Goal: Task Accomplishment & Management: Use online tool/utility

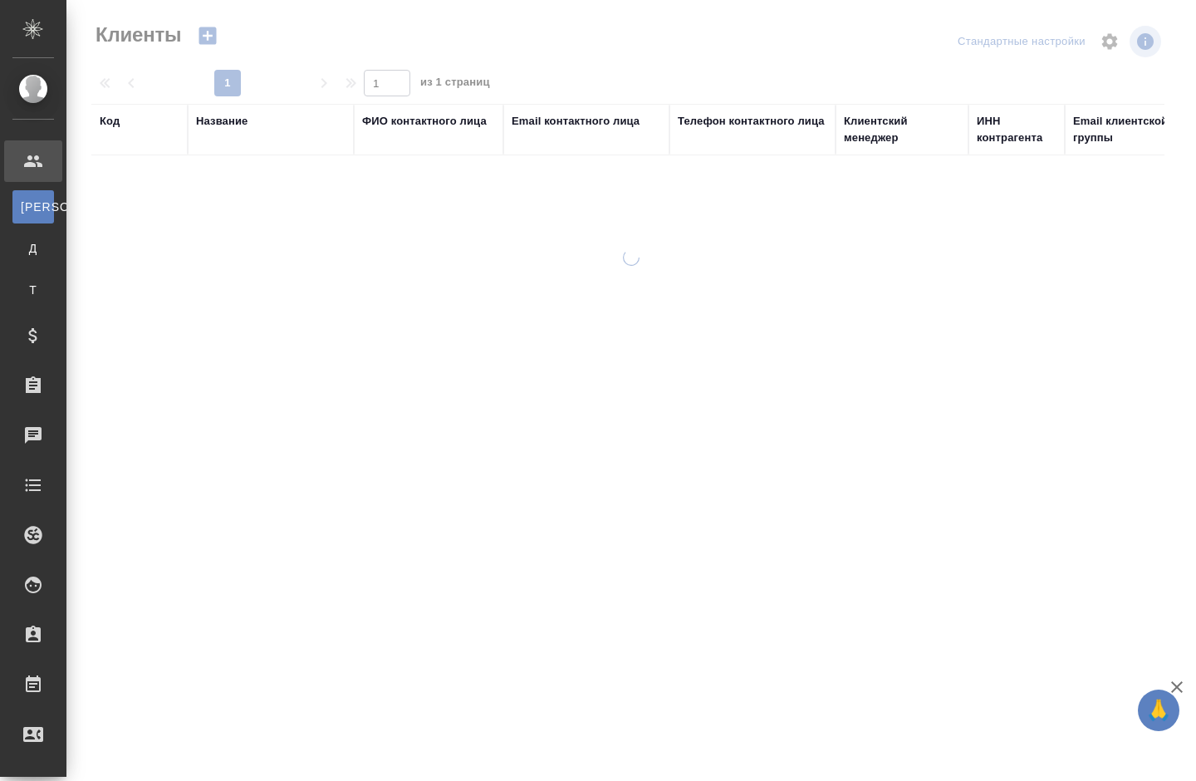
select select "RU"
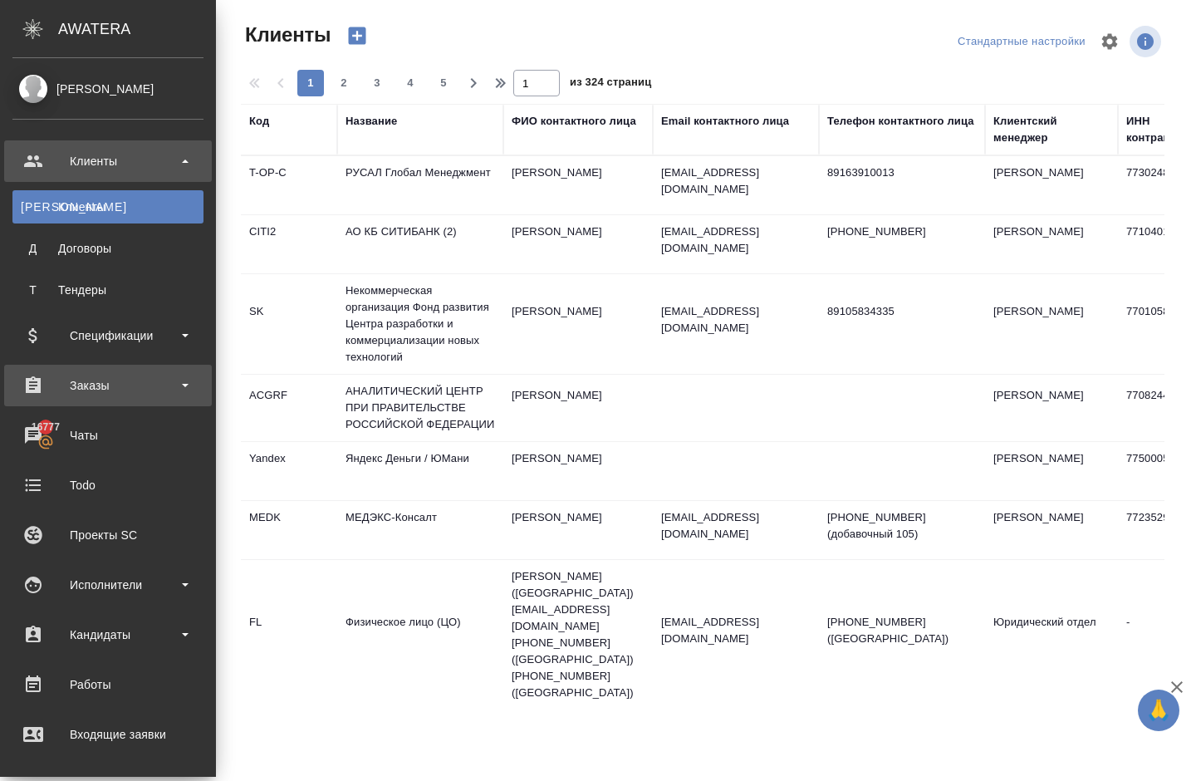
click at [130, 383] on div "Заказы" at bounding box center [107, 385] width 191 height 25
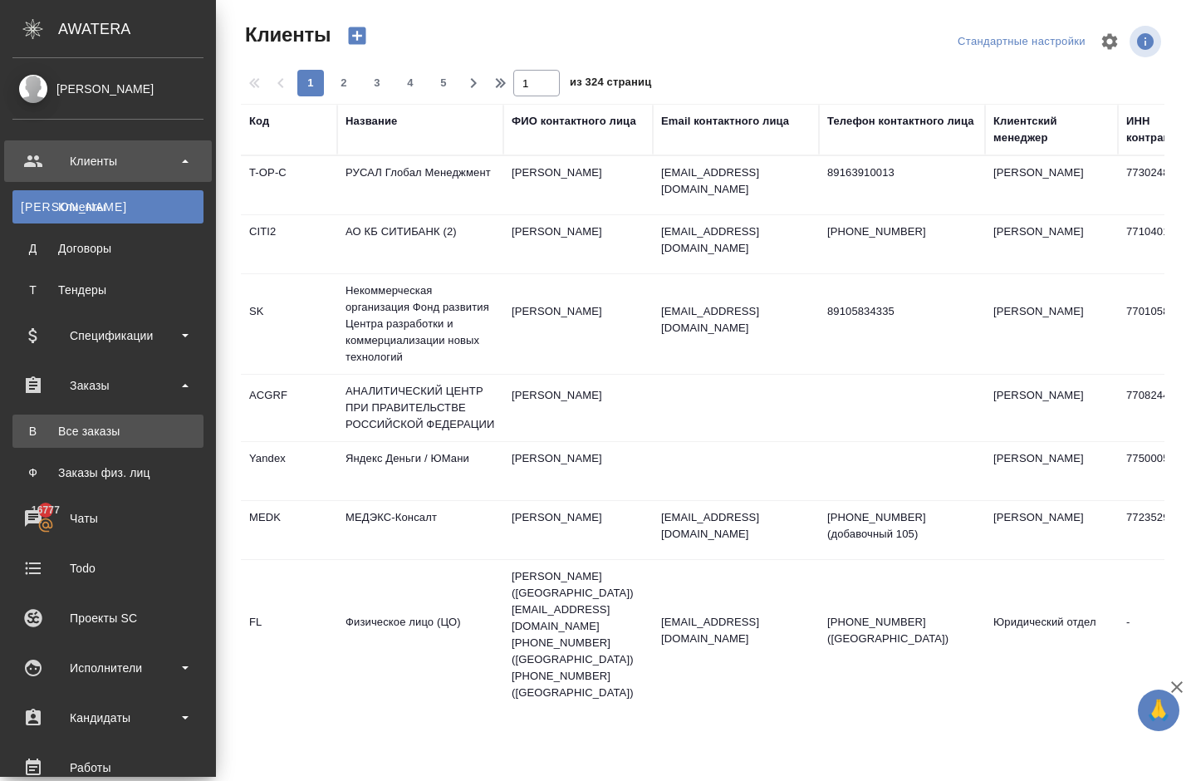
click at [118, 433] on div "Все заказы" at bounding box center [108, 431] width 174 height 17
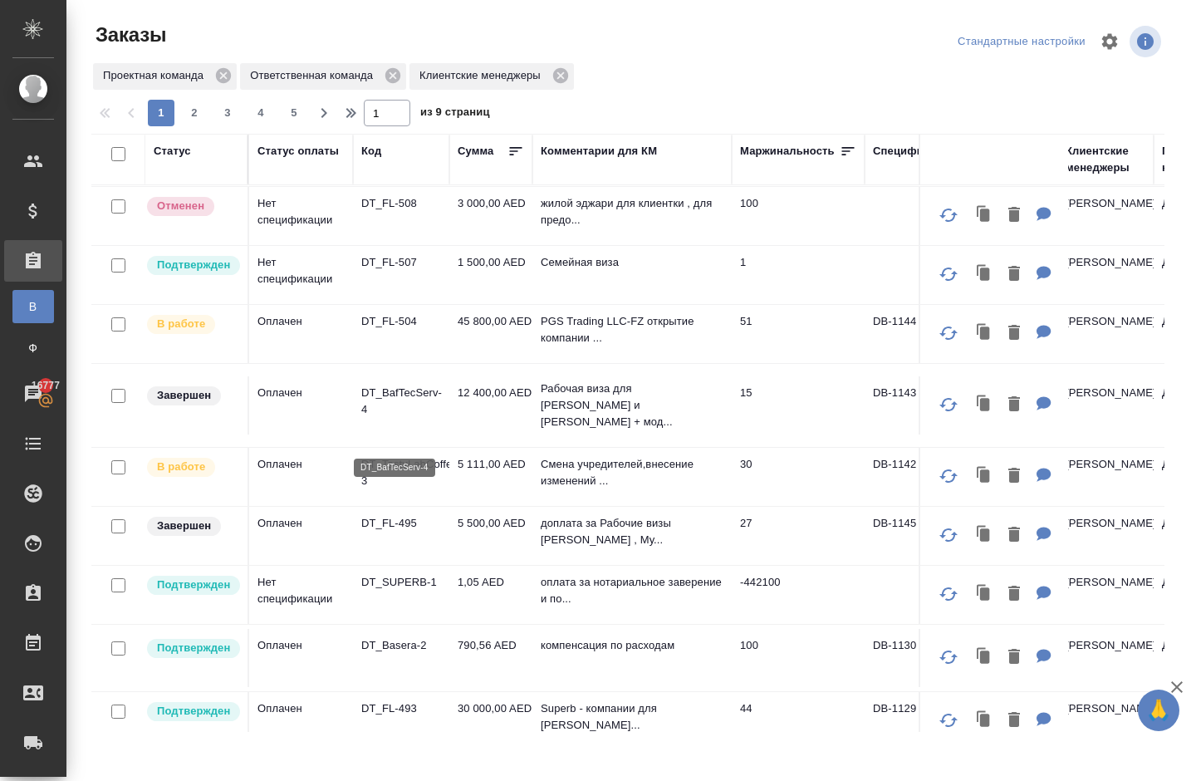
scroll to position [313, 0]
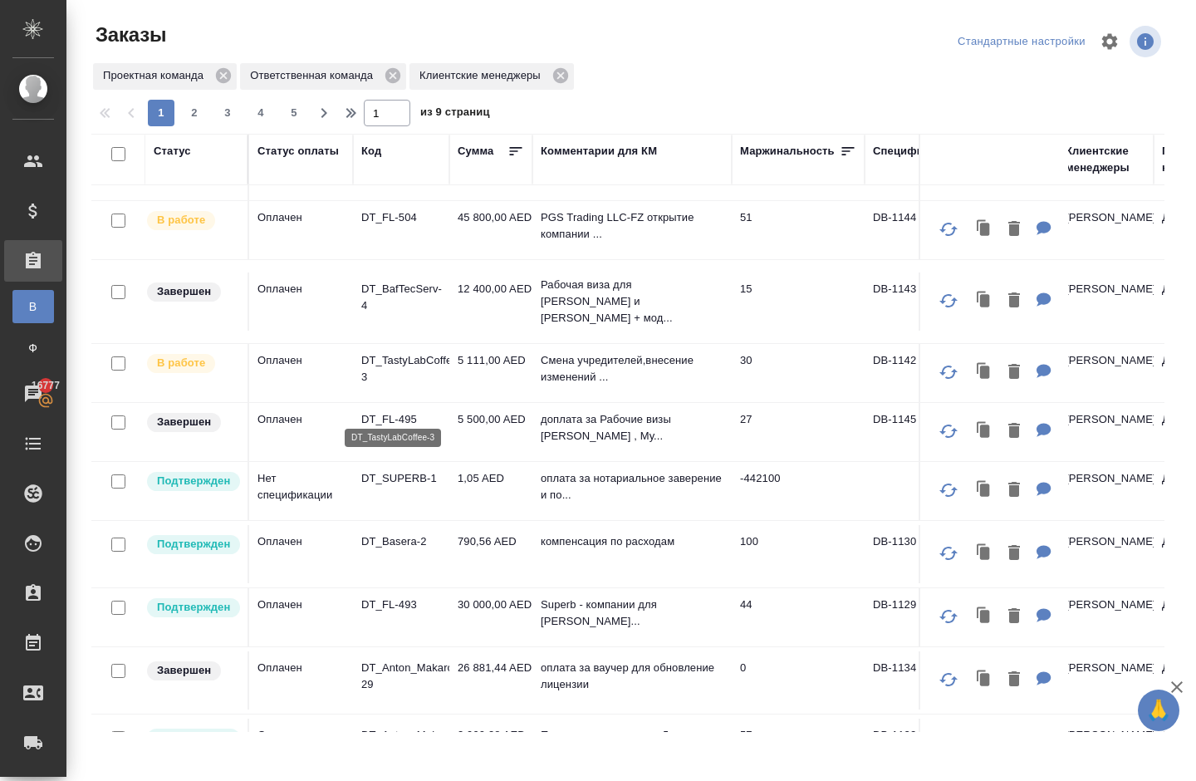
click at [390, 385] on p "DT_TastyLabCoffee-3" at bounding box center [401, 368] width 80 height 33
click at [390, 428] on p "DT_FL-495" at bounding box center [401, 419] width 80 height 17
click at [410, 487] on p "DT_SUPERB-1" at bounding box center [401, 478] width 80 height 17
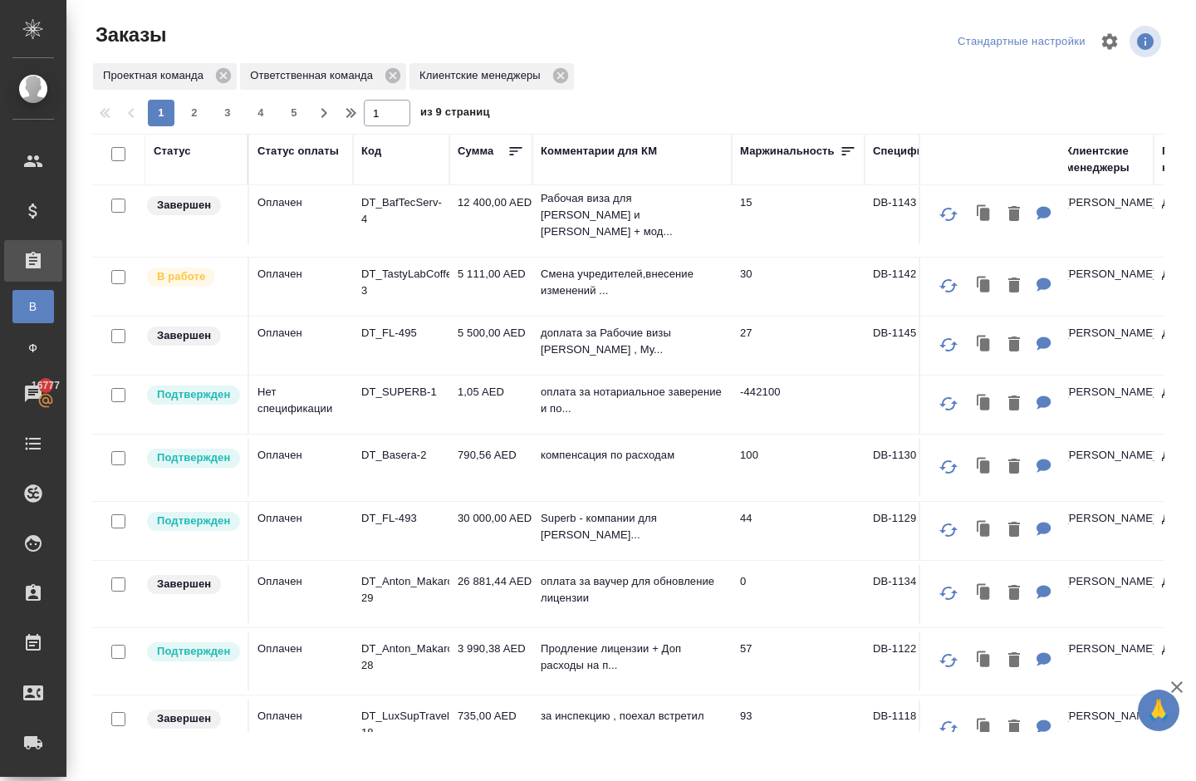
scroll to position [412, 0]
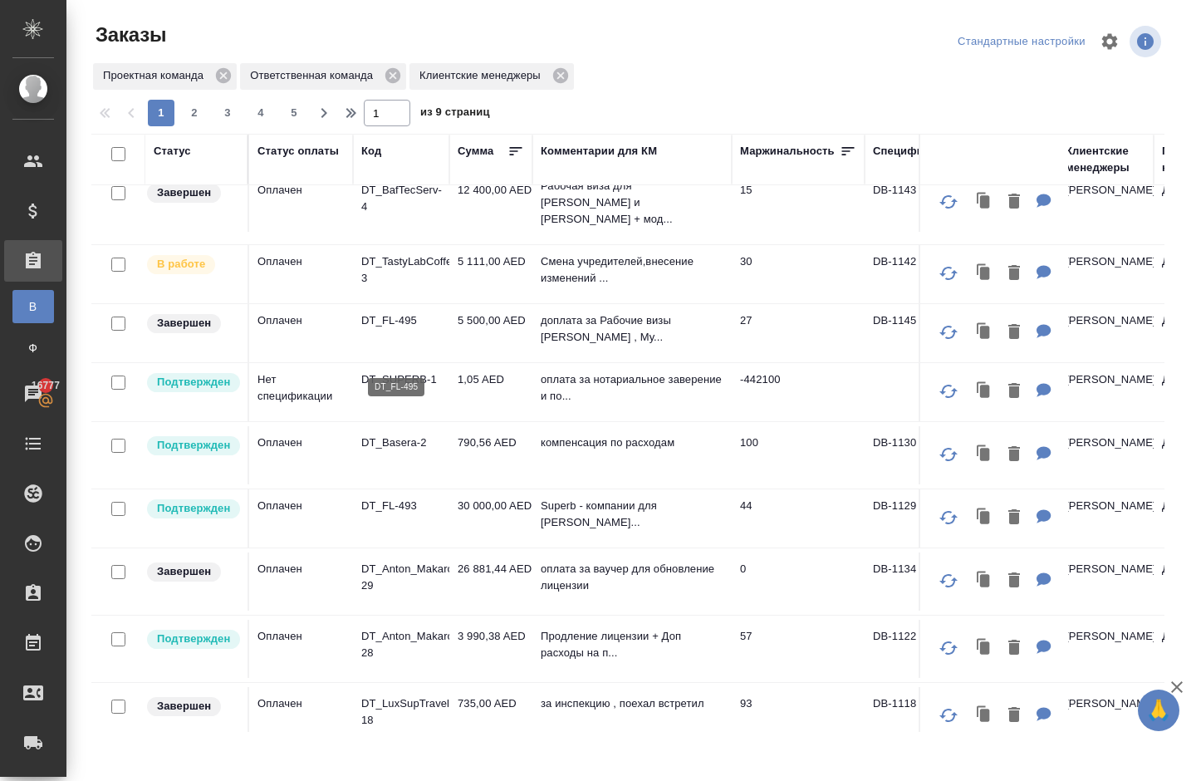
click at [380, 329] on p "DT_FL-495" at bounding box center [401, 320] width 80 height 17
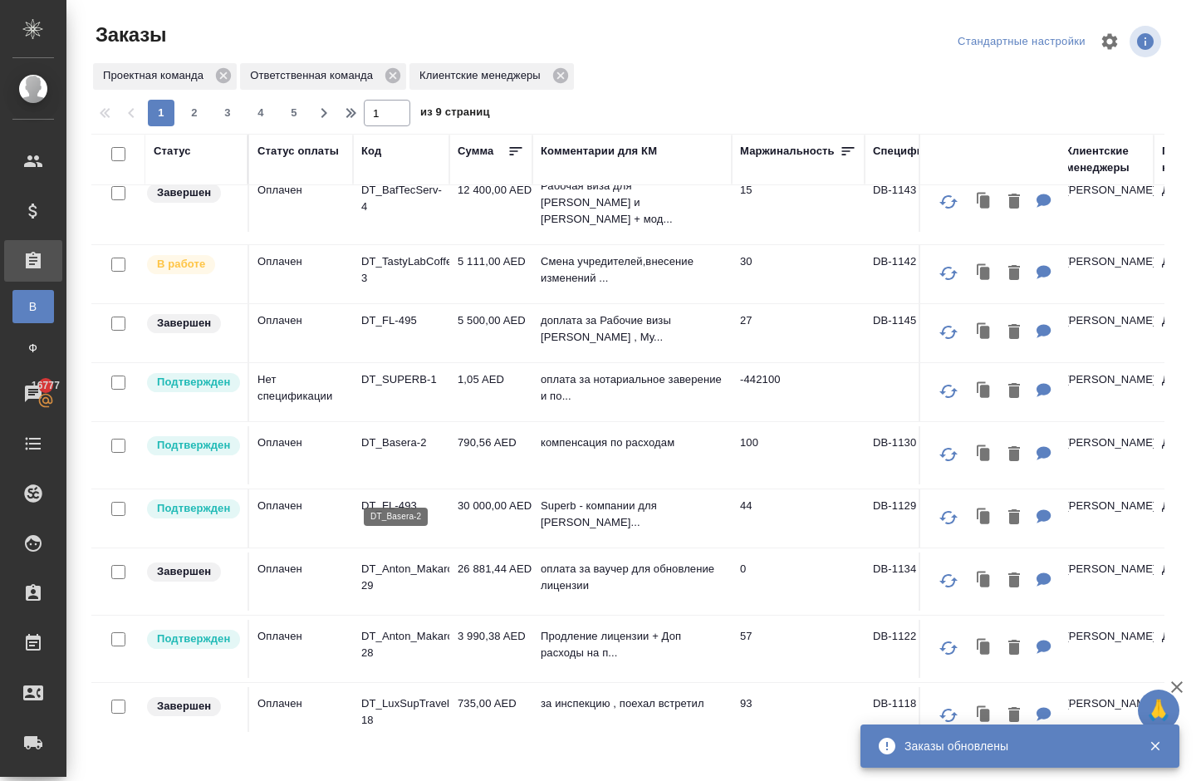
click at [400, 451] on p "DT_Basera-2" at bounding box center [401, 442] width 80 height 17
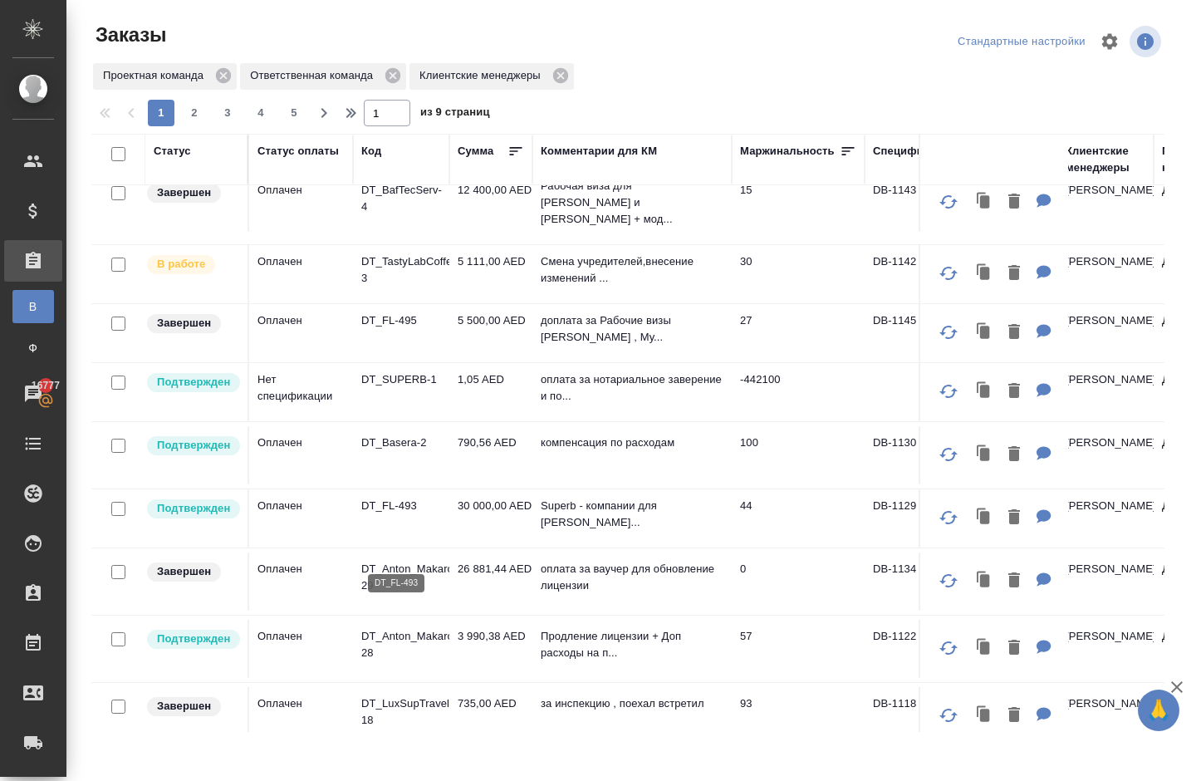
click at [392, 514] on p "DT_FL-493" at bounding box center [401, 506] width 80 height 17
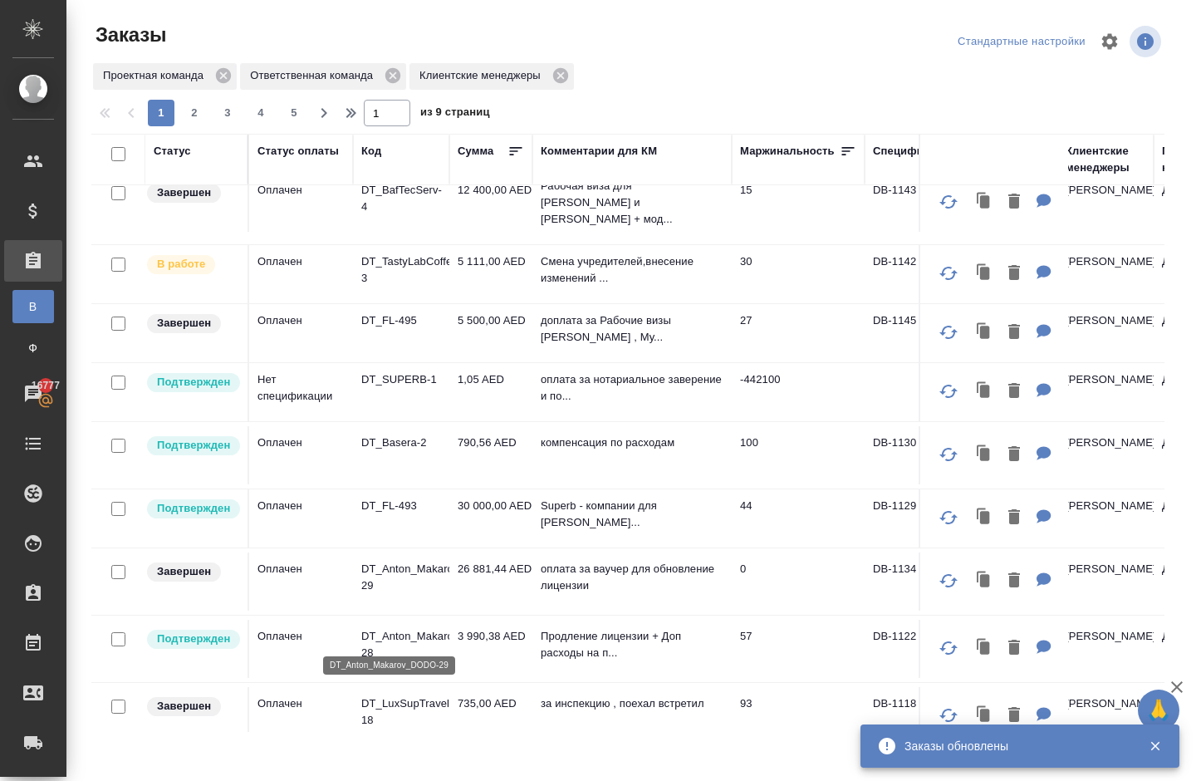
click at [380, 594] on p "DT_Anton_Makarov_DODO-29" at bounding box center [401, 577] width 80 height 33
click at [403, 594] on p "DT_Anton_Makarov_DODO-29" at bounding box center [401, 577] width 80 height 33
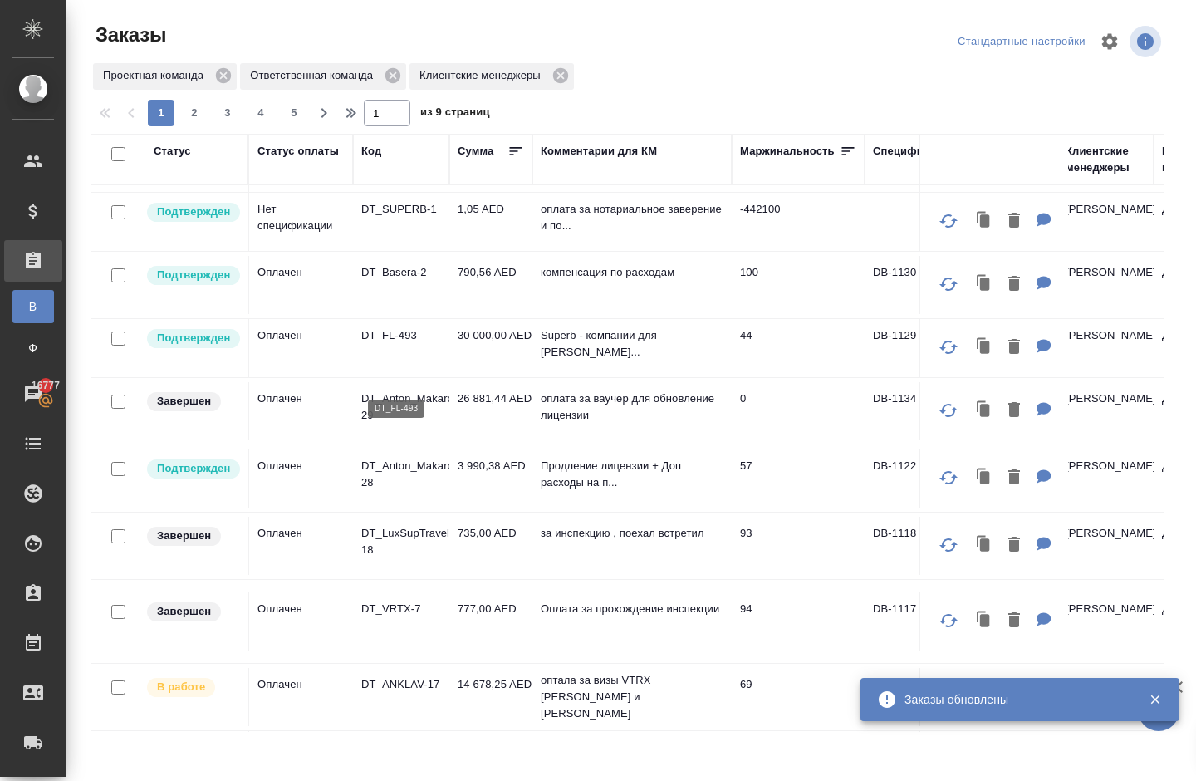
scroll to position [586, 0]
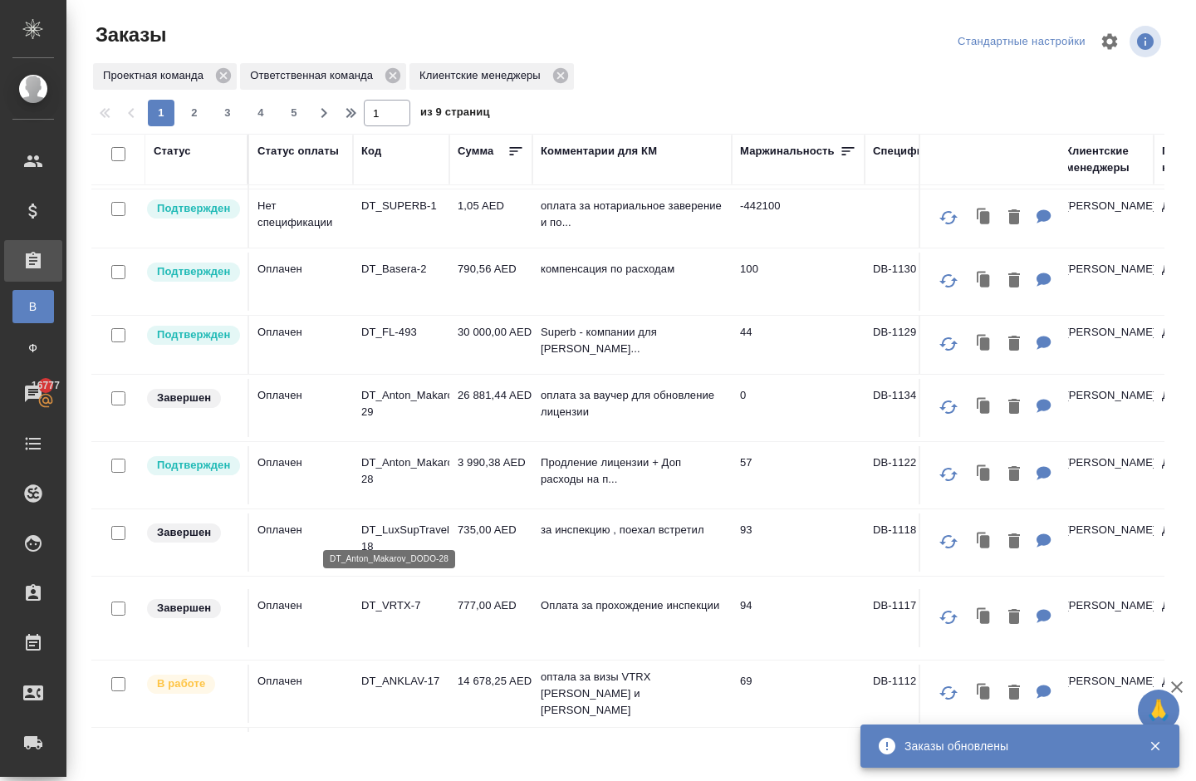
click at [407, 488] on p "DT_Anton_Makarov_DODO-28" at bounding box center [401, 470] width 80 height 33
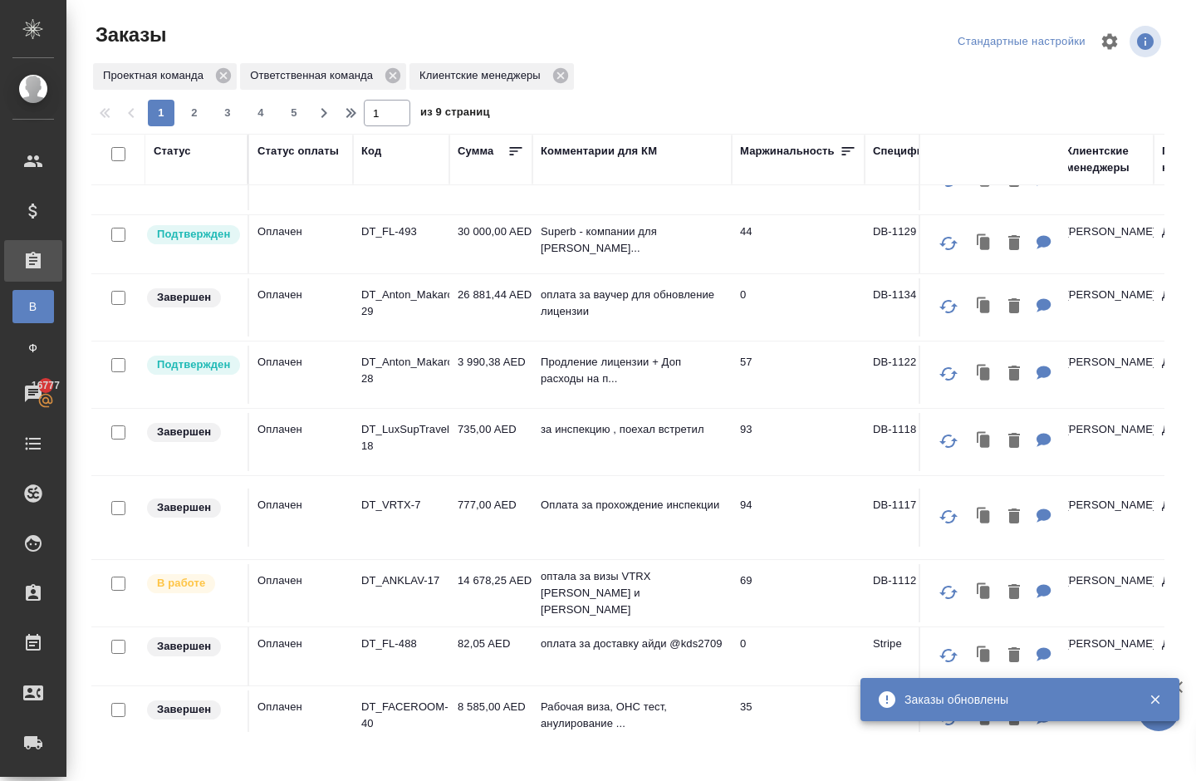
scroll to position [689, 0]
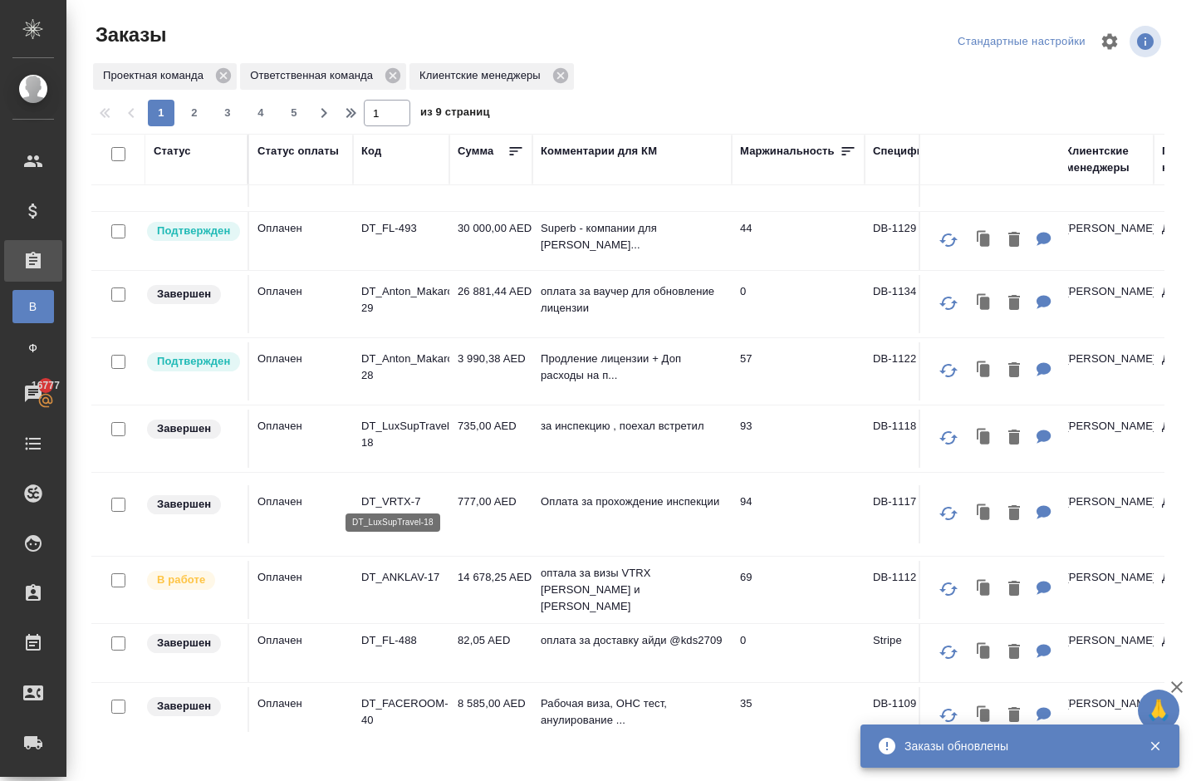
click at [412, 451] on p "DT_LuxSupTravel-18" at bounding box center [401, 434] width 80 height 33
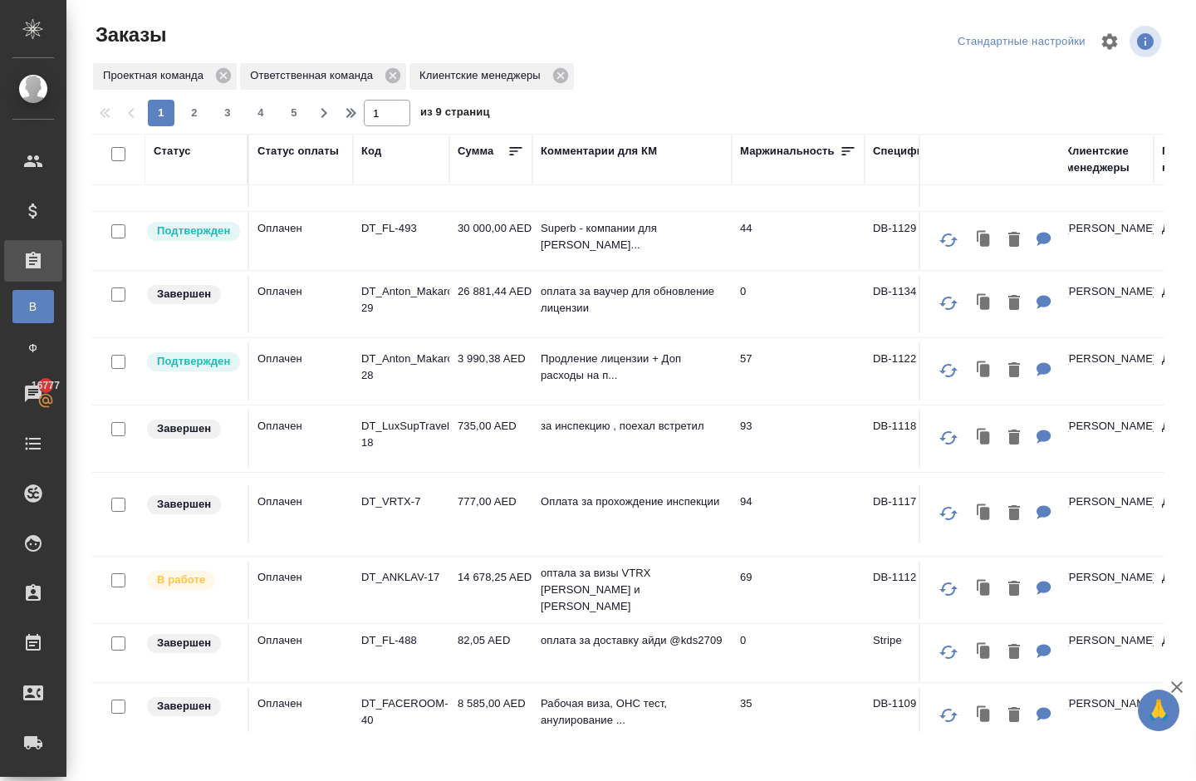
scroll to position [812, 0]
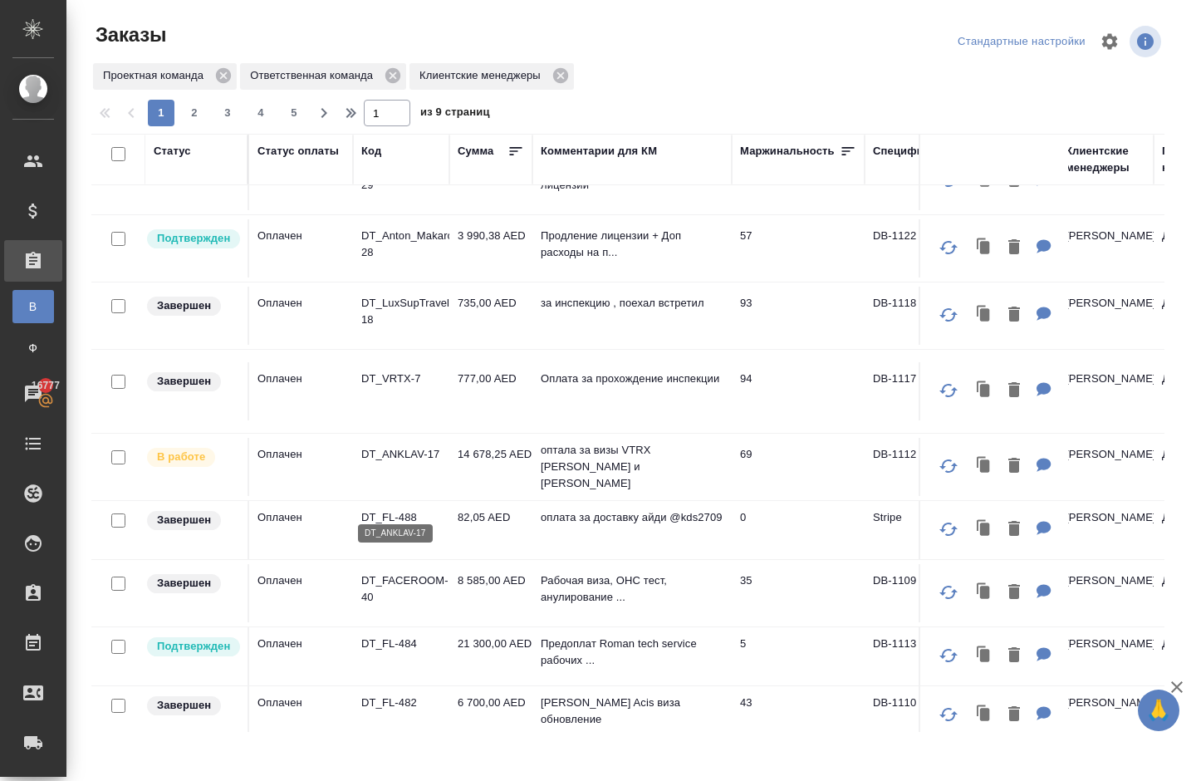
click at [392, 463] on p "DT_ANKLAV-17" at bounding box center [401, 454] width 80 height 17
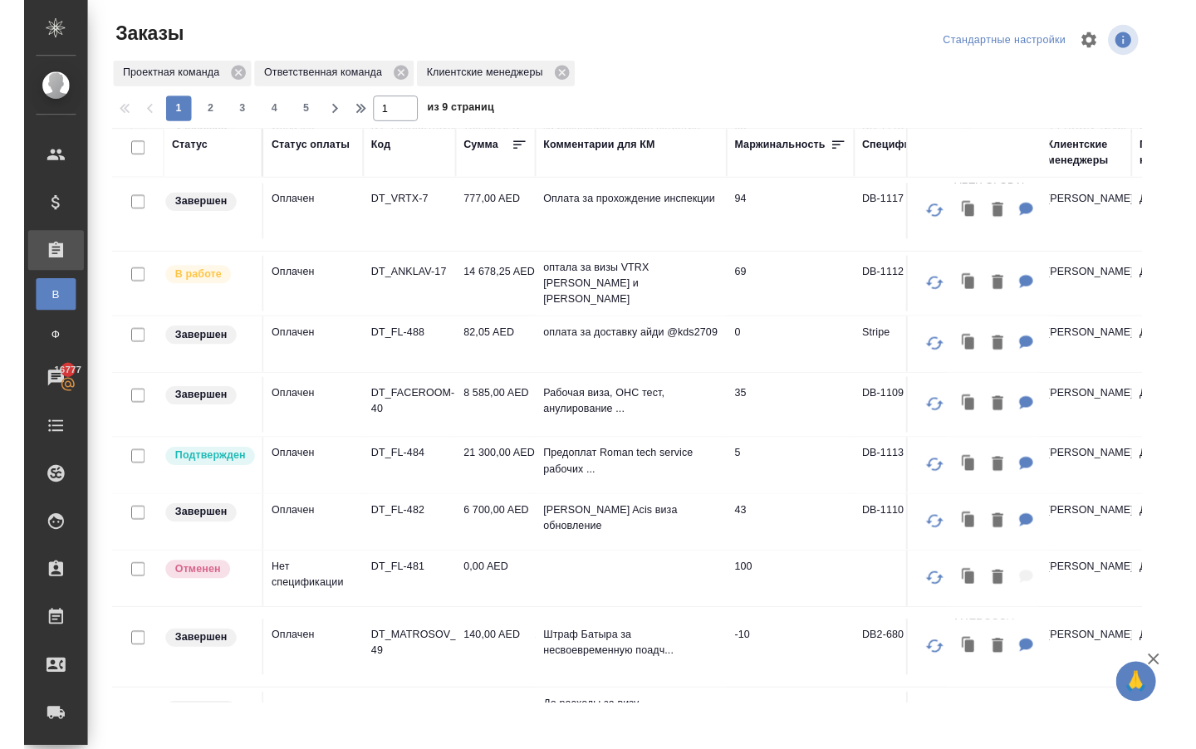
scroll to position [991, 0]
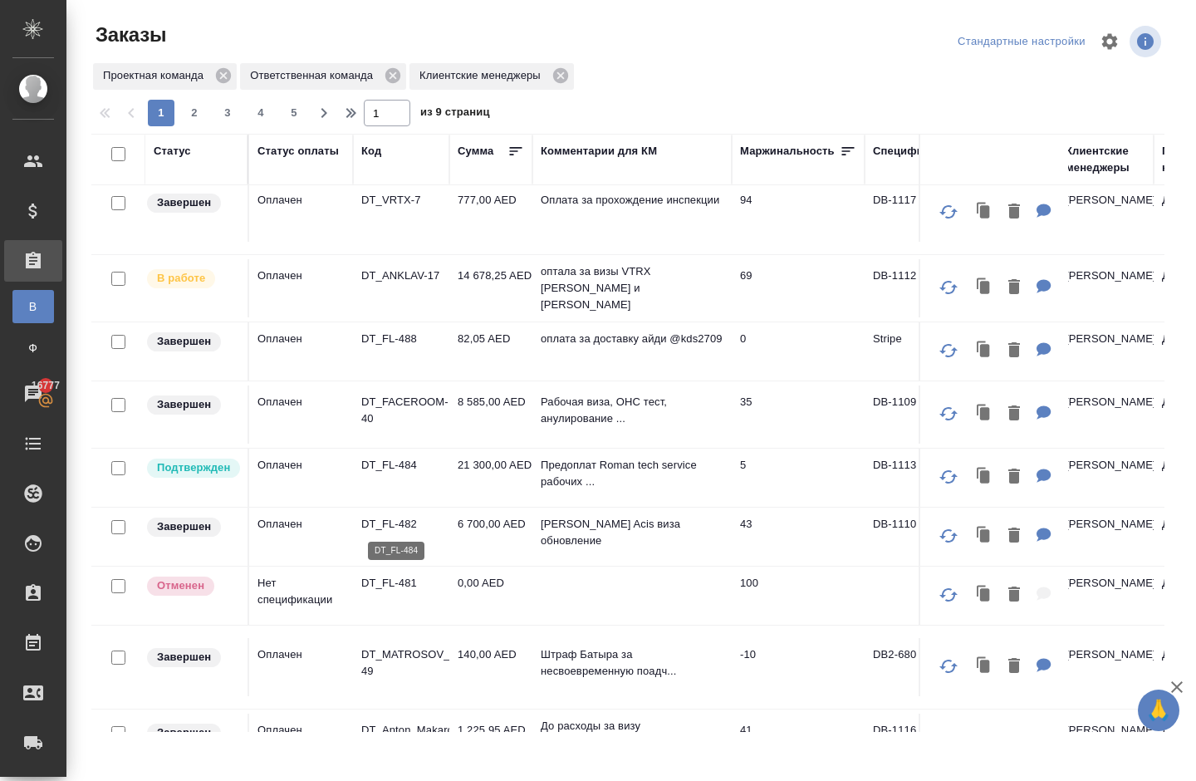
click at [372, 473] on p "DT_FL-484" at bounding box center [401, 465] width 80 height 17
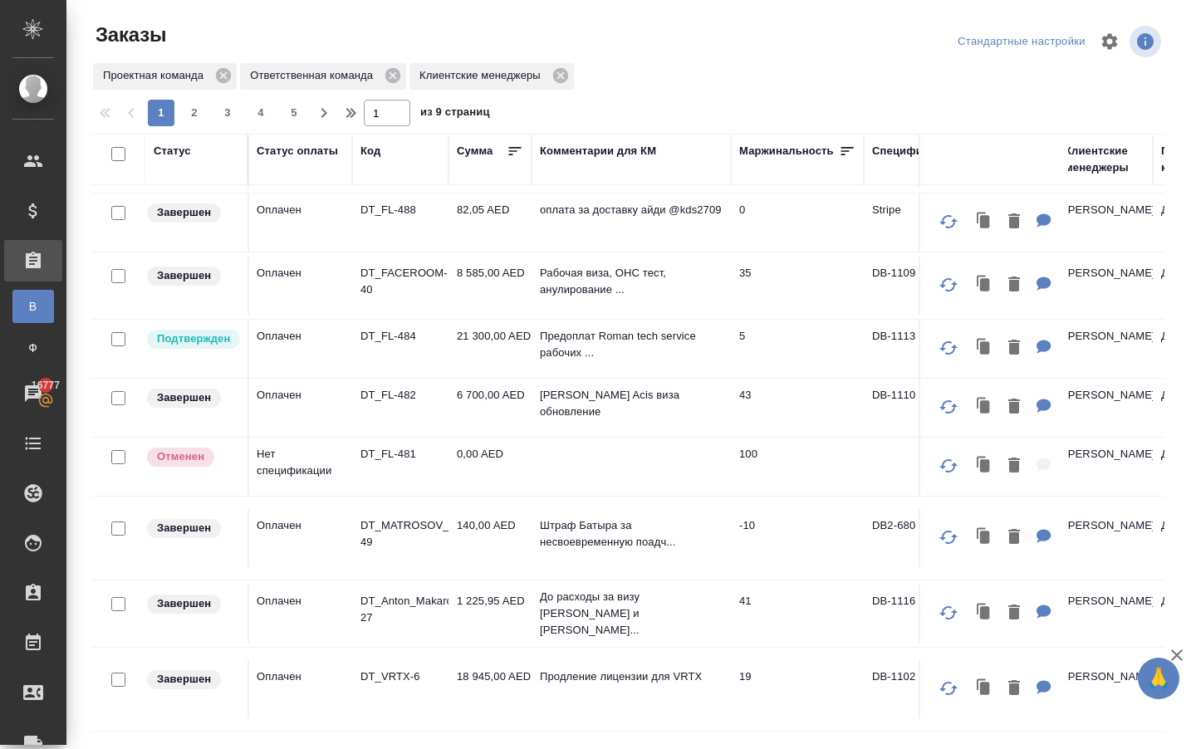
scroll to position [1184, 1]
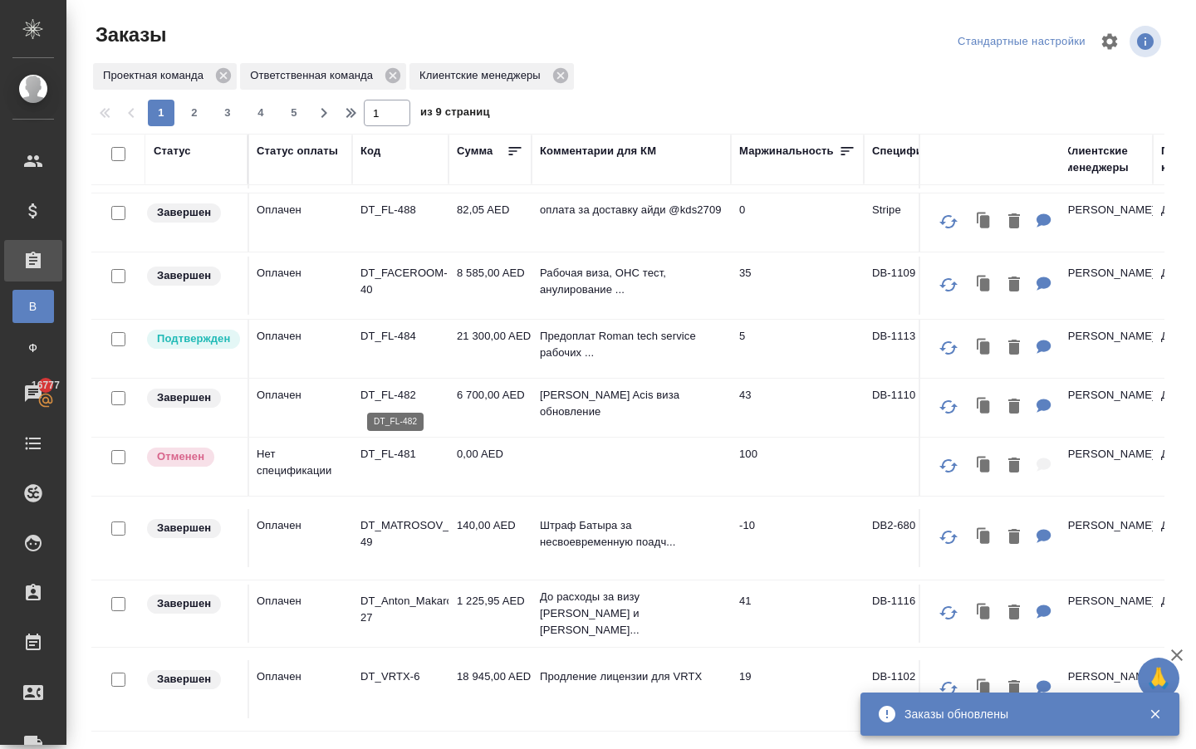
click at [396, 394] on p "DT_FL-482" at bounding box center [400, 395] width 80 height 17
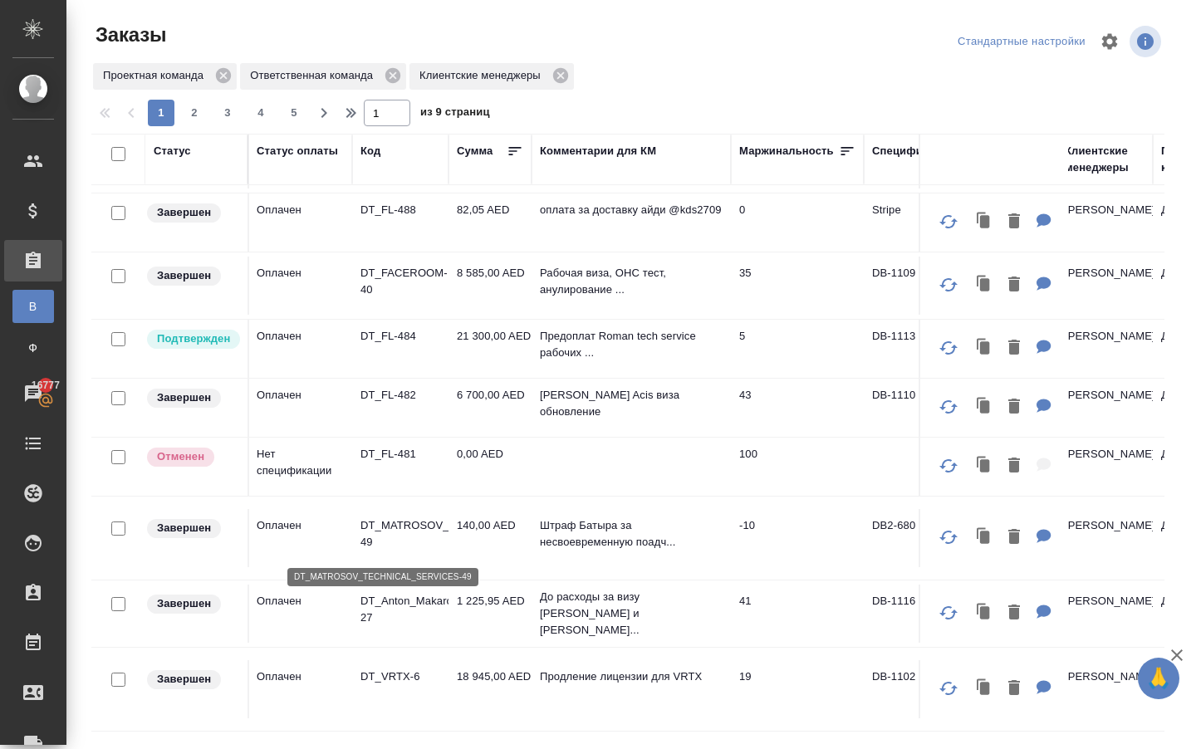
click at [390, 532] on p "DT_MATROSOV_TECHNICAL_SERVICES-49" at bounding box center [400, 533] width 80 height 33
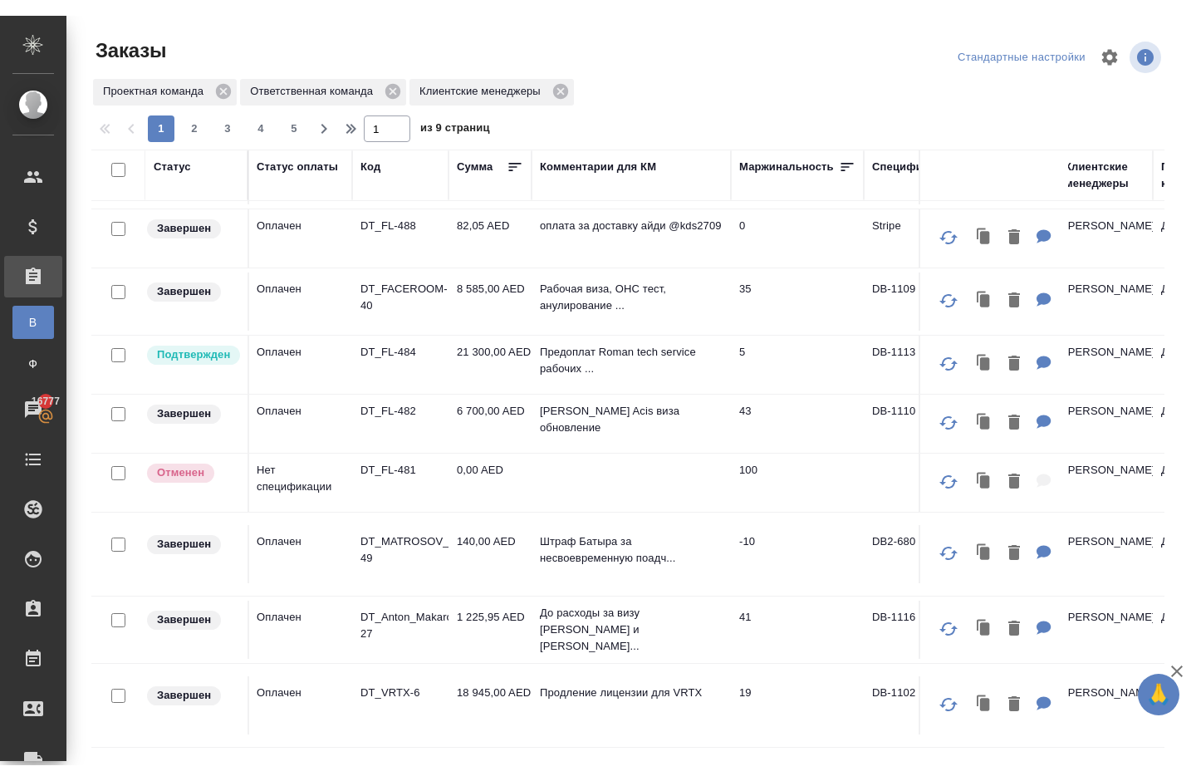
scroll to position [0, 0]
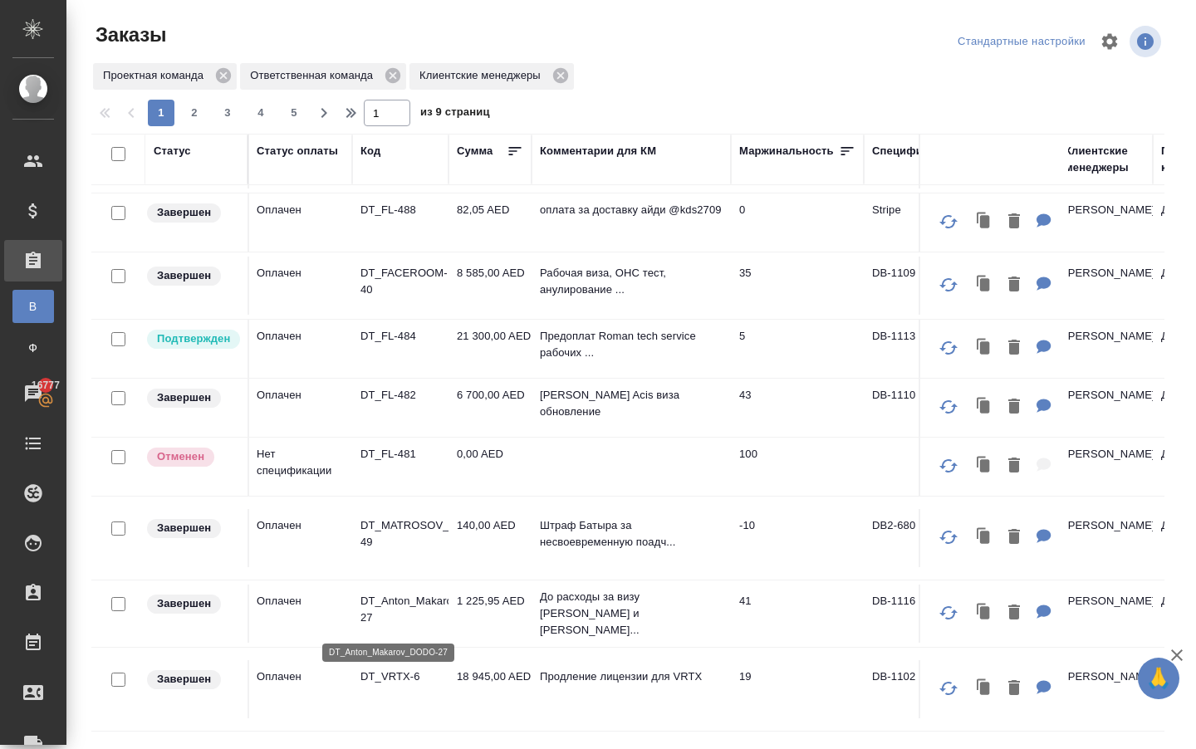
click at [374, 603] on p "DT_Anton_Makarov_DODO-27" at bounding box center [400, 609] width 80 height 33
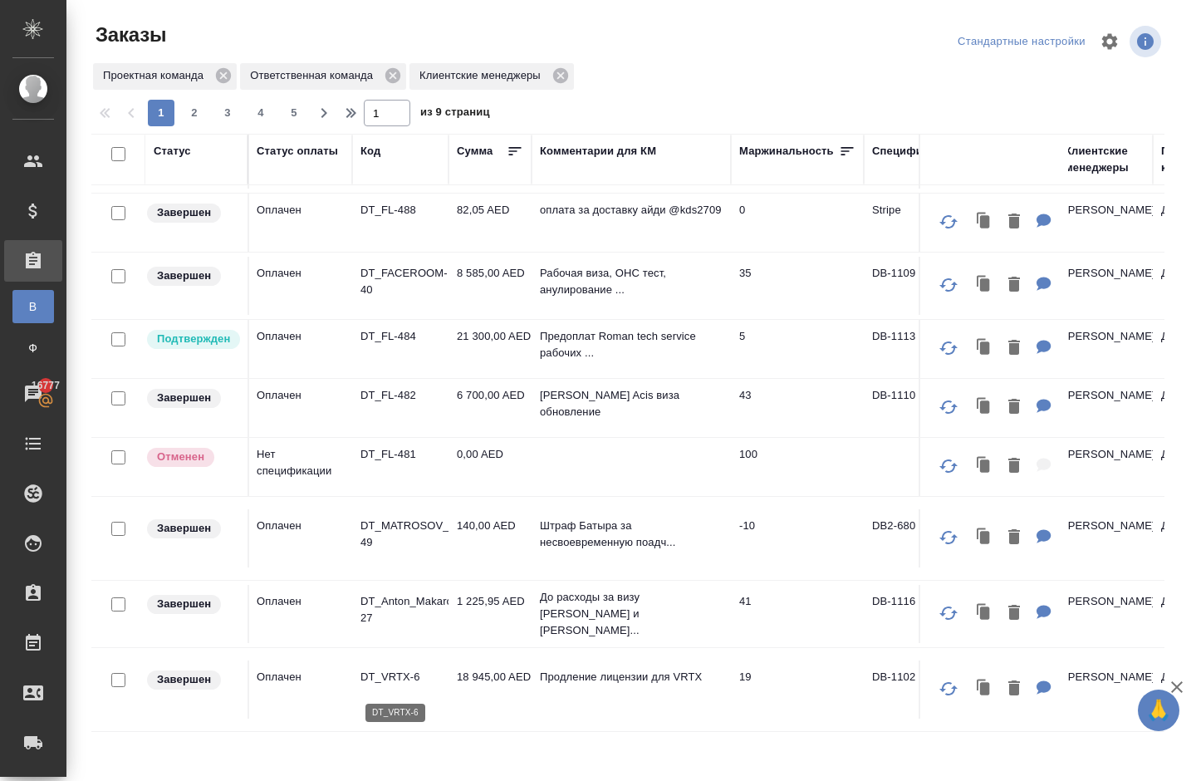
click at [392, 678] on p "DT_VRTX-6" at bounding box center [400, 677] width 80 height 17
click at [204, 121] on span "2" at bounding box center [194, 113] width 27 height 17
type input "2"
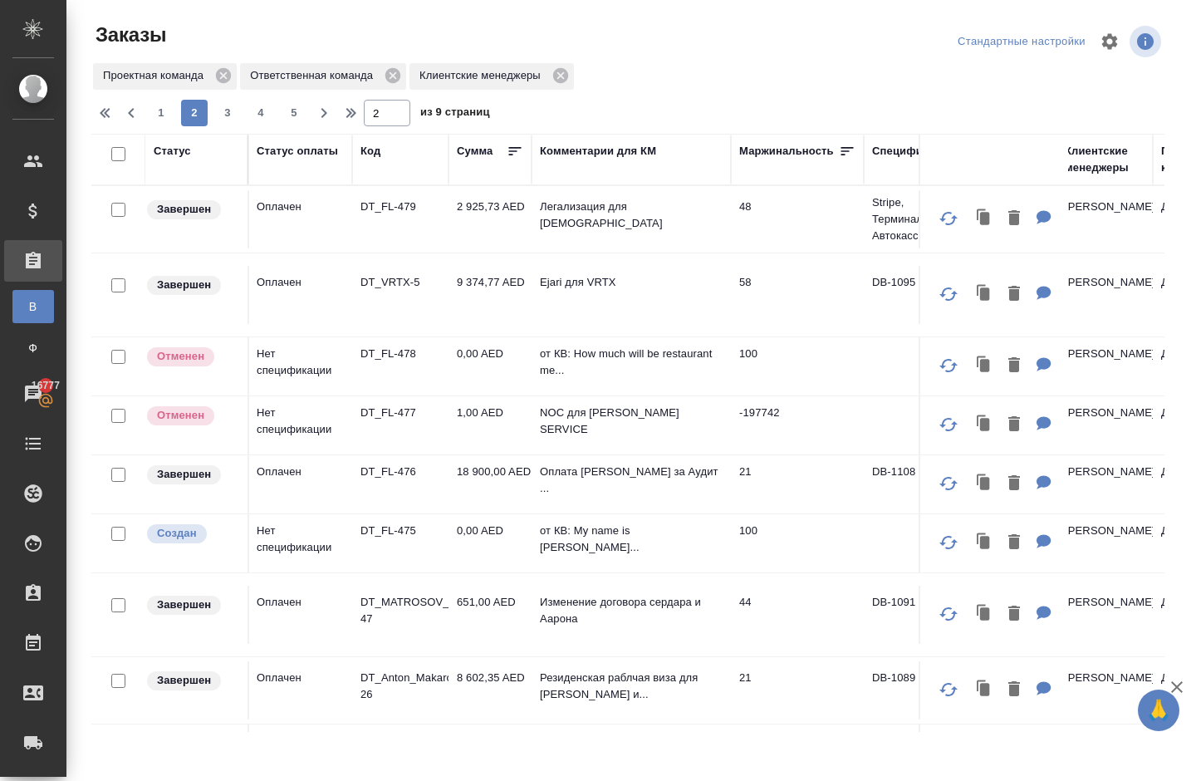
scroll to position [0, 1]
click at [490, 211] on td "2 925,73 AED" at bounding box center [490, 219] width 83 height 58
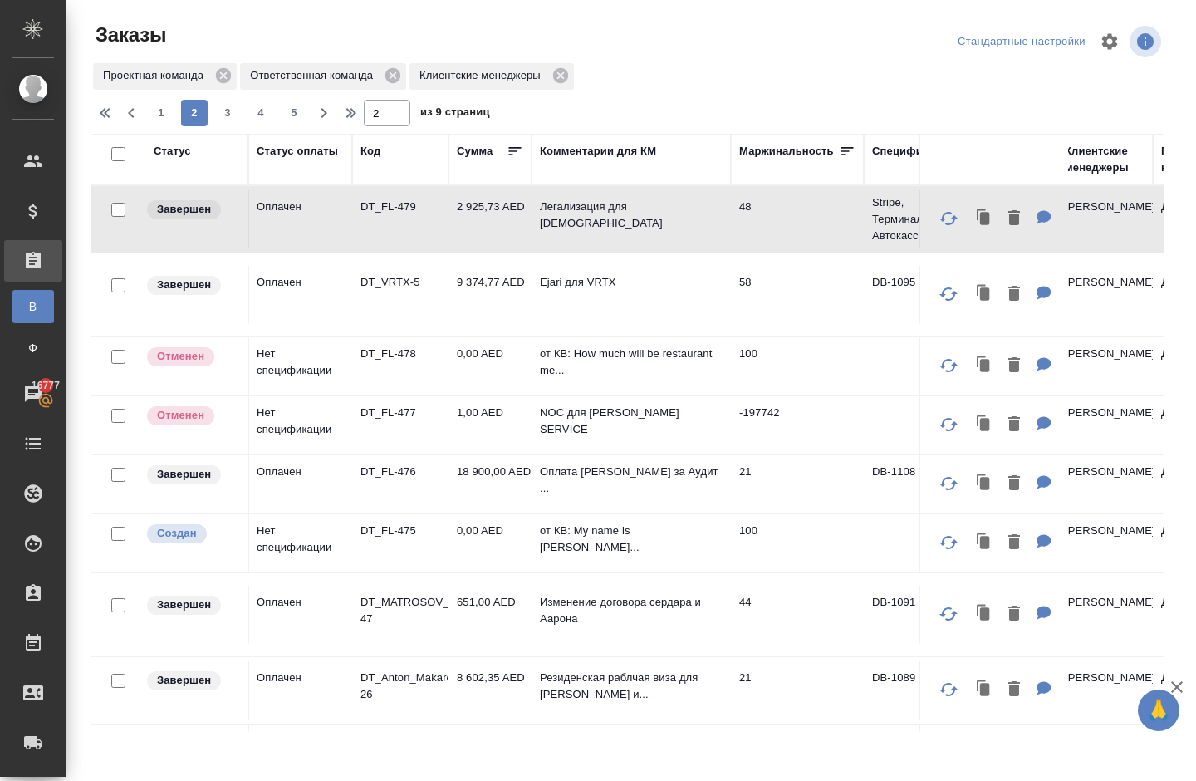
click at [473, 213] on td "2 925,73 AED" at bounding box center [490, 219] width 83 height 58
click at [405, 207] on p "DT_FL-479" at bounding box center [400, 207] width 80 height 17
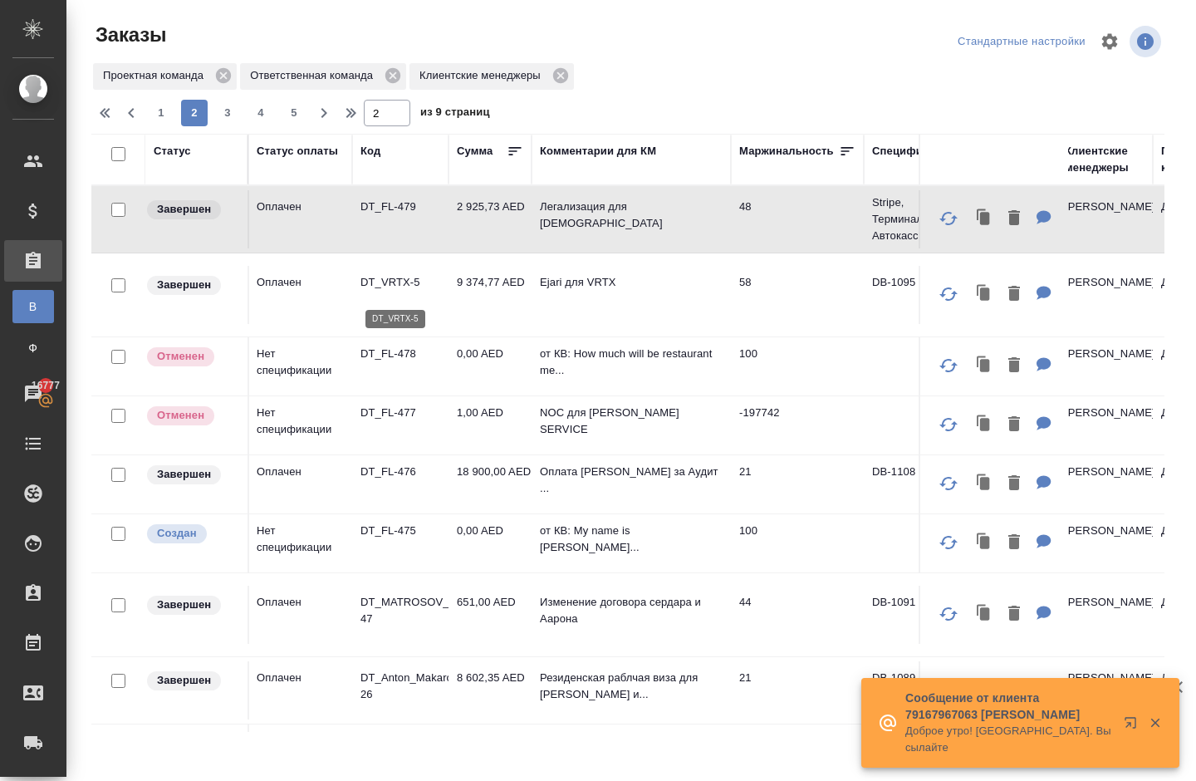
click at [392, 284] on p "DT_VRTX-5" at bounding box center [400, 282] width 80 height 17
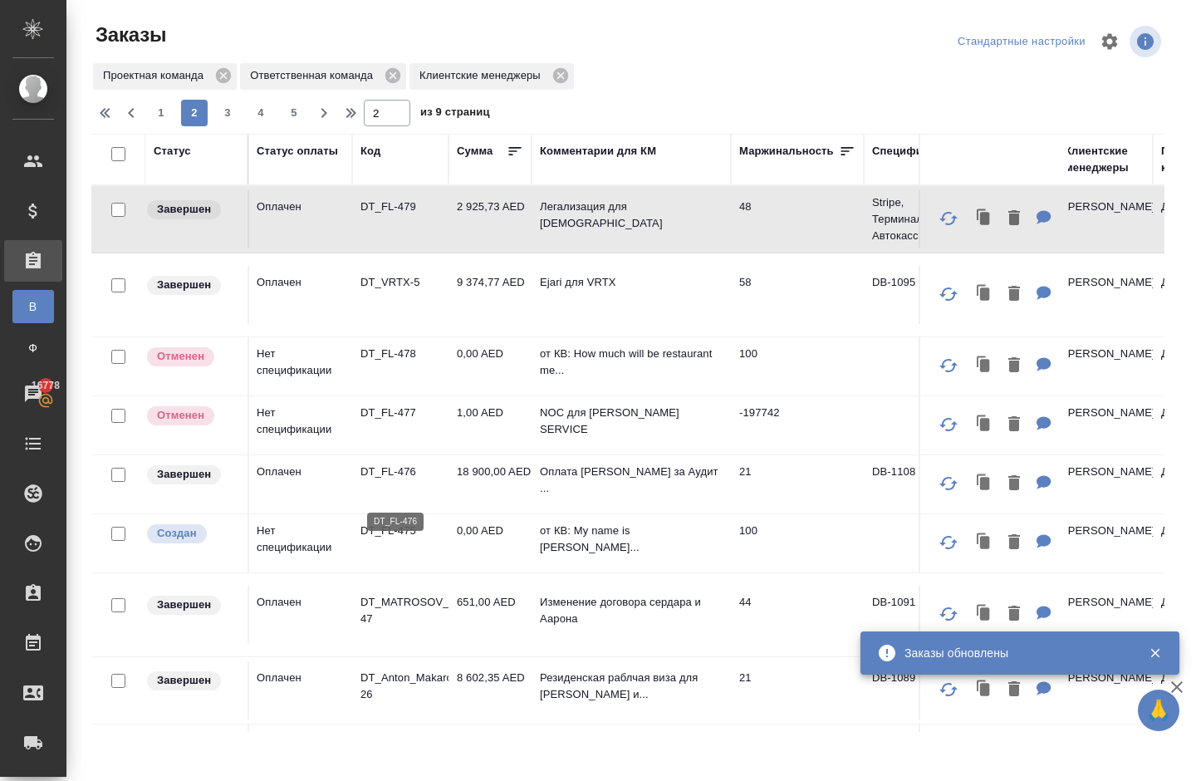
click at [382, 480] on p "DT_FL-476" at bounding box center [400, 471] width 80 height 17
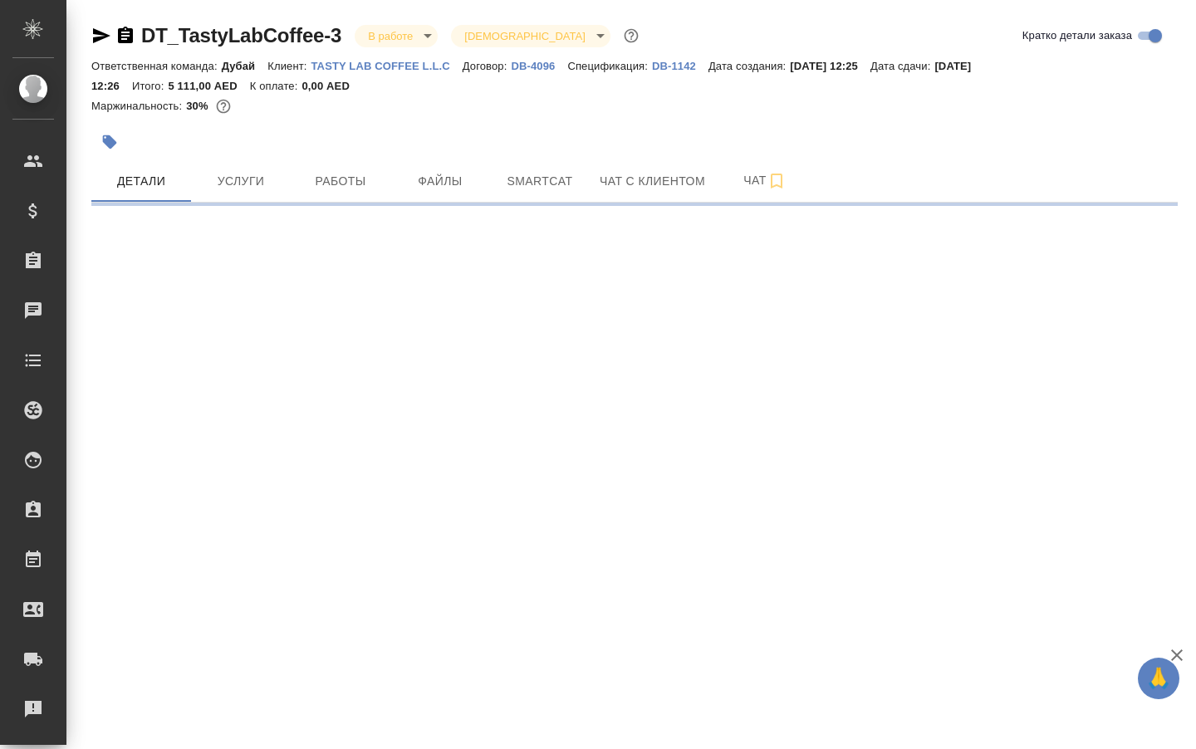
select select "RU"
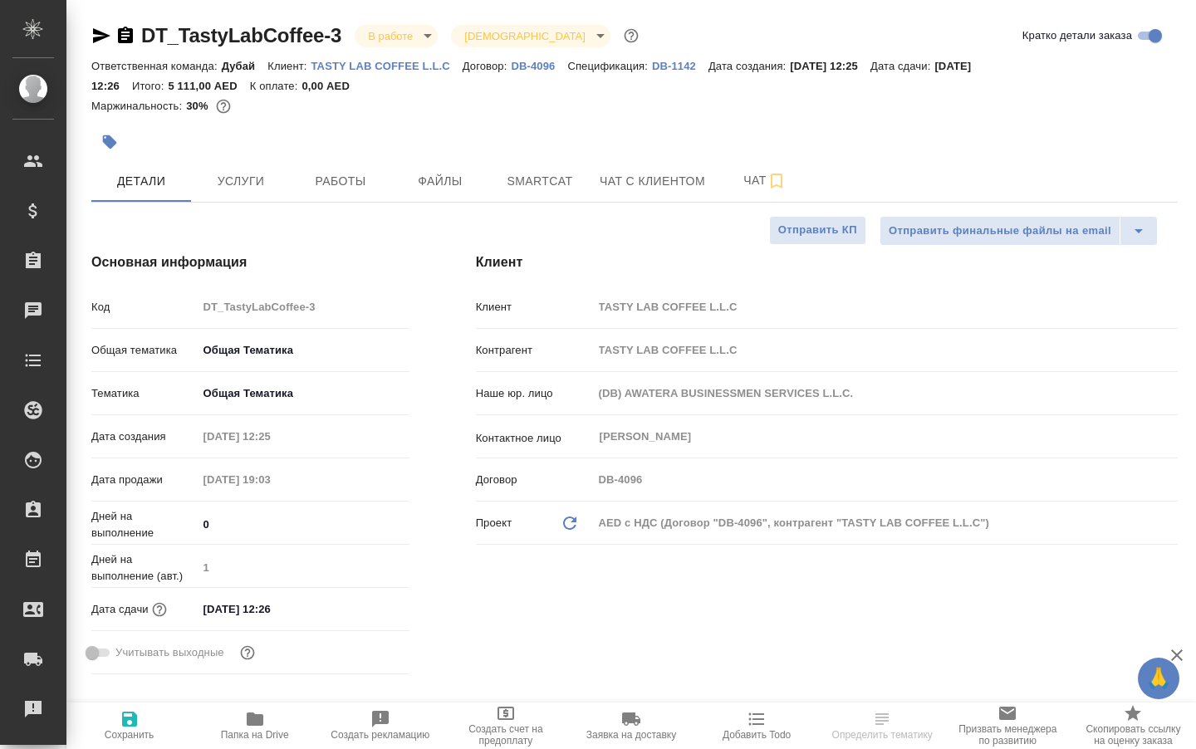
type textarea "x"
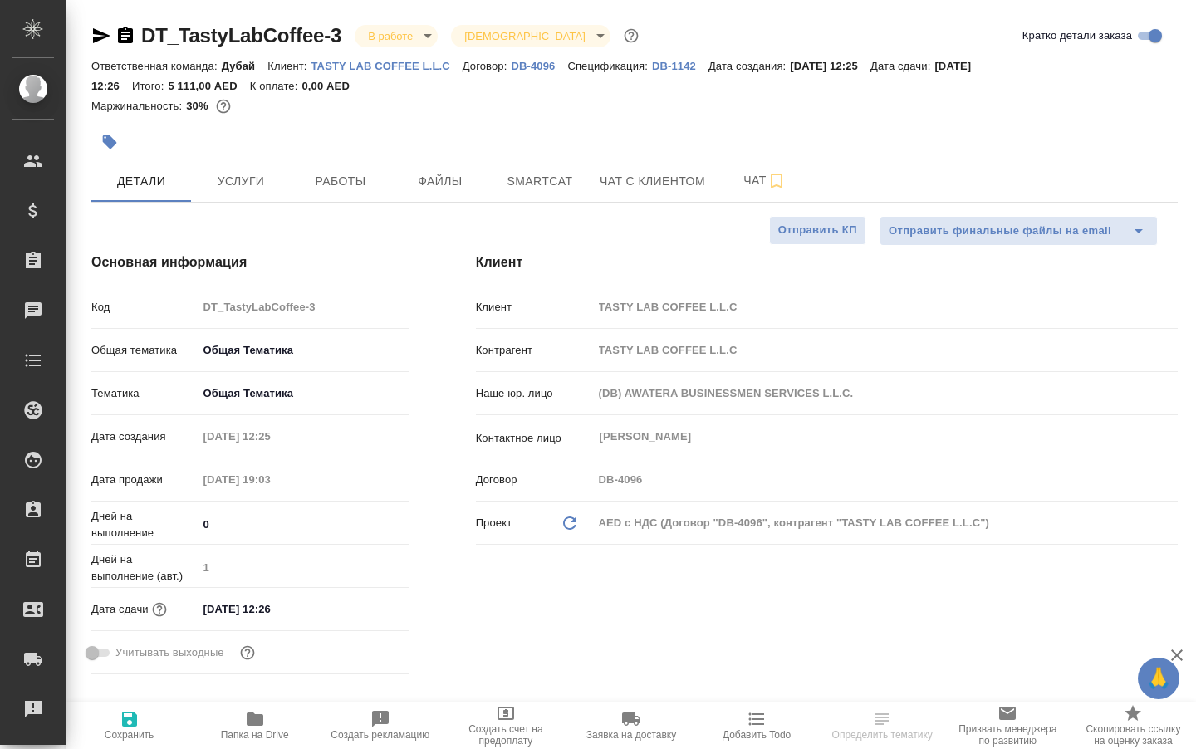
type textarea "x"
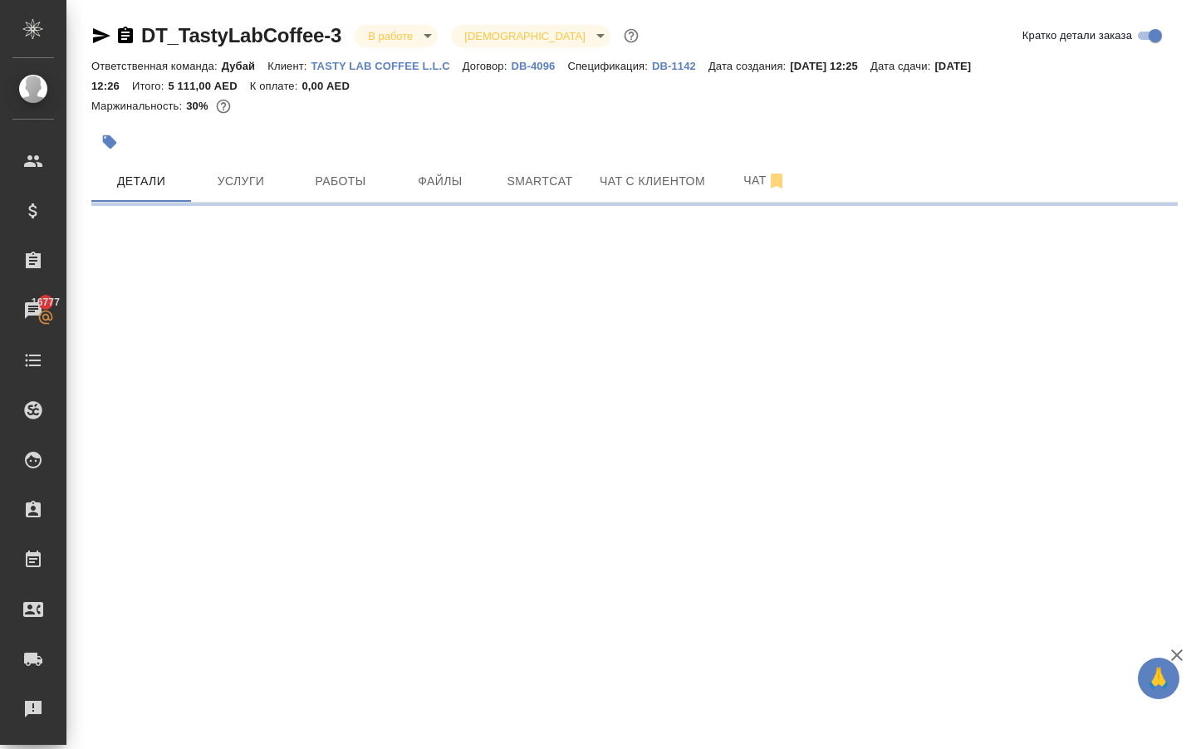
select select "RU"
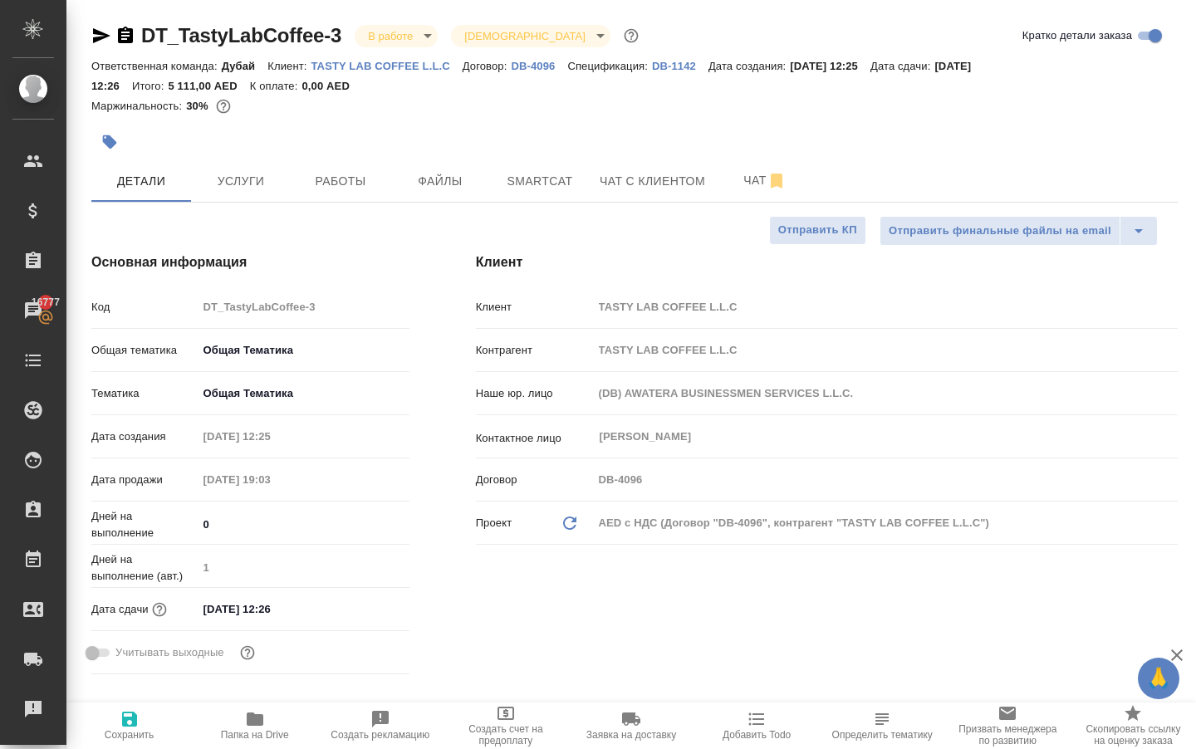
type textarea "x"
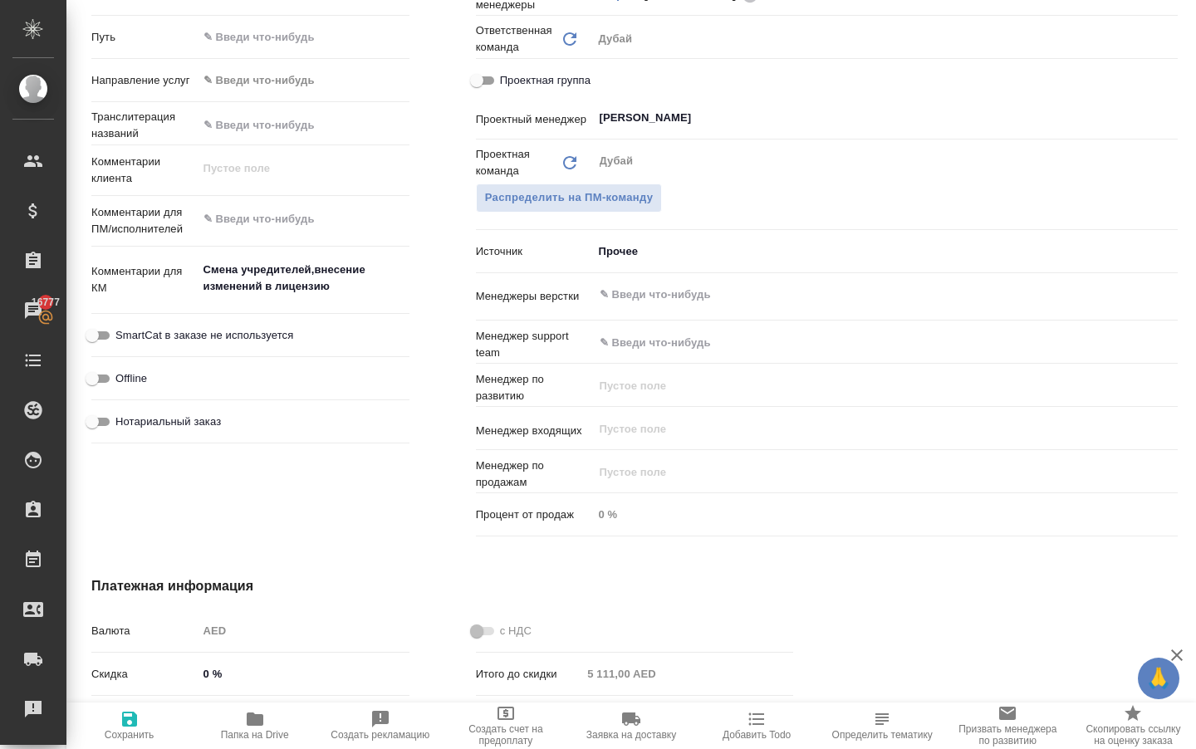
scroll to position [735, 0]
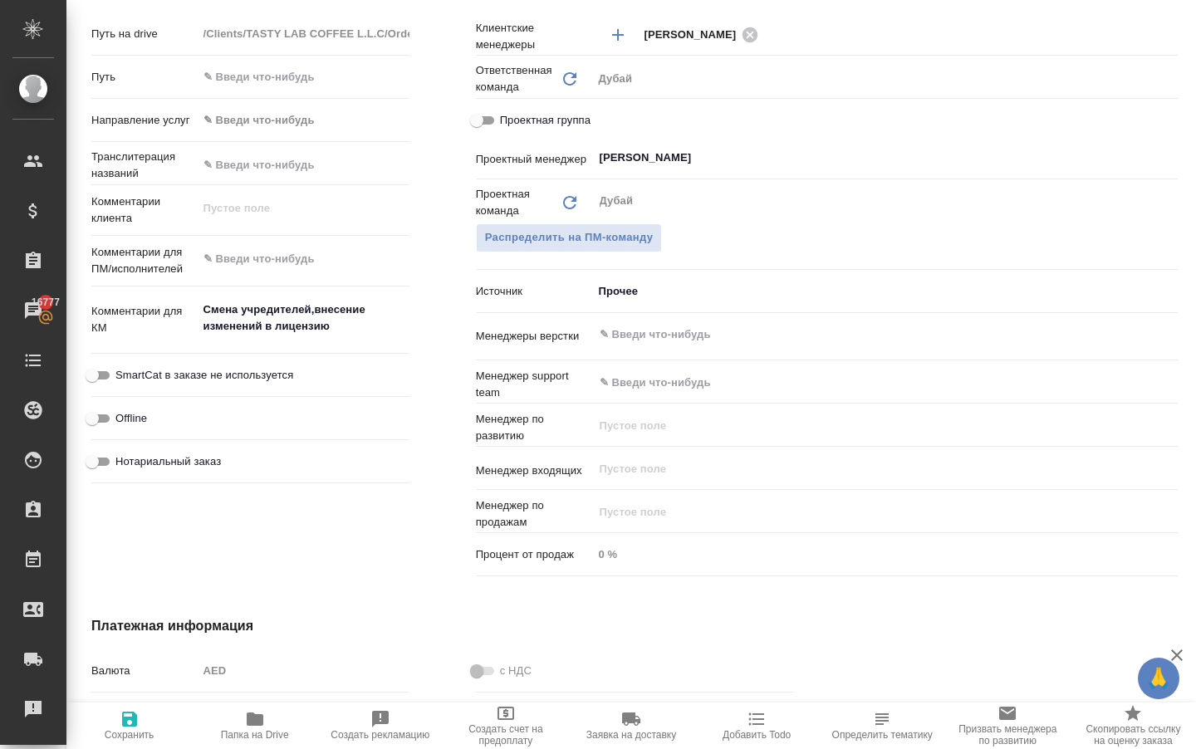
click at [616, 316] on body "🙏 .cls-1 fill:#fff; AWATERA Solokha Petro Клиенты Спецификации Заказы 16777 Чат…" at bounding box center [598, 374] width 1196 height 749
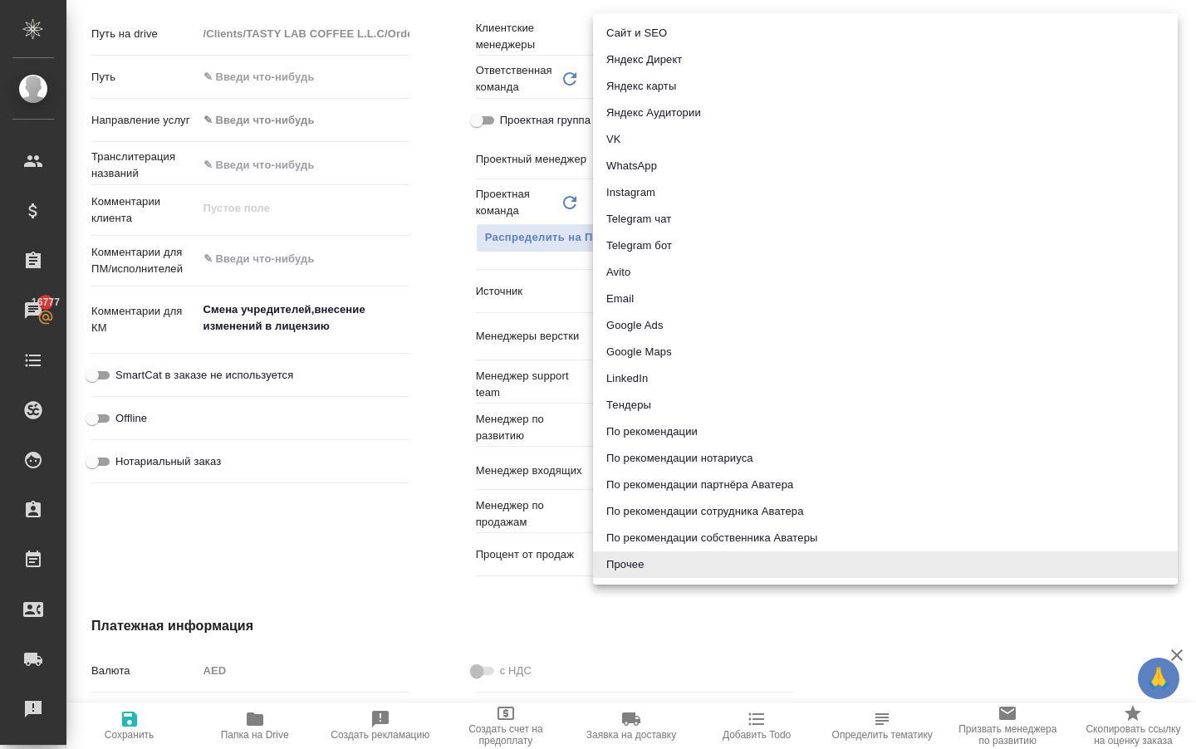
click at [669, 536] on li "По рекомендации собственника Аватеры" at bounding box center [885, 538] width 585 height 27
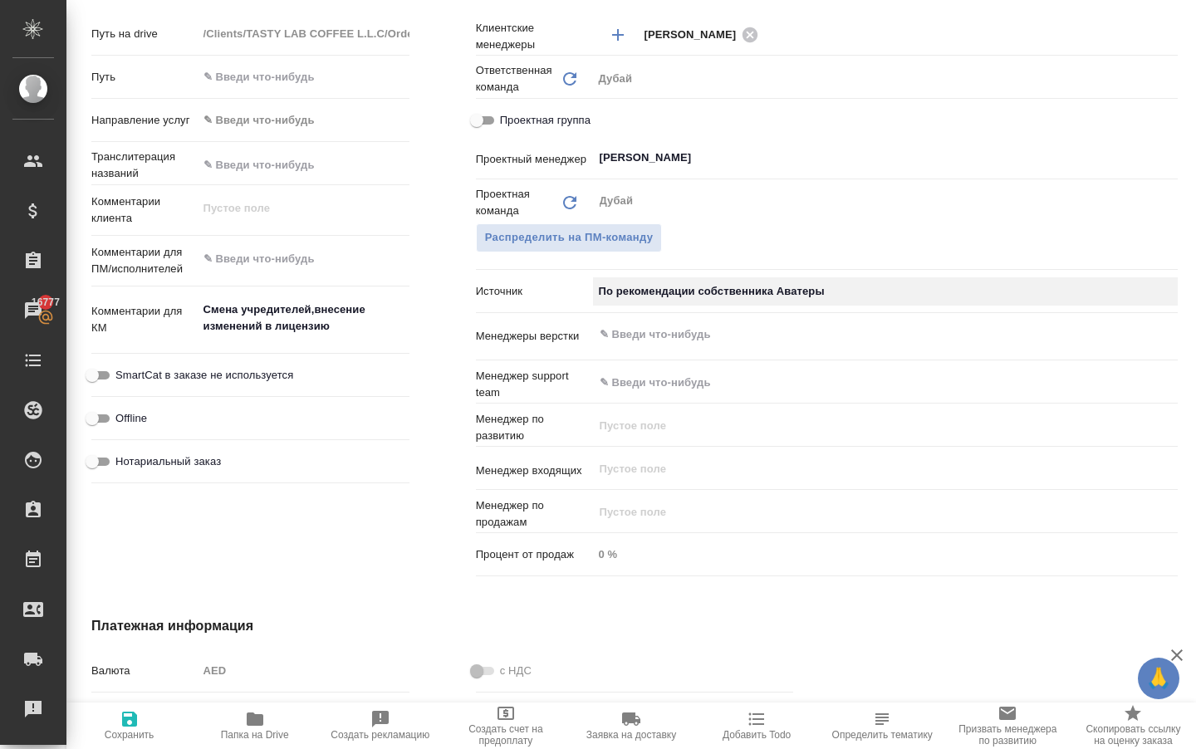
type textarea "x"
type input "ownerRecommendation"
type textarea "x"
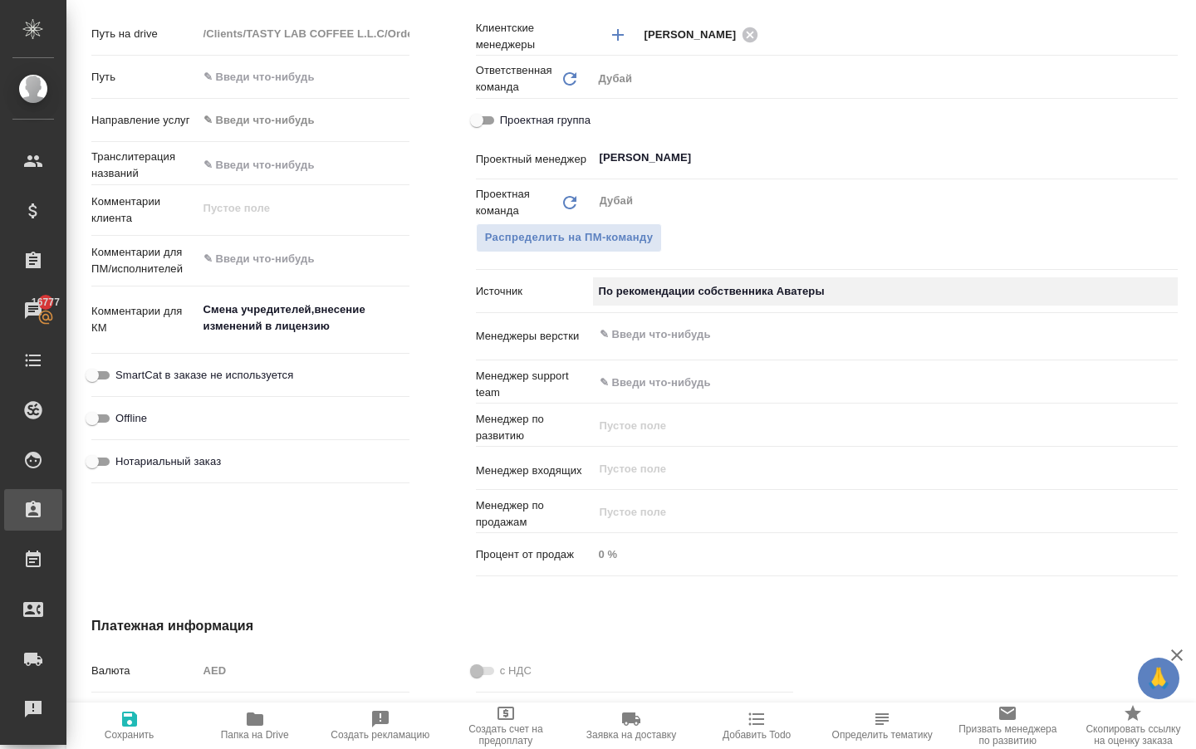
type textarea "x"
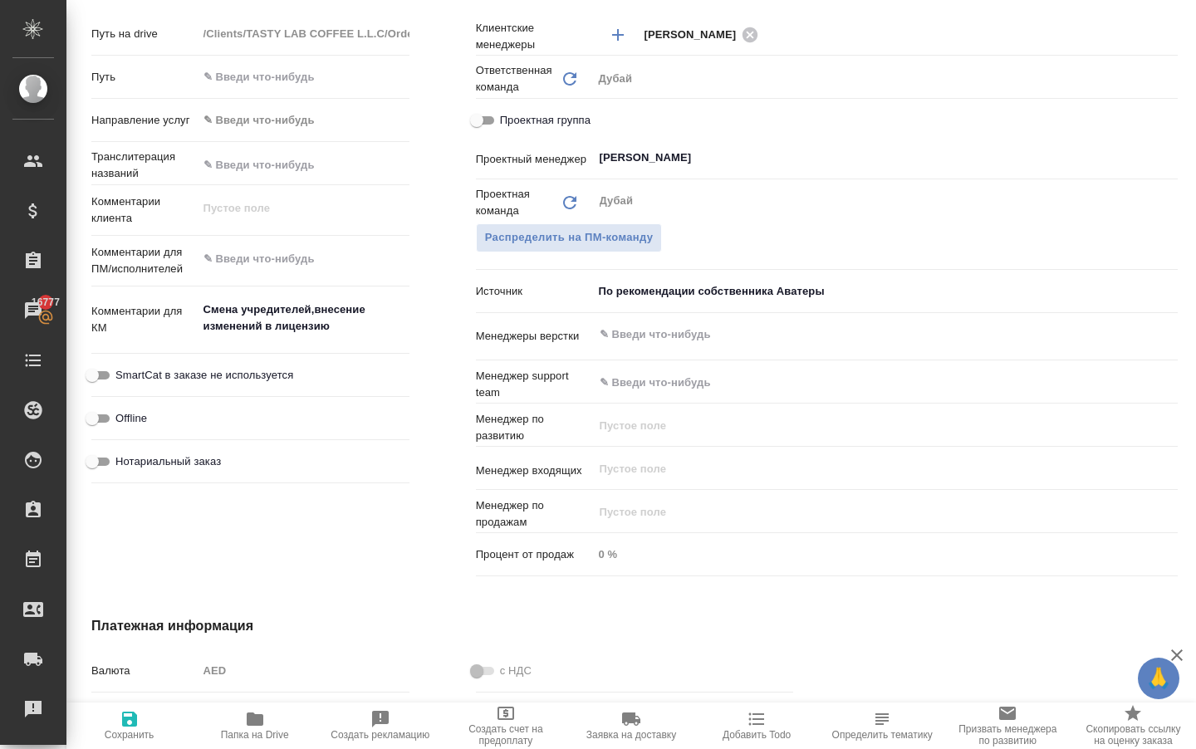
click at [137, 715] on icon "button" at bounding box center [129, 719] width 15 height 15
type textarea "x"
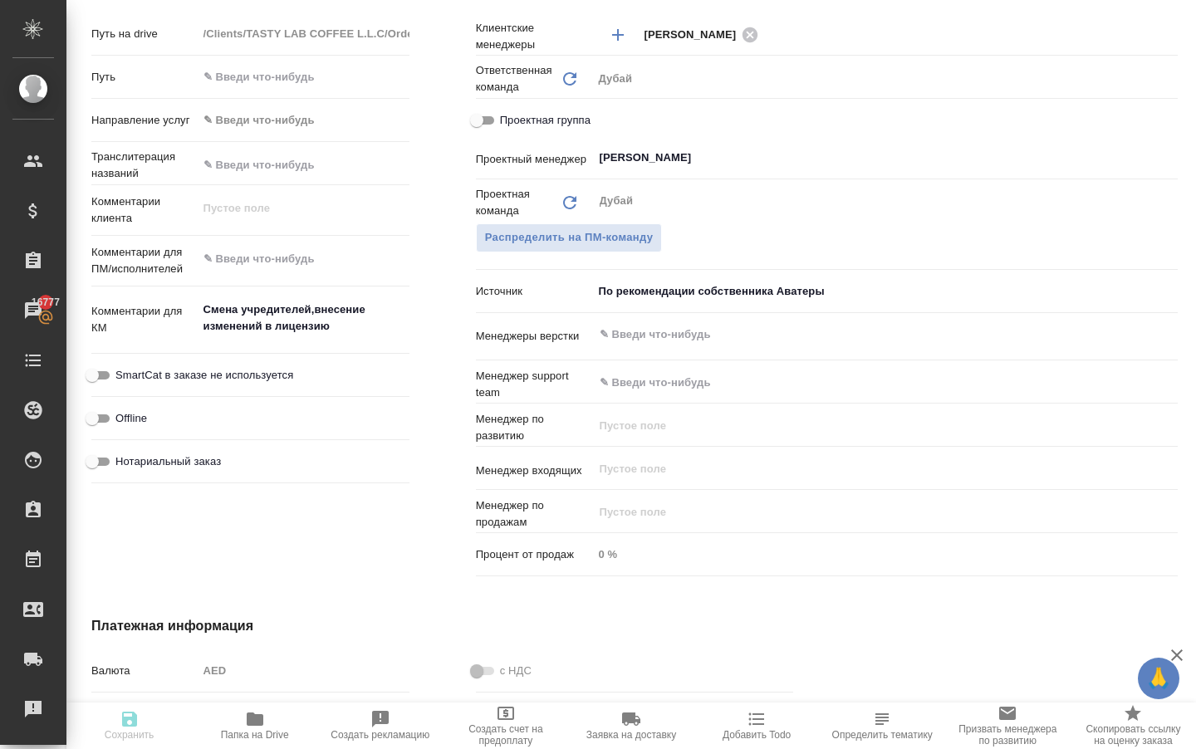
type textarea "x"
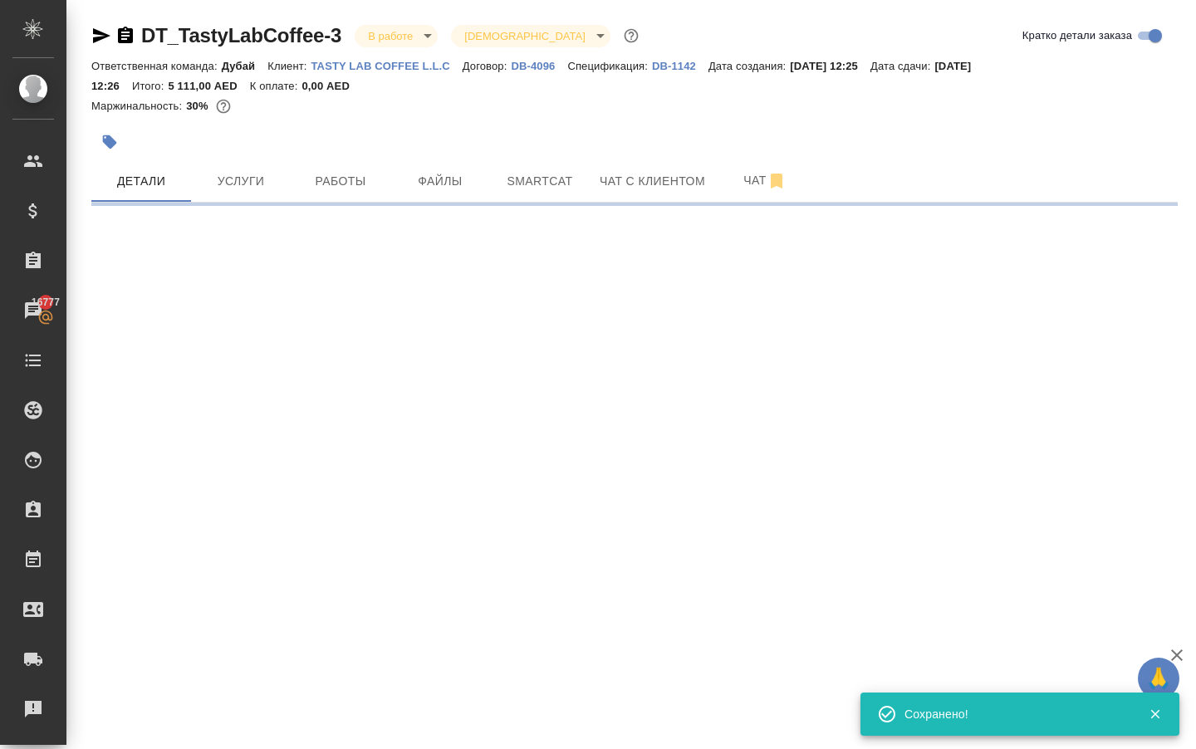
scroll to position [0, 0]
select select "RU"
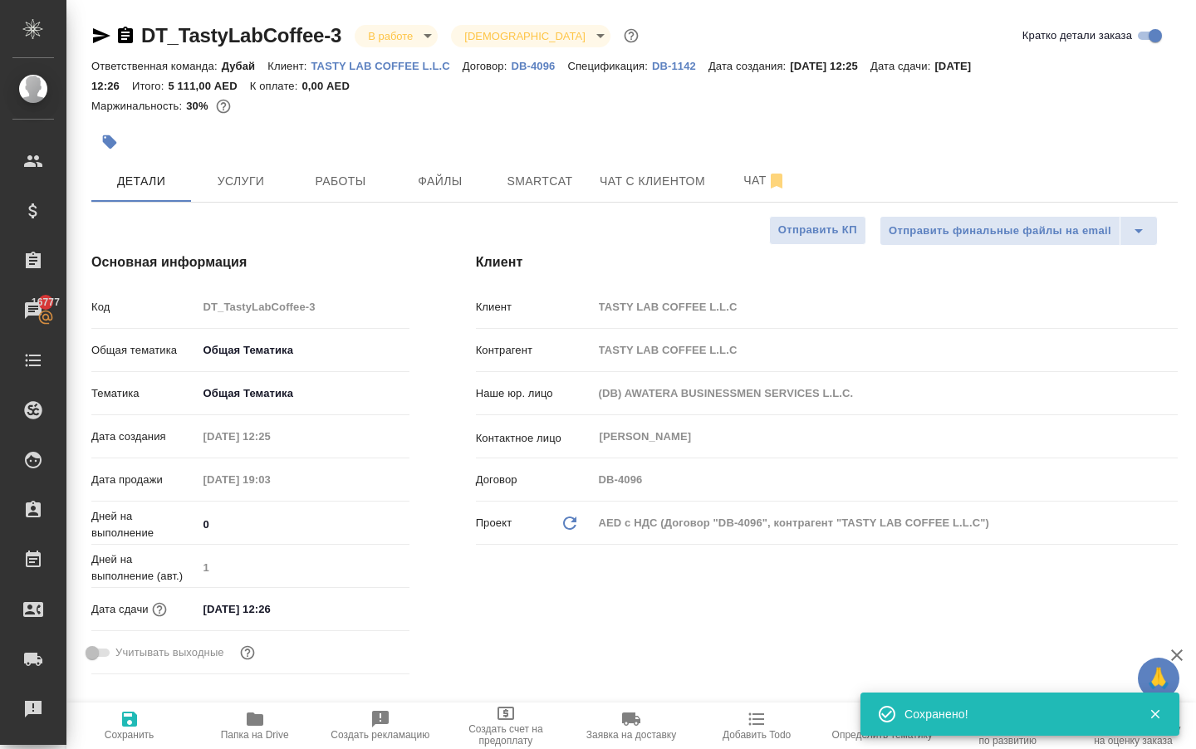
type textarea "x"
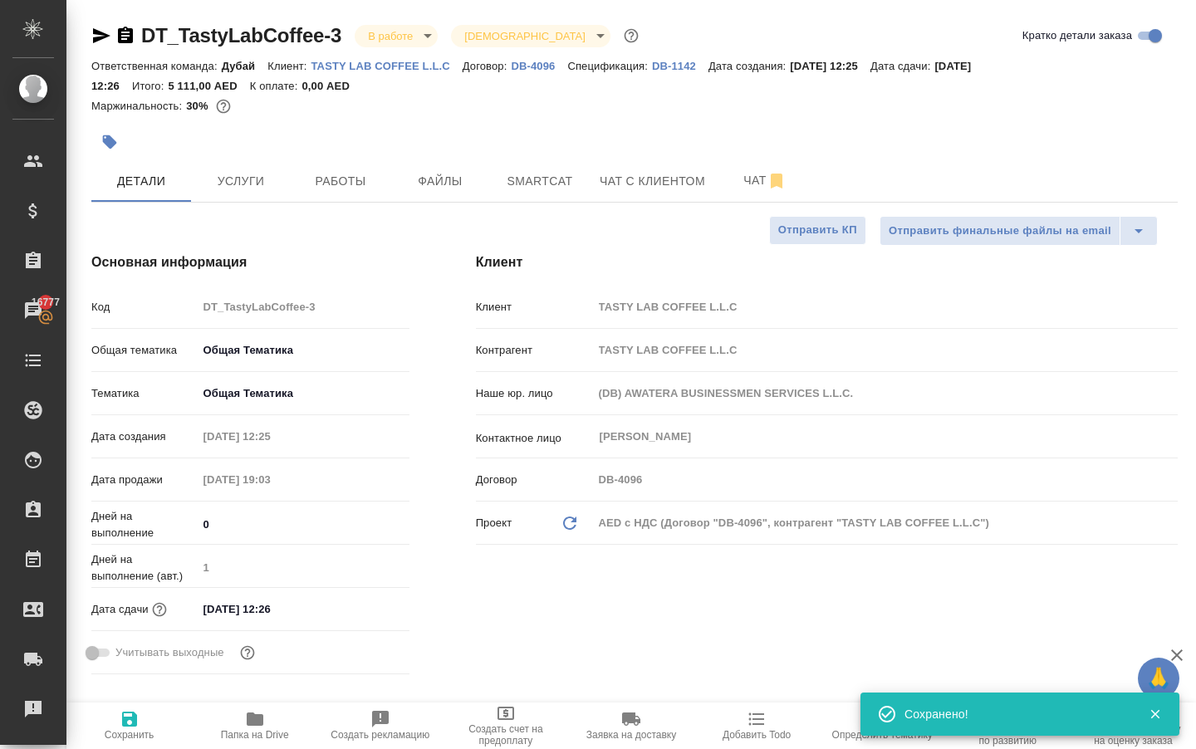
type textarea "x"
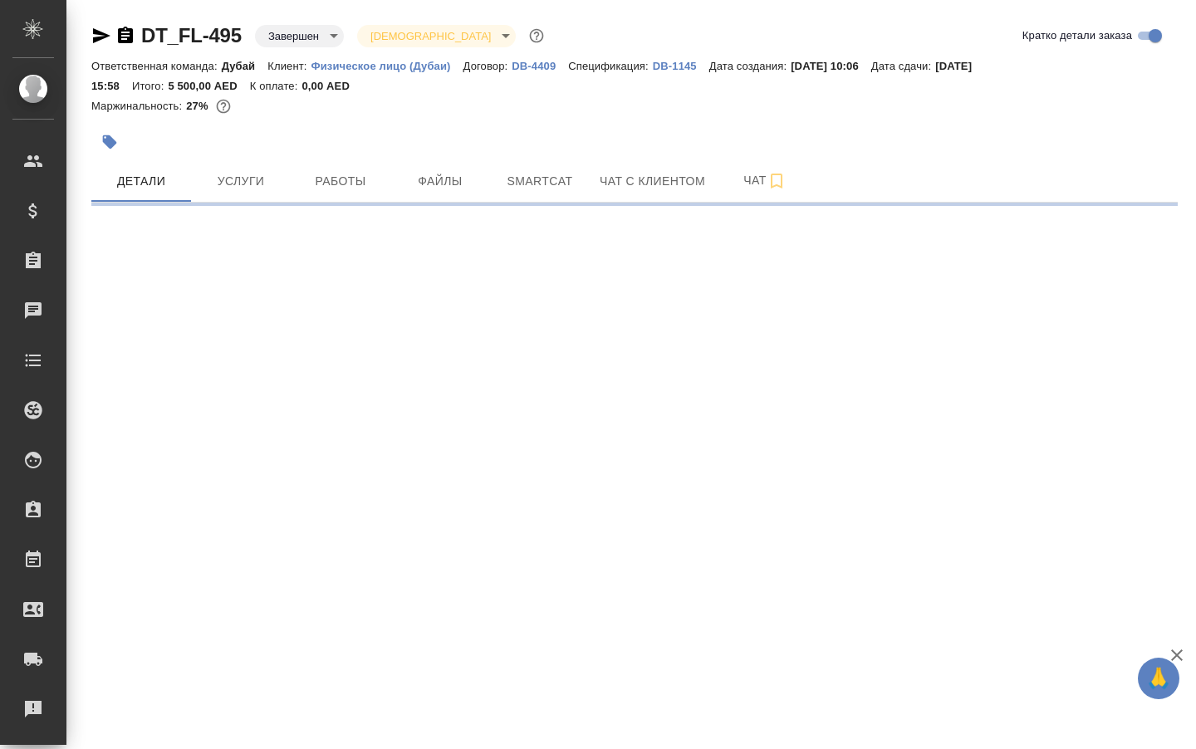
select select "RU"
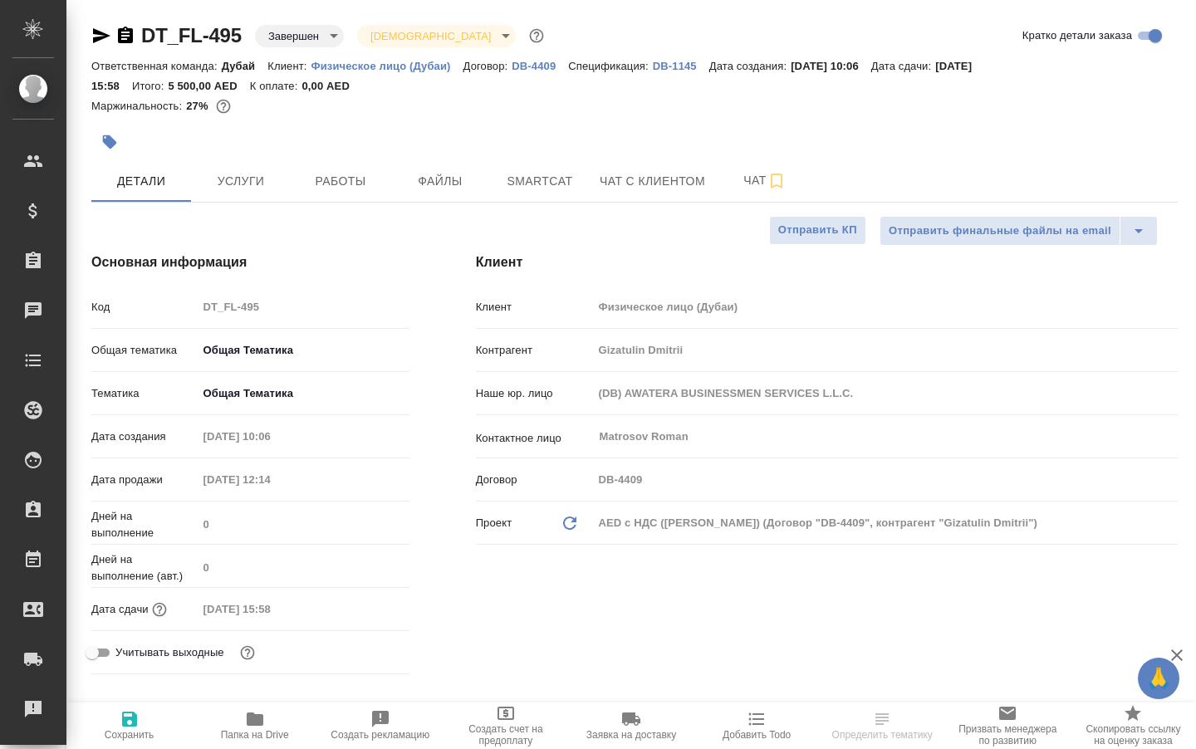
type textarea "x"
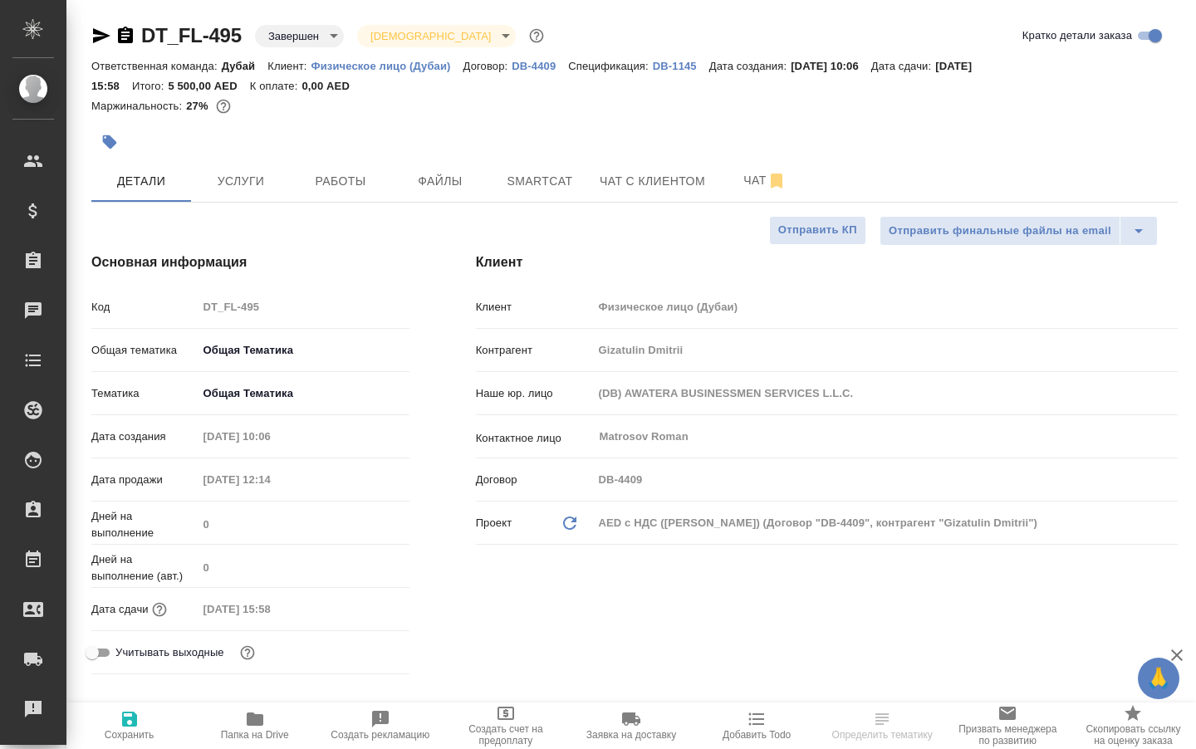
type textarea "x"
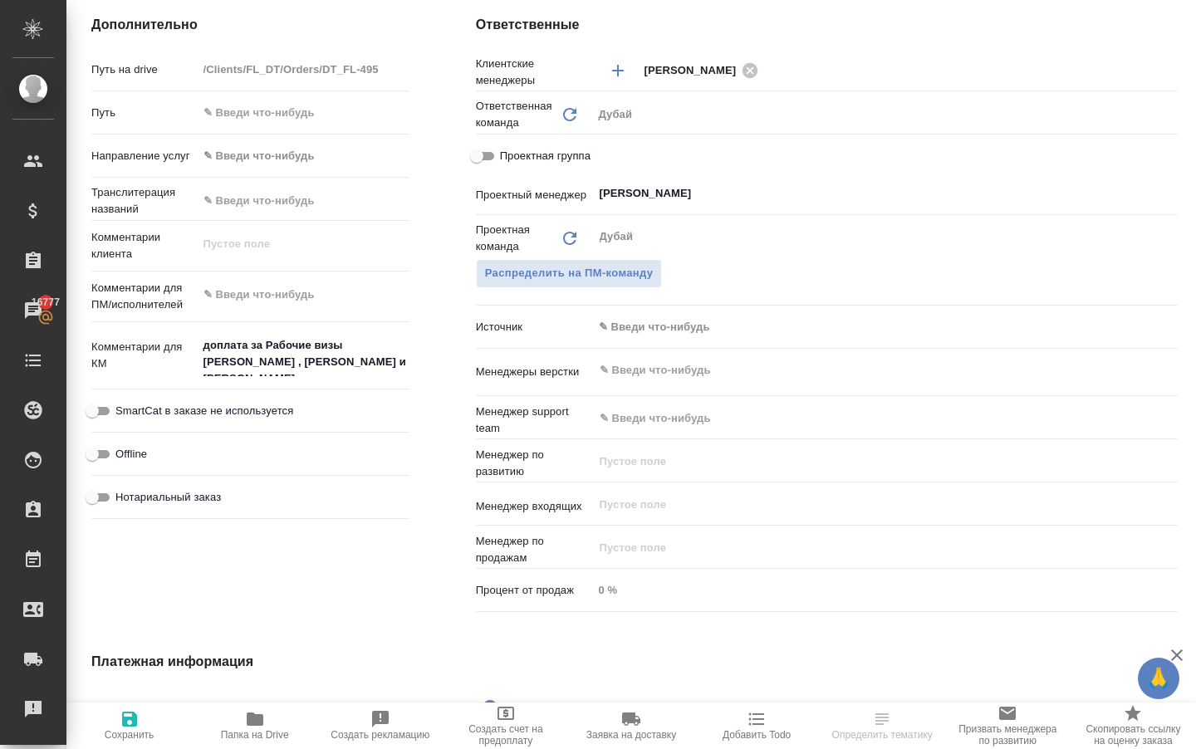
scroll to position [699, 0]
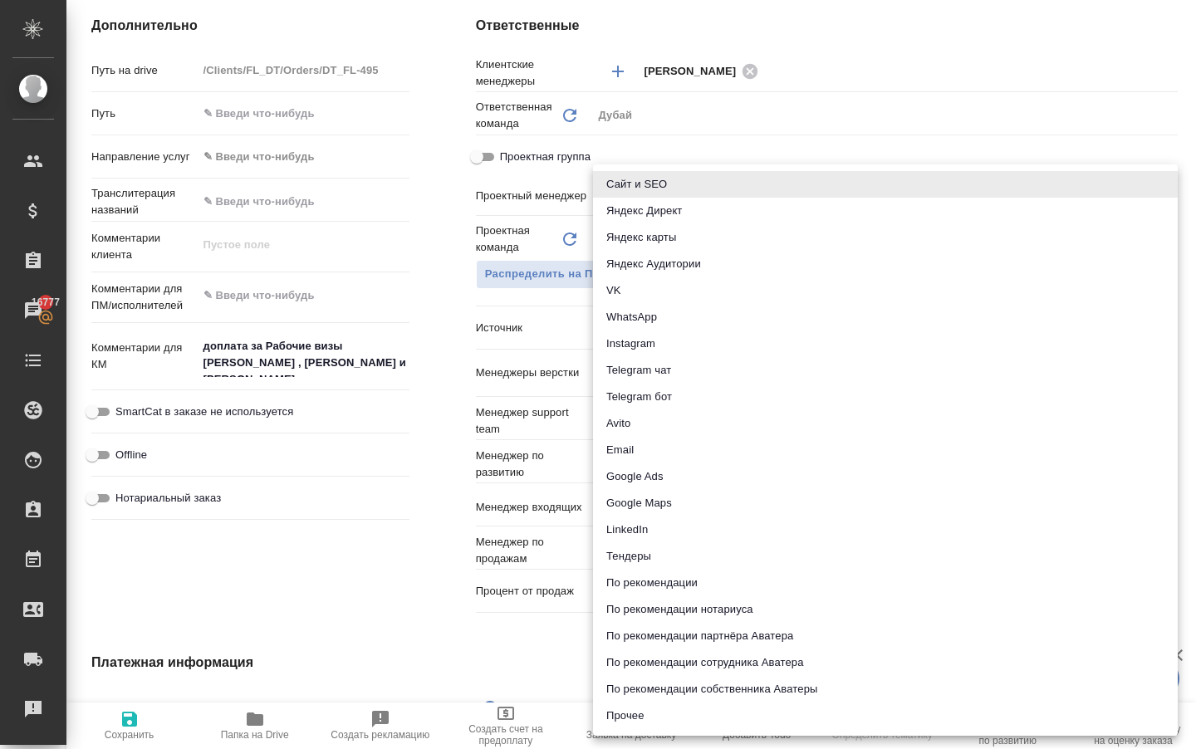
click at [630, 342] on body "🙏 .cls-1 fill:#fff; AWATERA Solokha Petro Клиенты Спецификации Заказы 16777 Чат…" at bounding box center [598, 374] width 1196 height 749
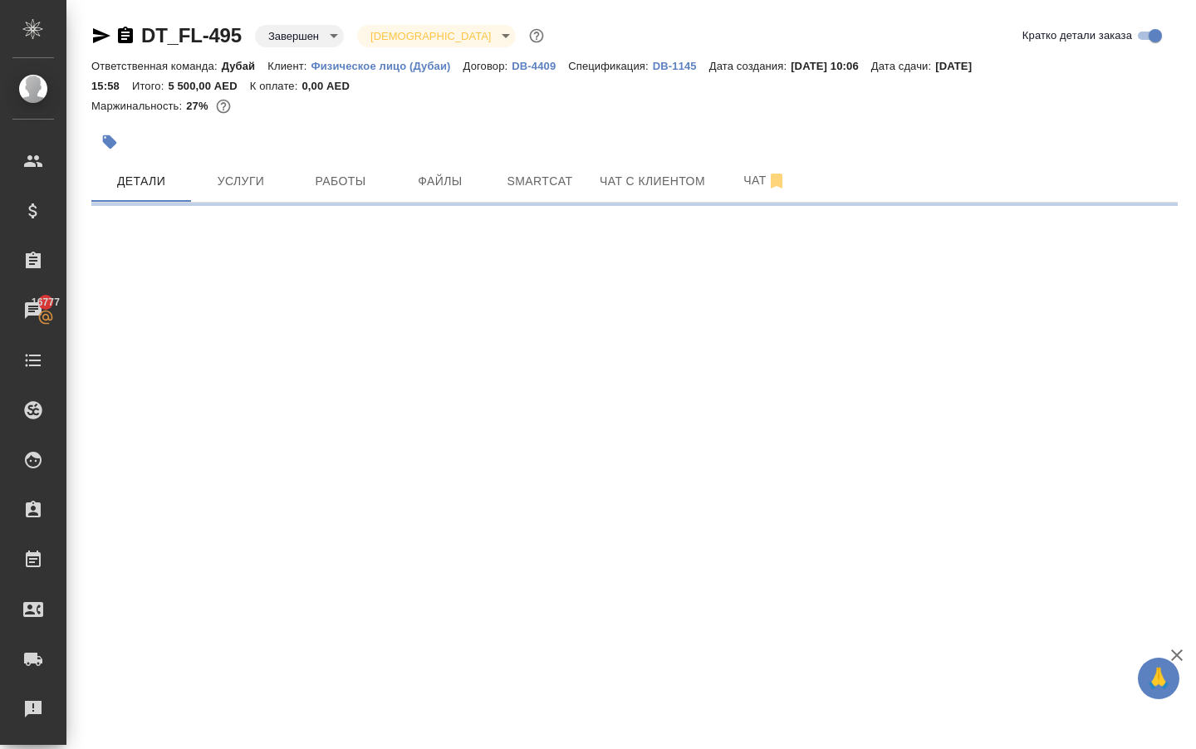
scroll to position [0, 0]
select select "RU"
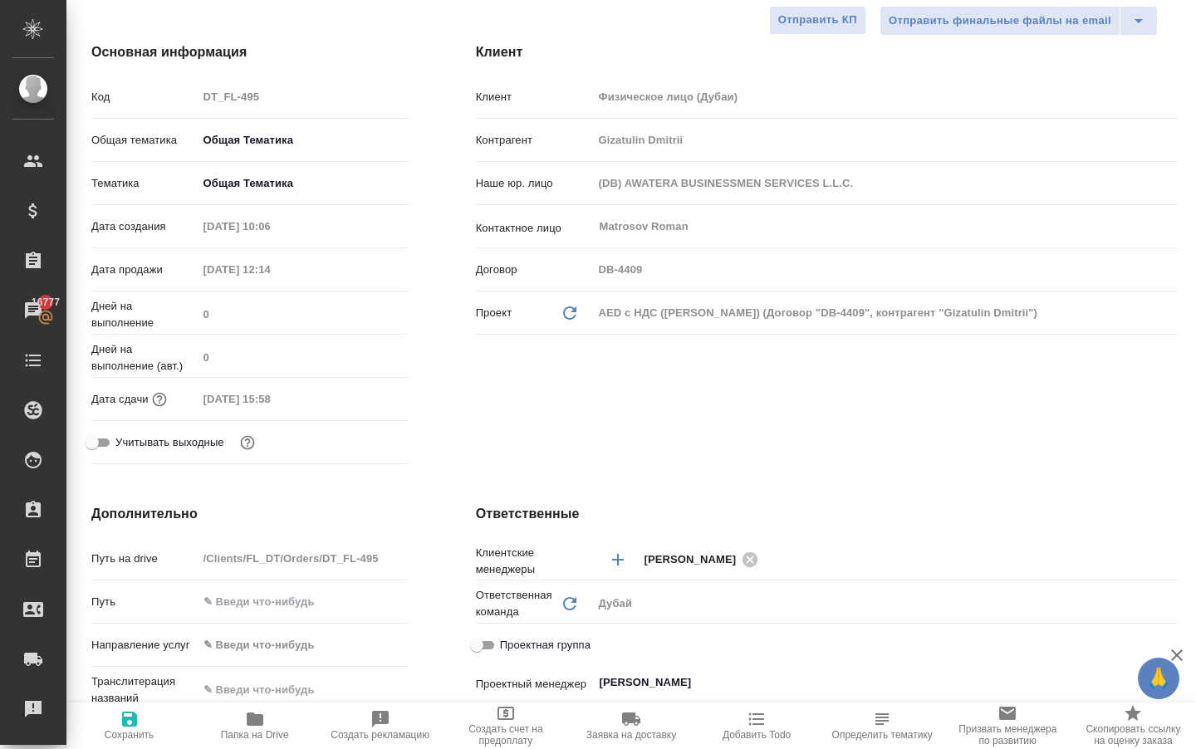
type textarea "x"
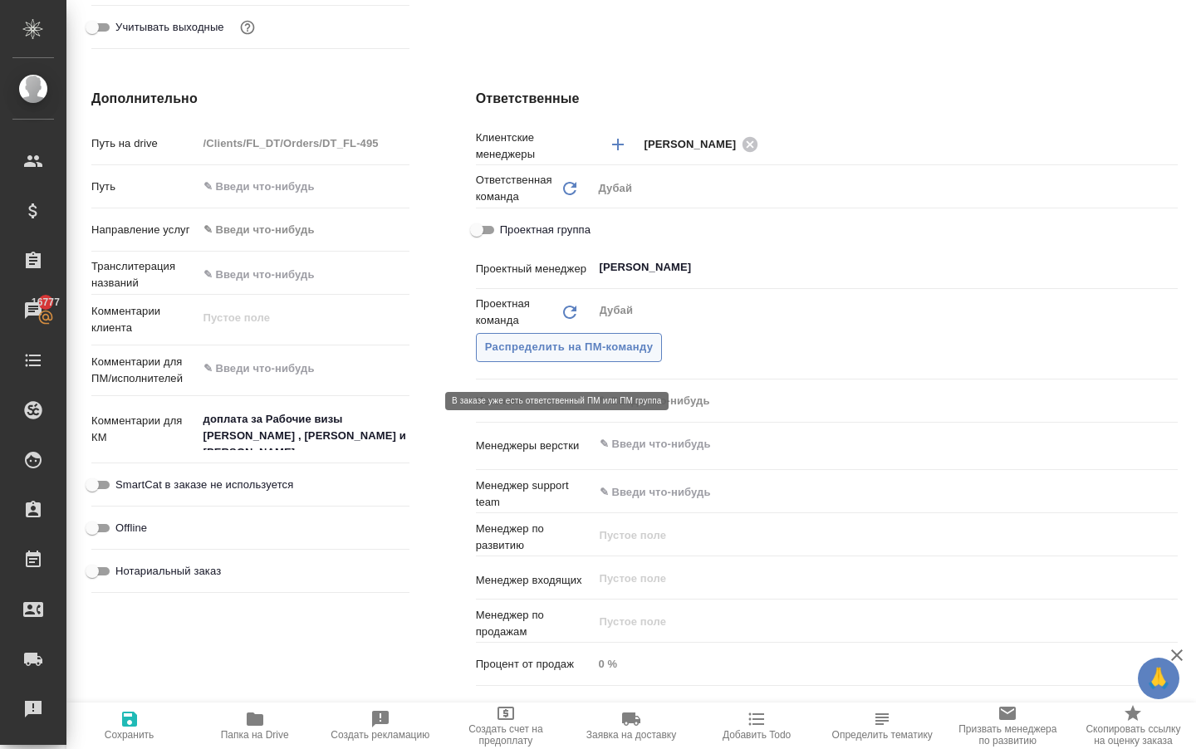
scroll to position [652, 0]
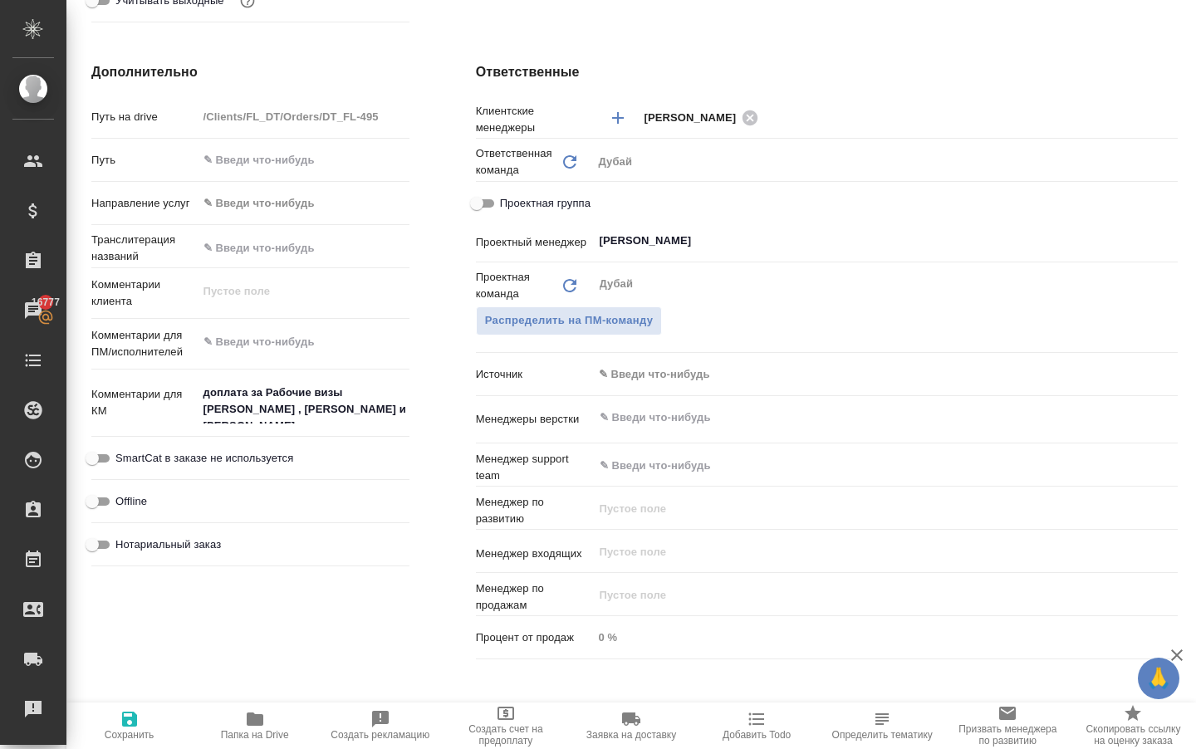
click at [652, 392] on body "🙏 .cls-1 fill:#fff; AWATERA Solokha Petro Клиенты Спецификации Заказы 16777 Чат…" at bounding box center [598, 374] width 1196 height 749
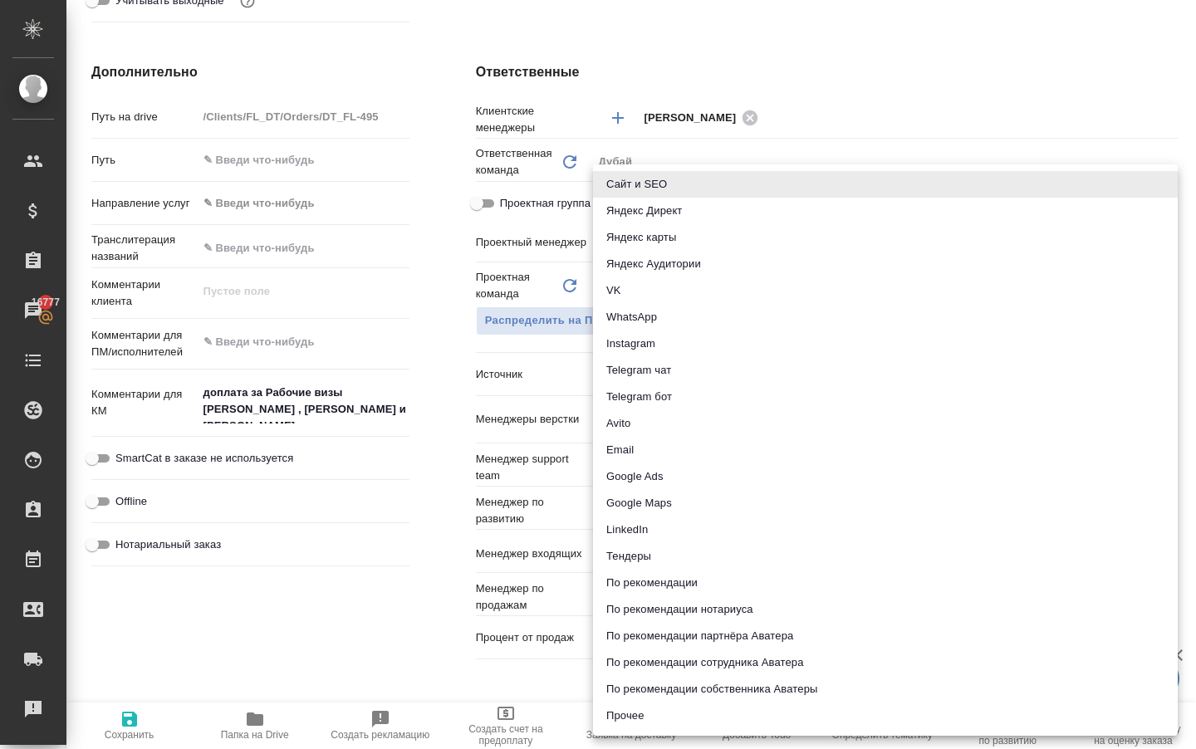
click at [658, 586] on li "По рекомендации" at bounding box center [885, 583] width 585 height 27
type textarea "x"
type input "recommendation"
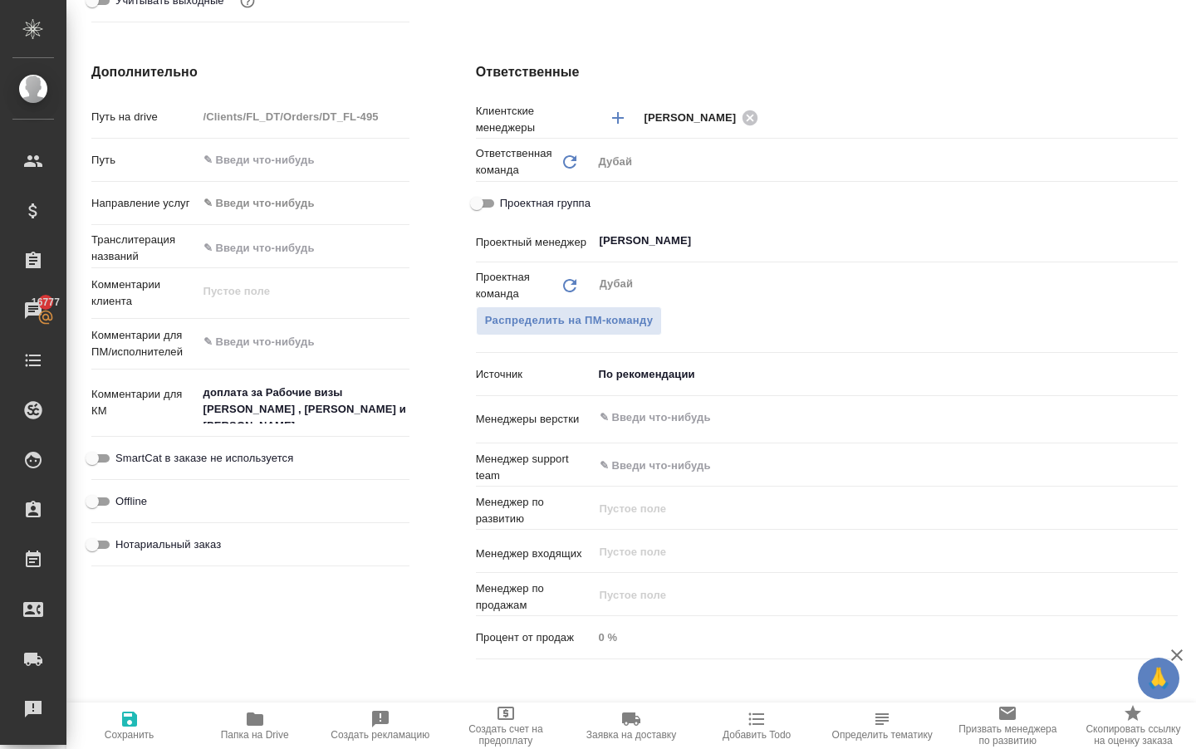
click at [133, 721] on icon "button" at bounding box center [129, 719] width 15 height 15
type textarea "x"
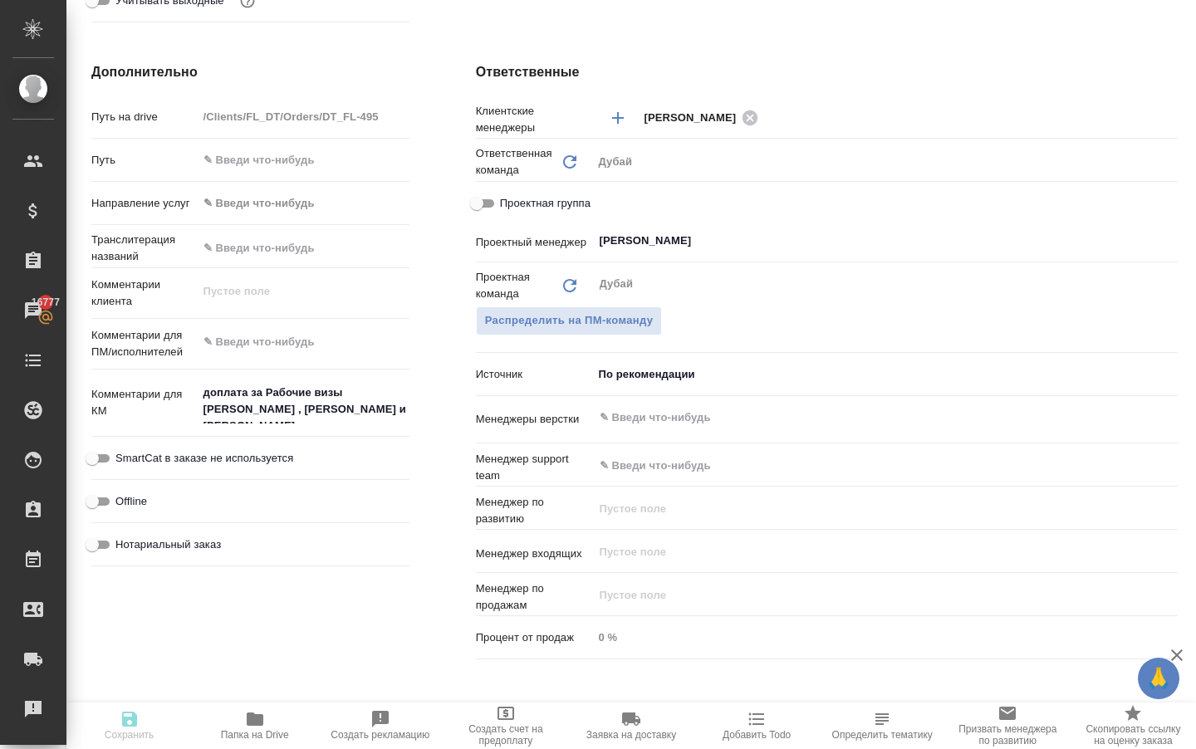
type textarea "x"
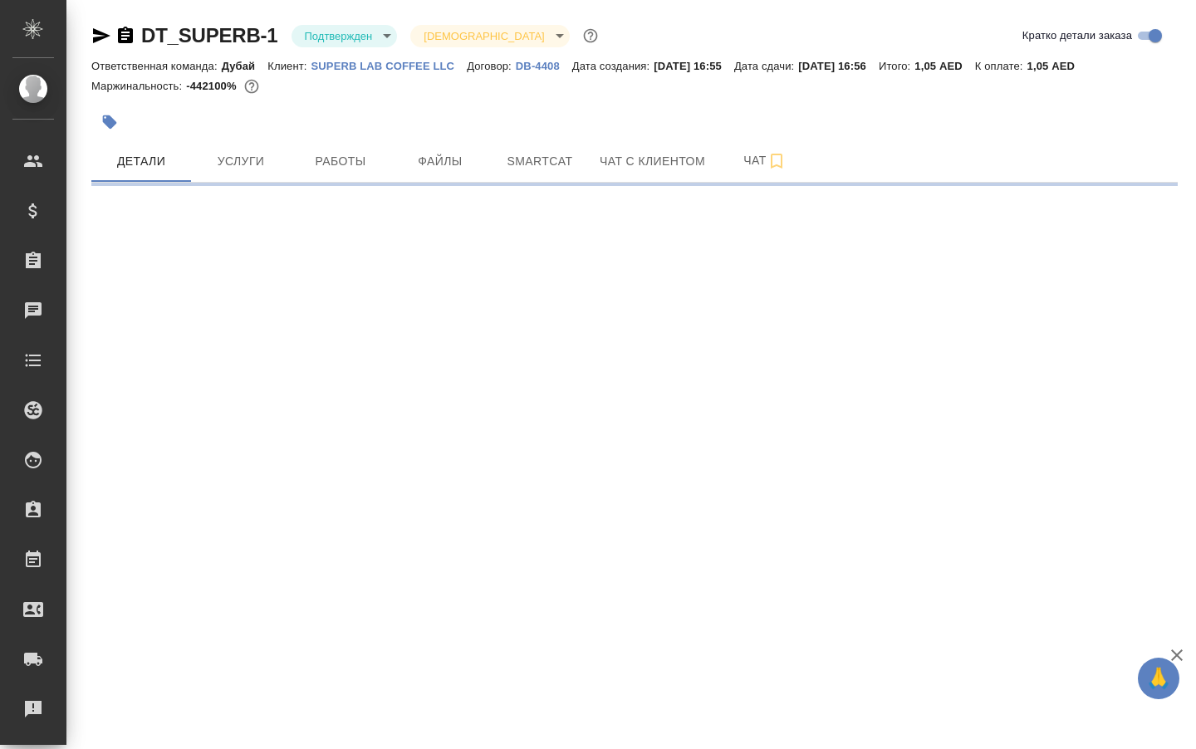
scroll to position [1, 0]
select select "RU"
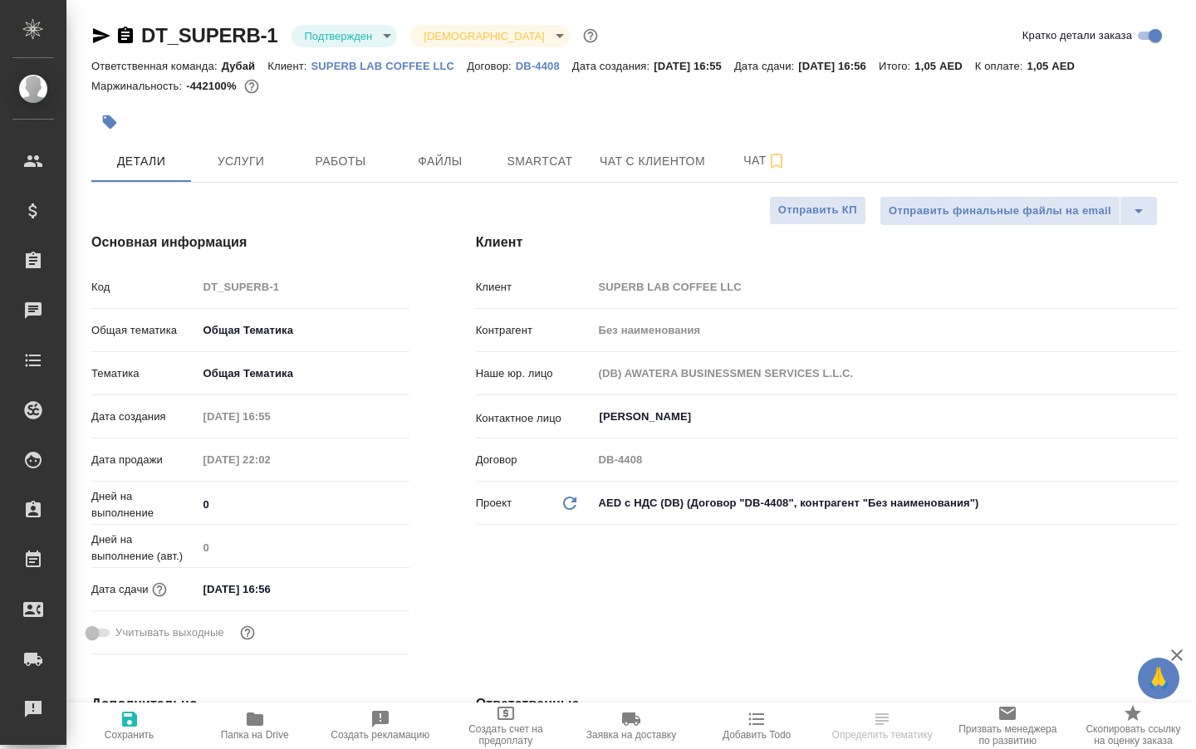
scroll to position [0, 0]
type textarea "x"
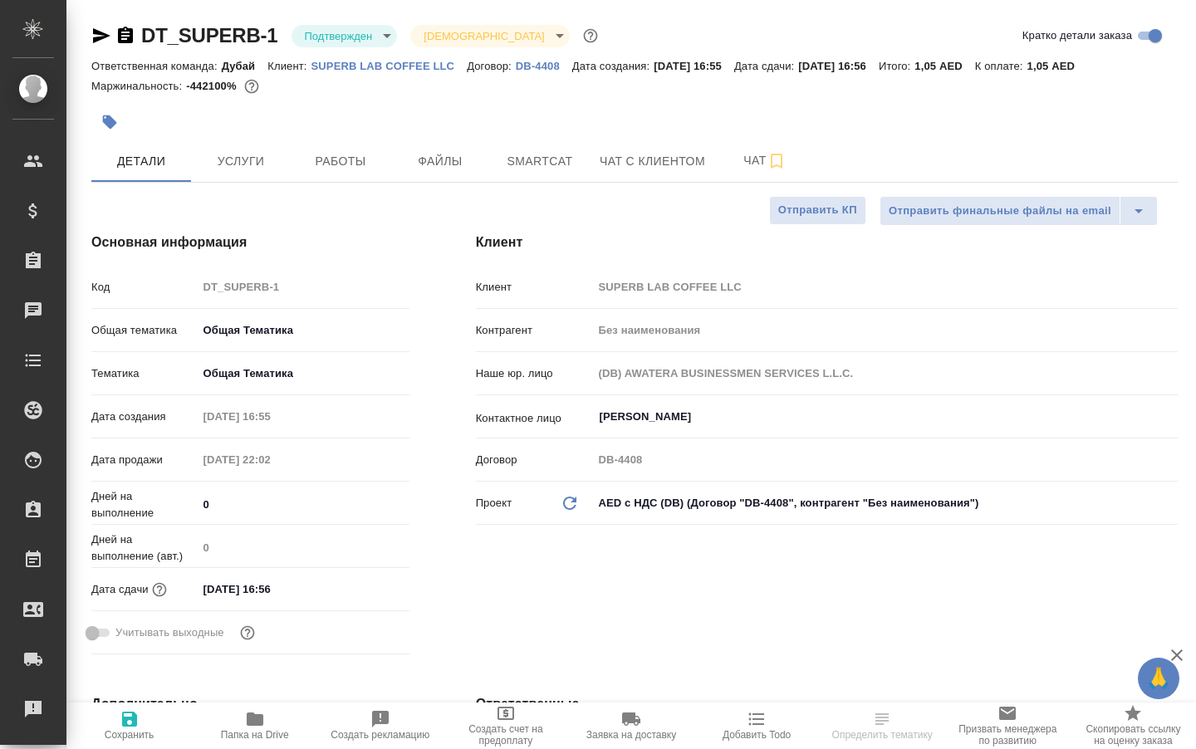
type textarea "x"
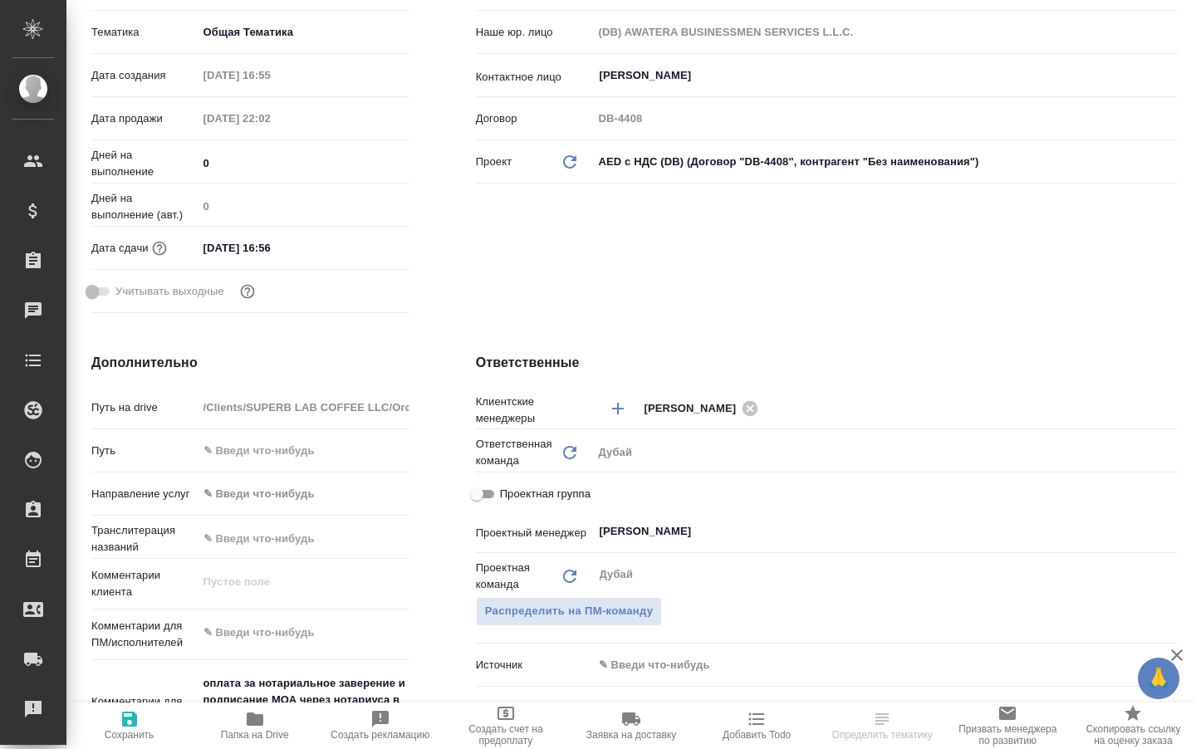
type textarea "x"
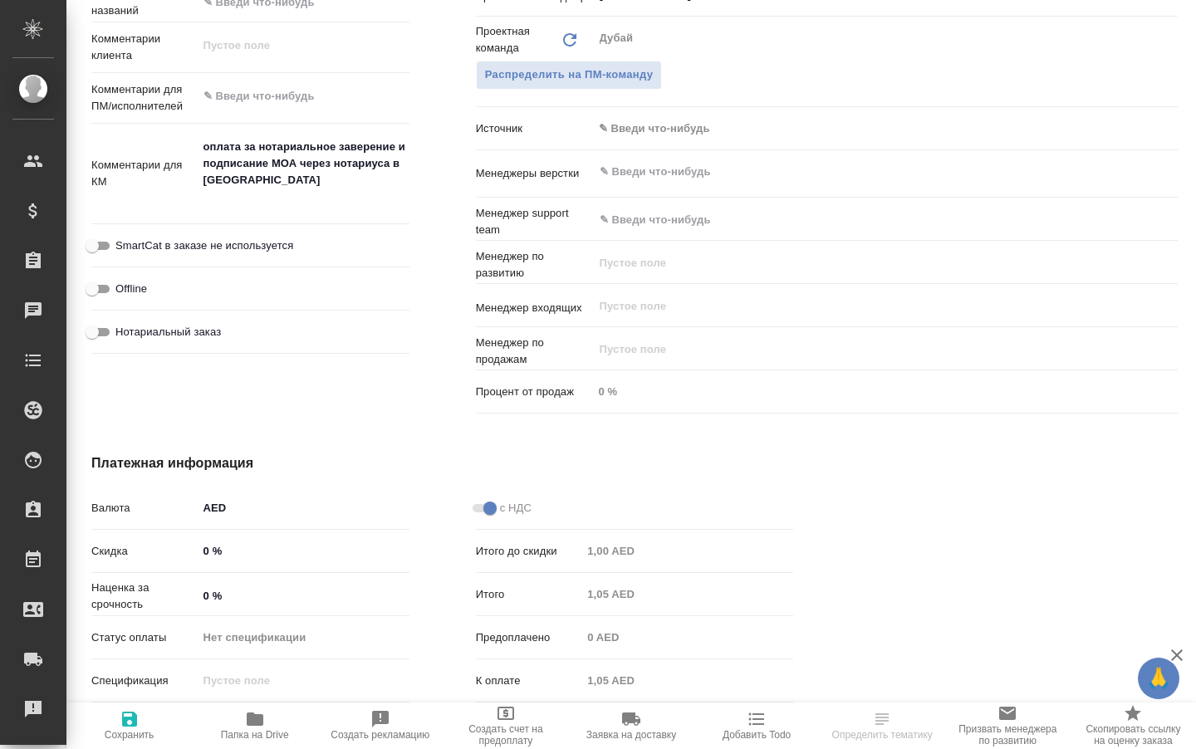
scroll to position [875, 0]
click at [635, 148] on body "🙏 .cls-1 fill:#fff; AWATERA Solokha Petro Клиенты Спецификации Заказы Чаты Todo…" at bounding box center [598, 374] width 1196 height 749
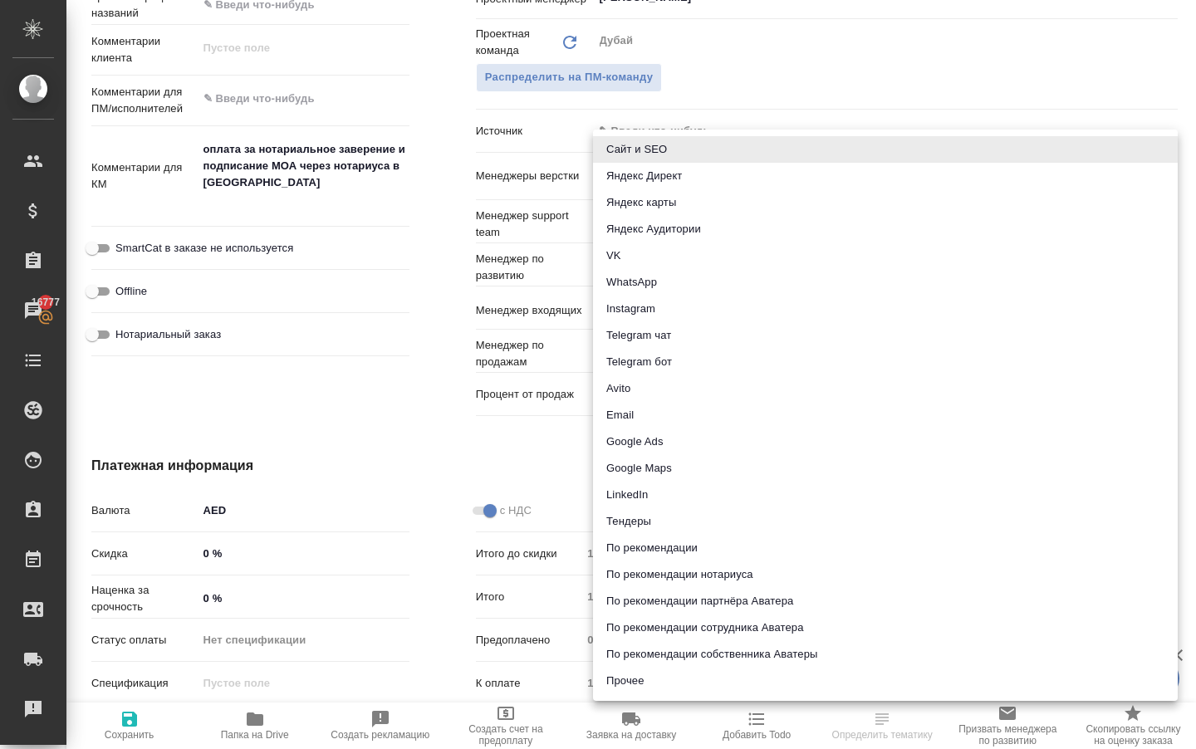
click at [681, 655] on li "По рекомендации собственника Аватеры" at bounding box center [885, 654] width 585 height 27
type textarea "x"
type input "ownerRecommendation"
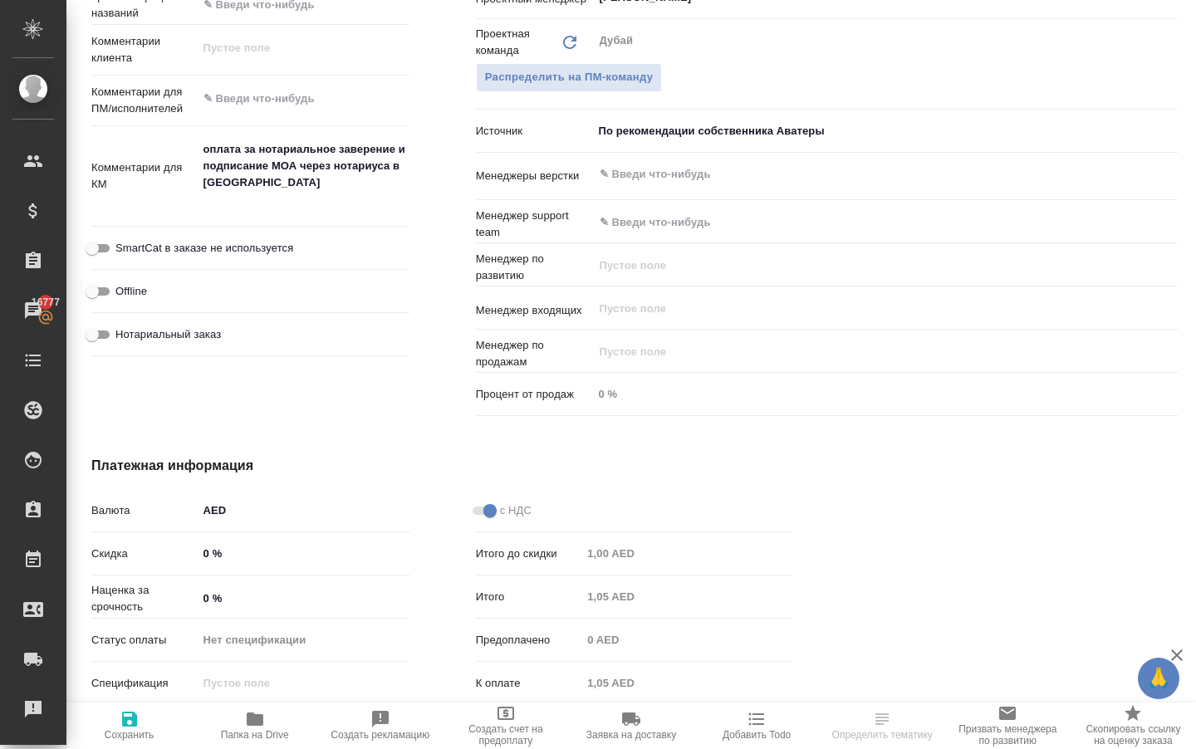
click at [135, 729] on icon "button" at bounding box center [130, 719] width 20 height 20
type textarea "x"
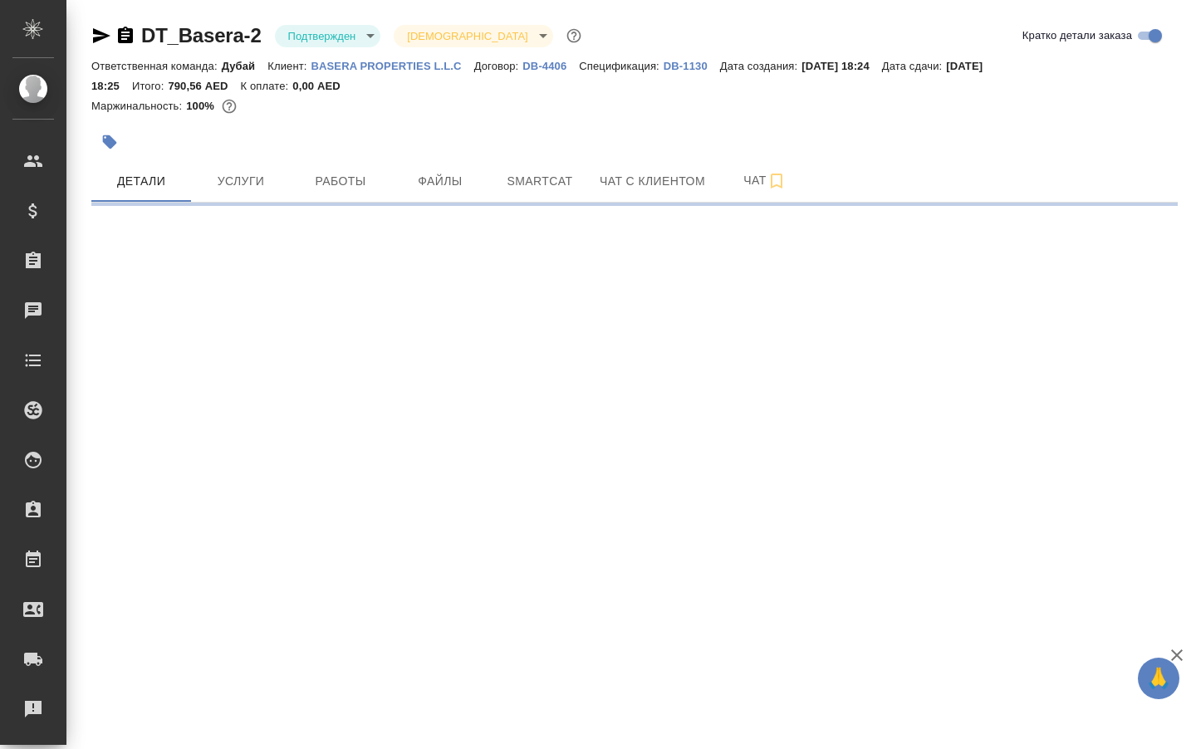
select select "RU"
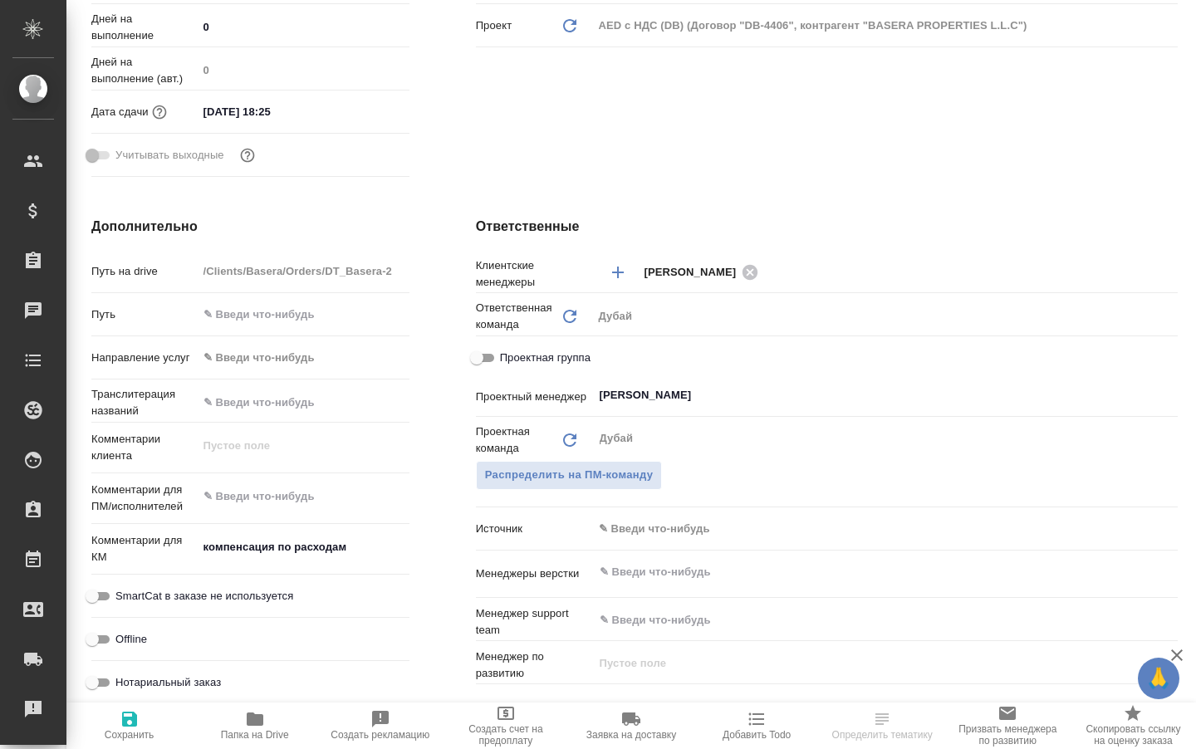
type textarea "x"
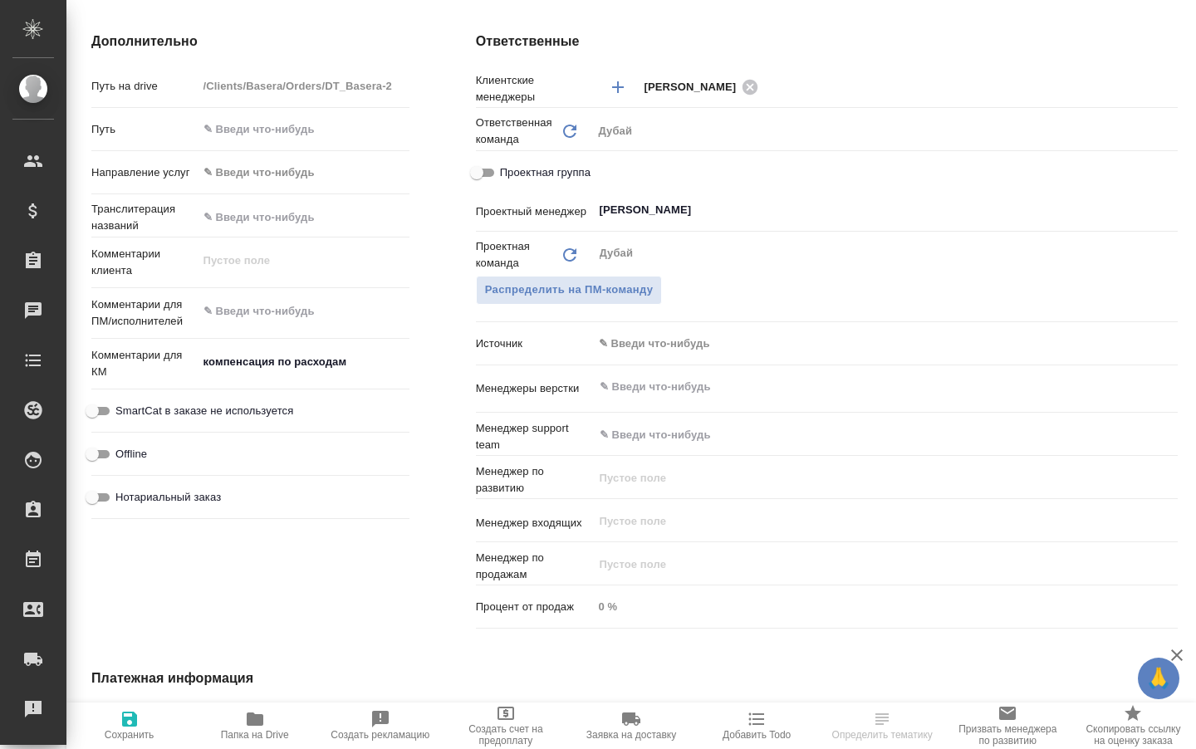
type textarea "x"
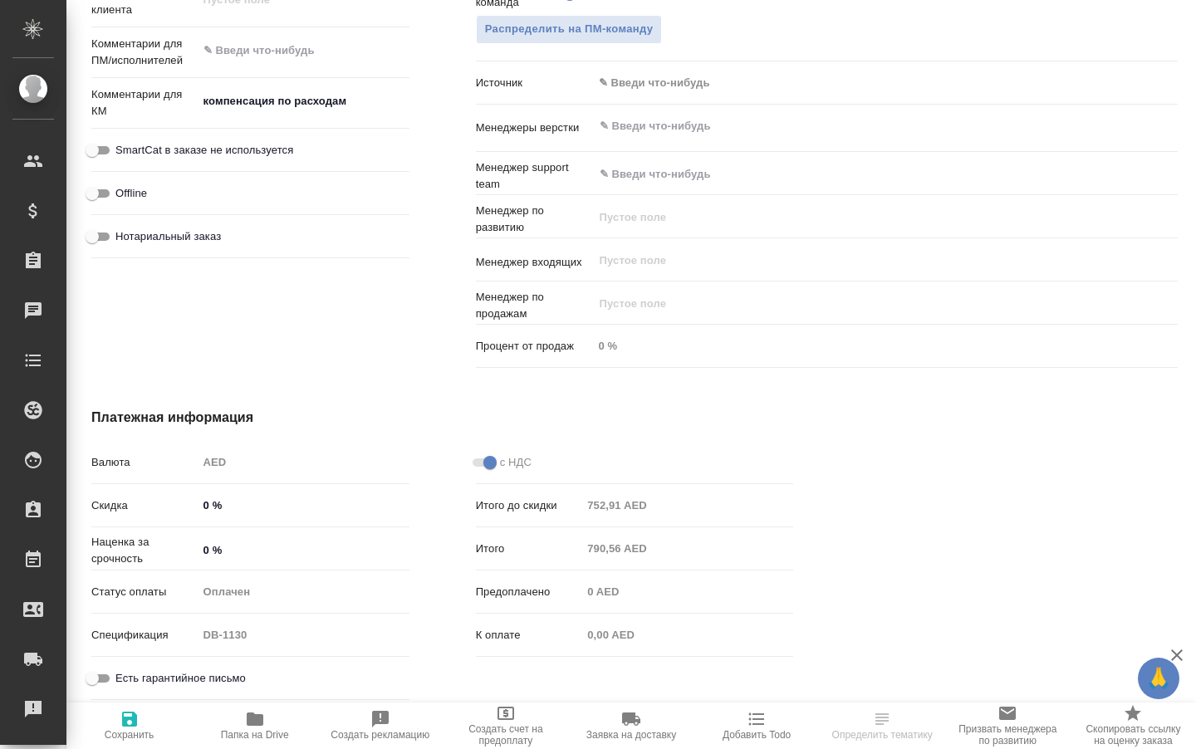
scroll to position [962, 0]
click at [630, 77] on body "🙏 .cls-1 fill:#fff; AWATERA [PERSON_NAME] Клиенты Спецификации Заказы Чаты Todo…" at bounding box center [598, 374] width 1196 height 749
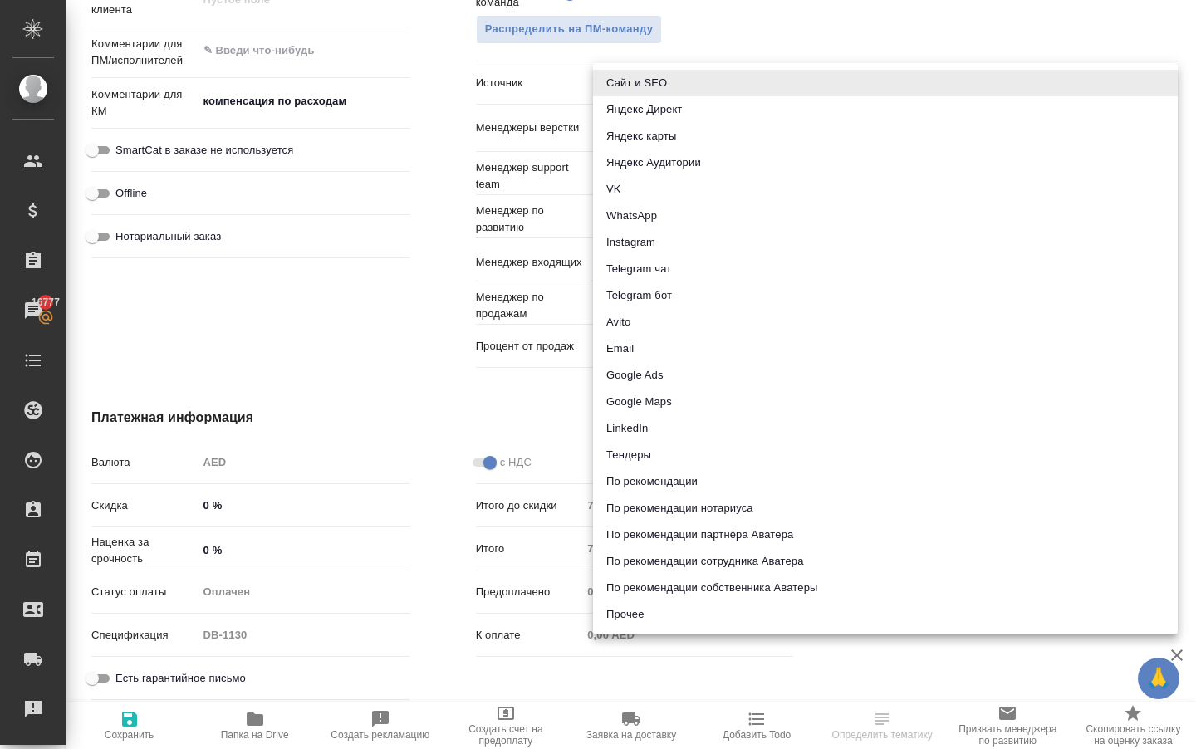
click at [632, 605] on li "Прочее" at bounding box center [885, 614] width 585 height 27
type textarea "x"
type input "other"
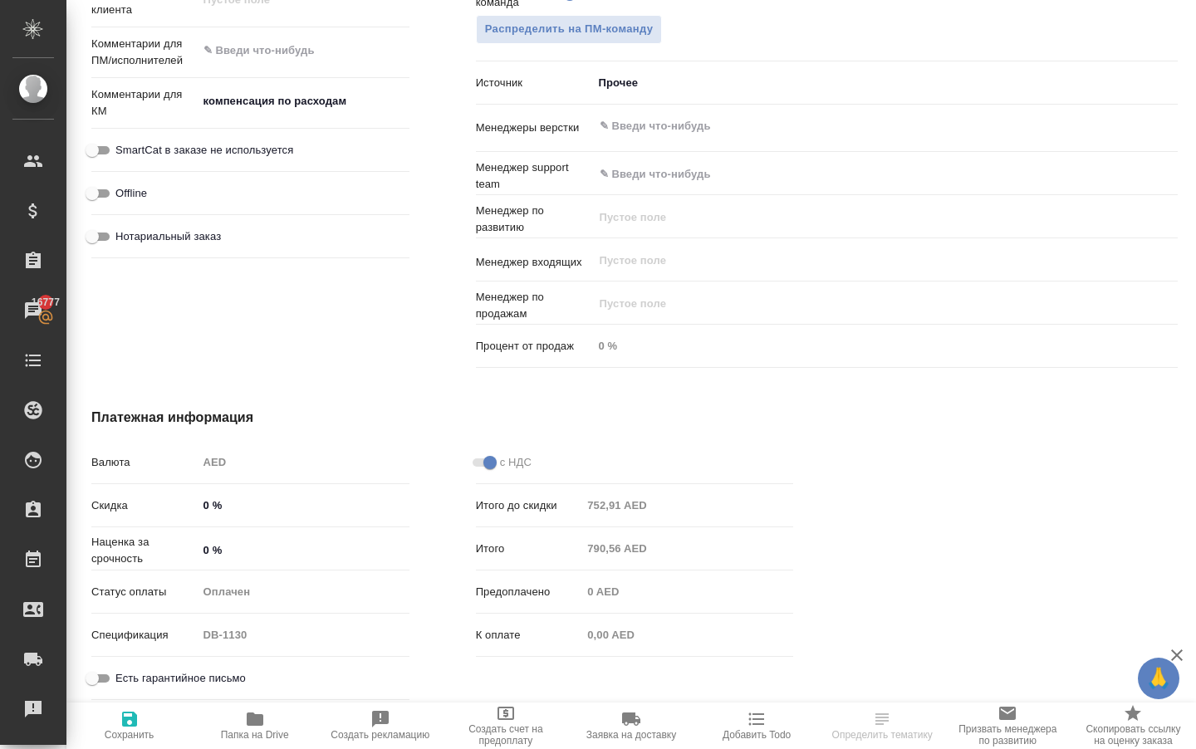
click at [131, 727] on icon "button" at bounding box center [129, 719] width 15 height 15
type textarea "x"
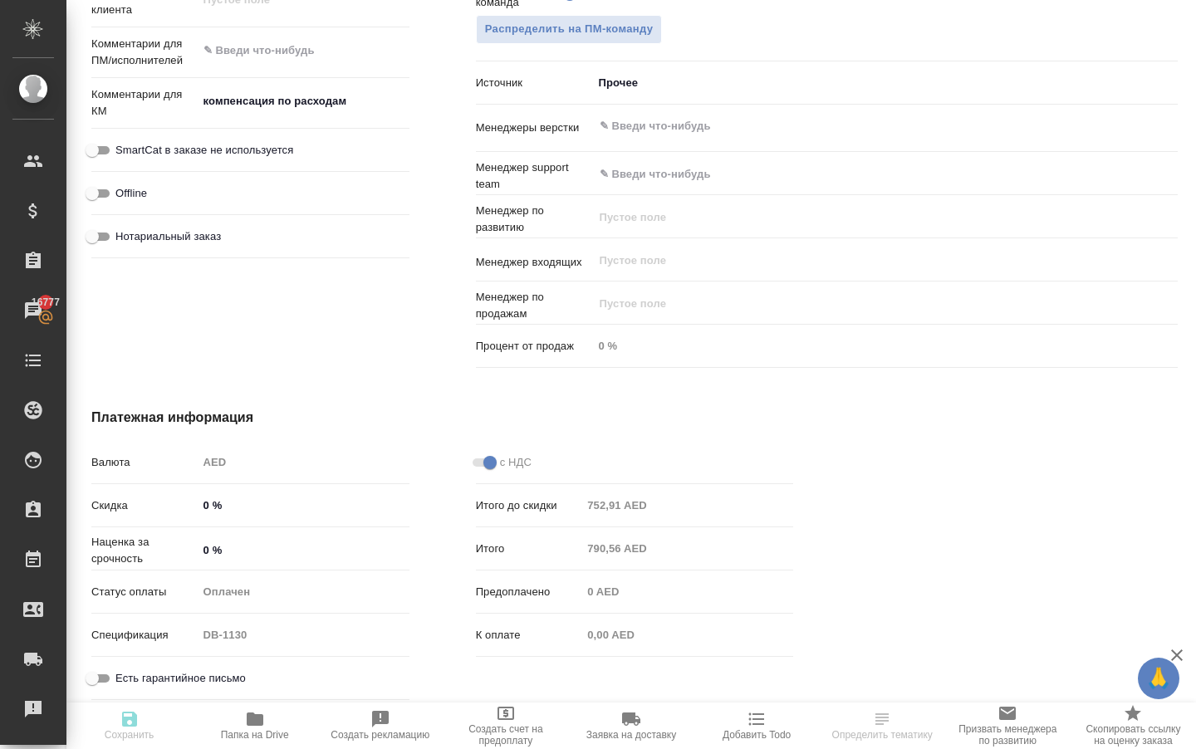
type textarea "x"
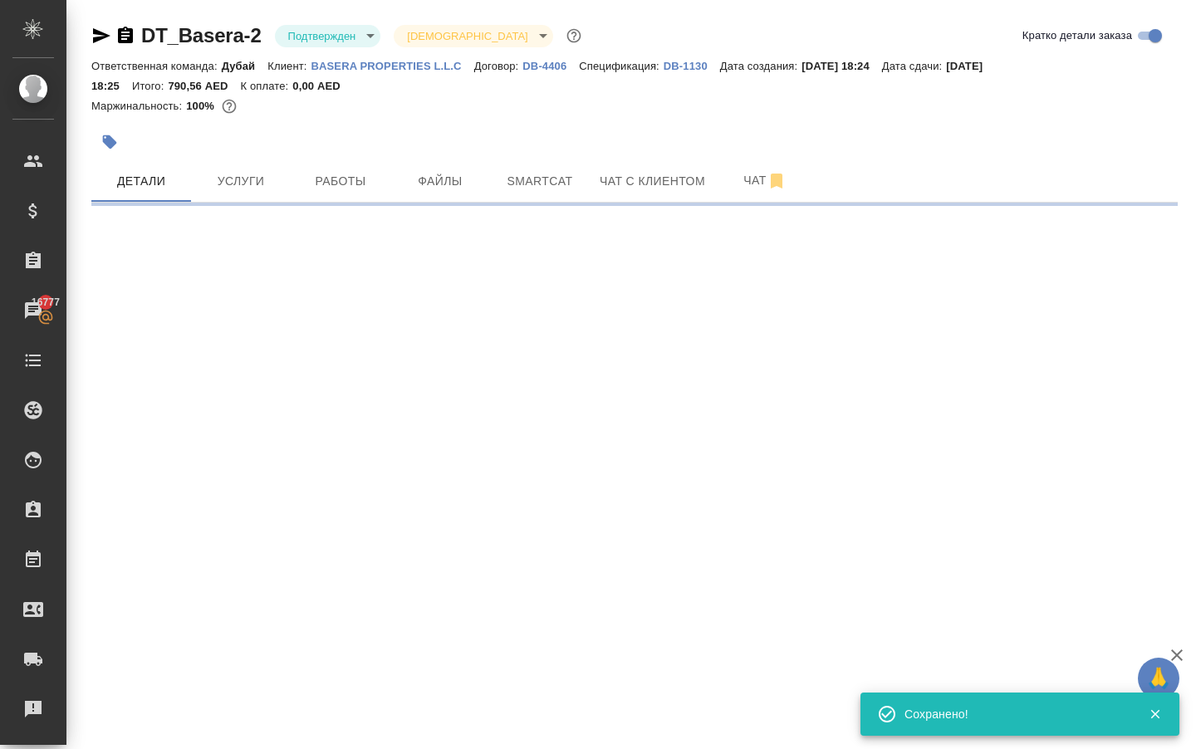
scroll to position [0, 0]
select select "RU"
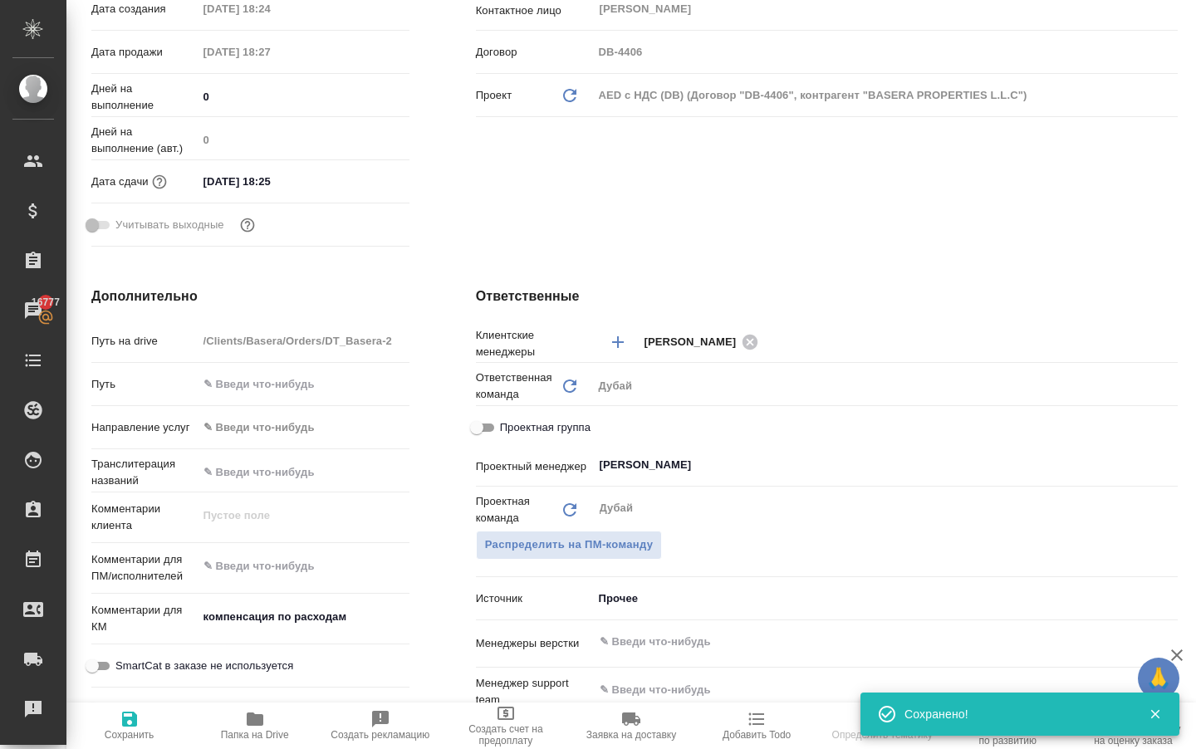
type textarea "x"
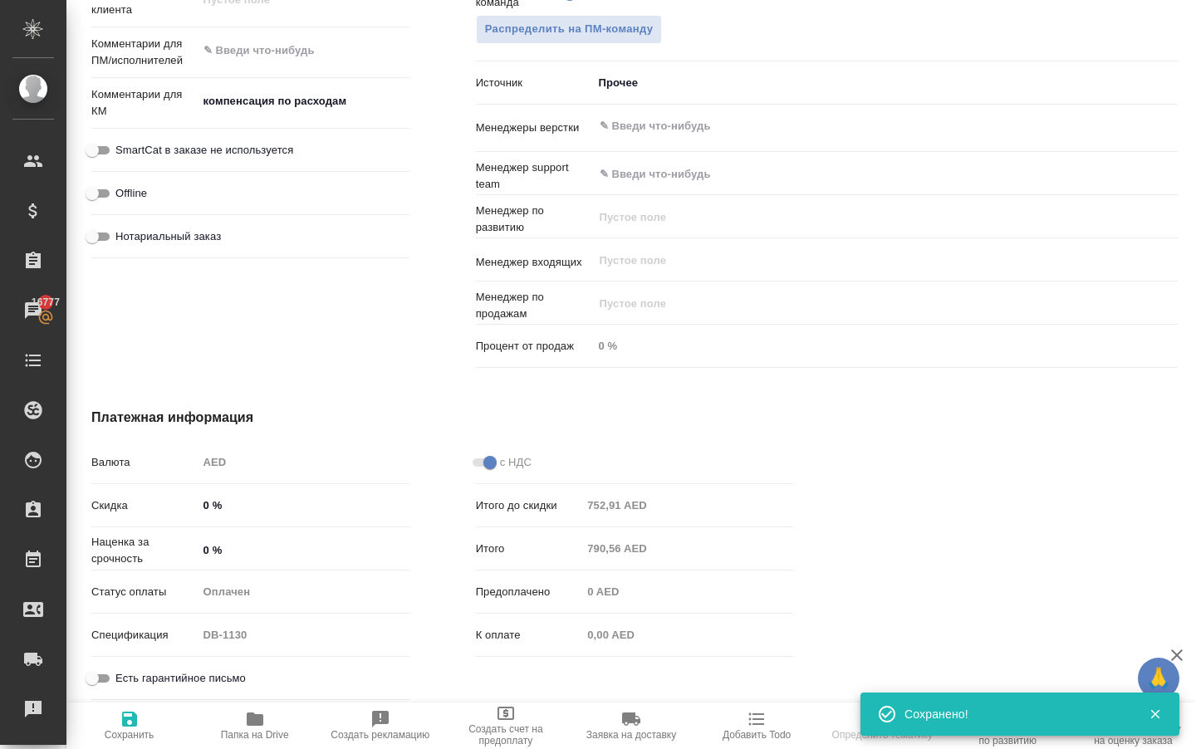
scroll to position [967, 0]
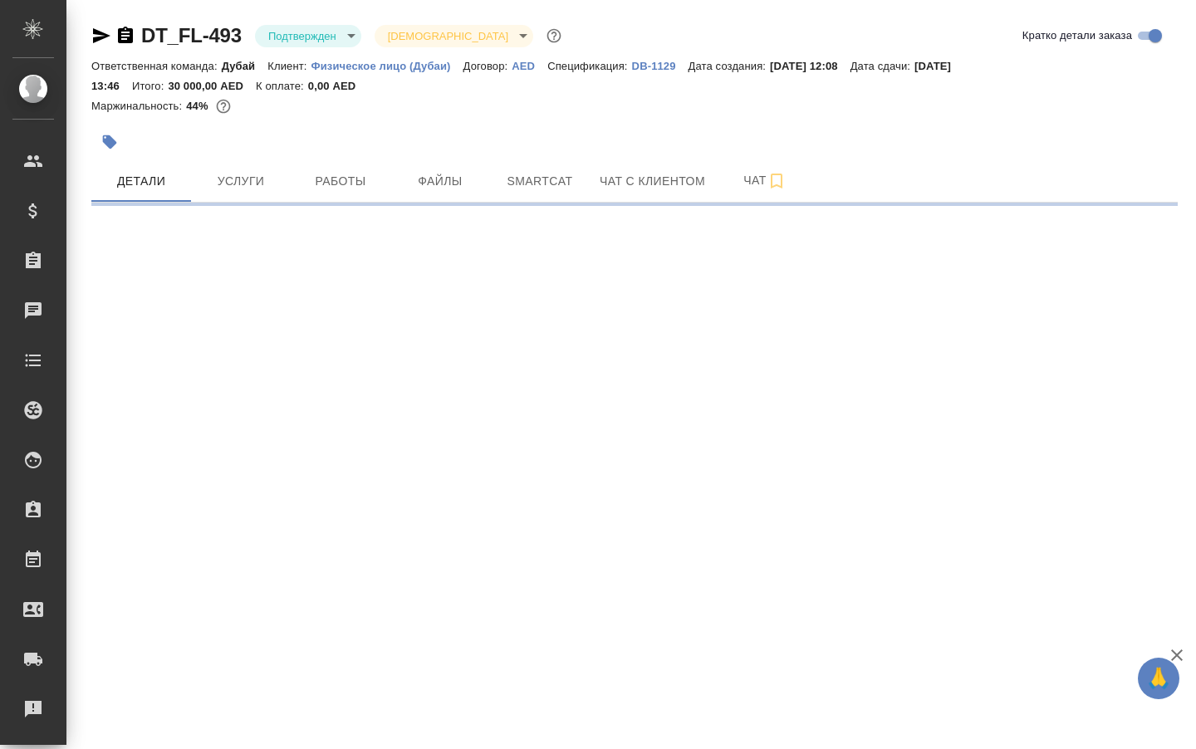
scroll to position [1, 0]
select select "RU"
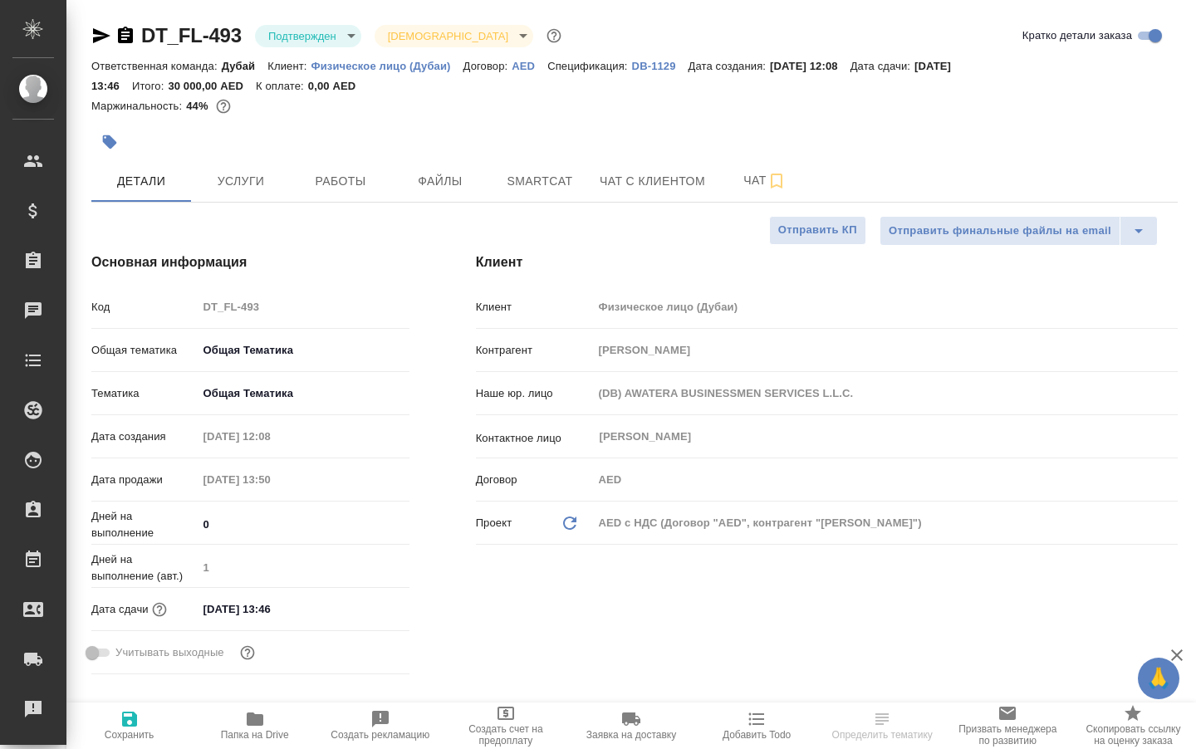
scroll to position [0, 0]
type textarea "x"
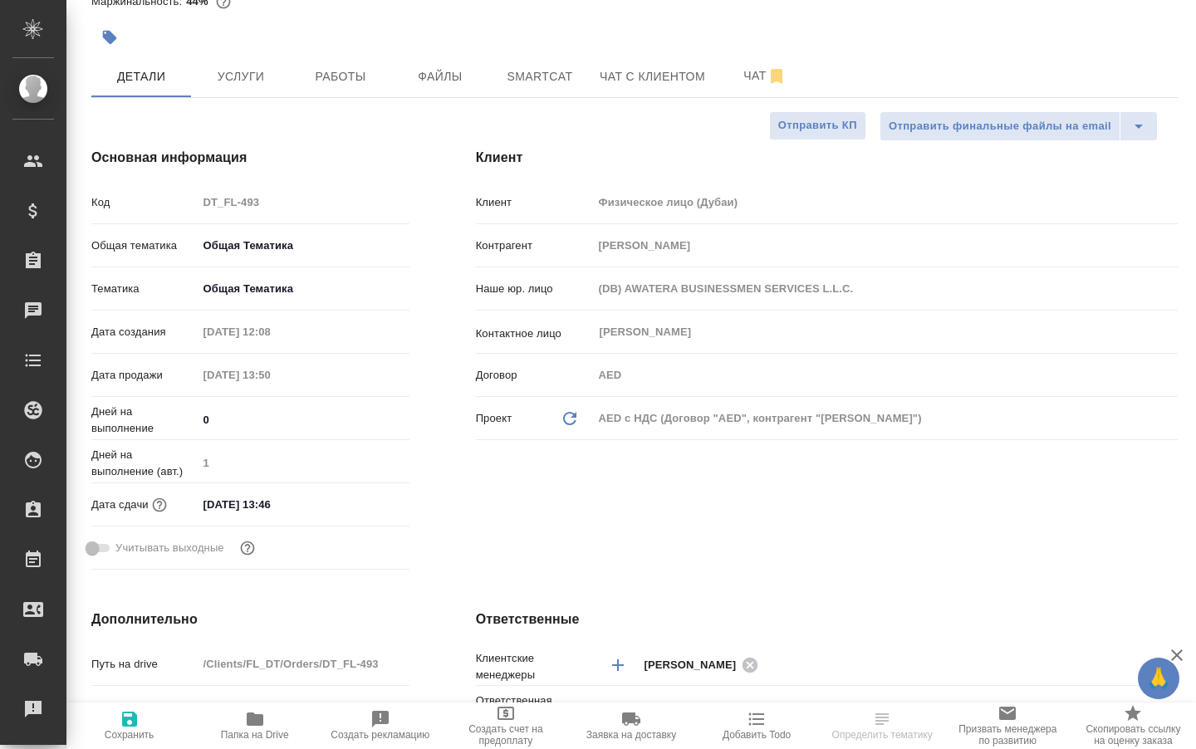
type textarea "x"
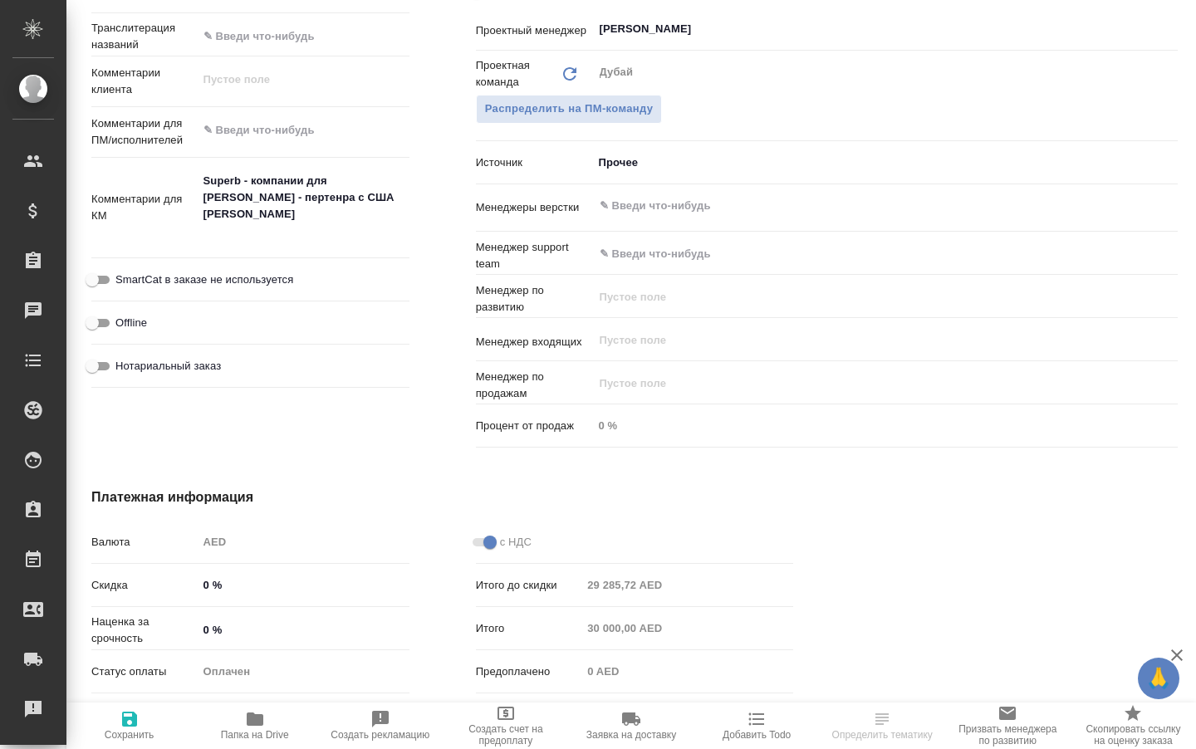
scroll to position [858, 0]
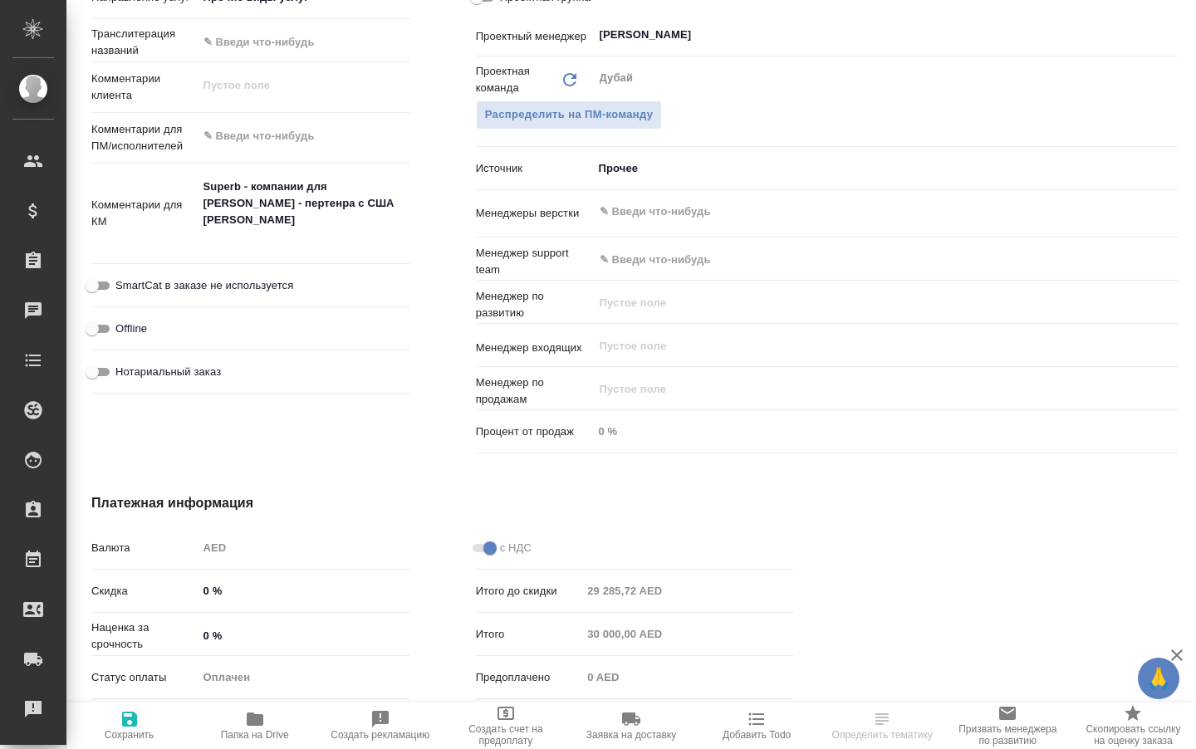
click at [623, 186] on body "🙏 .cls-1 fill:#fff; AWATERA Solokha Petro Клиенты Спецификации Заказы Чаты Todo…" at bounding box center [598, 374] width 1196 height 749
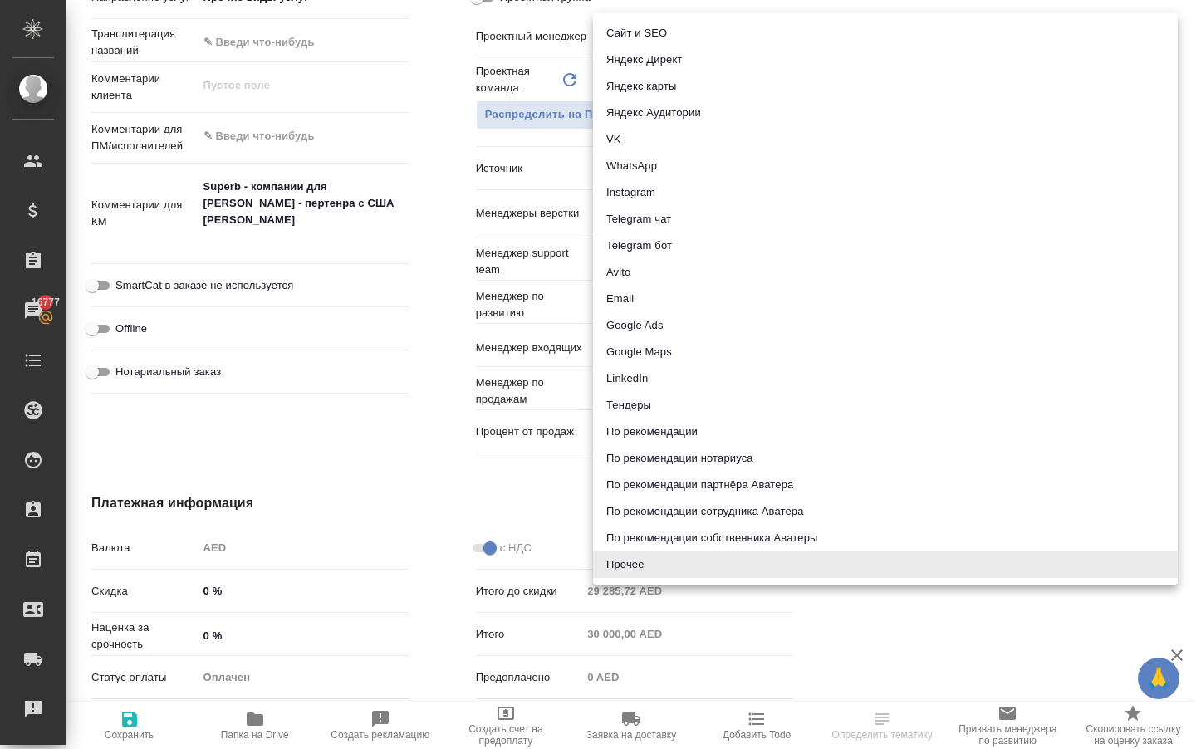
click at [678, 537] on li "По рекомендации собственника Аватеры" at bounding box center [885, 538] width 585 height 27
type textarea "x"
type input "ownerRecommendation"
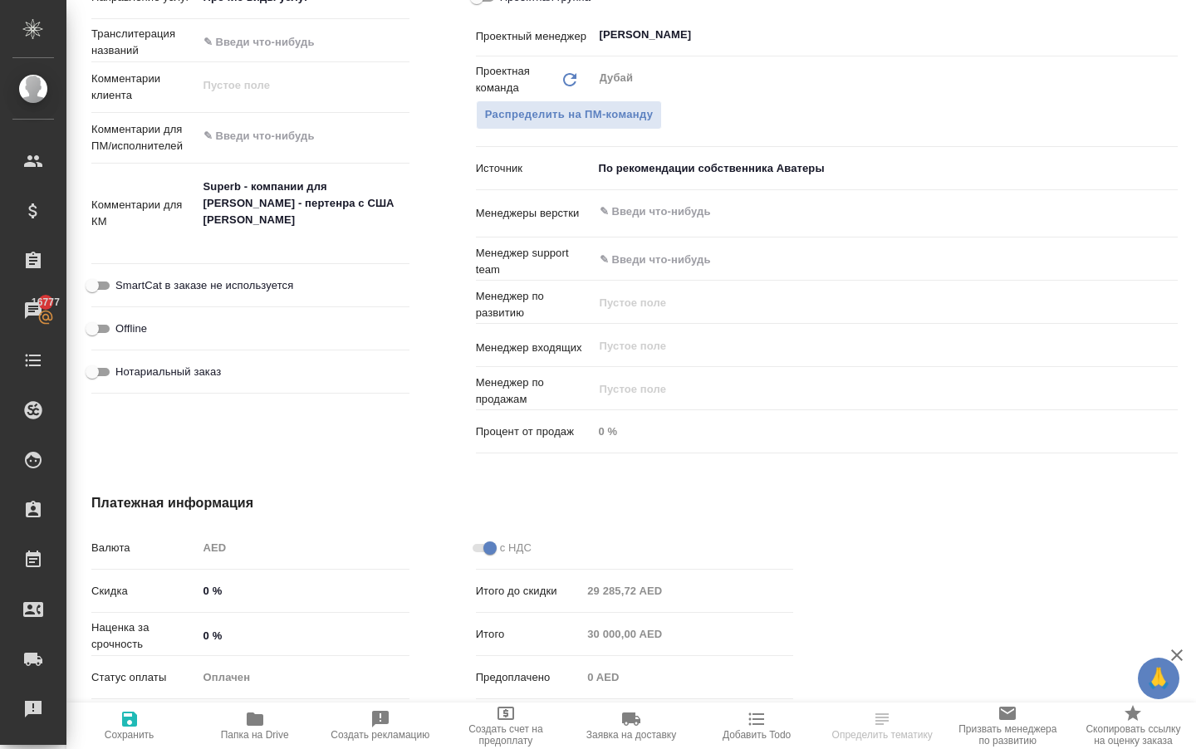
click at [124, 714] on icon "button" at bounding box center [130, 719] width 20 height 20
type textarea "x"
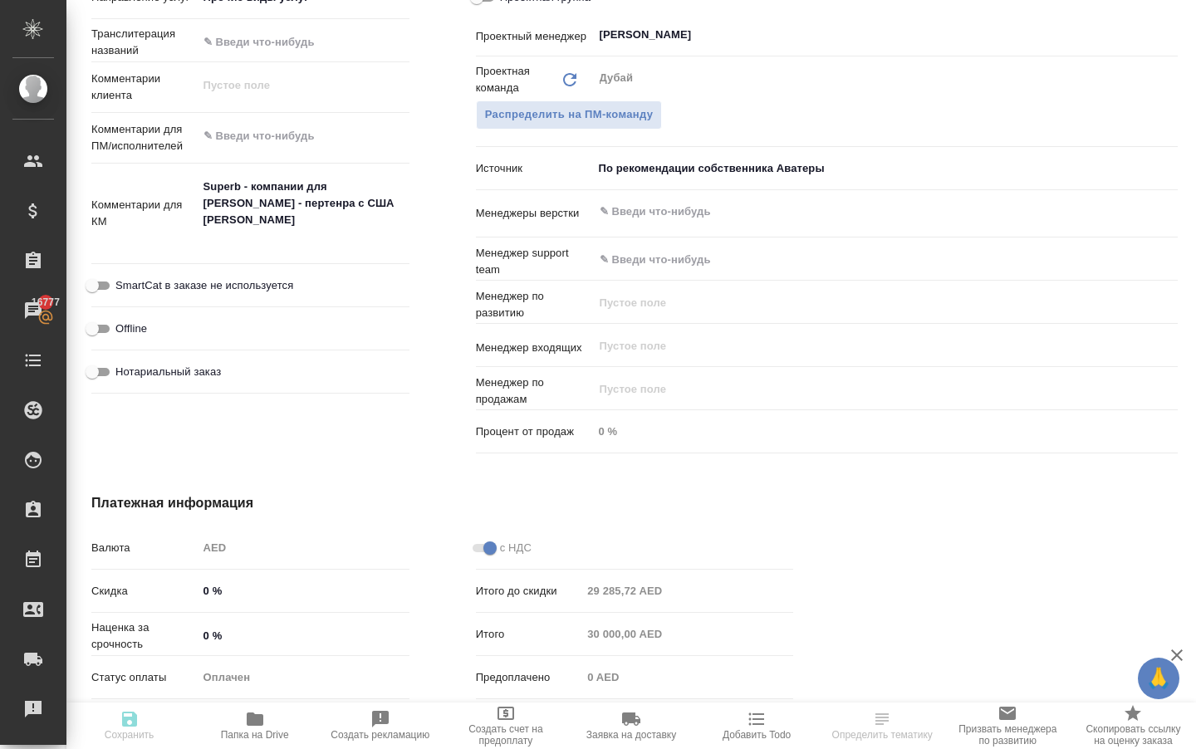
type textarea "x"
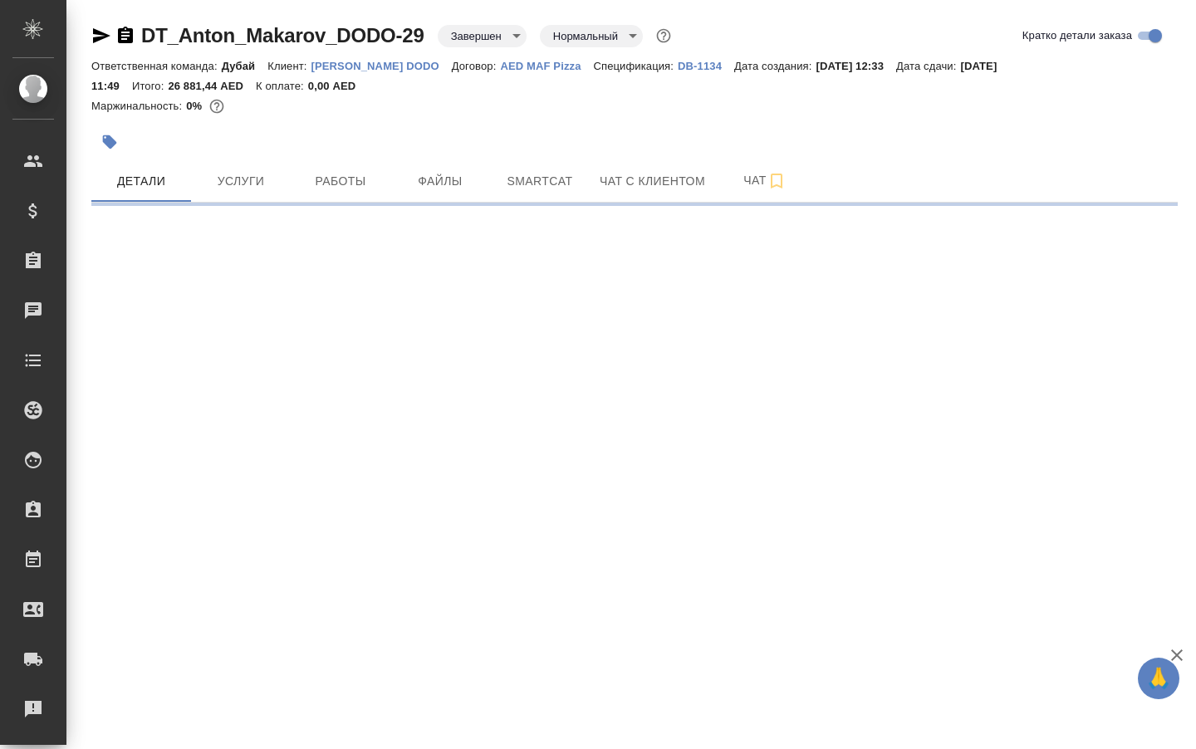
select select "RU"
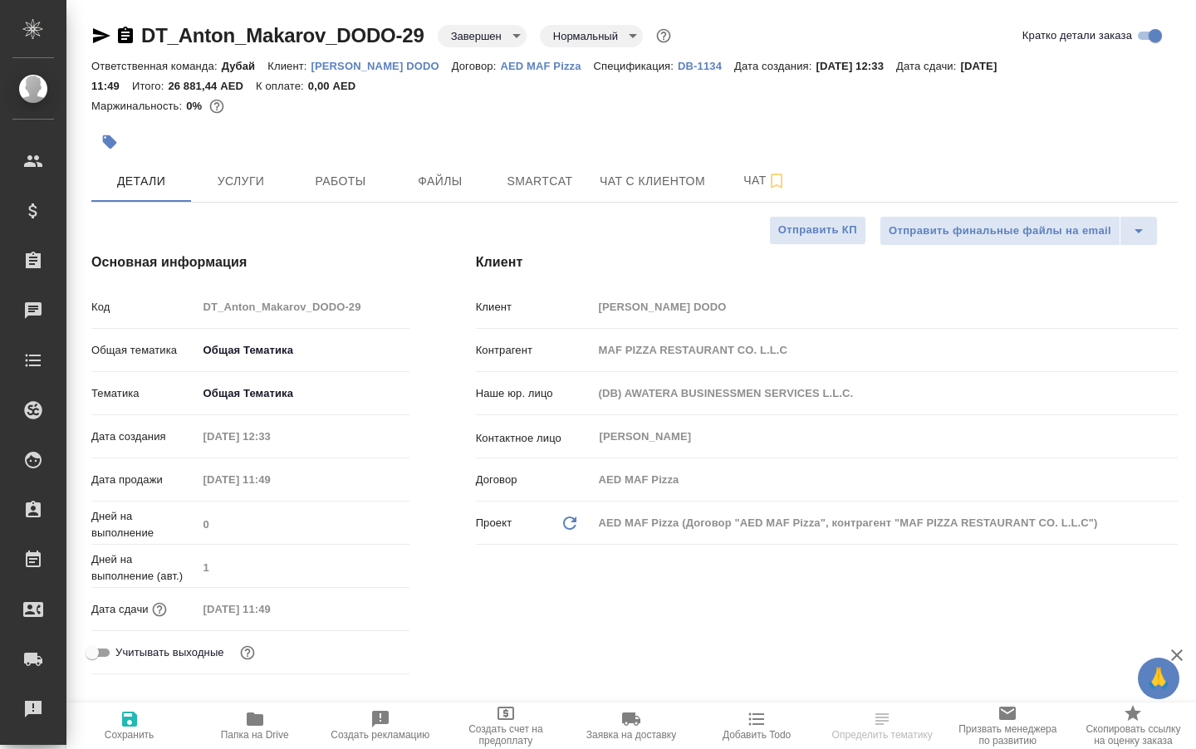
type textarea "x"
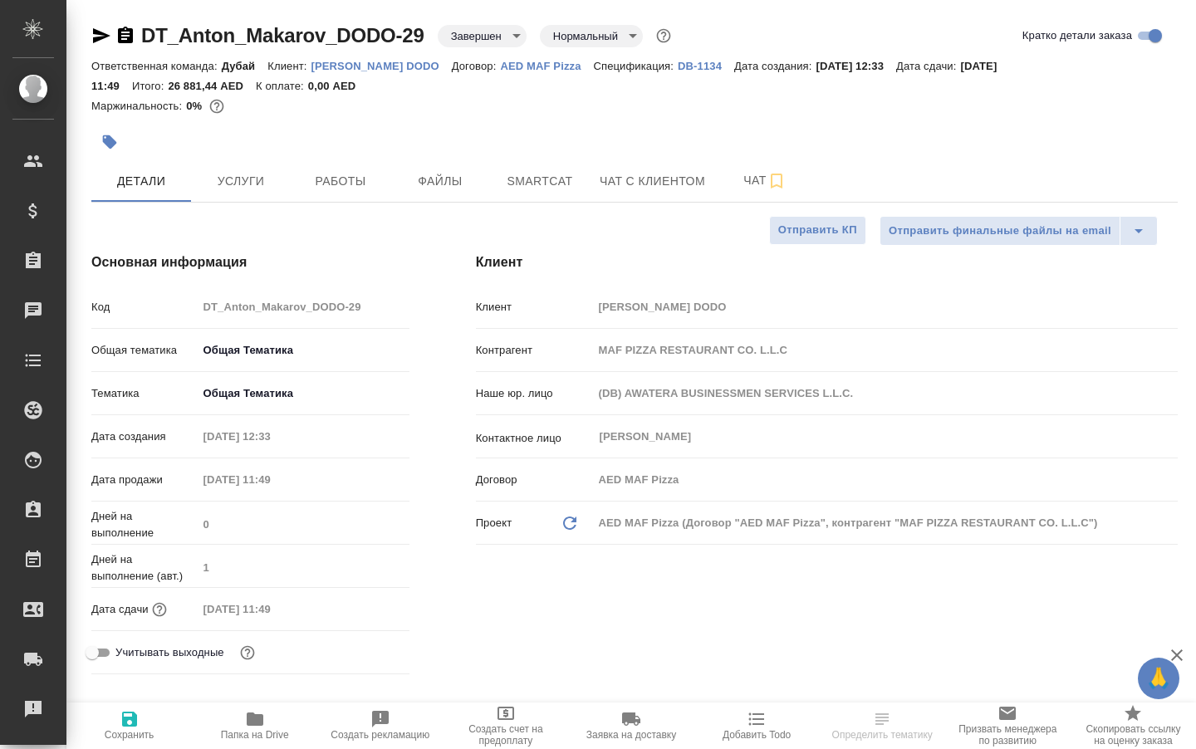
type textarea "x"
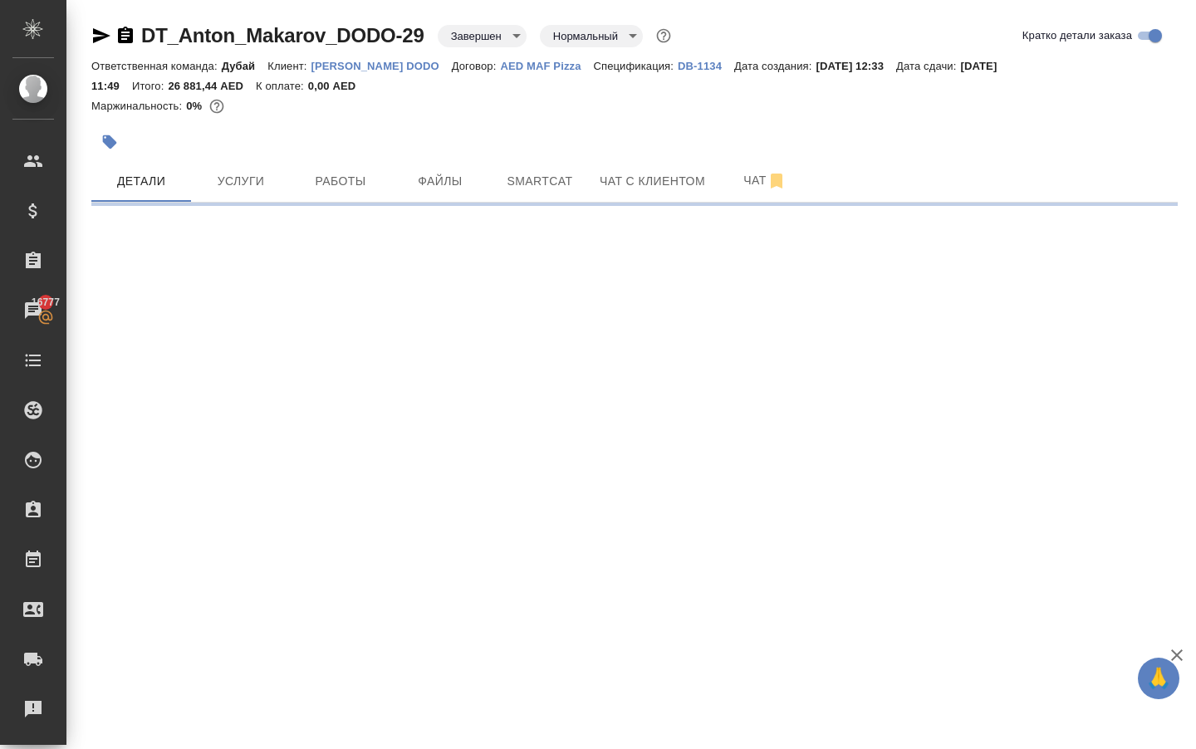
select select "RU"
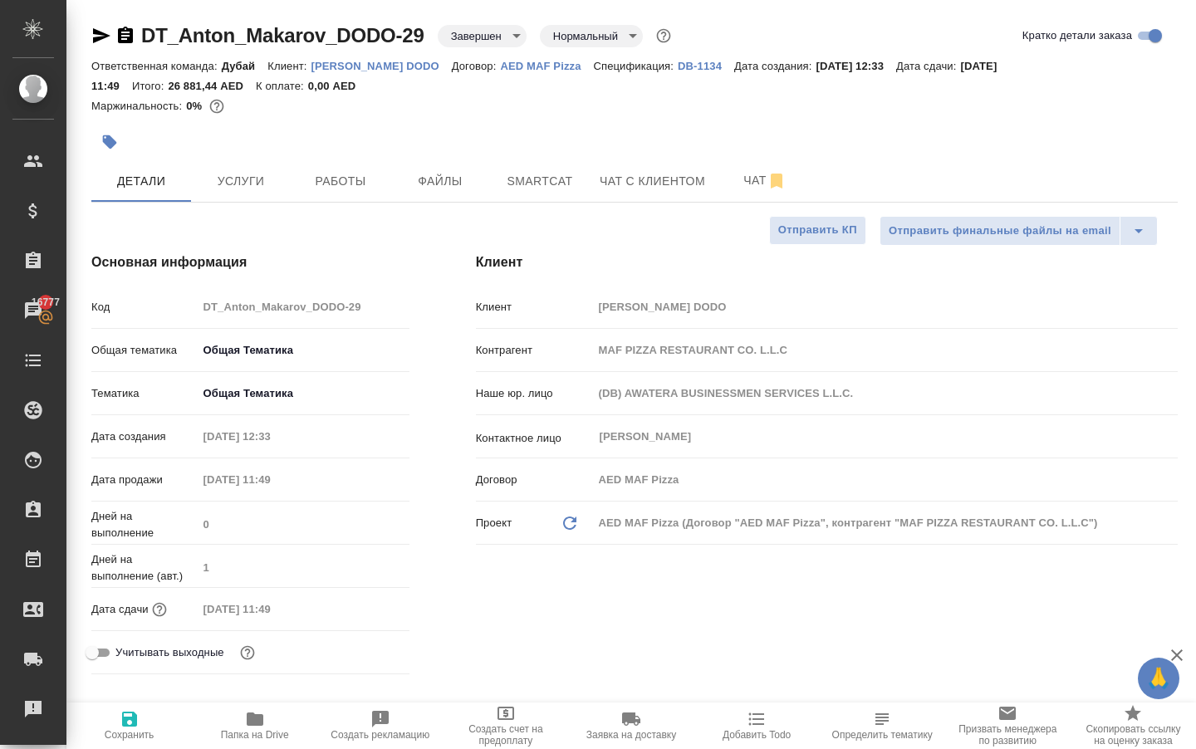
type textarea "x"
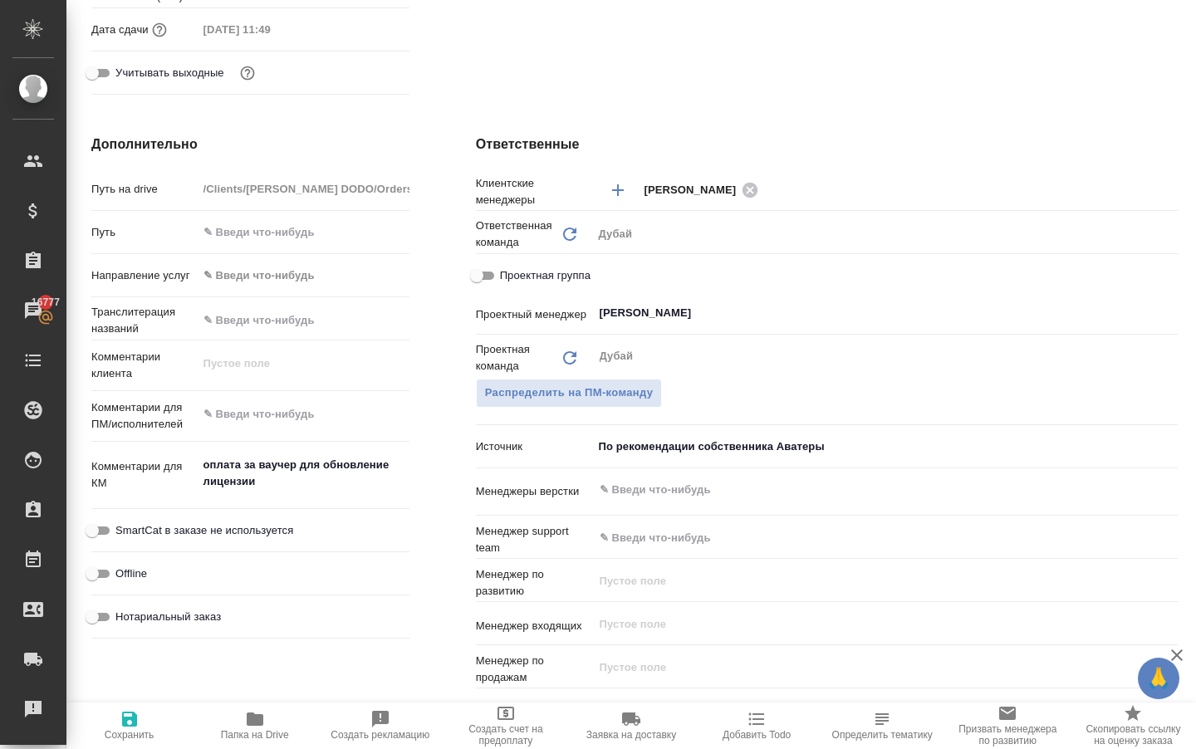
scroll to position [581, 0]
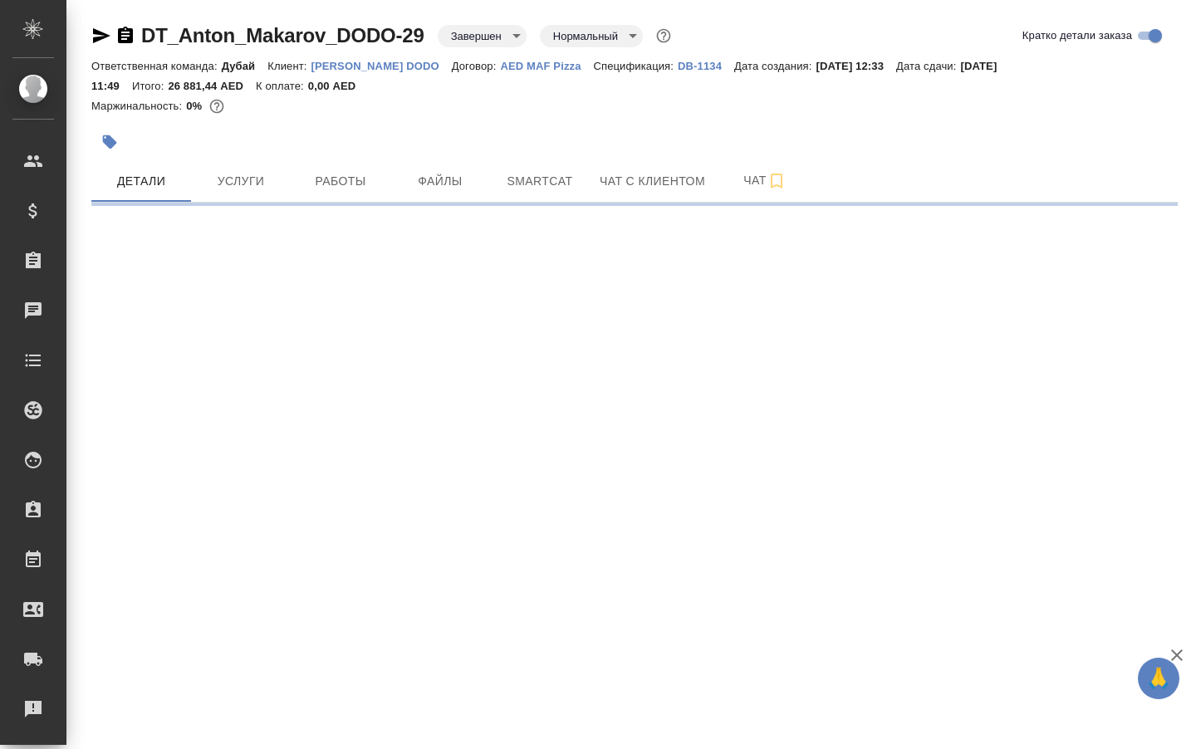
select select "RU"
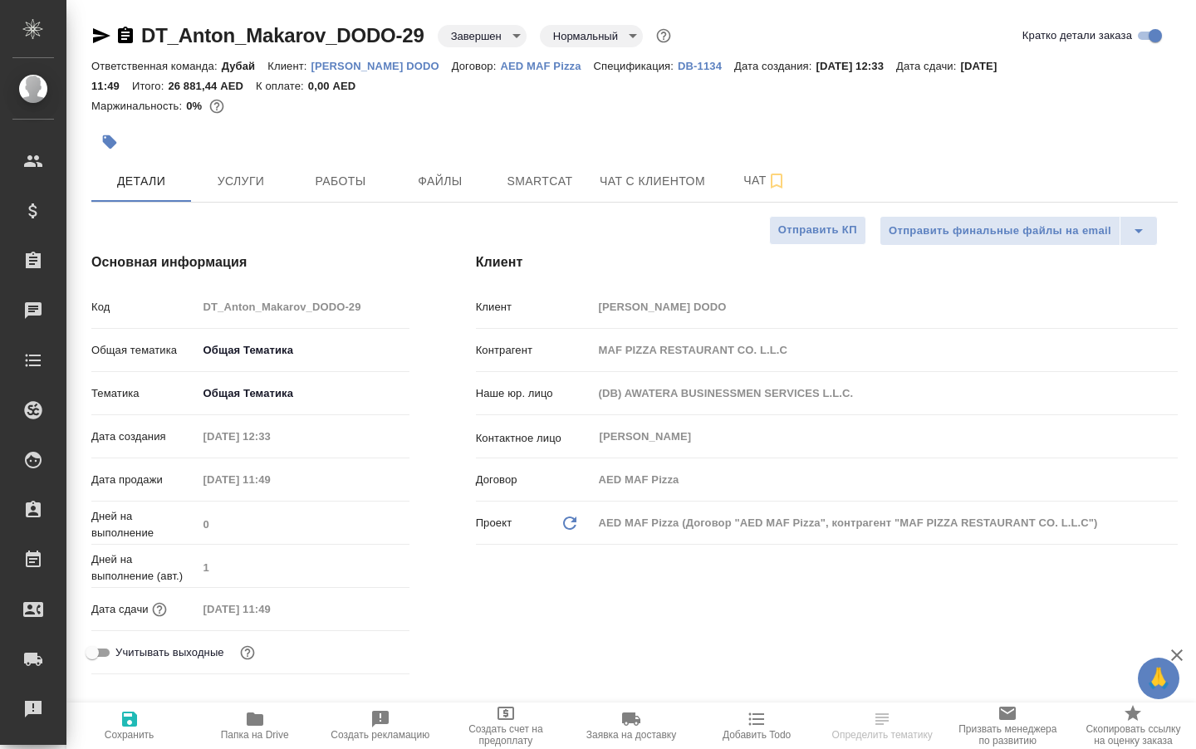
type textarea "x"
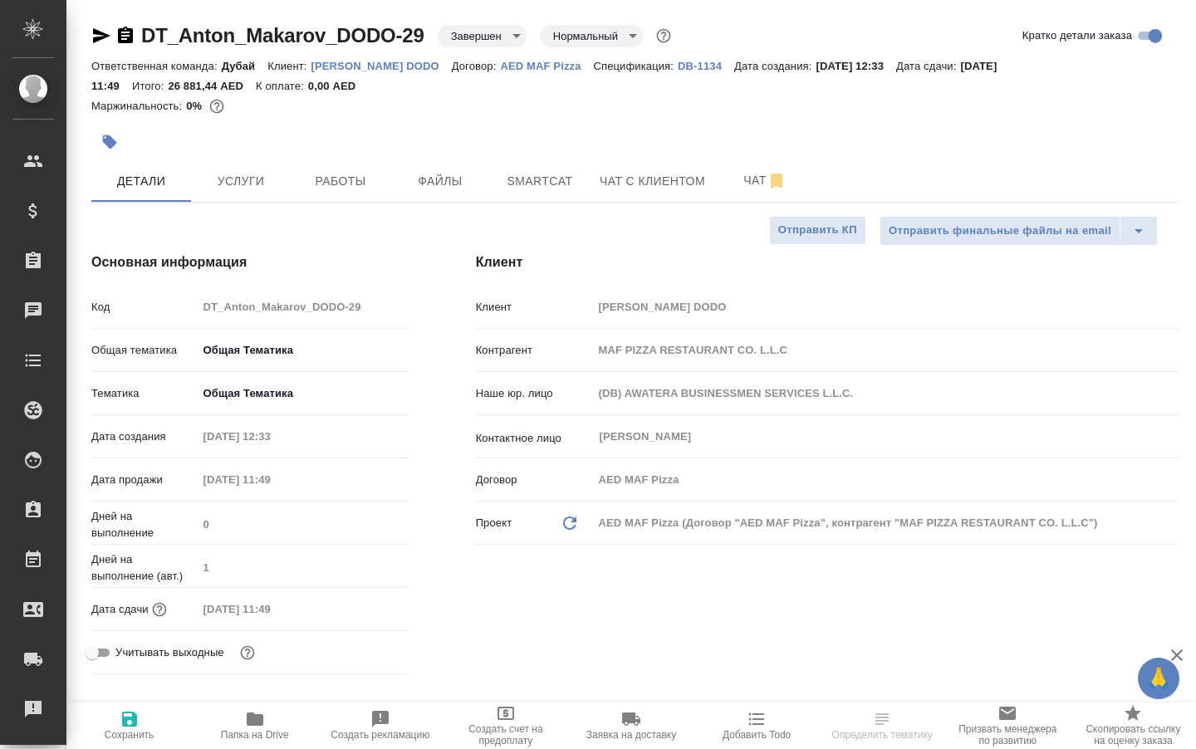
type textarea "x"
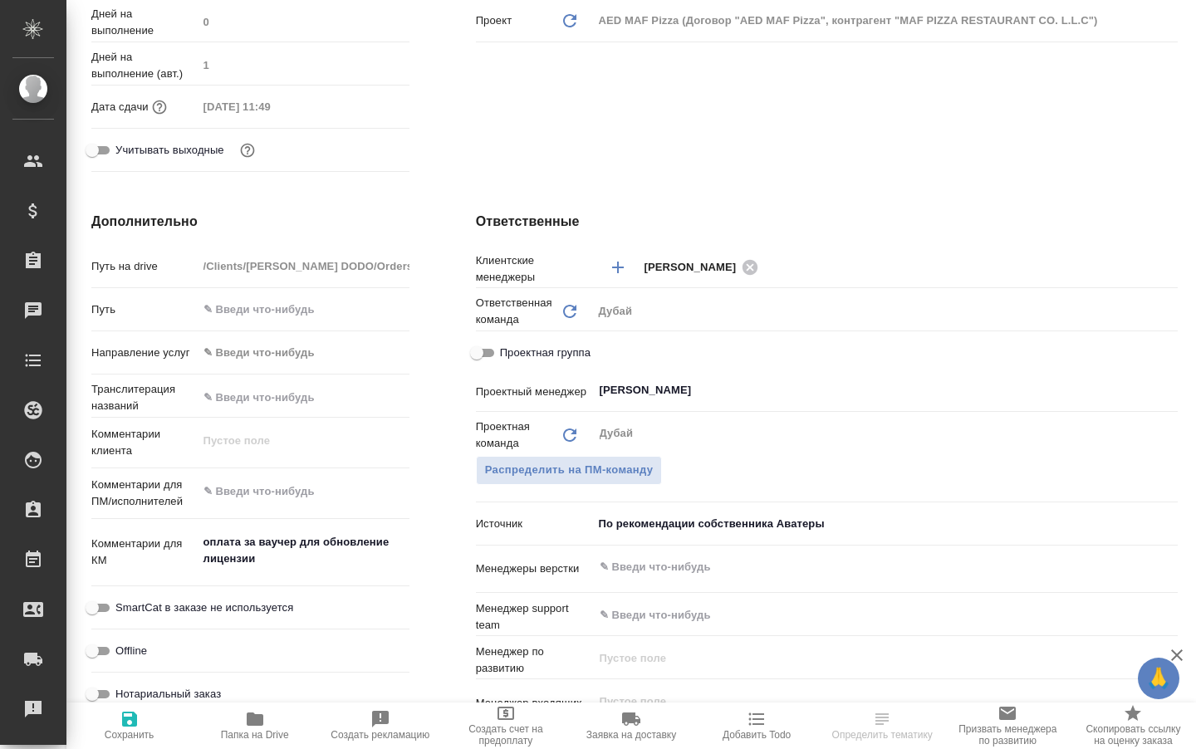
scroll to position [522, 0]
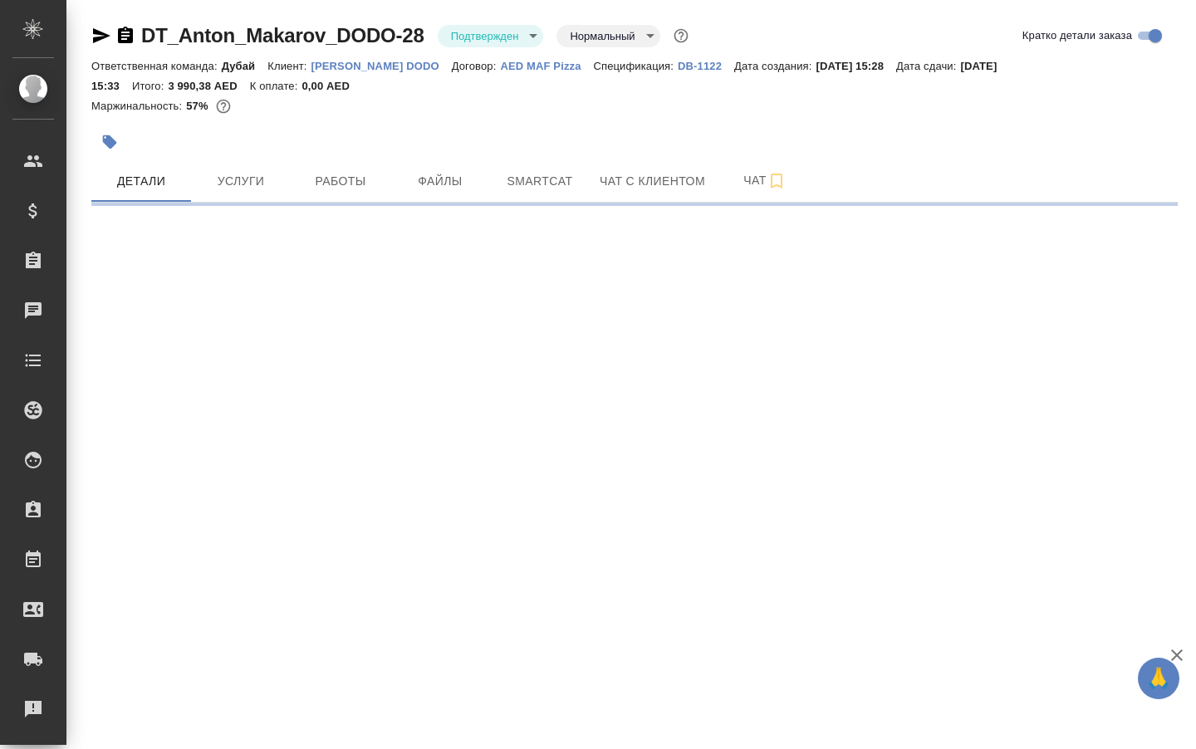
select select "RU"
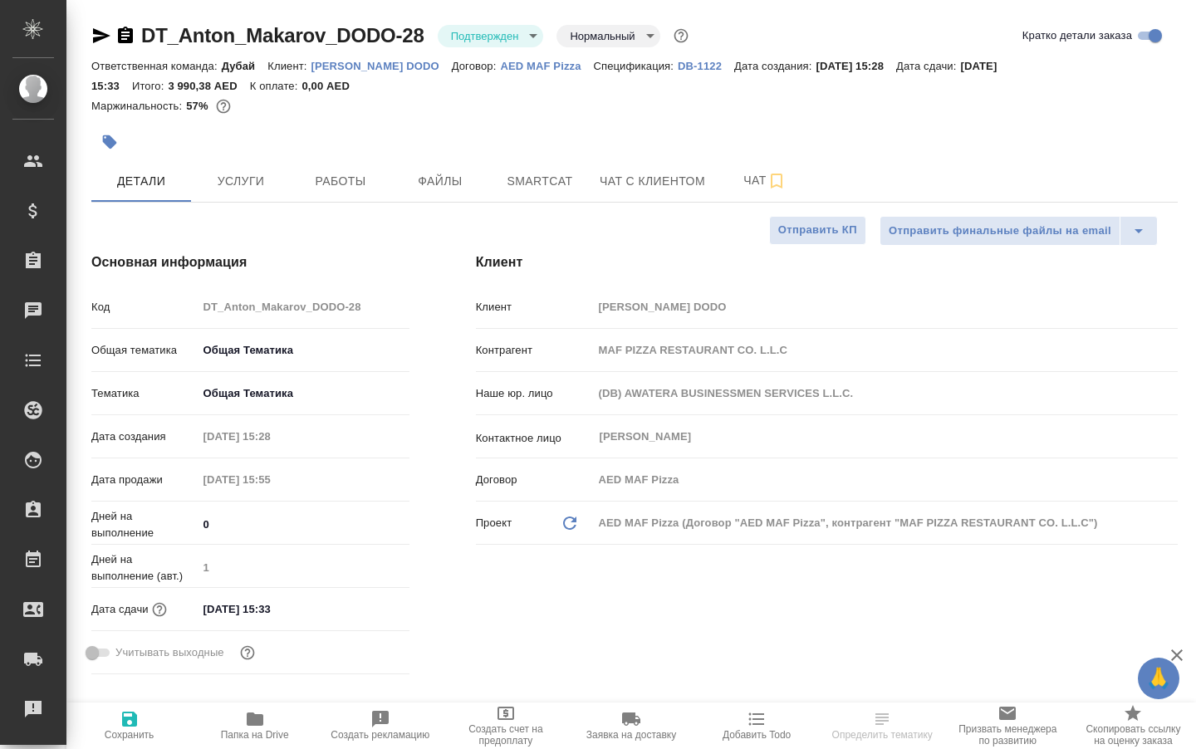
type textarea "x"
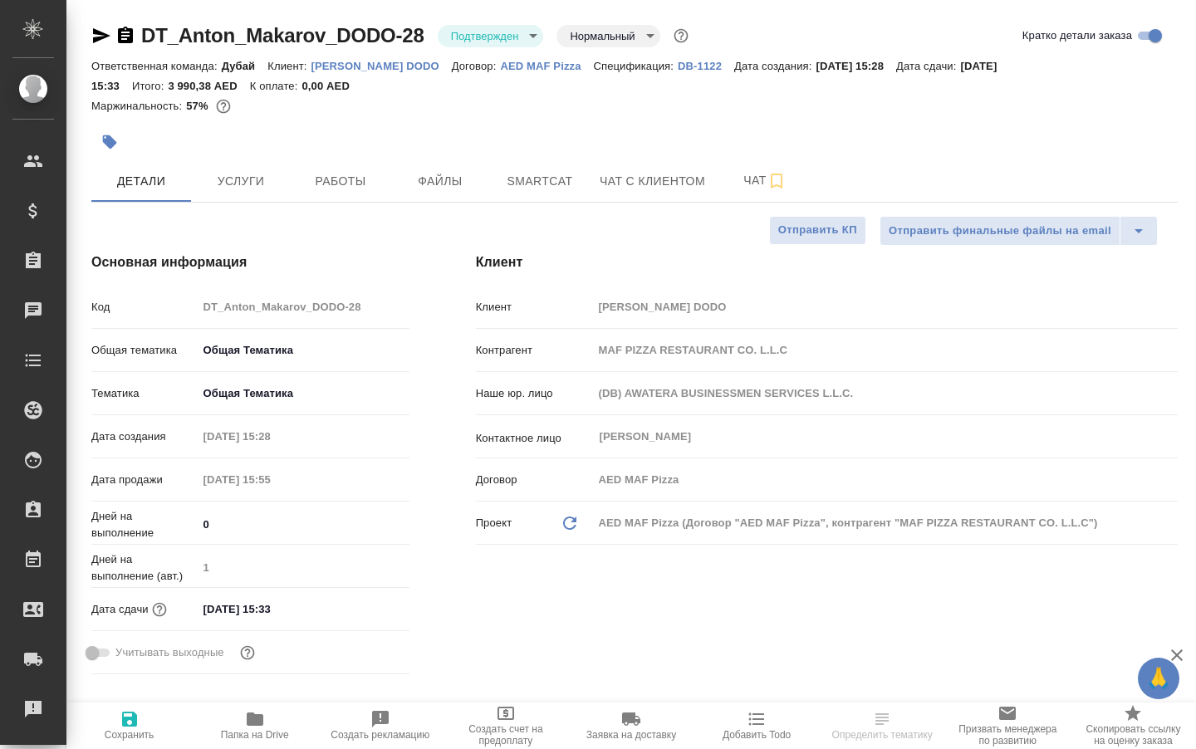
type textarea "x"
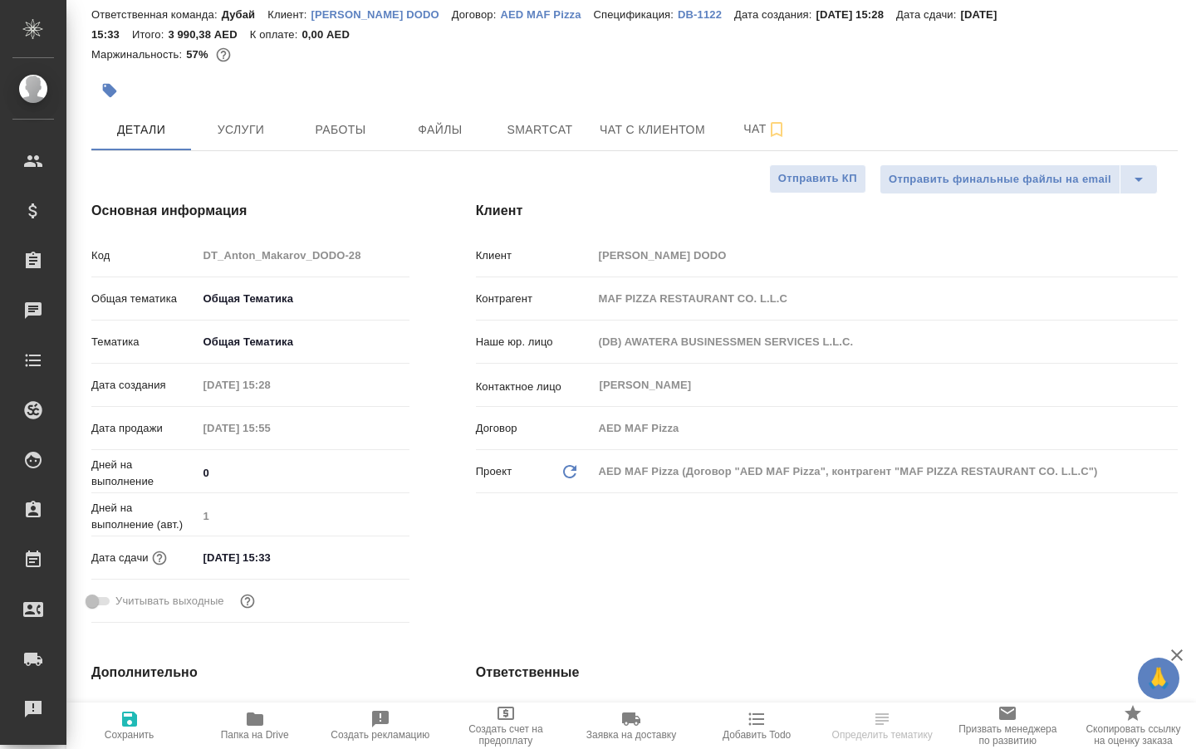
type textarea "x"
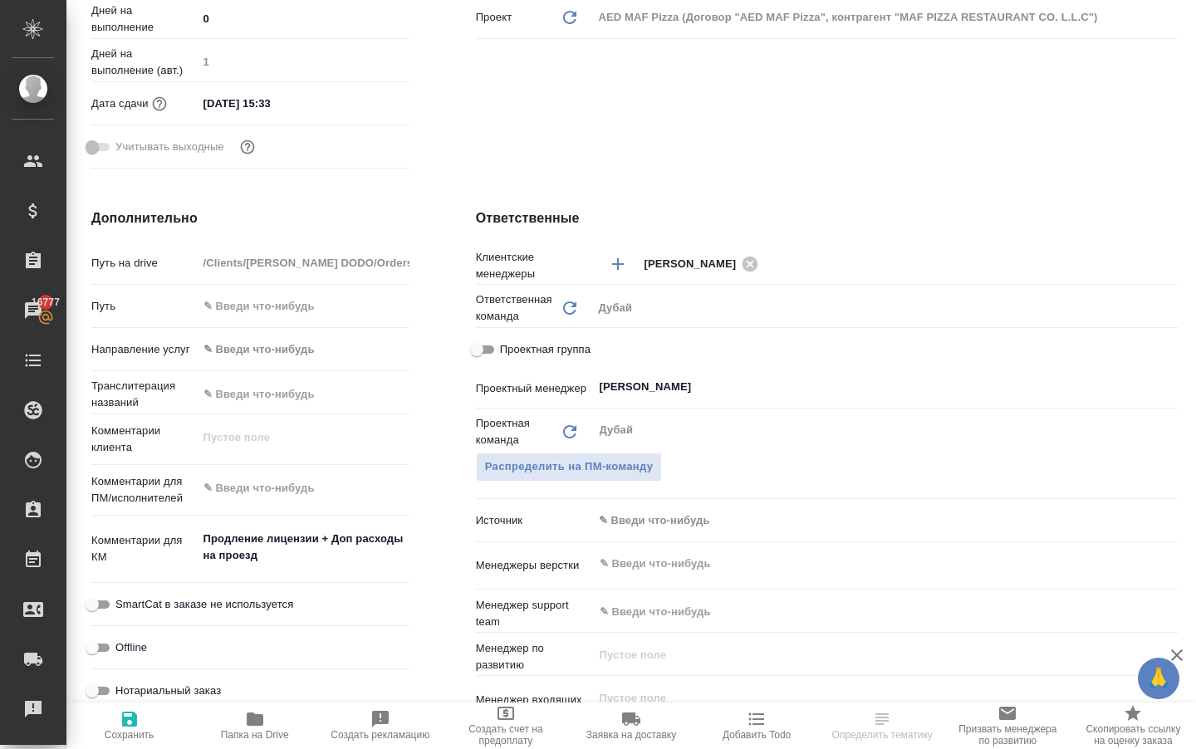
scroll to position [522, 0]
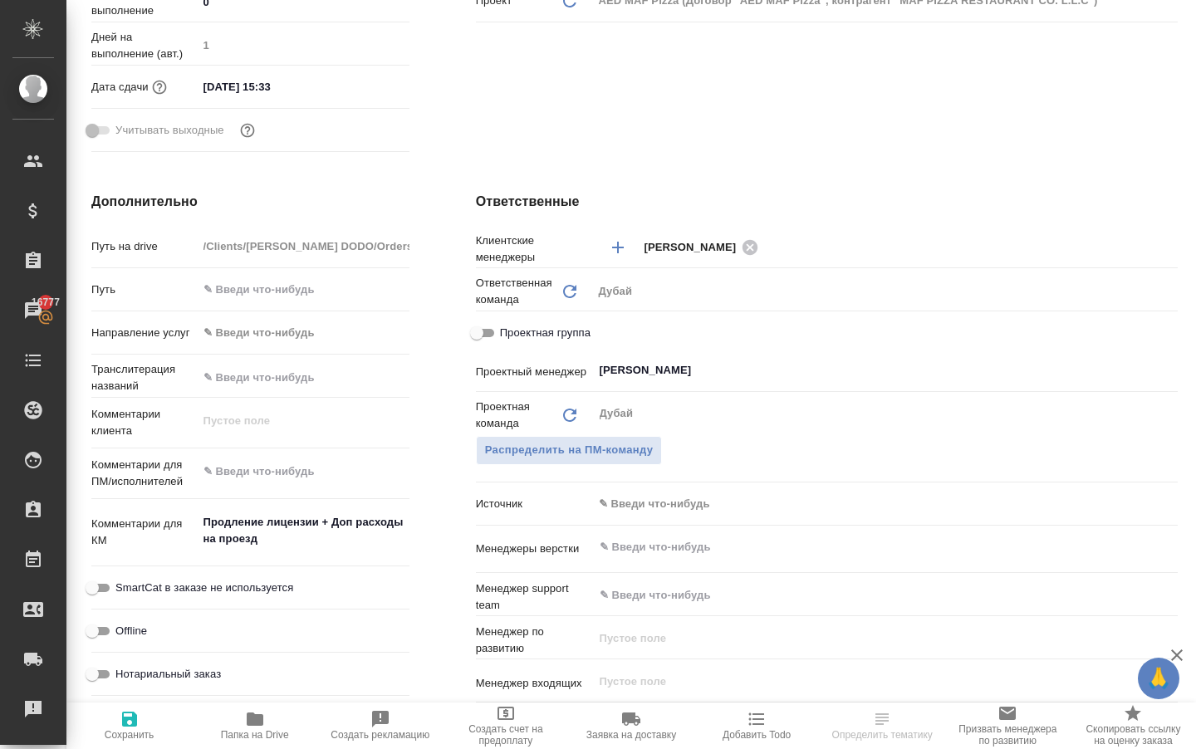
click at [633, 525] on body "🙏 .cls-1 fill:#fff; AWATERA Solokha Petro Клиенты Спецификации Заказы 16777 Чат…" at bounding box center [598, 374] width 1196 height 749
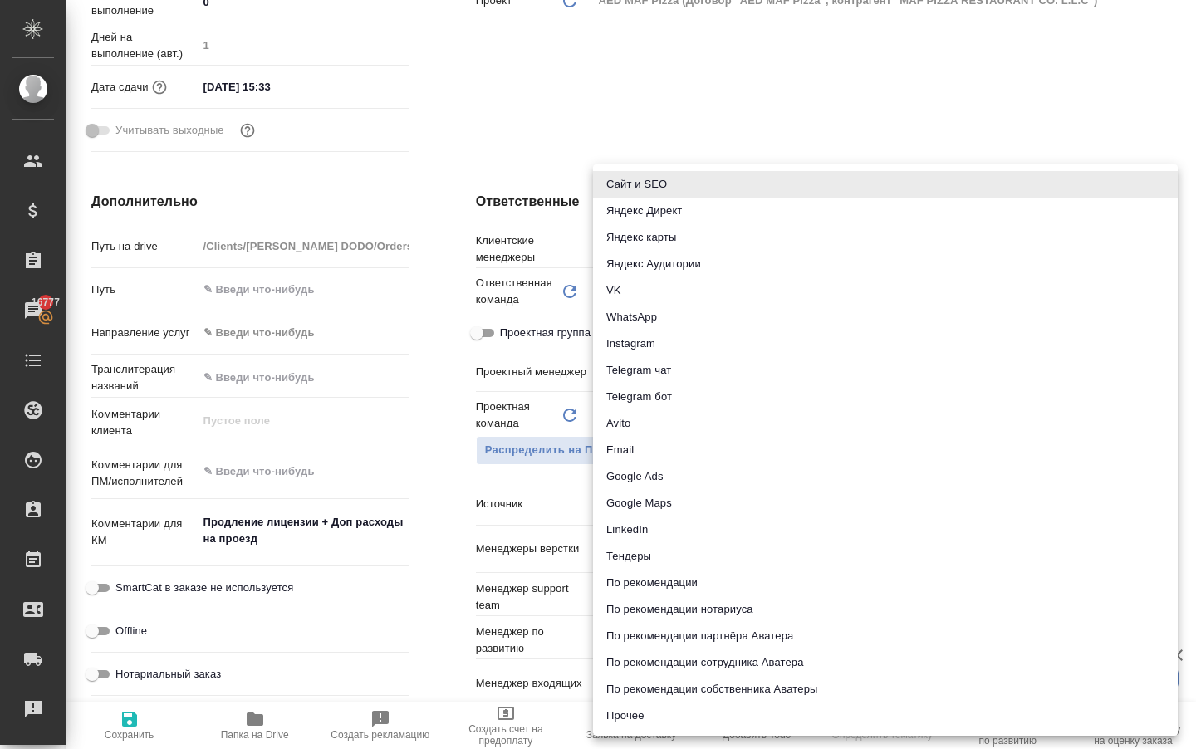
click at [649, 683] on div ".cls-1 fill:#fff; AWATERA Solokha Petro Клиенты Спецификации Заказы 16777 Чаты …" at bounding box center [598, 374] width 1196 height 749
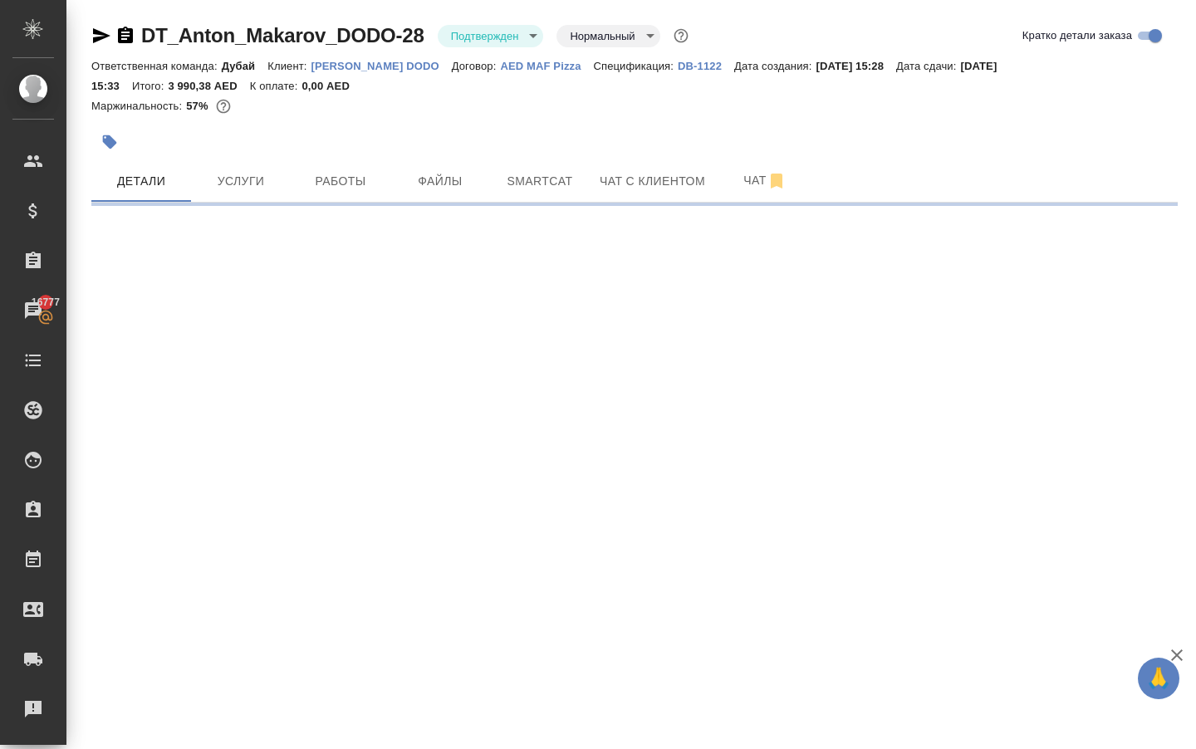
scroll to position [0, 0]
select select "RU"
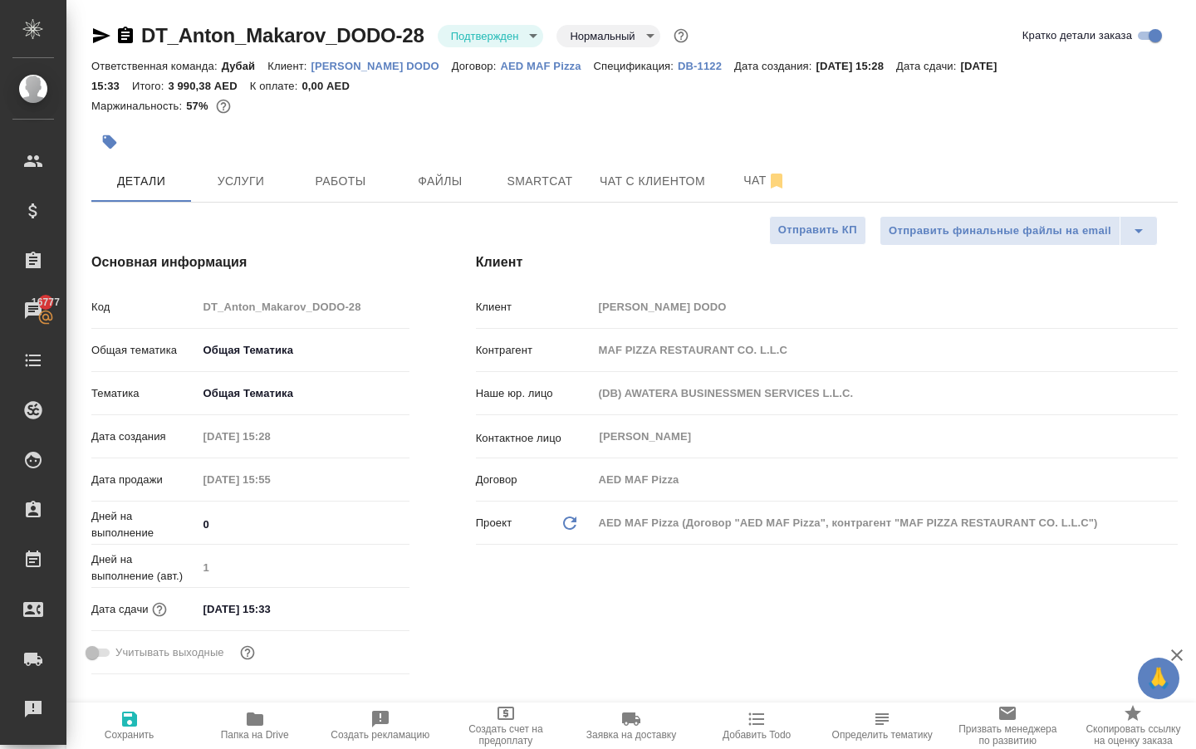
type textarea "x"
click at [147, 722] on span "Сохранить" at bounding box center [128, 725] width 105 height 32
type textarea "x"
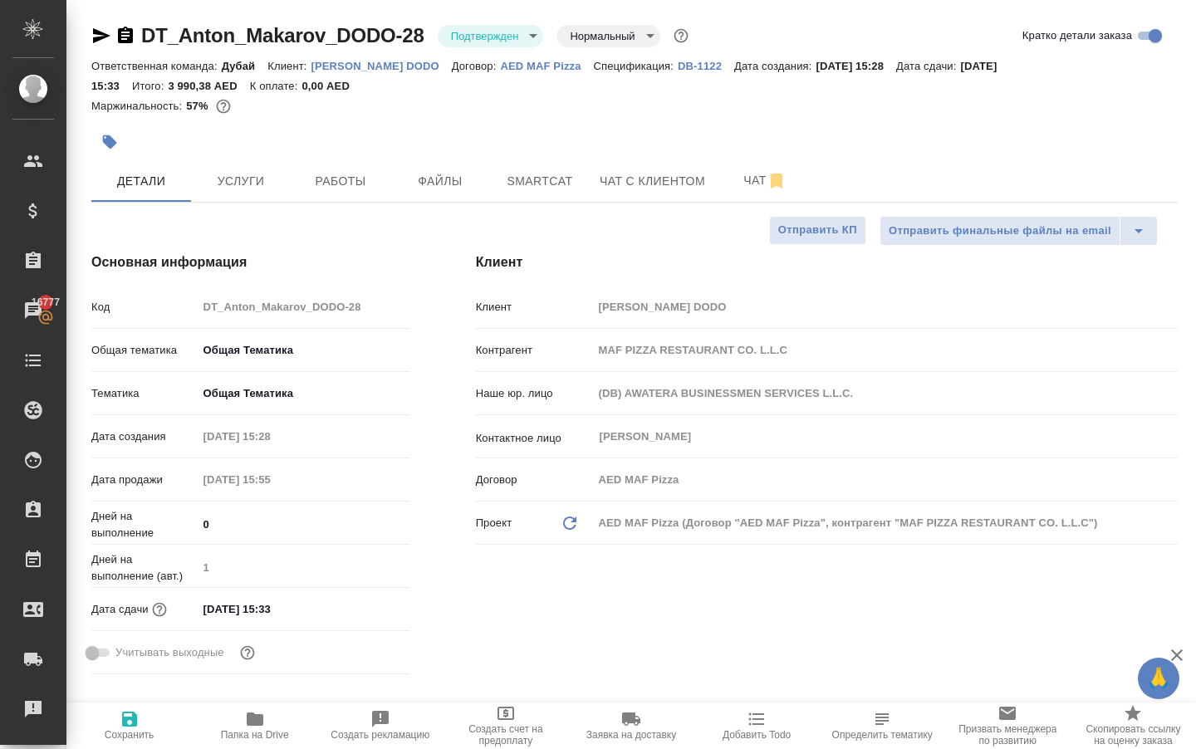
type textarea "x"
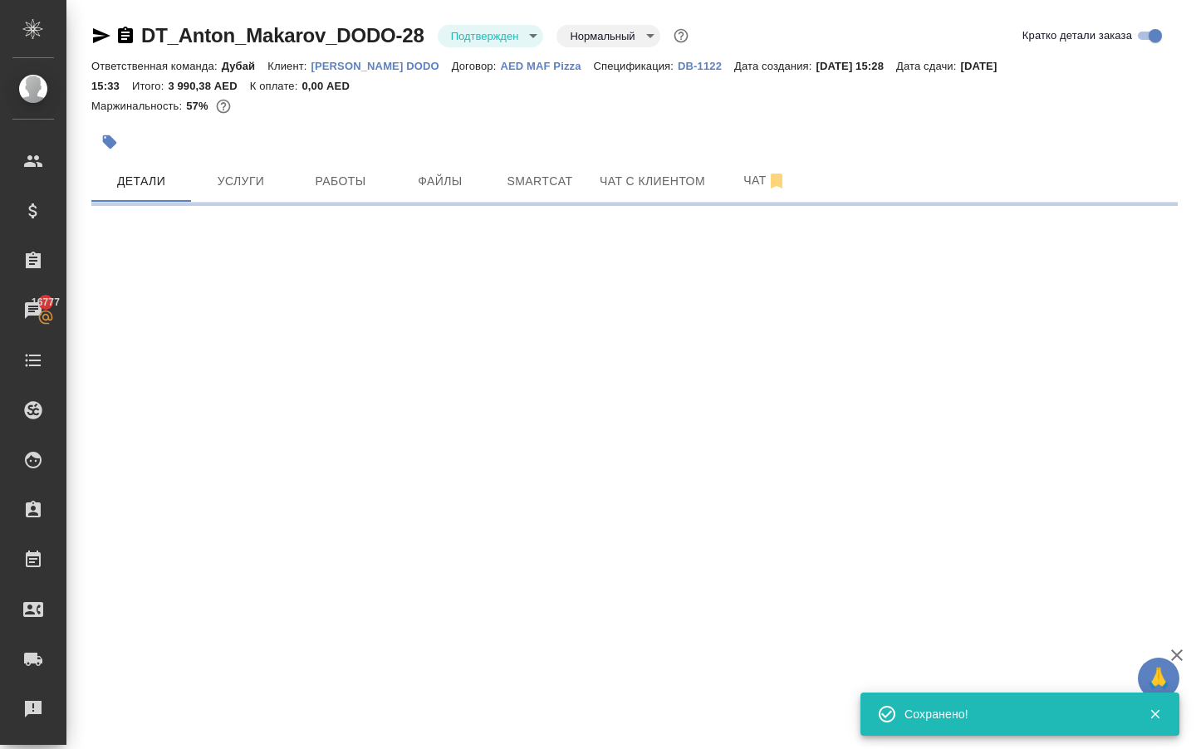
select select "RU"
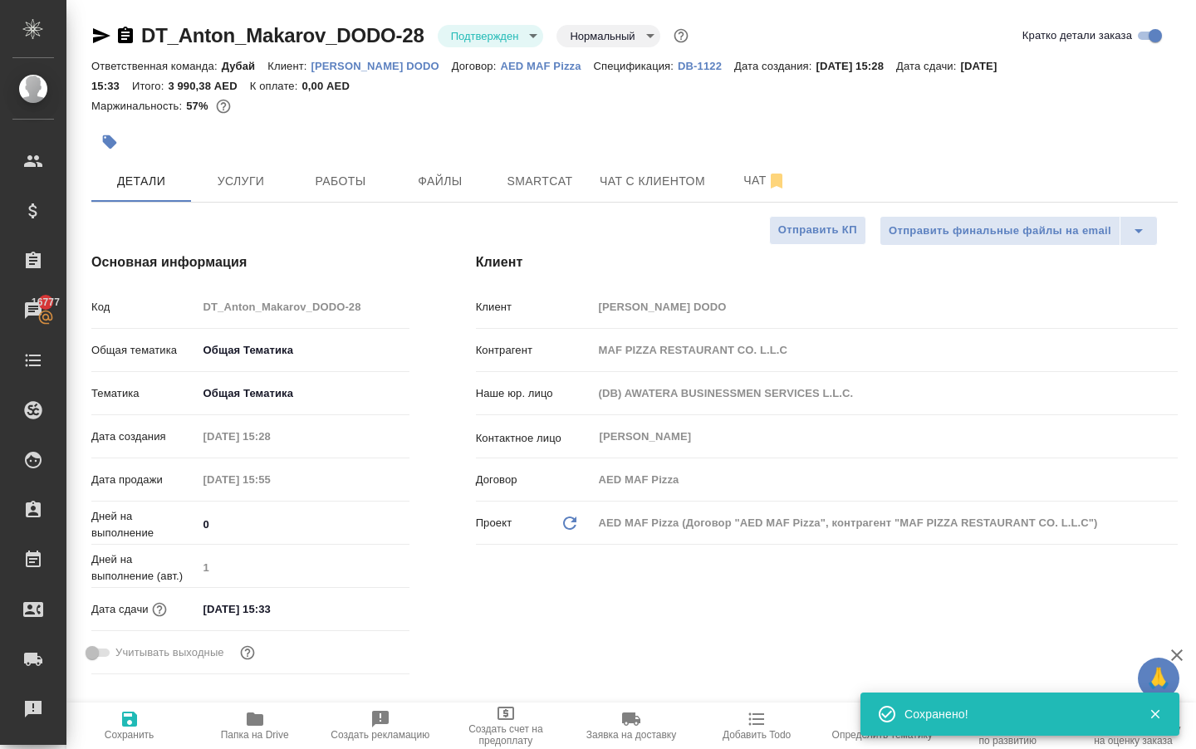
type textarea "x"
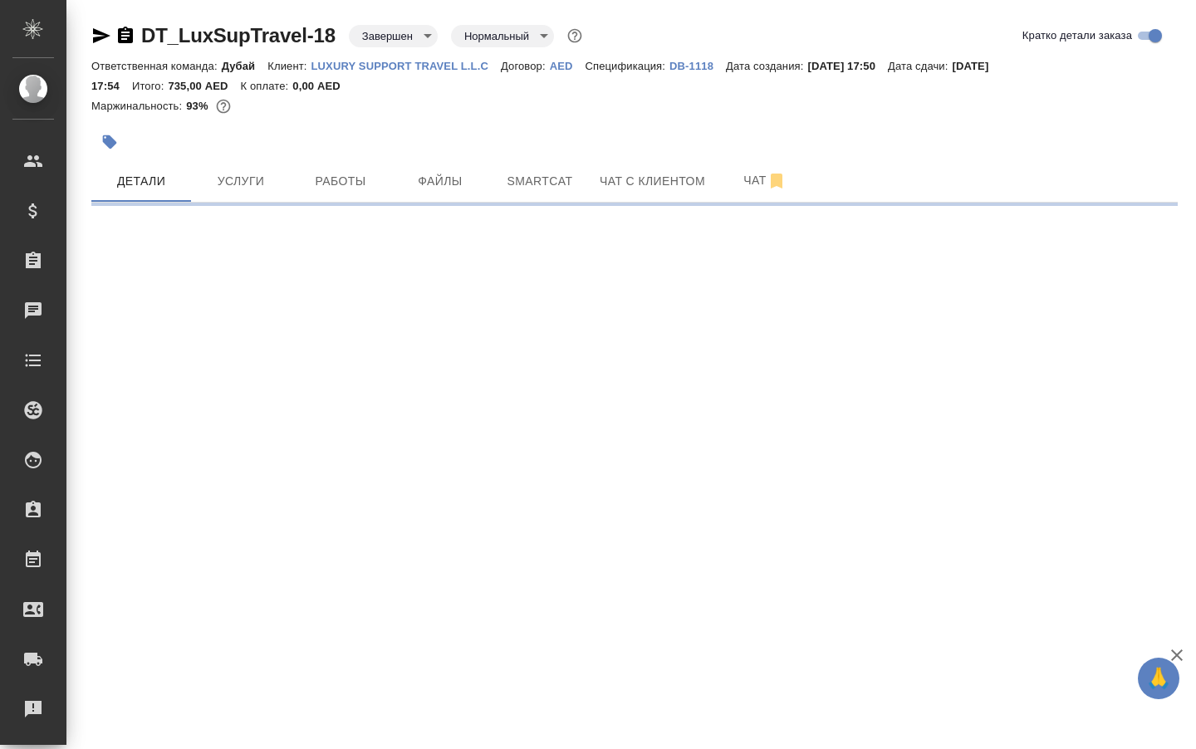
select select "RU"
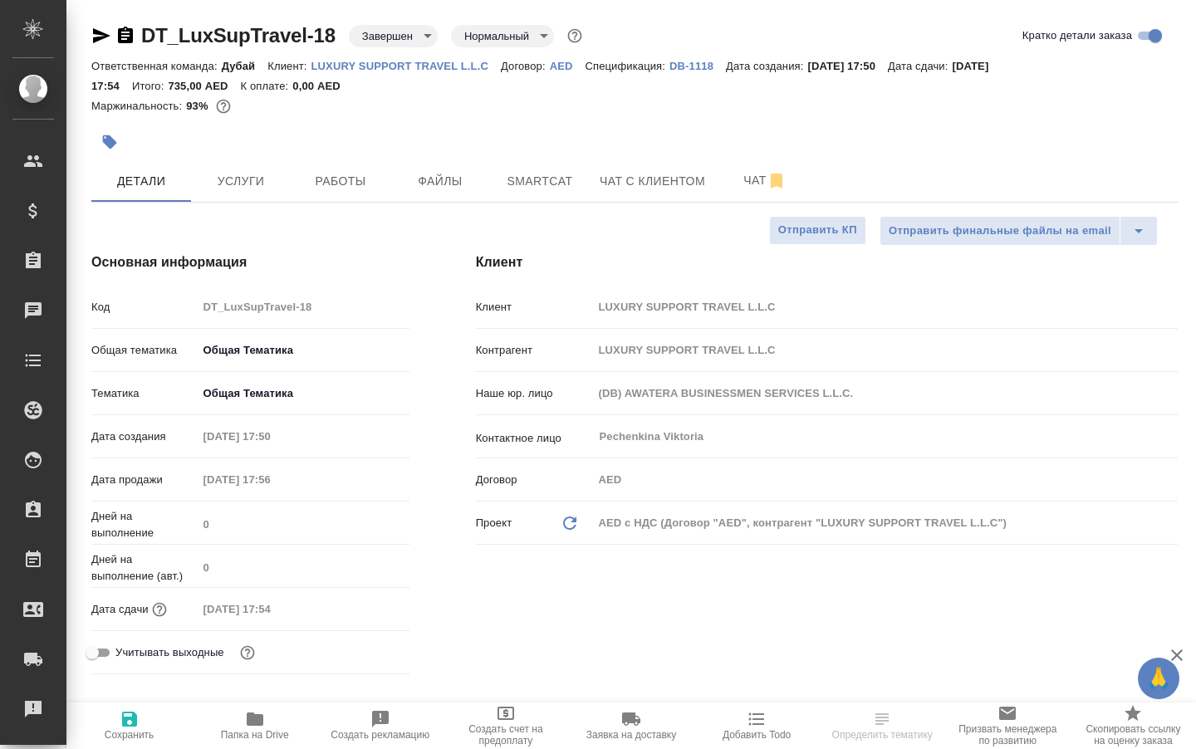
type textarea "x"
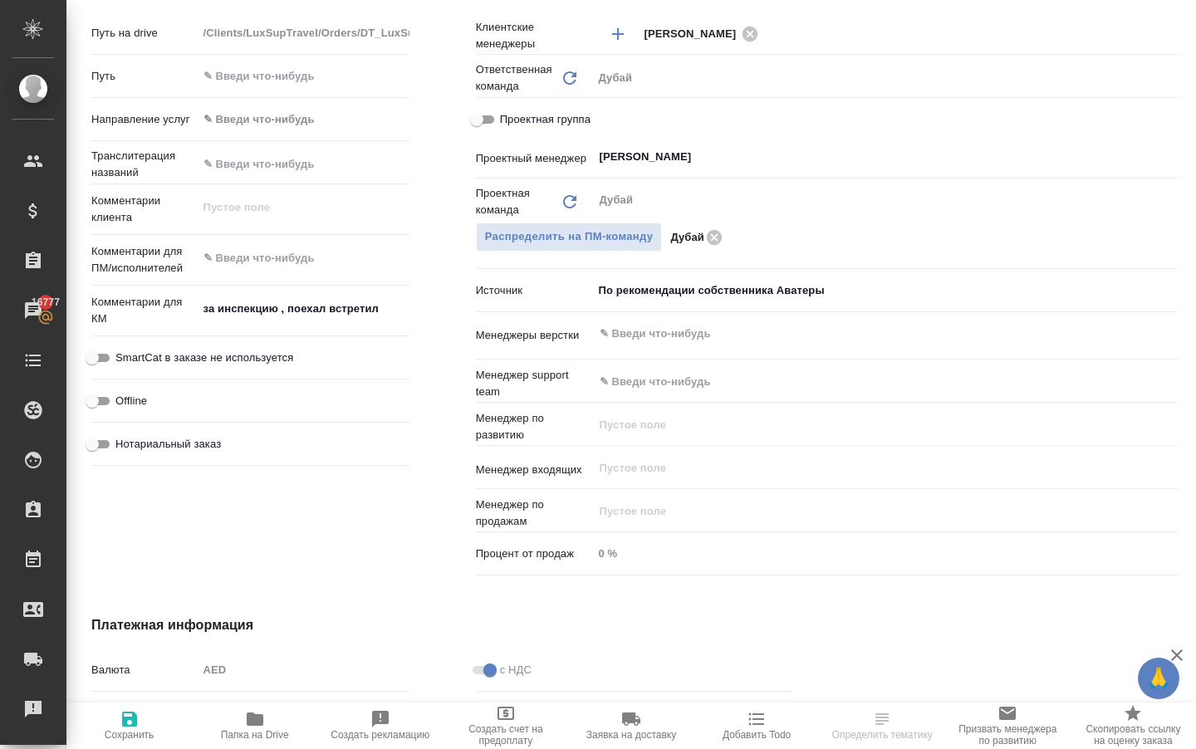
scroll to position [759, 0]
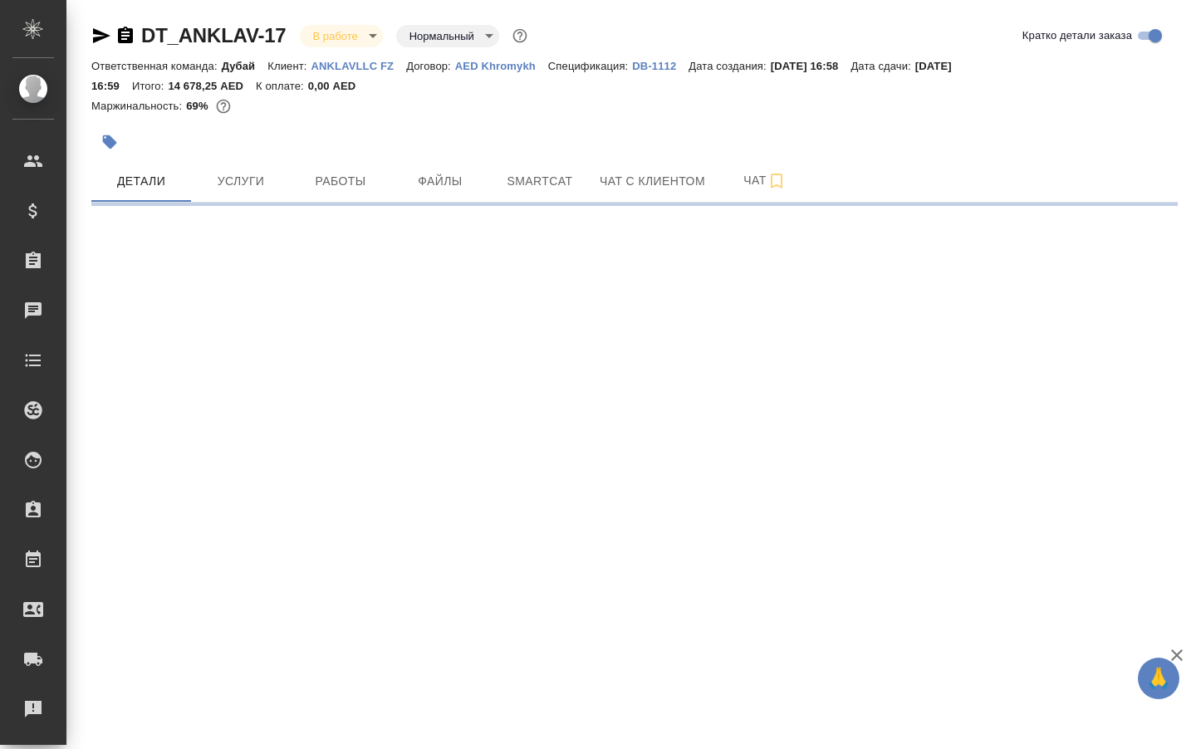
select select "RU"
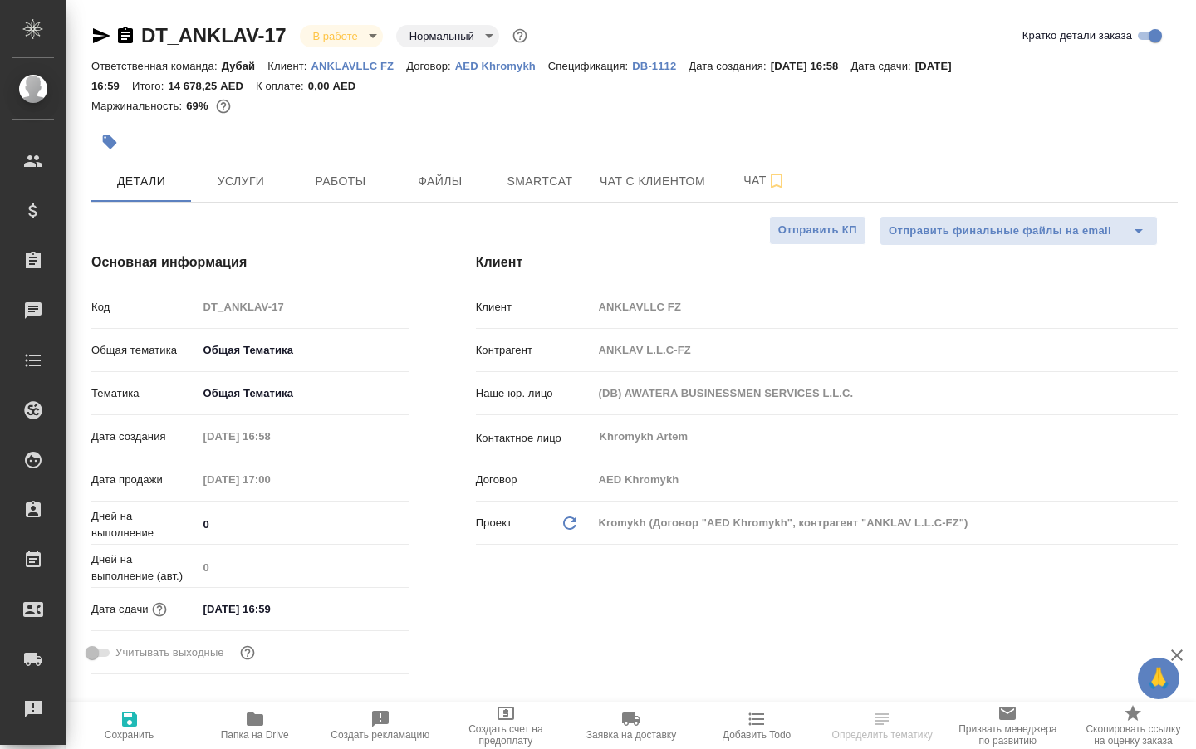
type textarea "x"
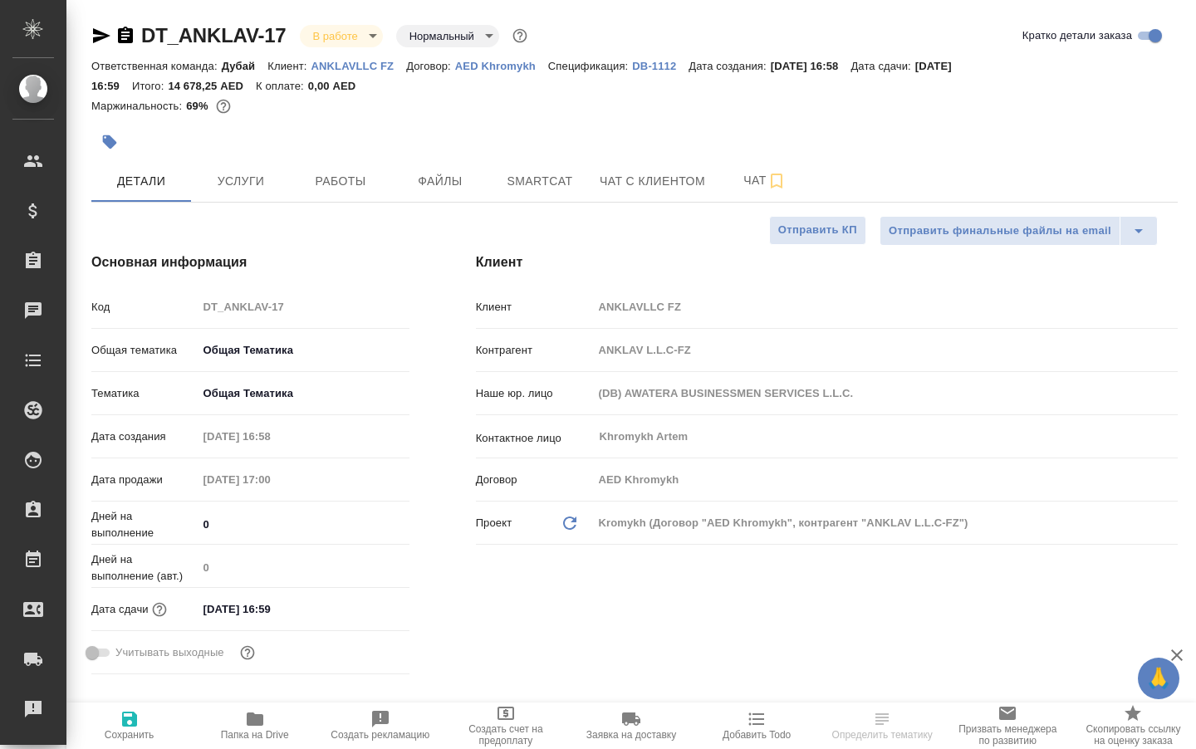
type textarea "x"
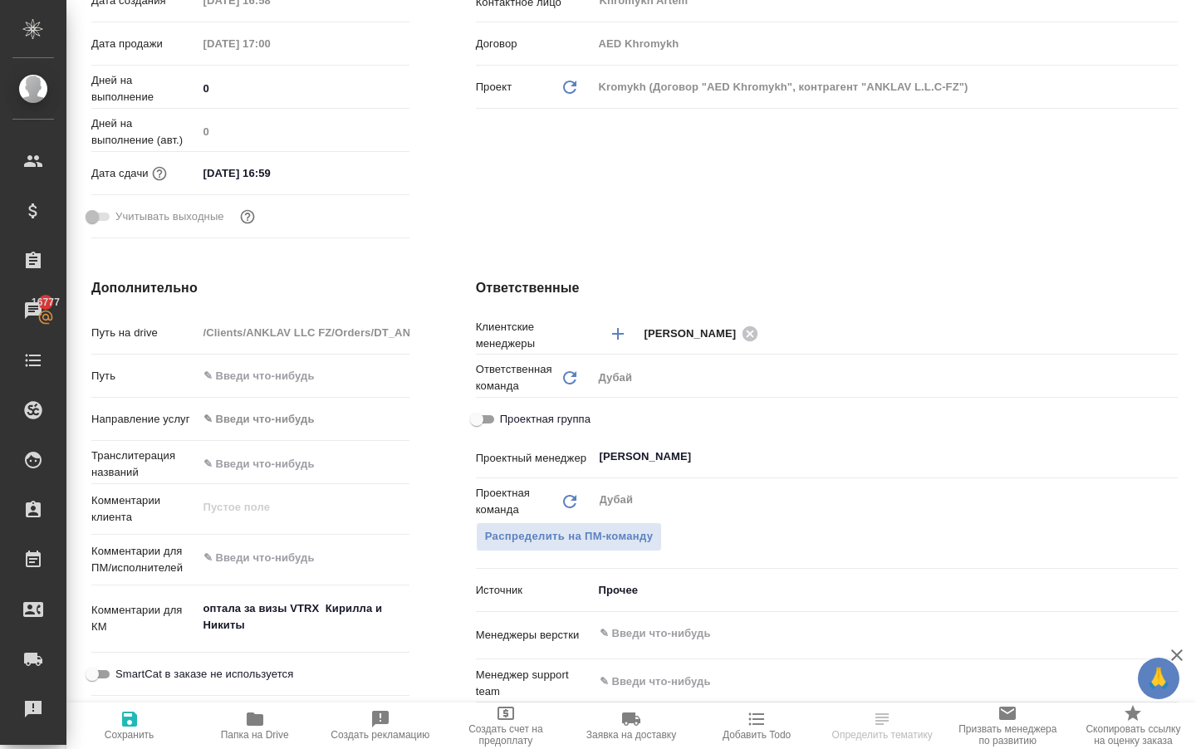
scroll to position [449, 0]
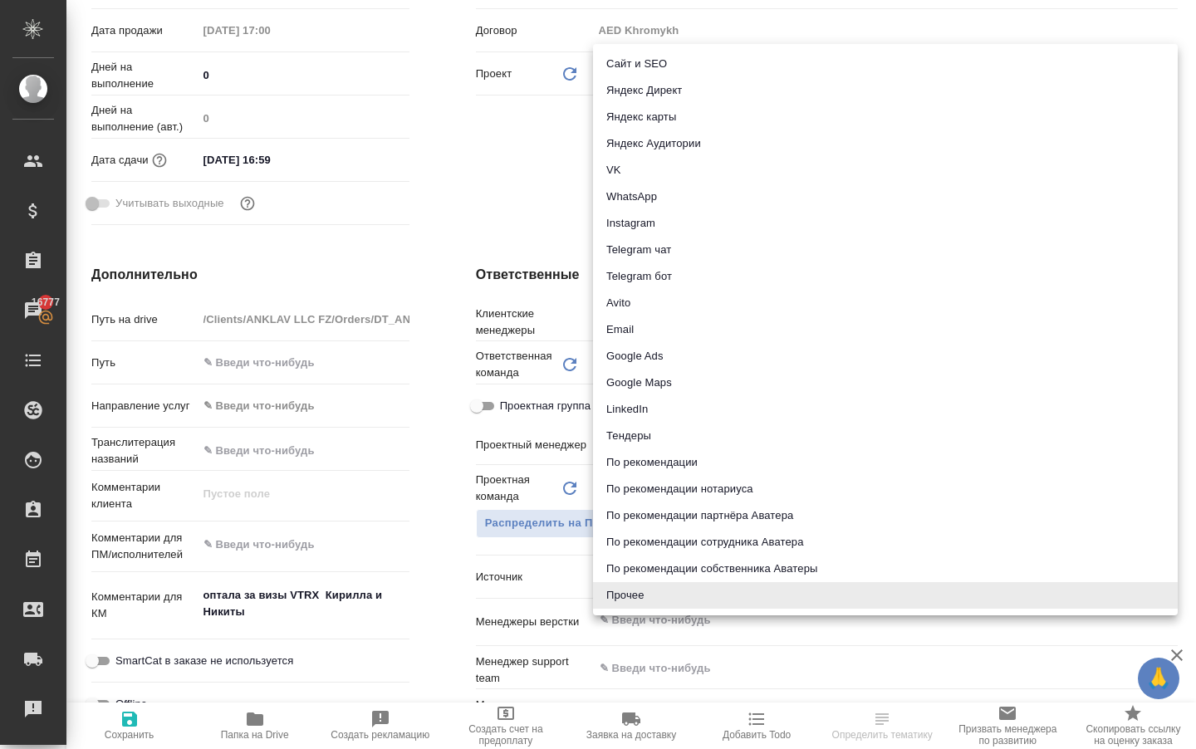
click at [616, 592] on body "🙏 .cls-1 fill:#fff; AWATERA Solokha Petro Клиенты Спецификации Заказы 16777 Чат…" at bounding box center [598, 374] width 1196 height 749
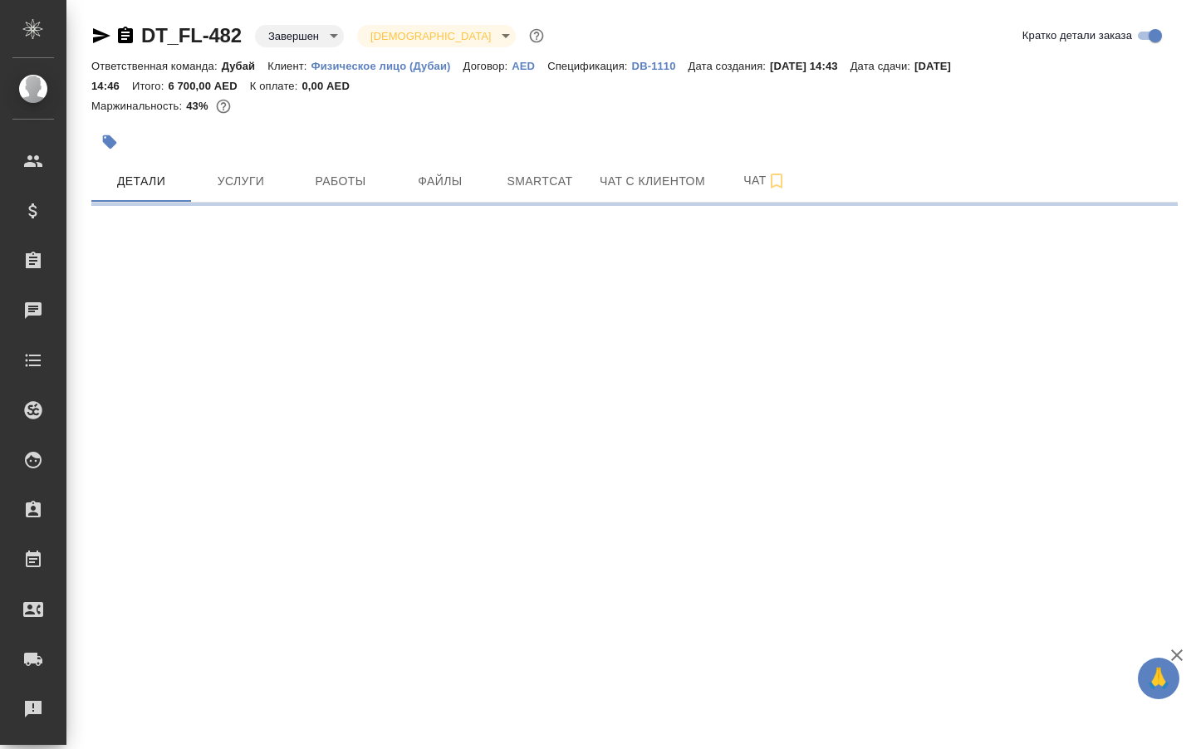
select select "RU"
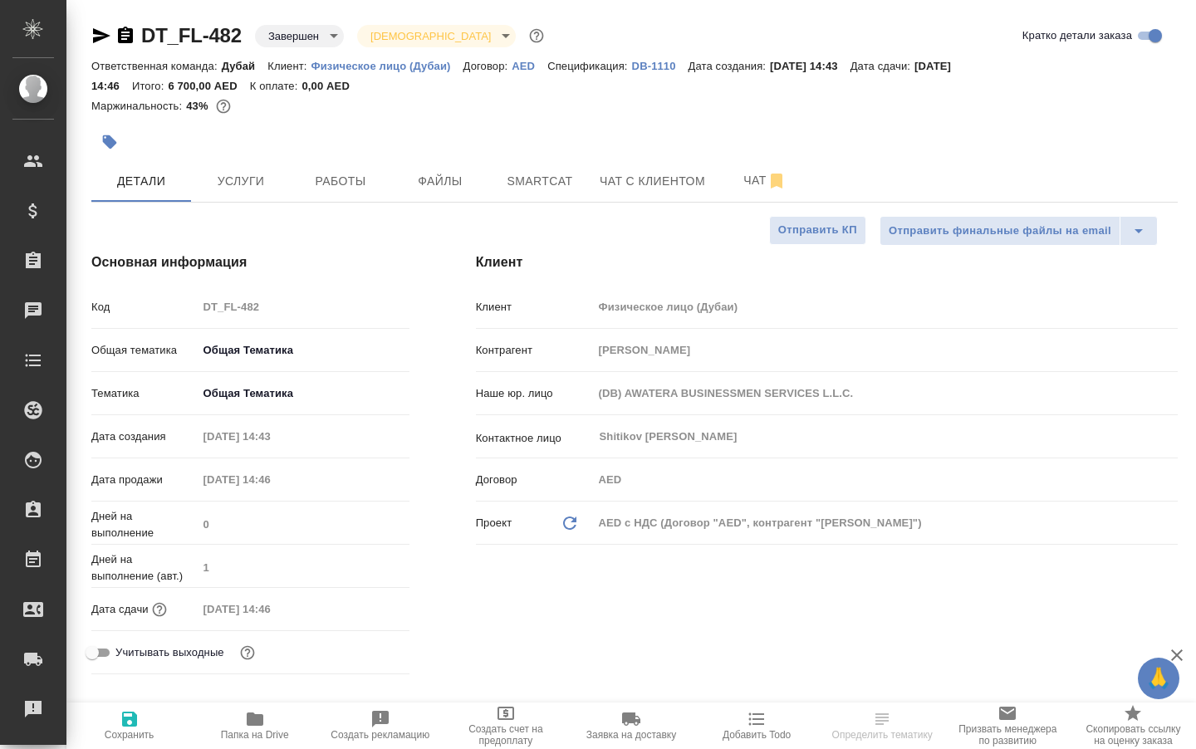
type textarea "x"
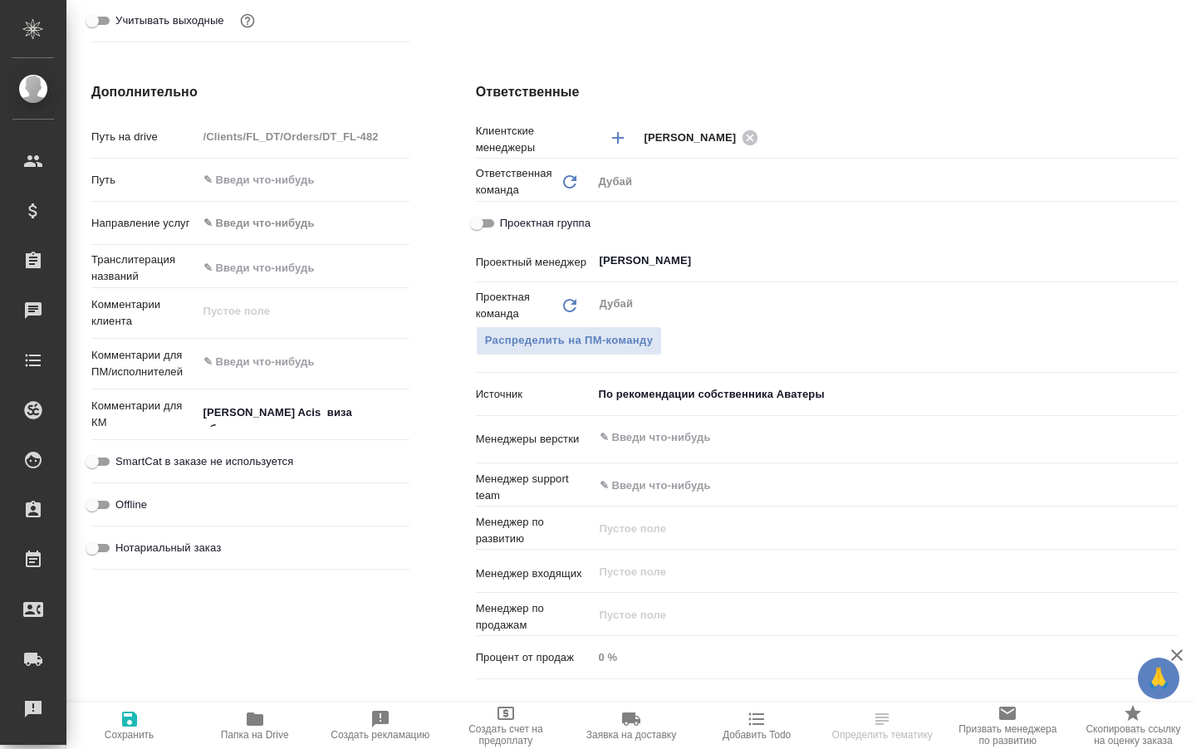
scroll to position [639, 0]
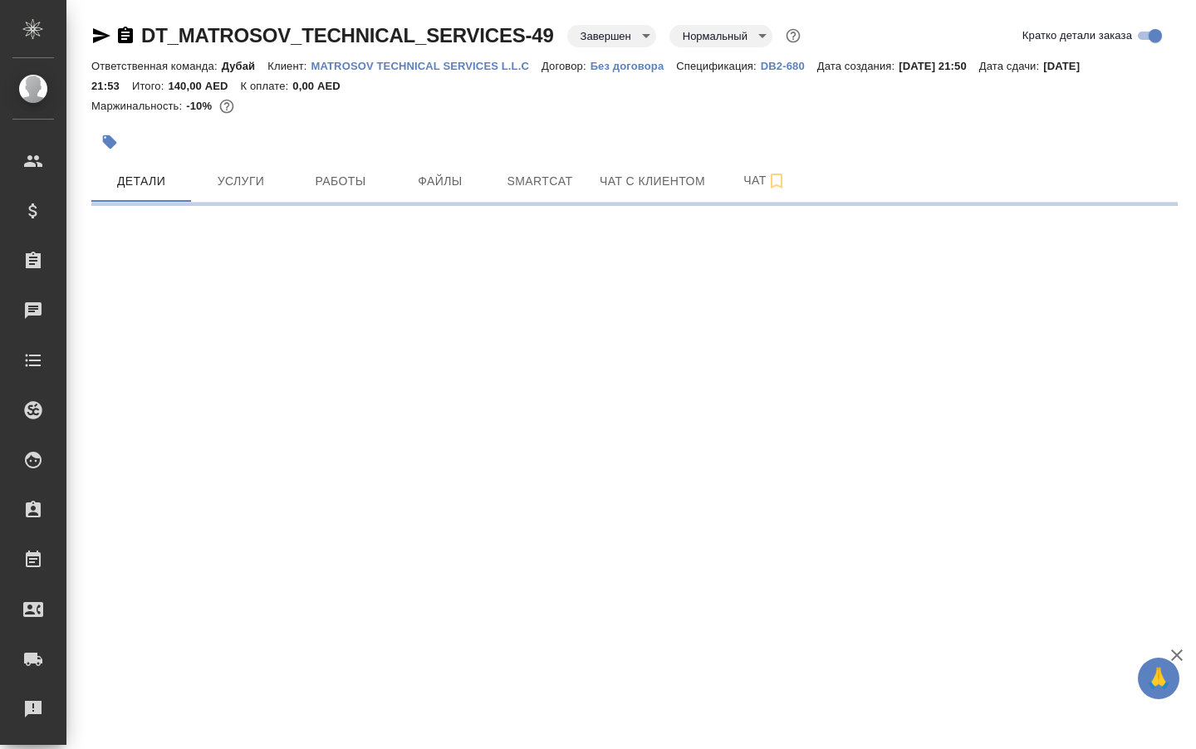
select select "RU"
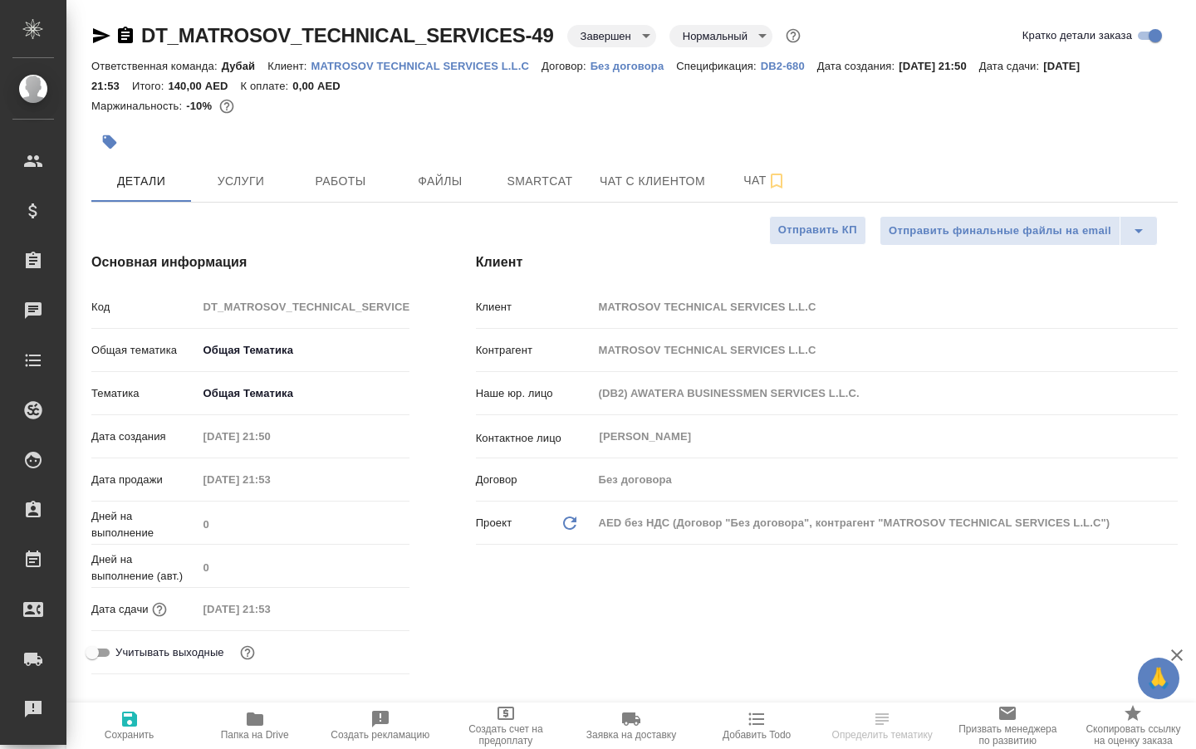
type textarea "x"
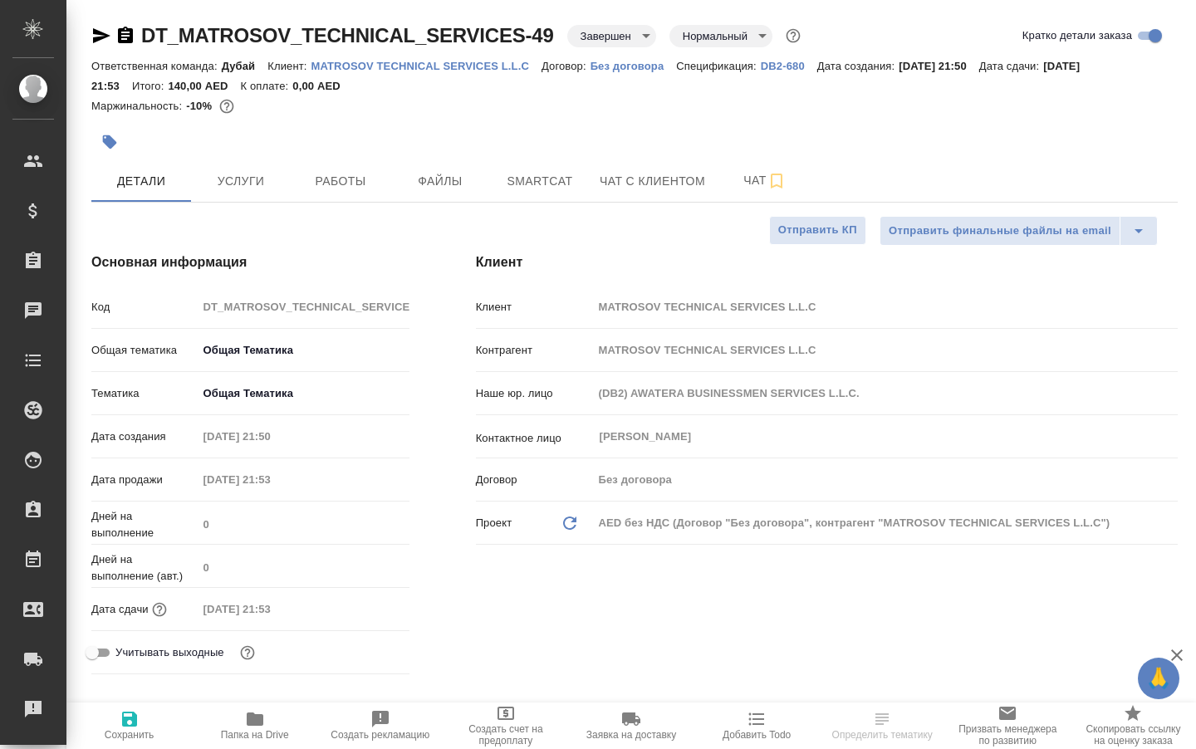
type textarea "x"
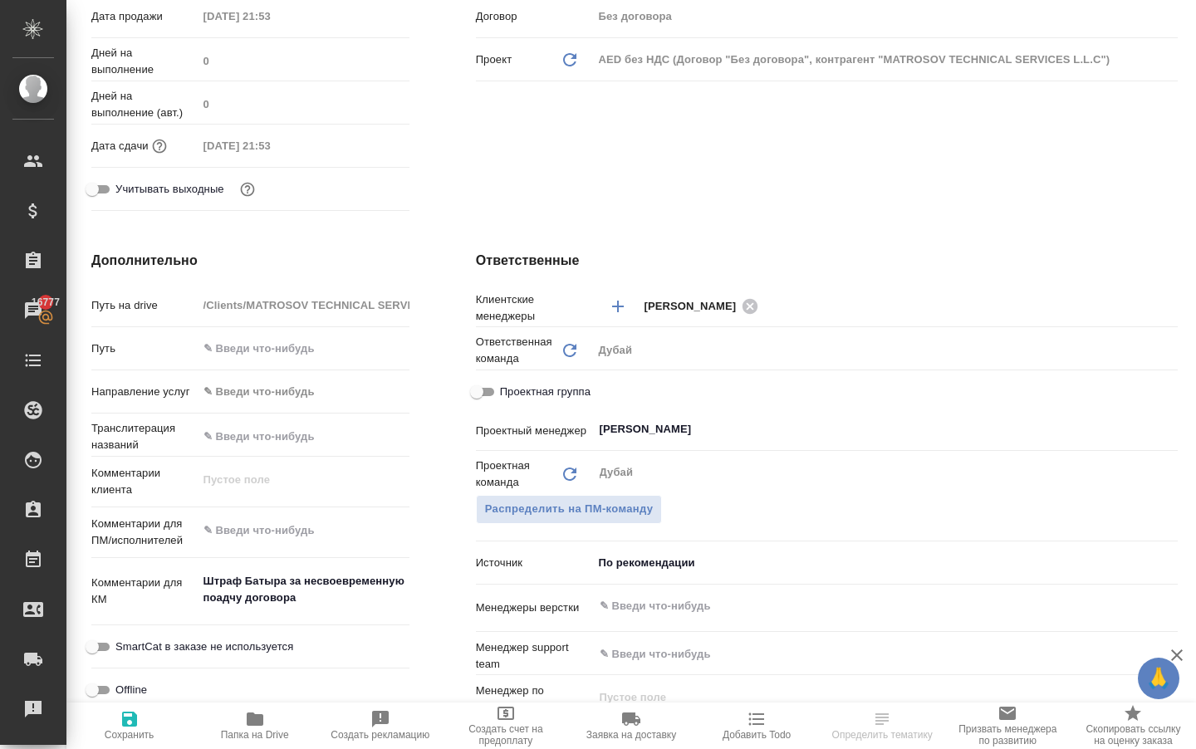
scroll to position [493, 0]
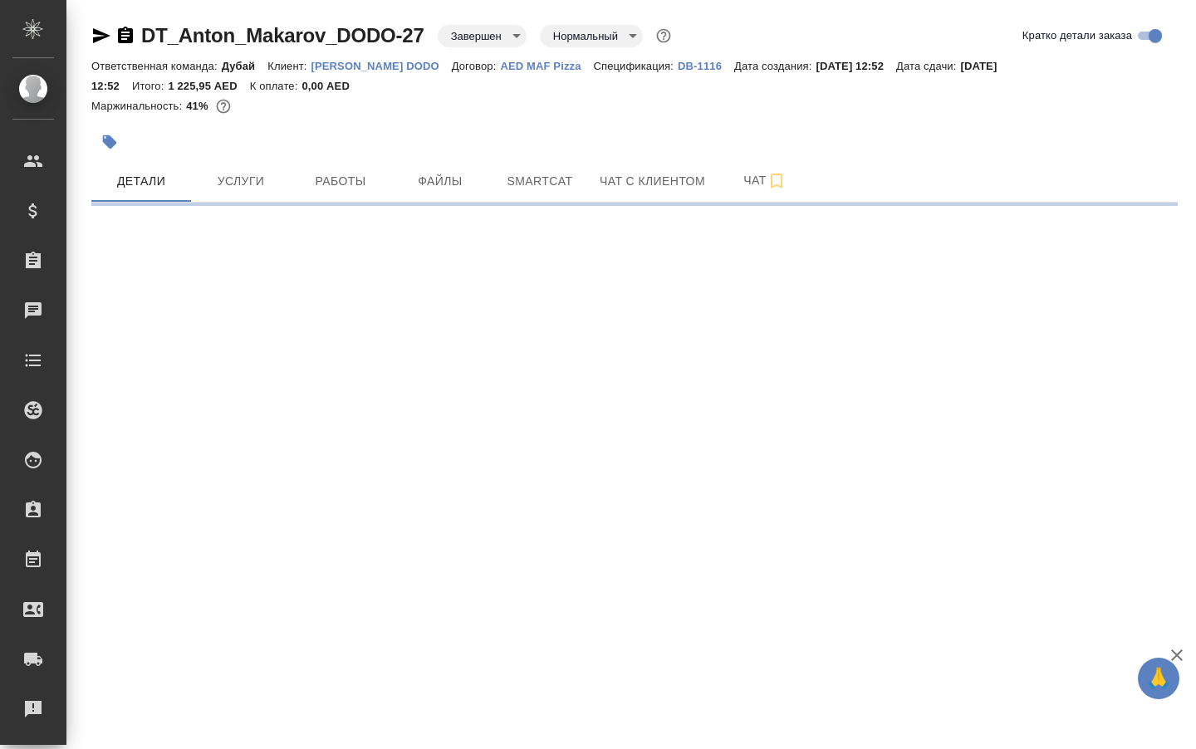
select select "RU"
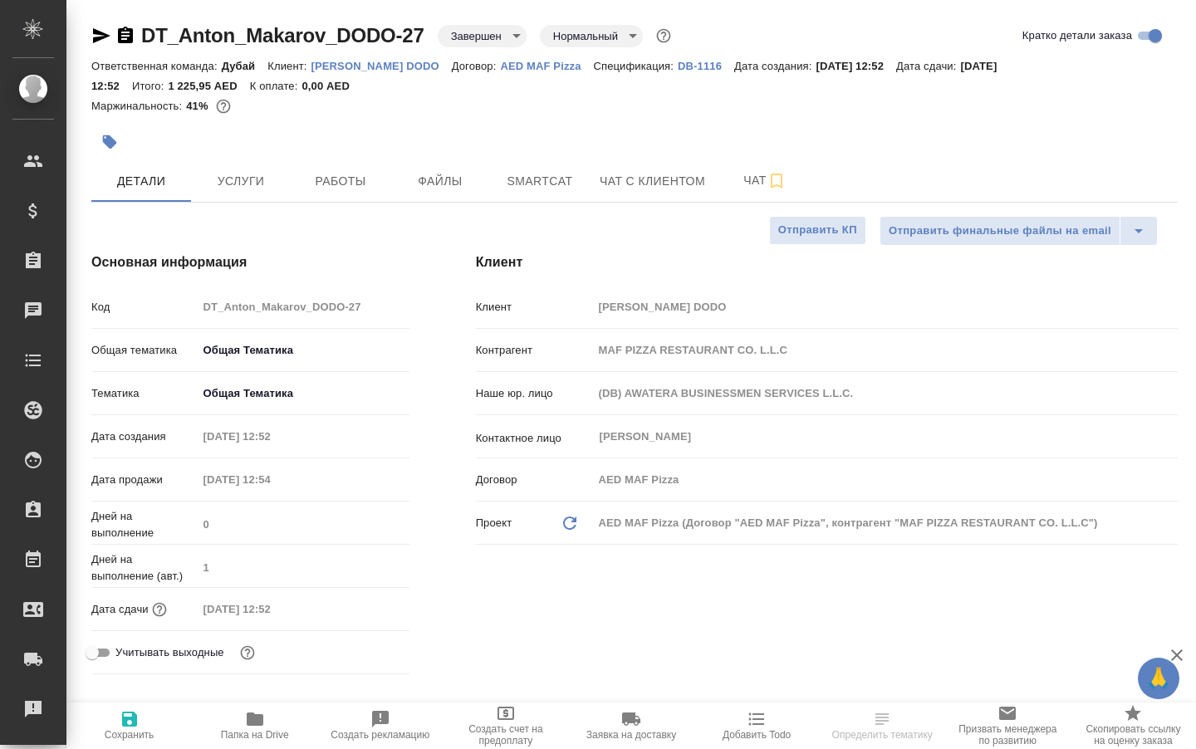
type textarea "x"
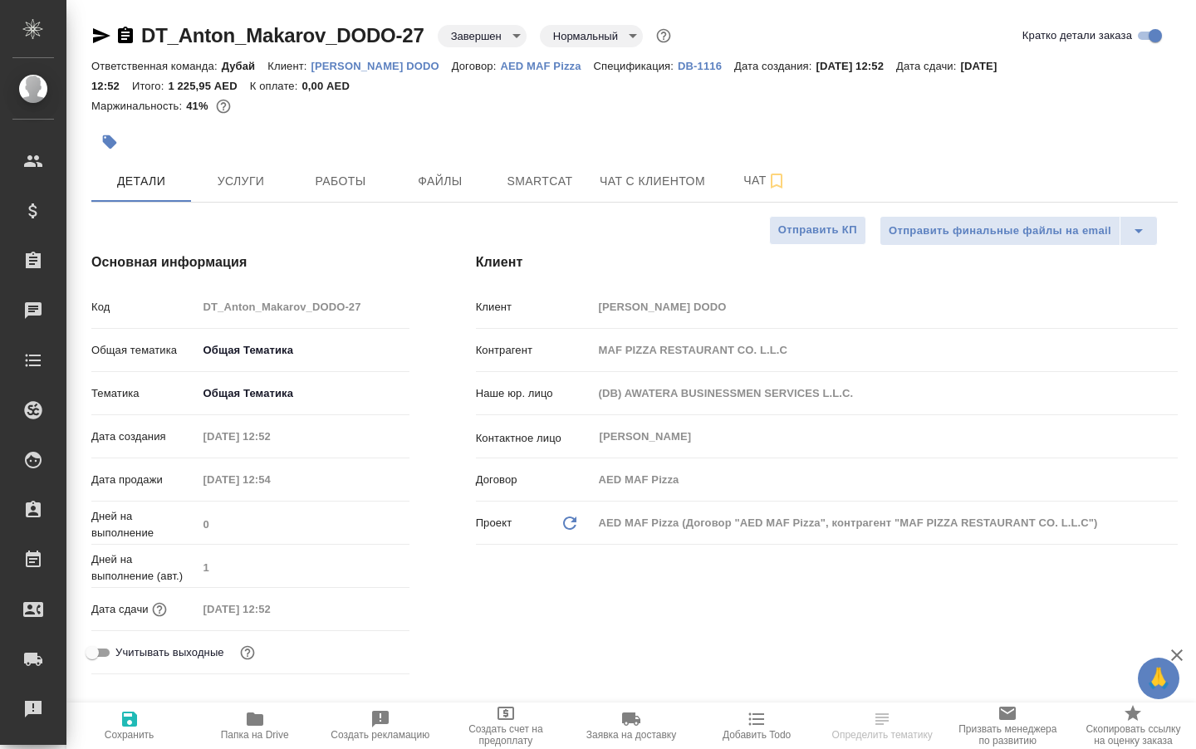
type textarea "x"
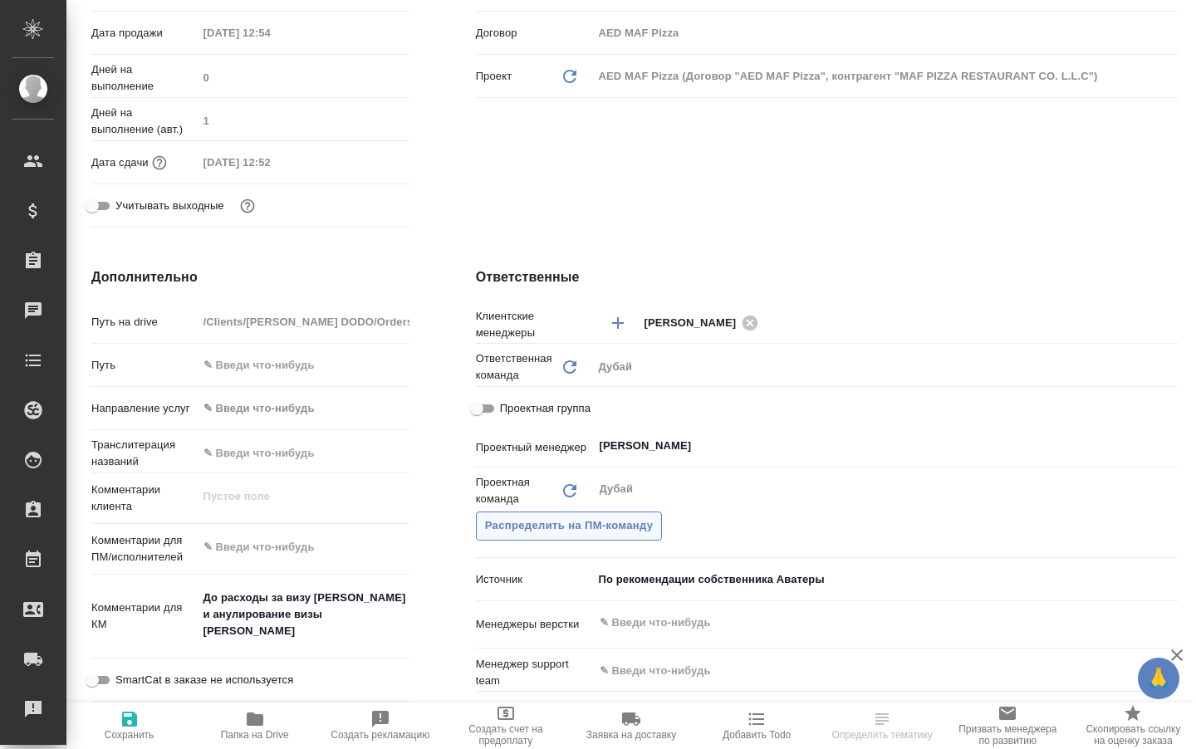
scroll to position [450, 0]
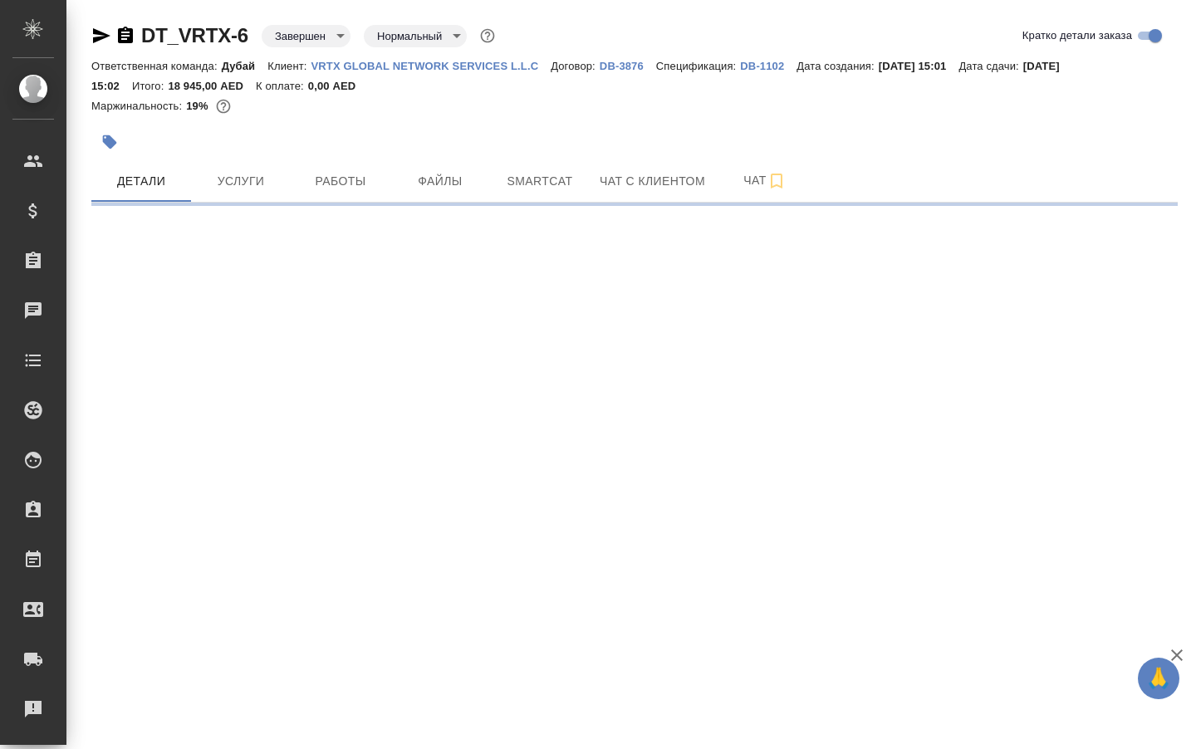
select select "RU"
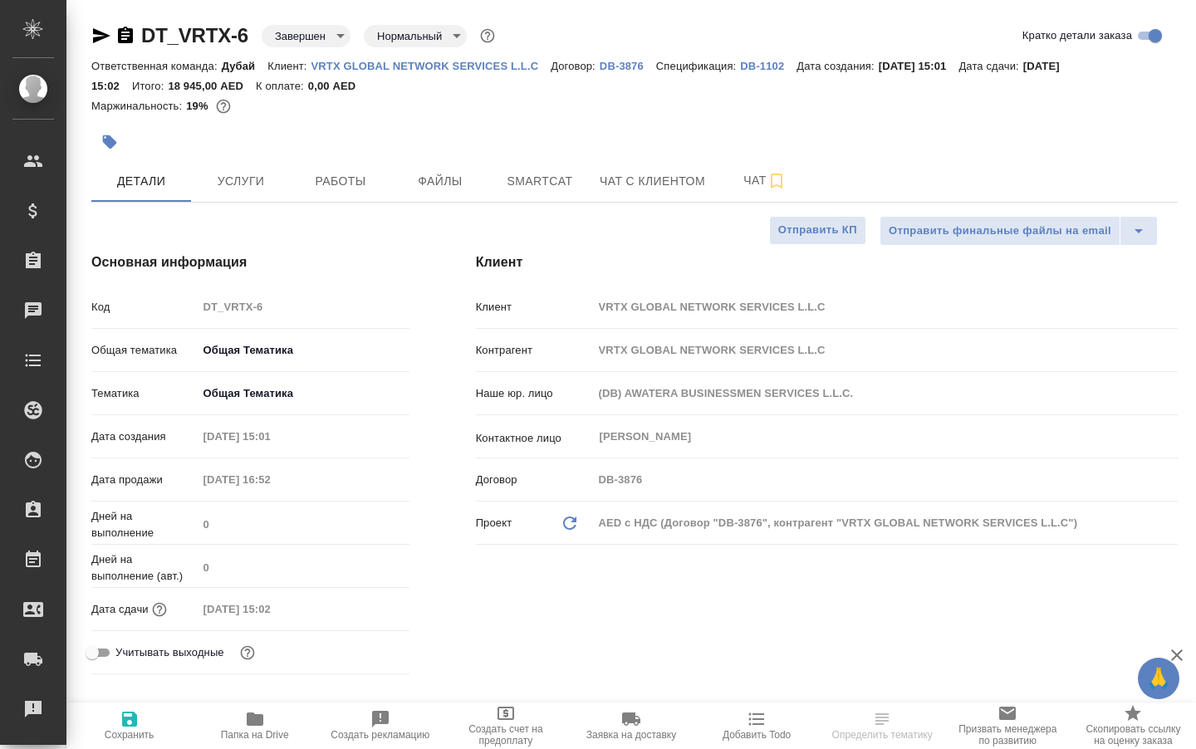
type textarea "x"
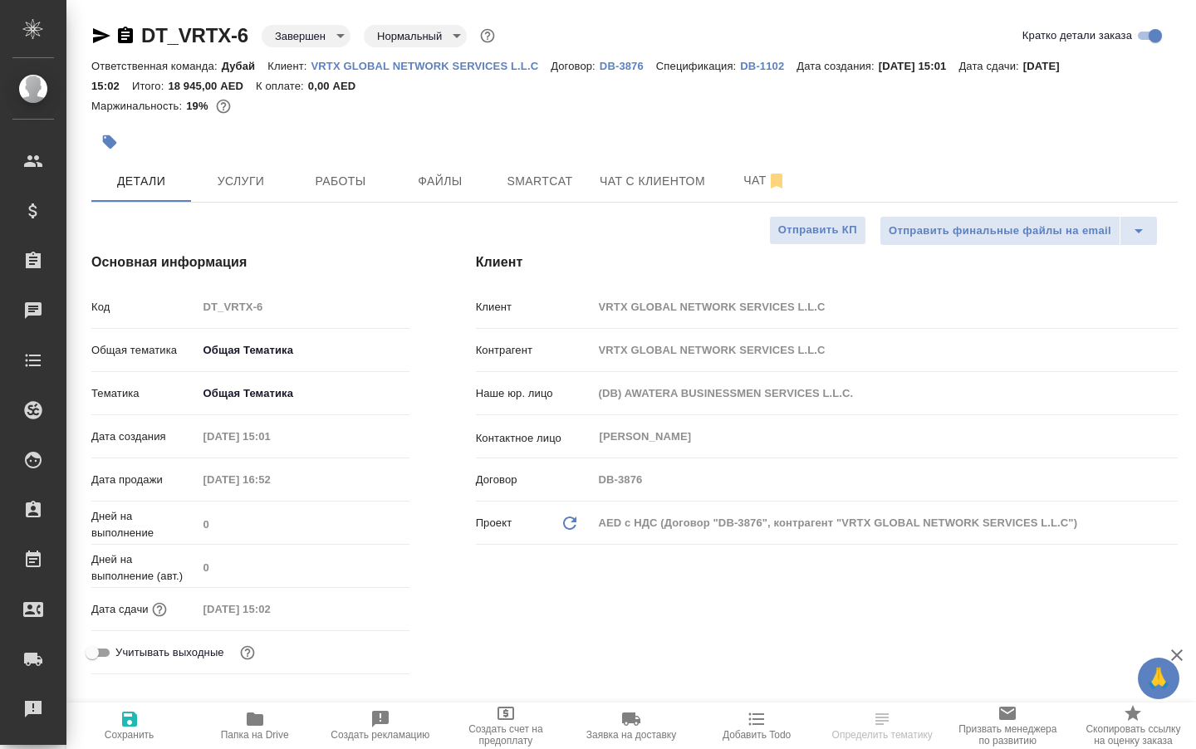
type textarea "x"
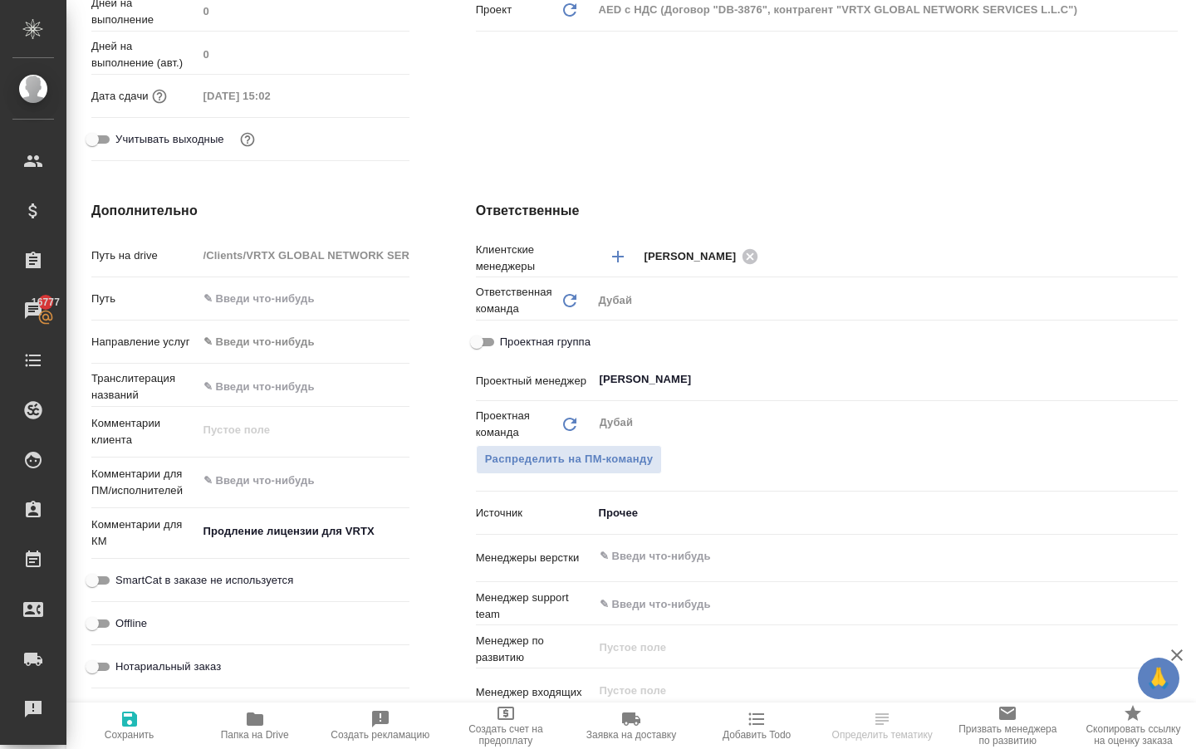
scroll to position [557, 1]
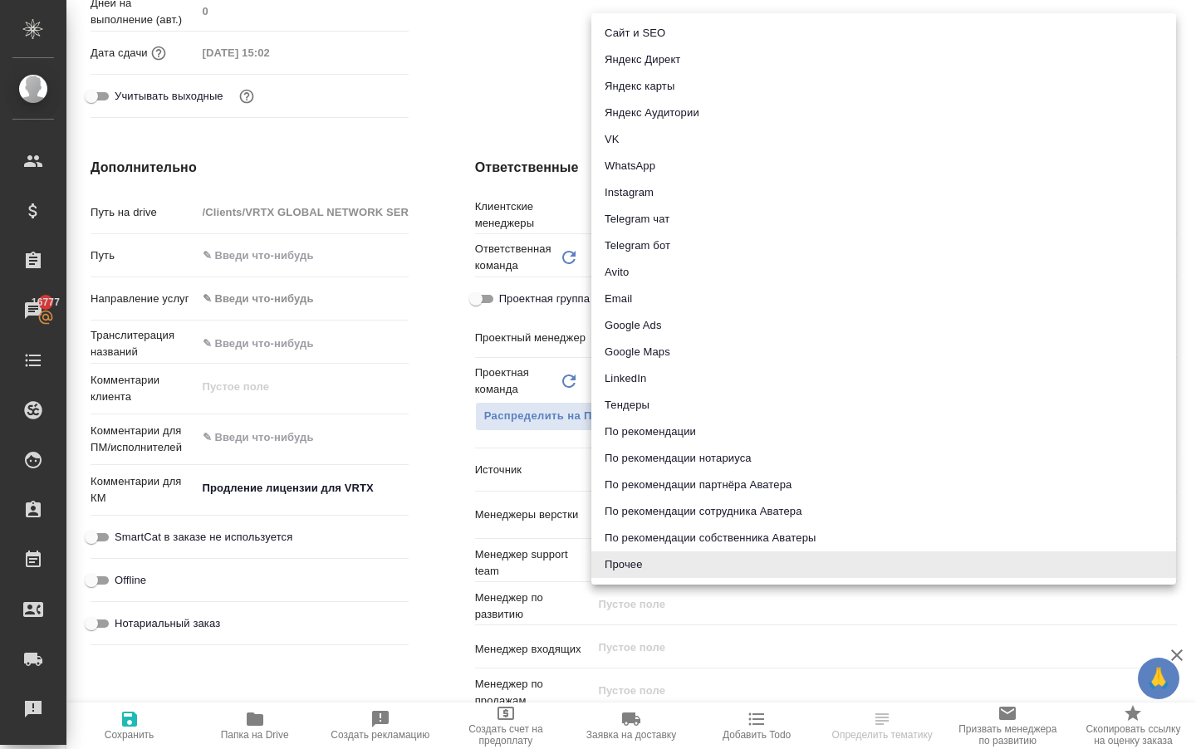
click at [615, 485] on body "🙏 .cls-1 fill:#fff; AWATERA Solokha Petro Клиенты Спецификации Заказы 16777 Чат…" at bounding box center [598, 374] width 1196 height 749
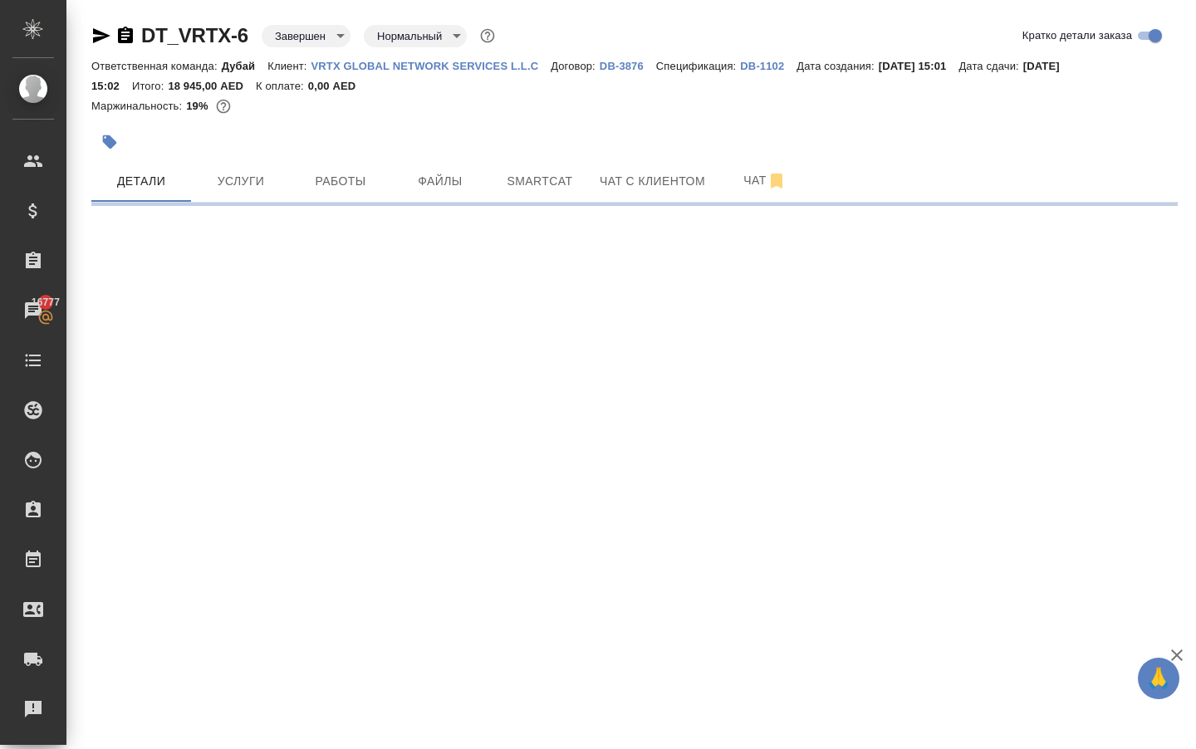
scroll to position [0, 0]
select select "RU"
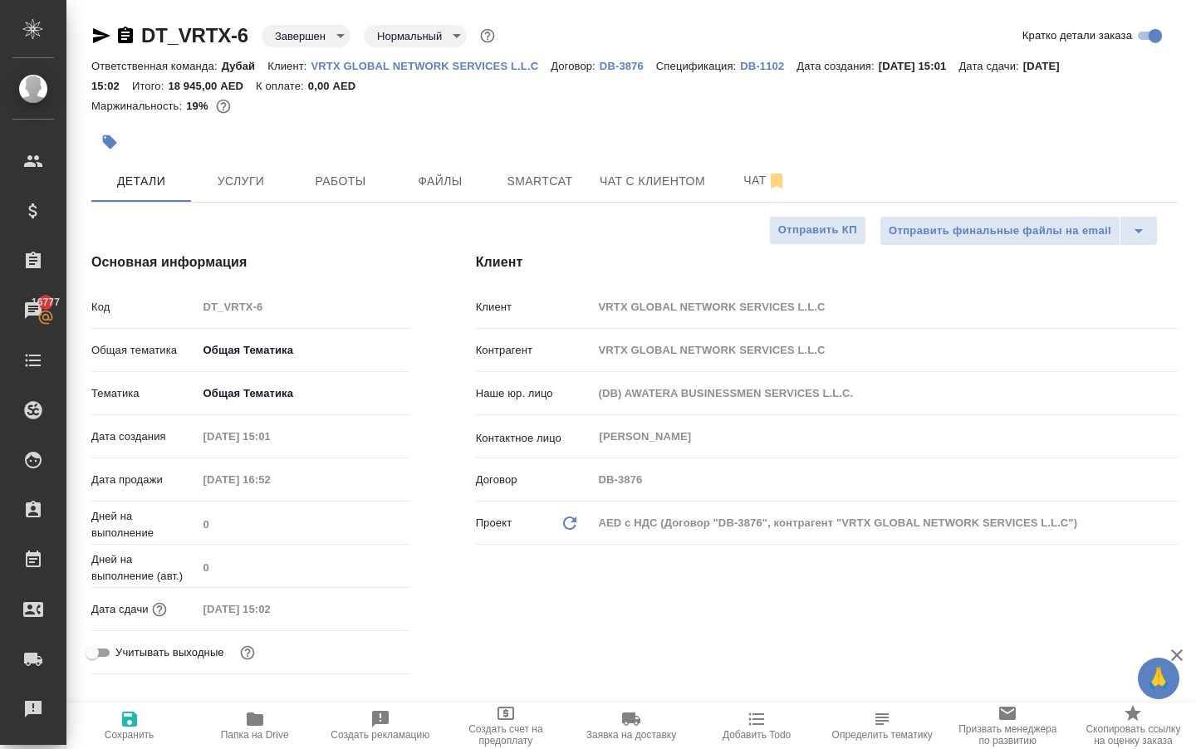
type textarea "x"
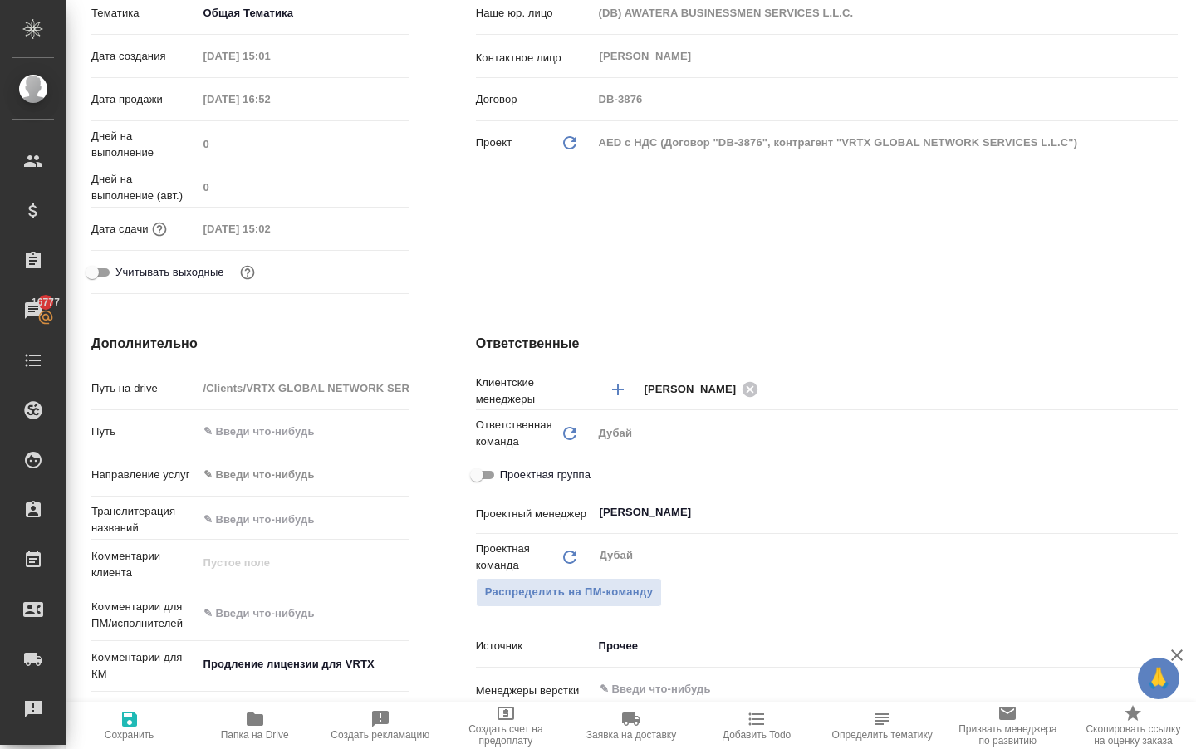
scroll to position [383, 0]
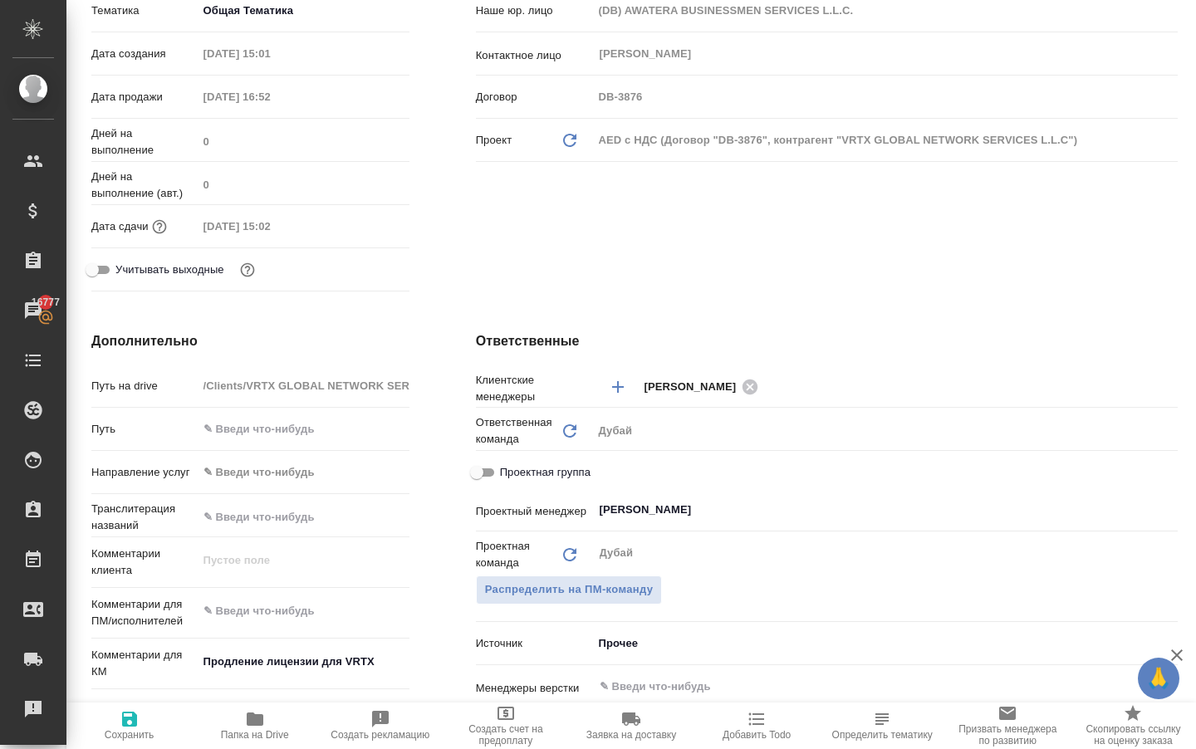
click at [608, 662] on body "🙏 .cls-1 fill:#fff; AWATERA Solokha Petro Клиенты Спецификации Заказы 16777 Чат…" at bounding box center [598, 374] width 1196 height 749
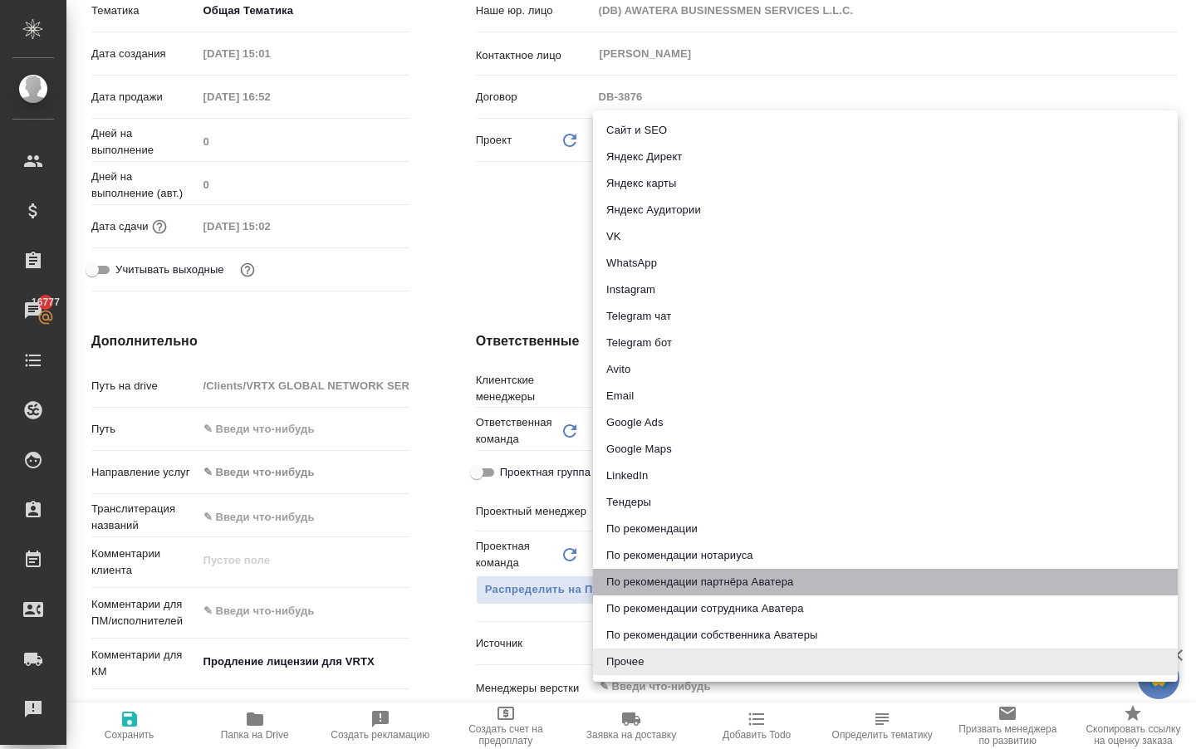
click at [645, 586] on li "По рекомендации партнёра Аватера" at bounding box center [885, 582] width 585 height 27
type textarea "x"
type input "partnerRecommendation"
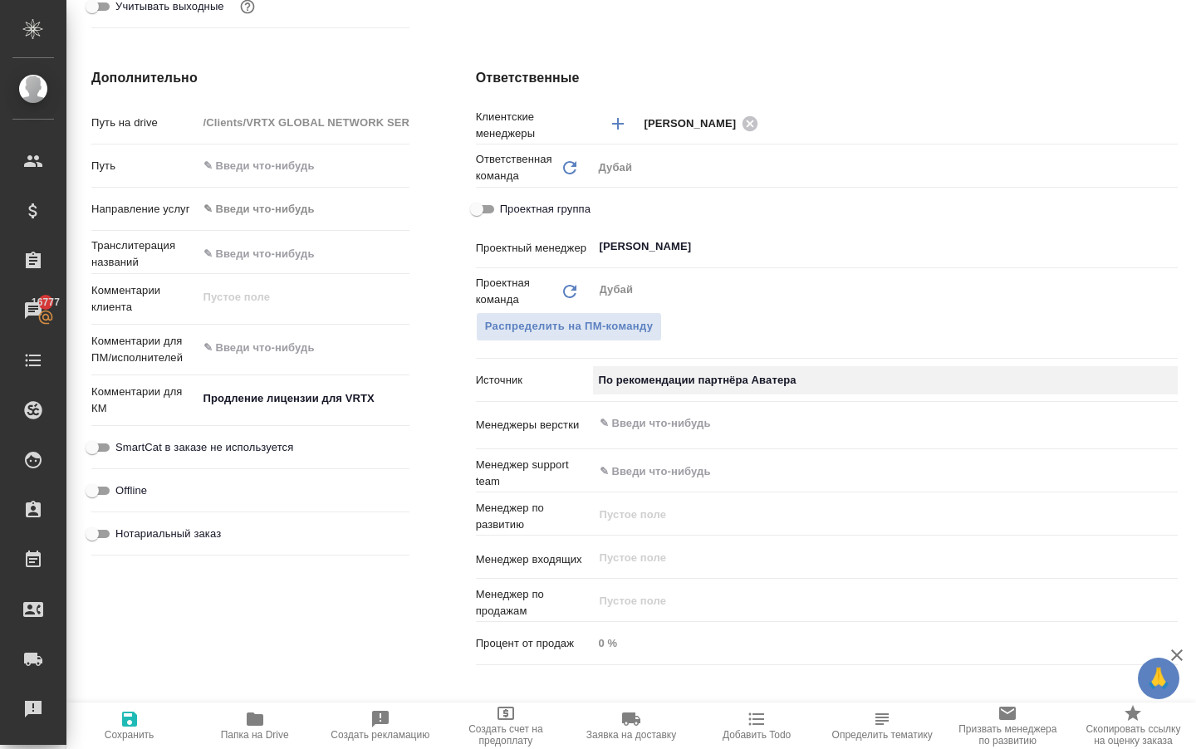
scroll to position [652, 0]
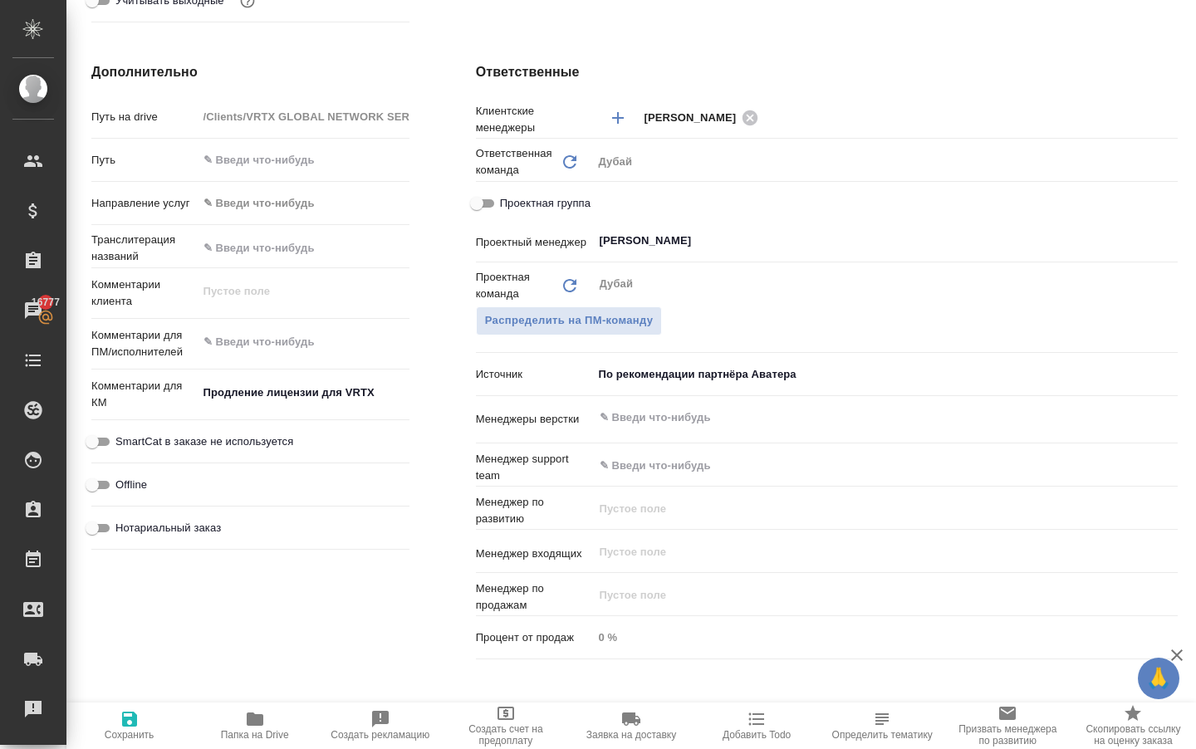
click at [725, 336] on div "Распределить на ПМ-команду" at bounding box center [827, 321] width 702 height 29
click at [120, 728] on icon "button" at bounding box center [130, 719] width 20 height 20
type textarea "x"
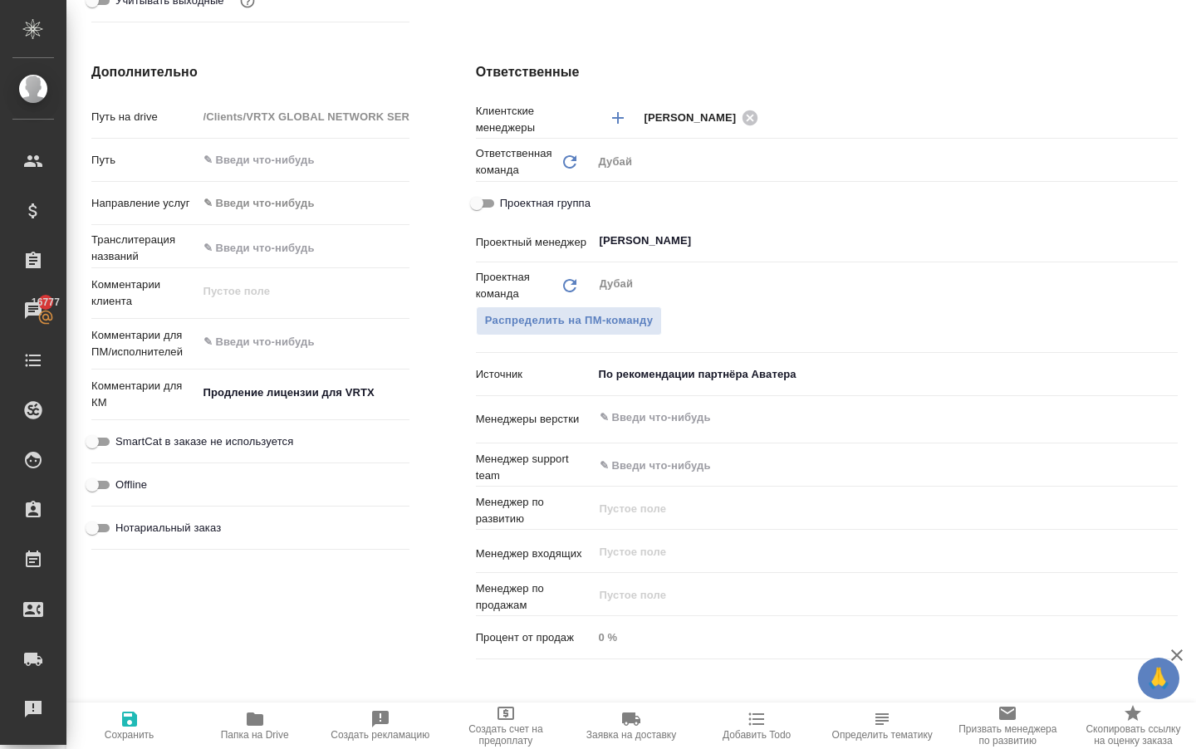
type textarea "x"
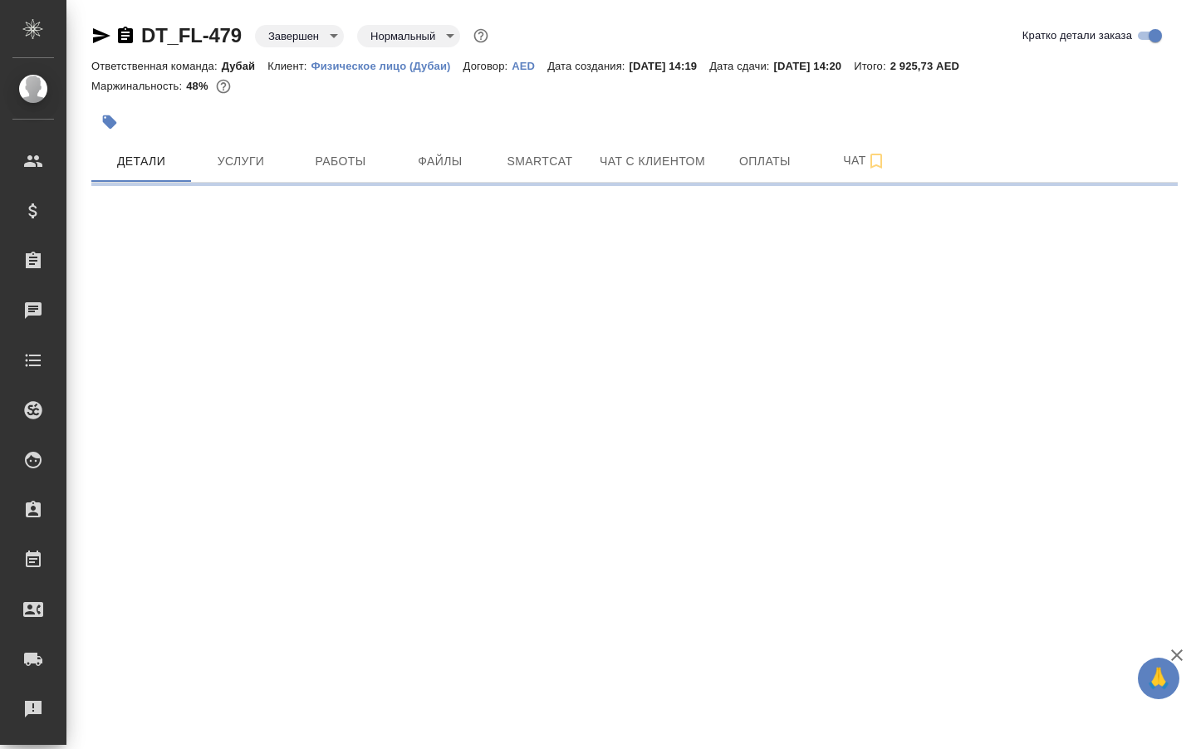
select select "RU"
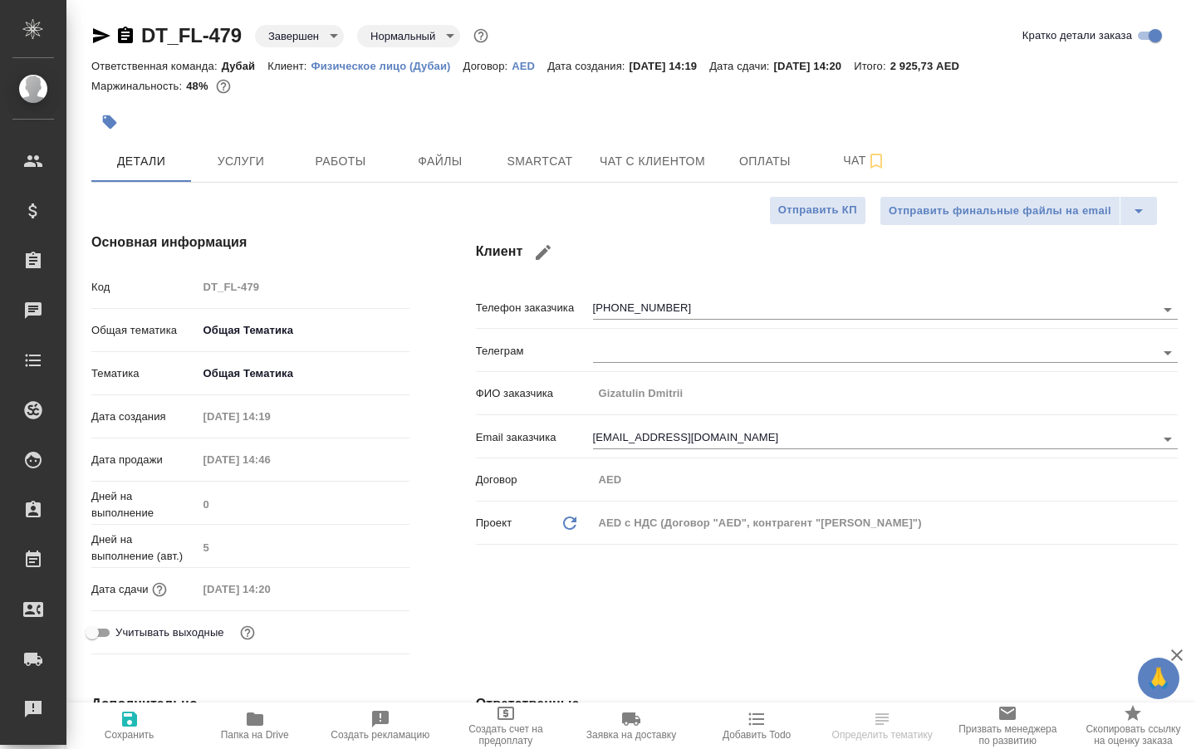
type textarea "x"
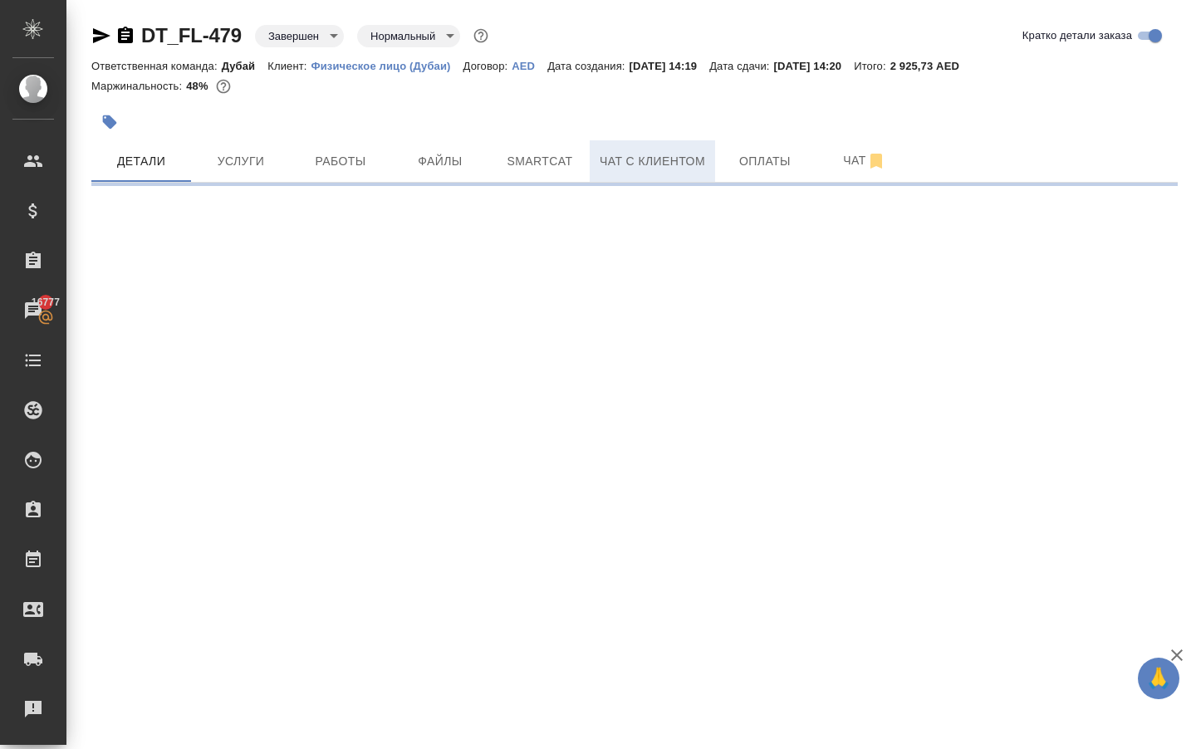
select select "RU"
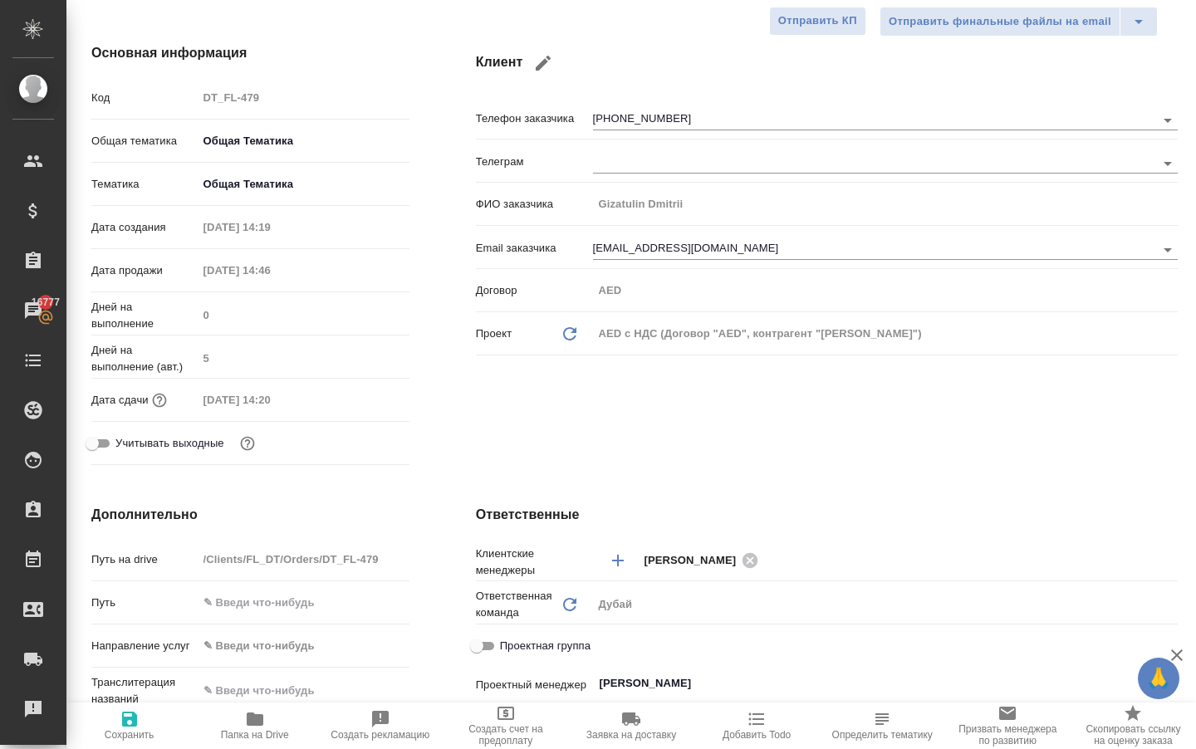
type textarea "x"
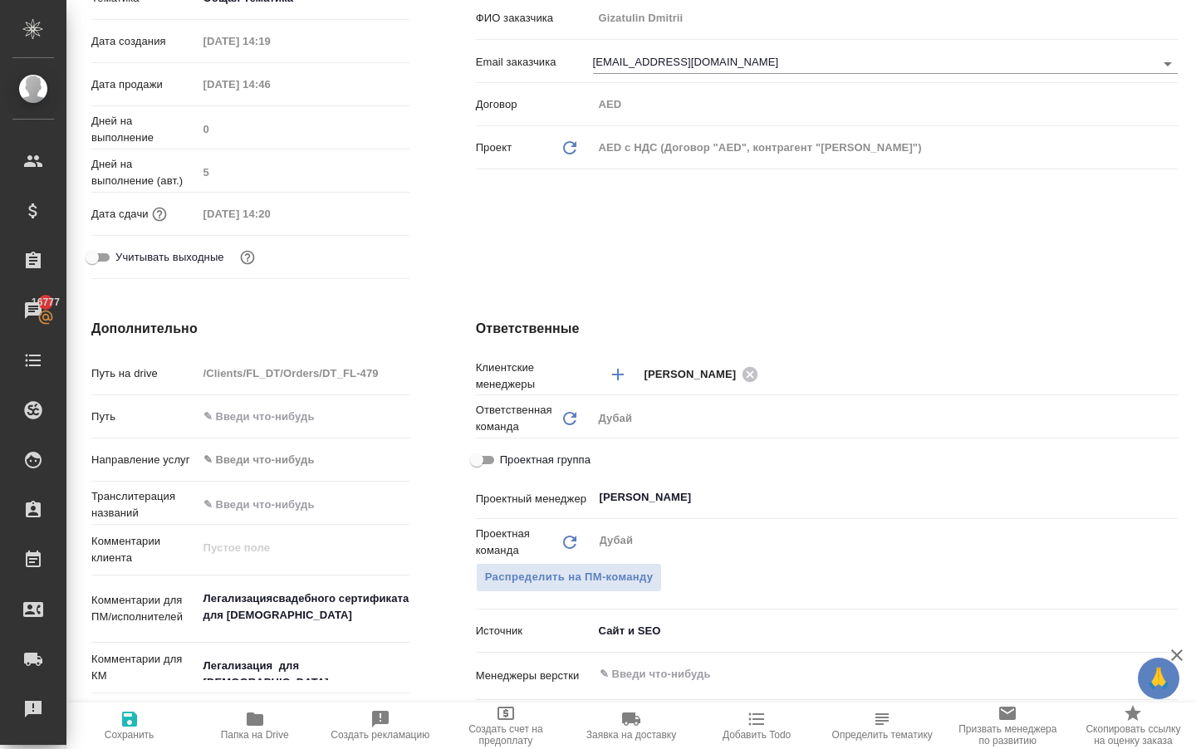
scroll to position [385, 2]
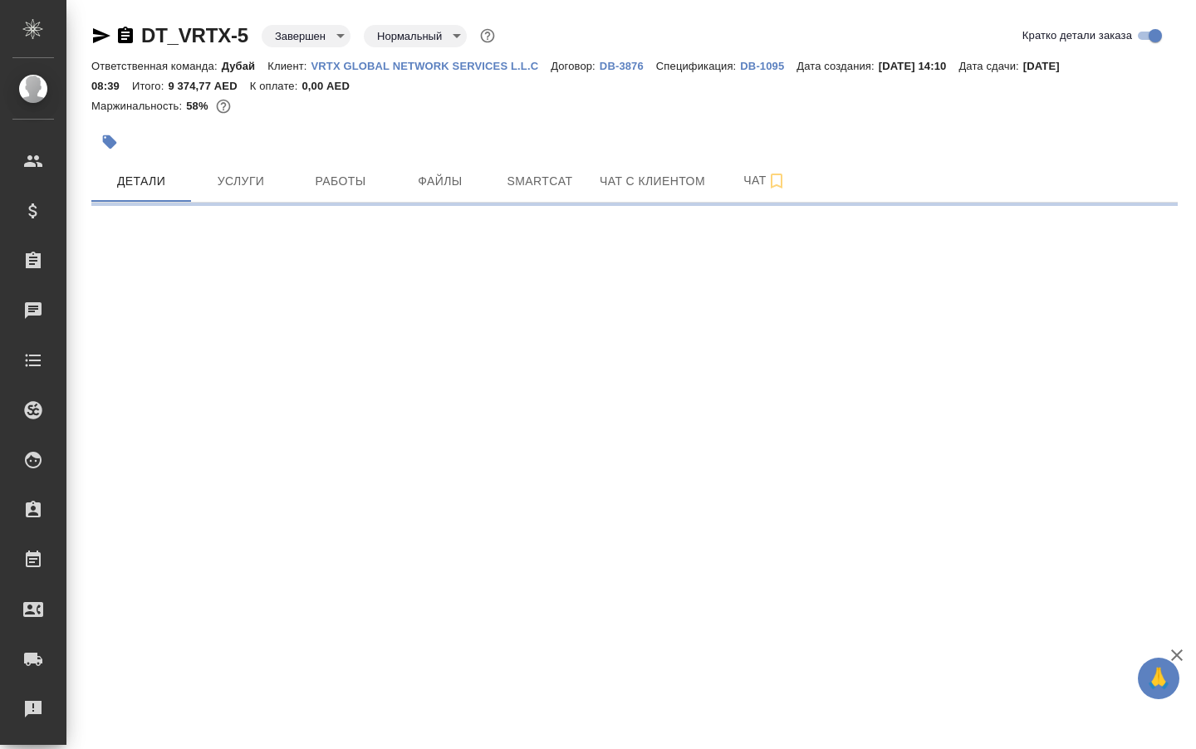
select select "RU"
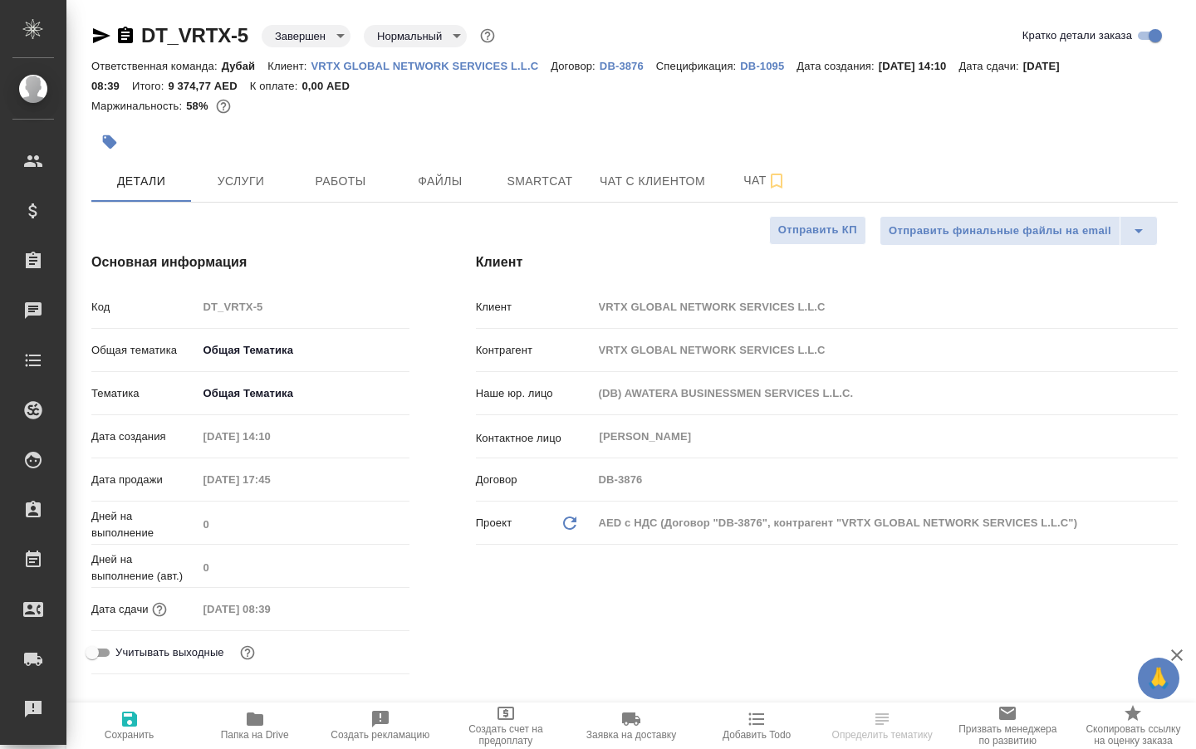
type textarea "x"
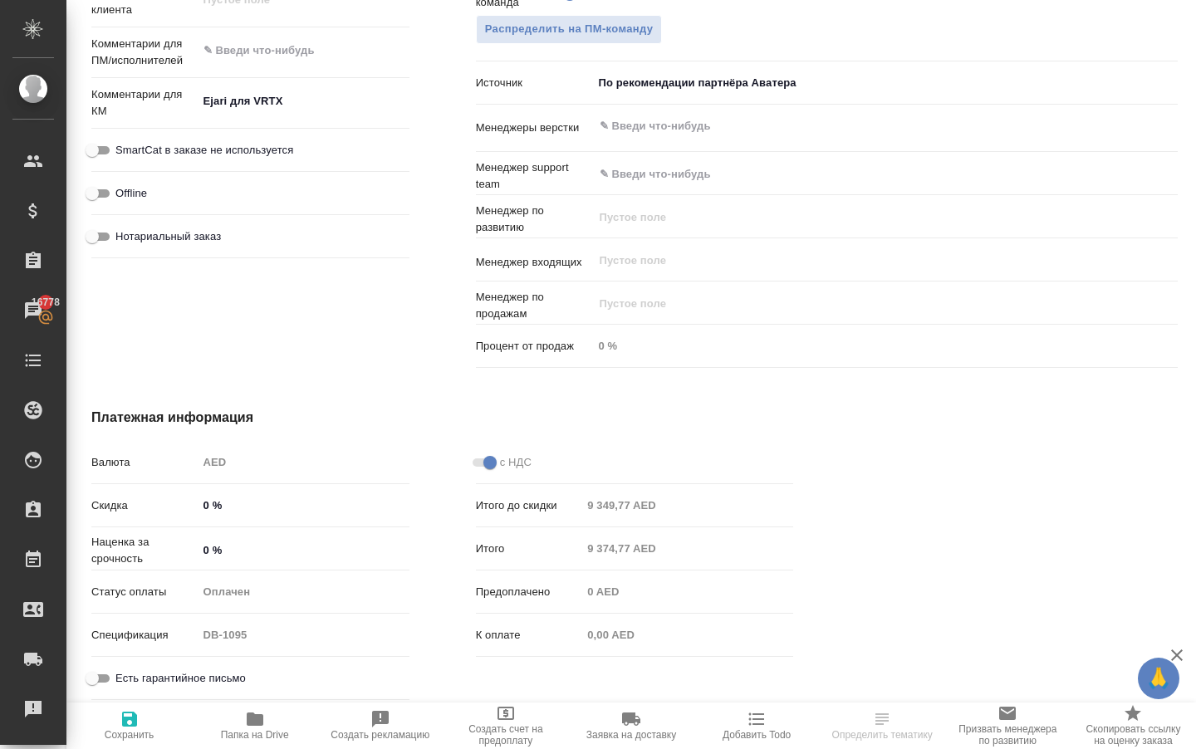
scroll to position [962, 0]
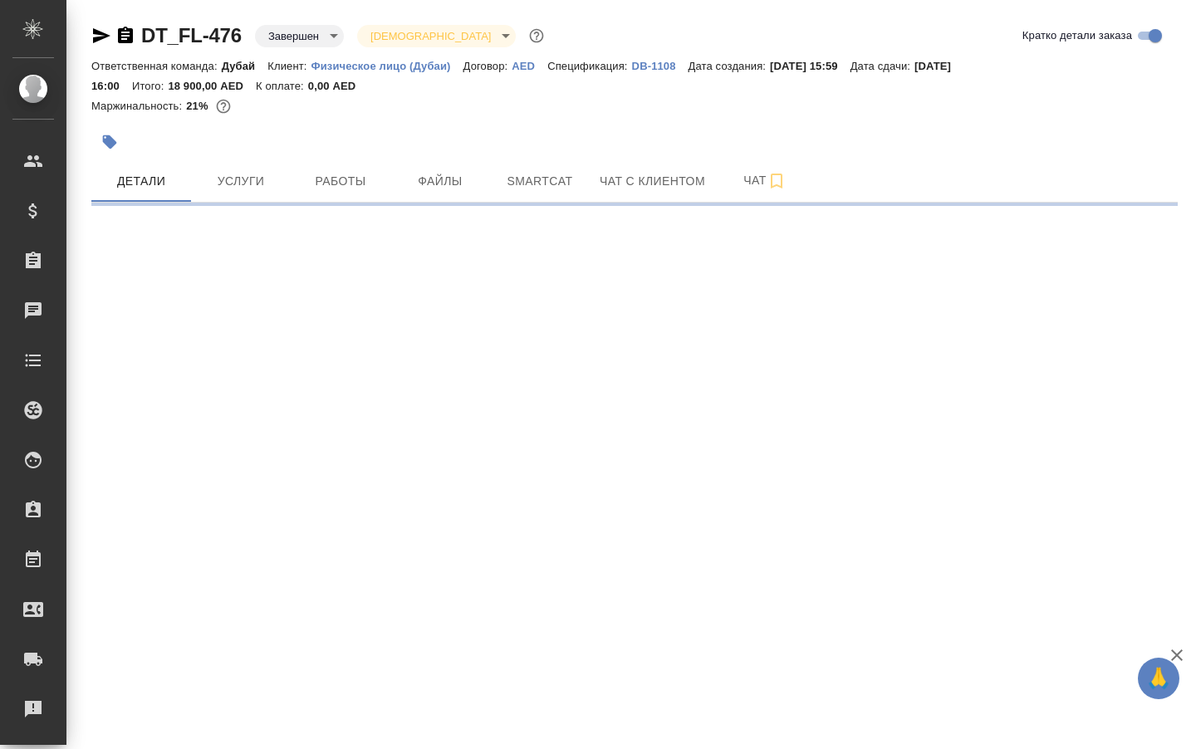
select select "RU"
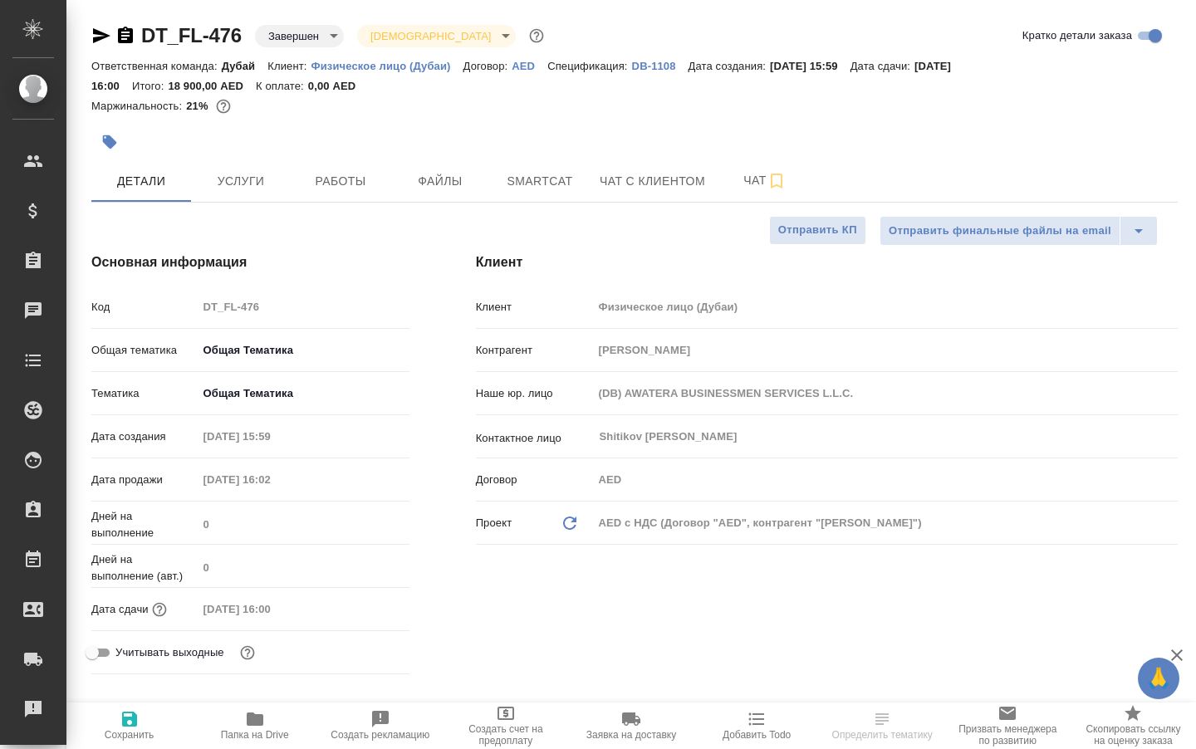
type textarea "x"
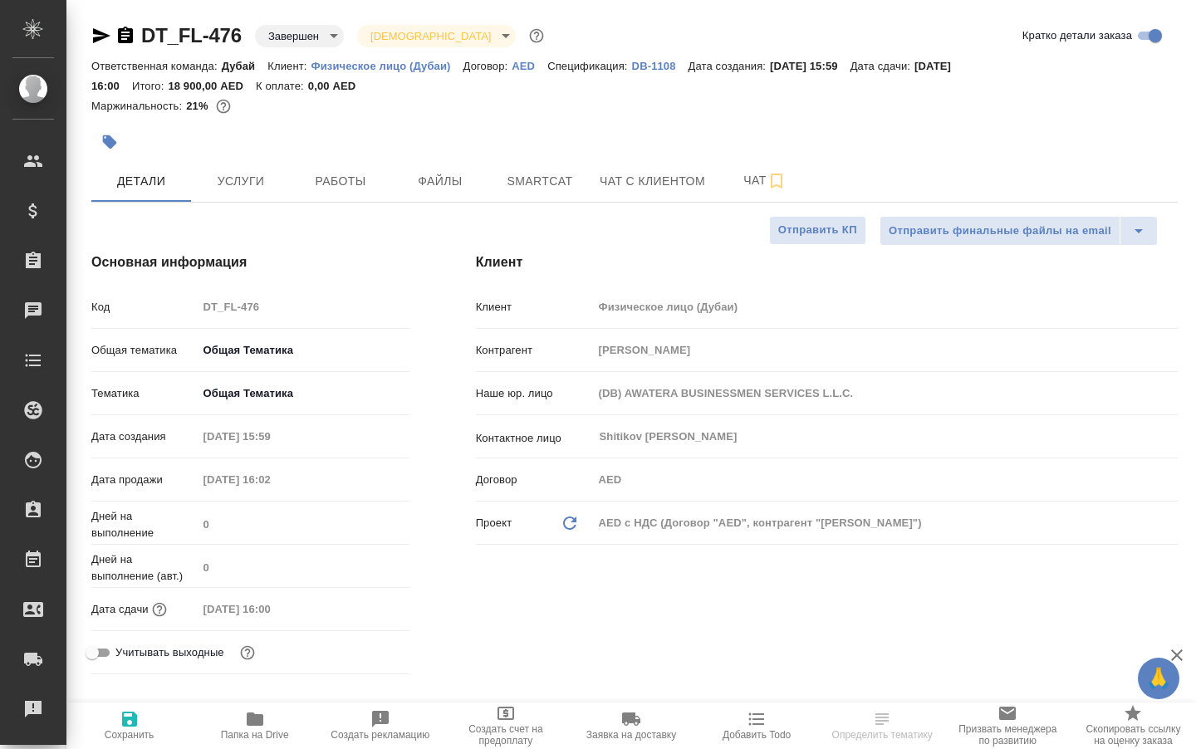
type textarea "x"
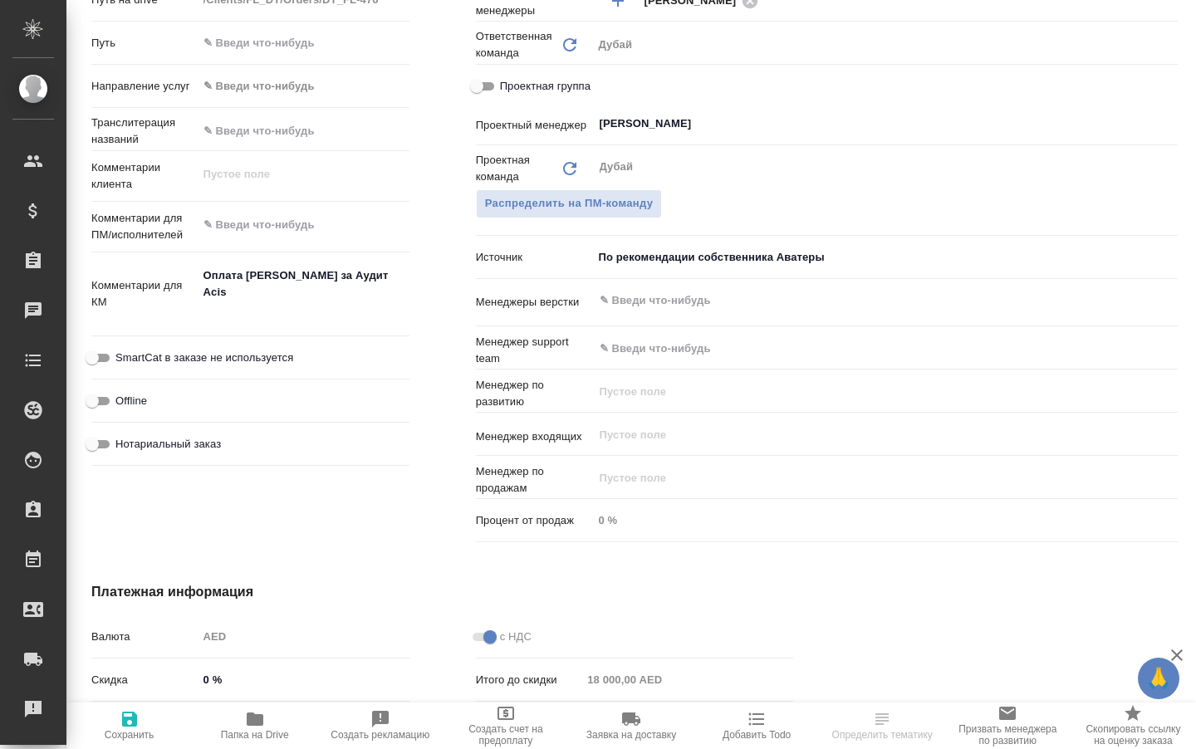
scroll to position [785, 0]
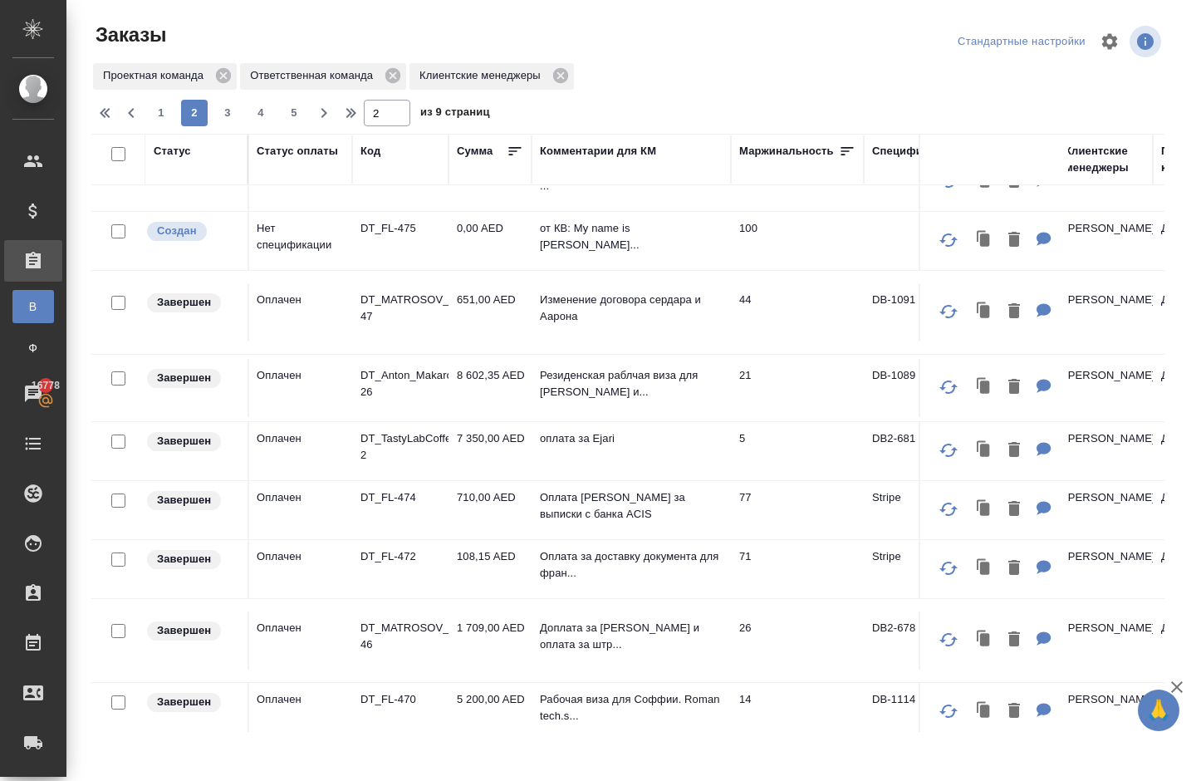
scroll to position [302, 0]
click at [400, 400] on p "DT_Anton_Makarov_DODO-26" at bounding box center [401, 383] width 80 height 33
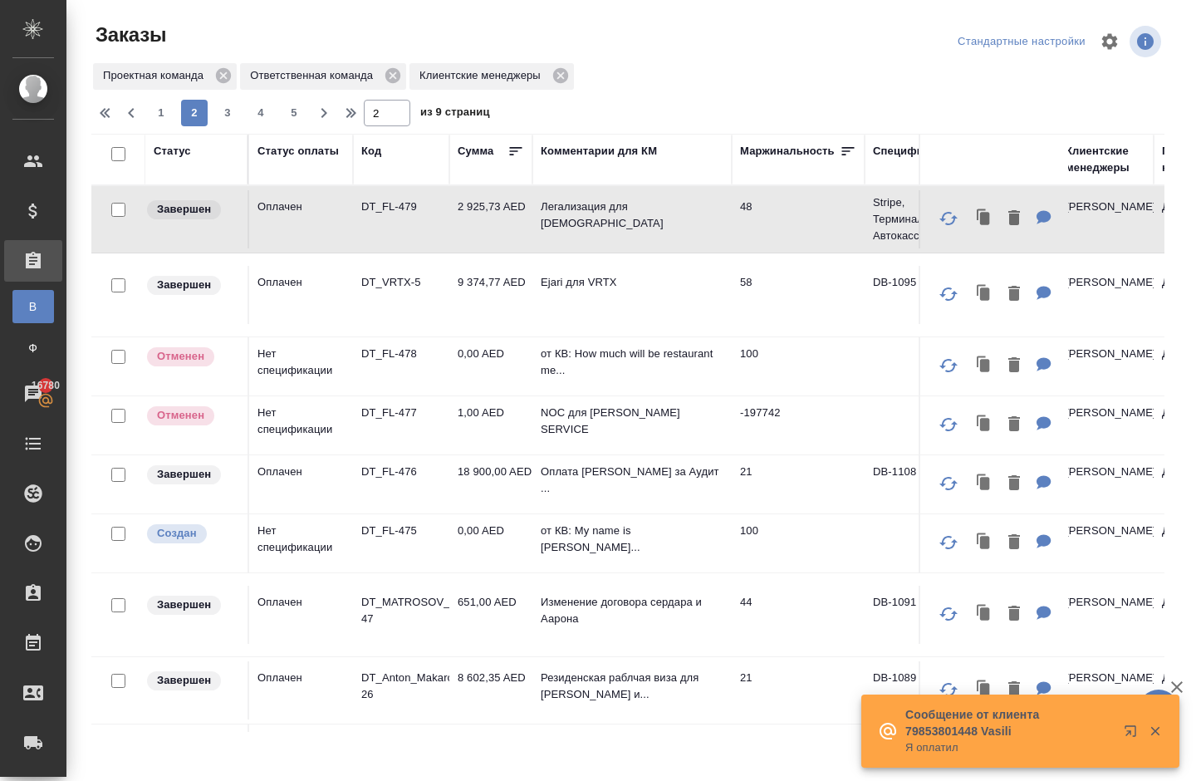
scroll to position [0, 0]
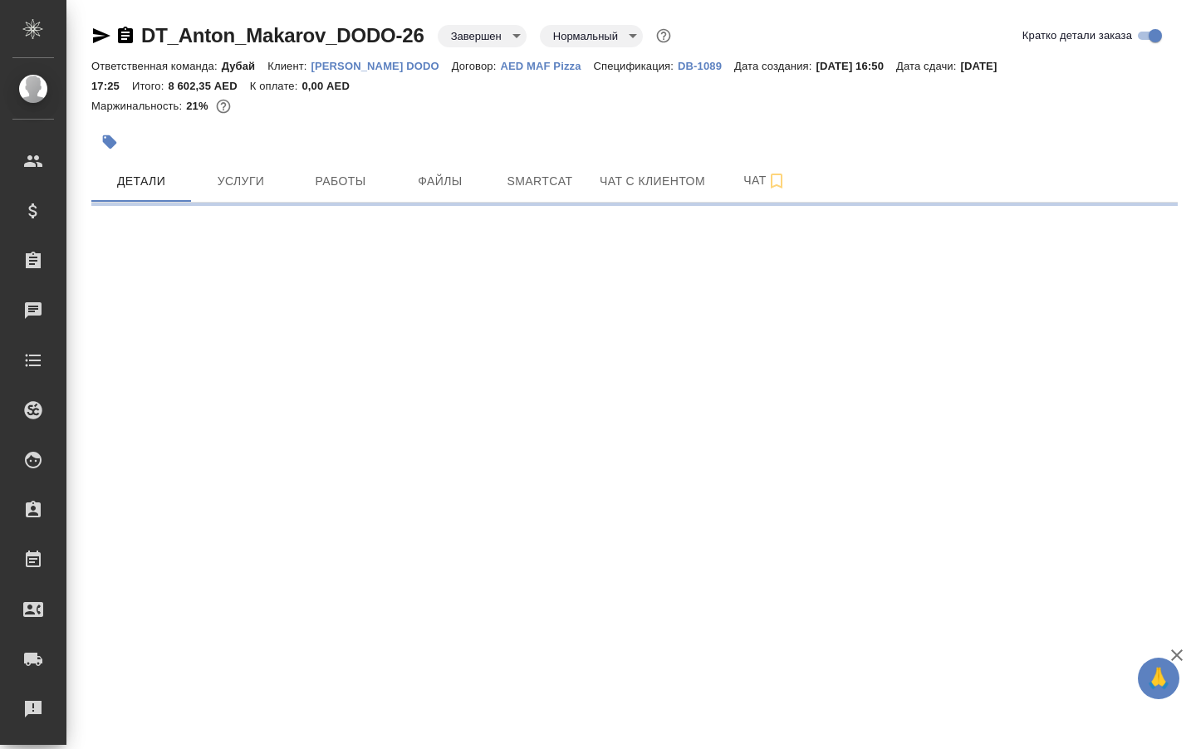
scroll to position [7, 0]
select select "RU"
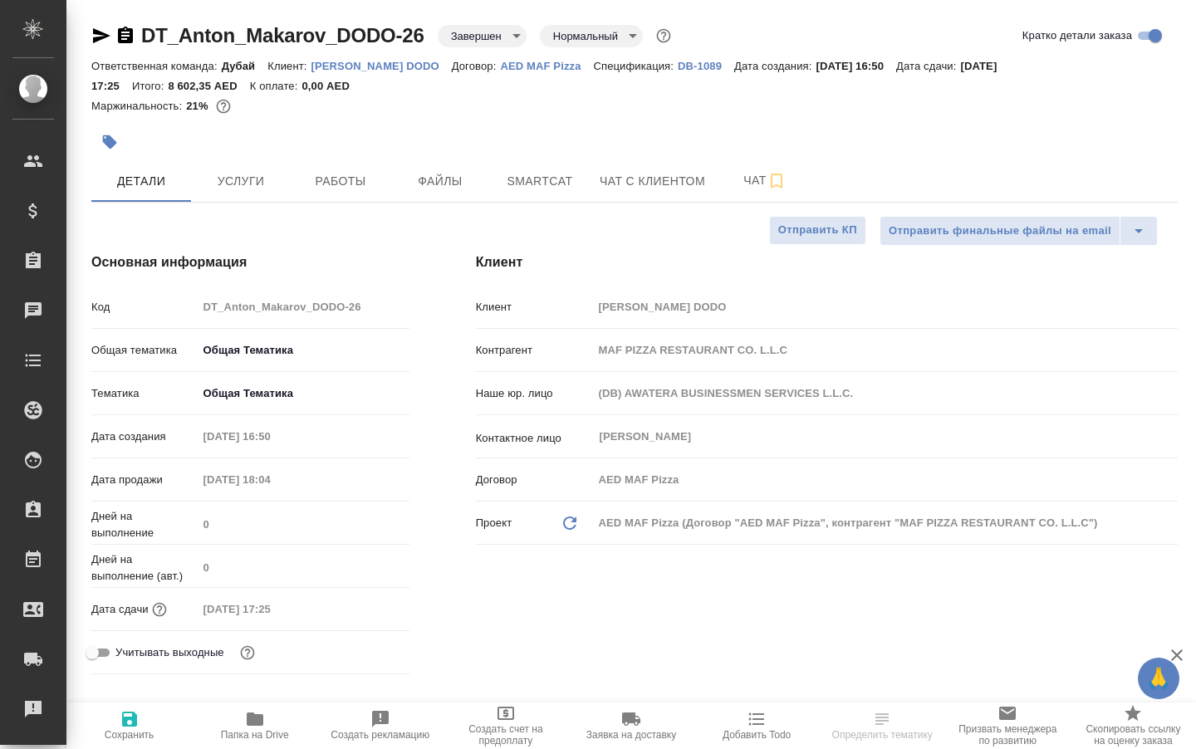
scroll to position [0, 0]
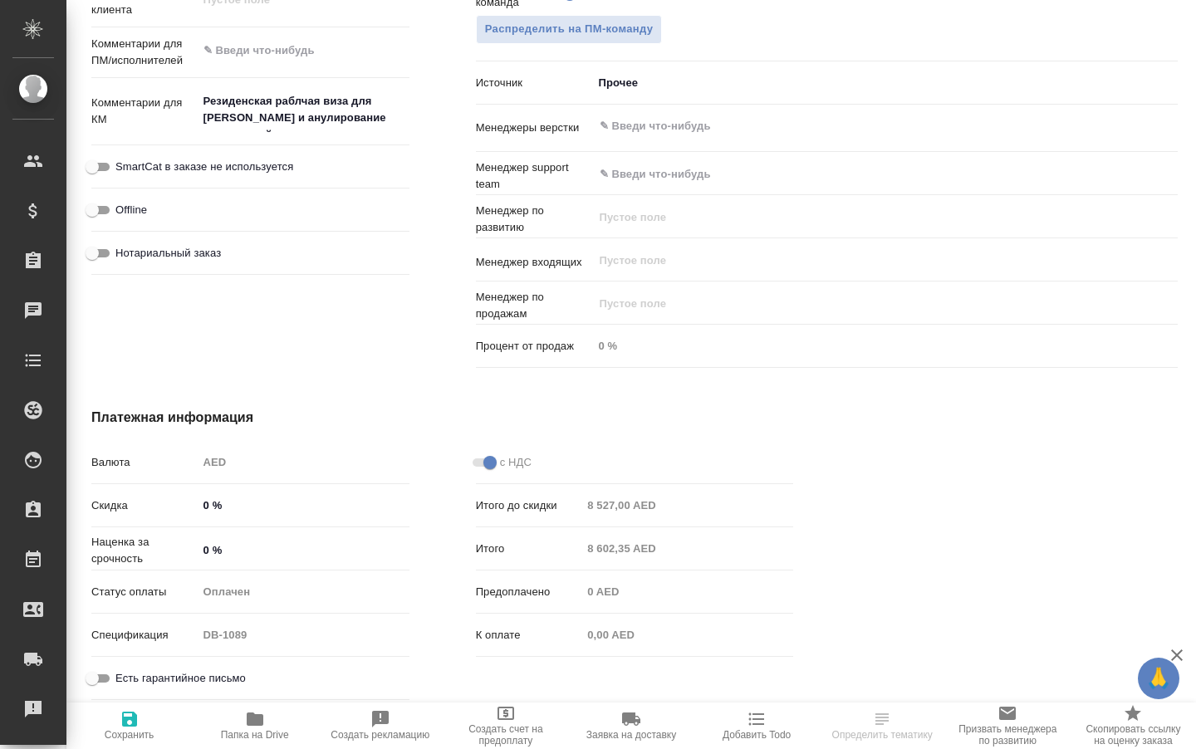
type textarea "x"
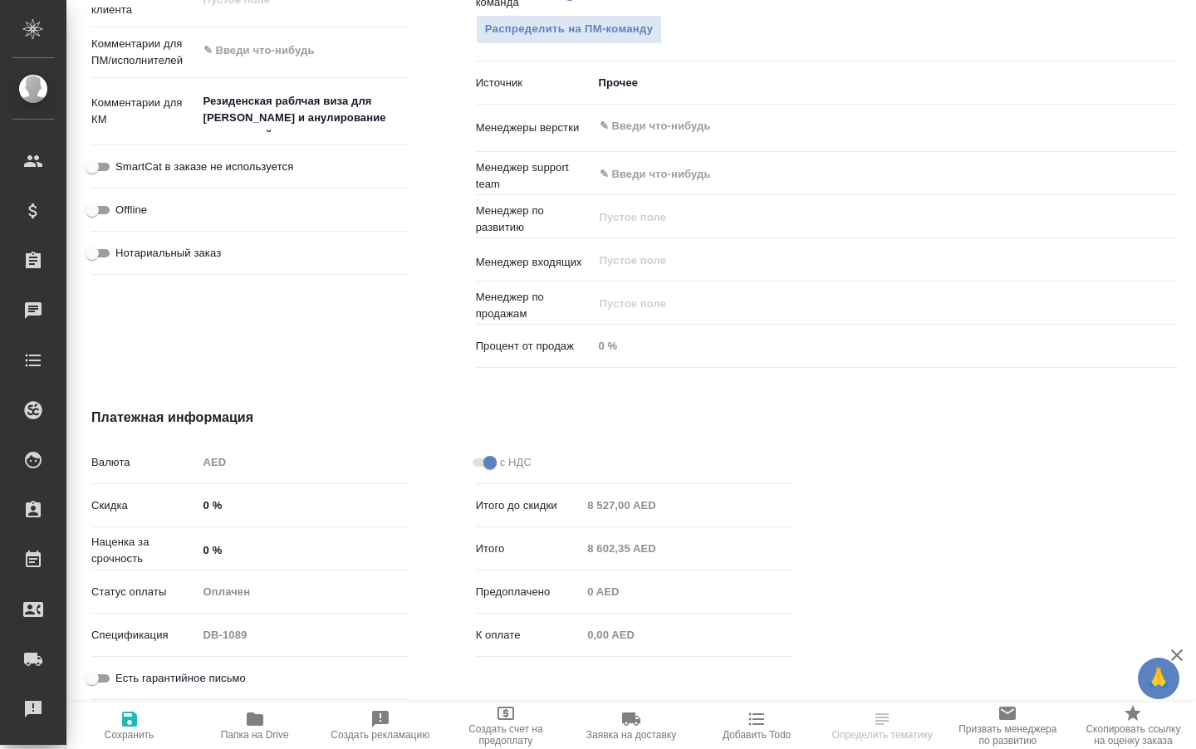
type textarea "x"
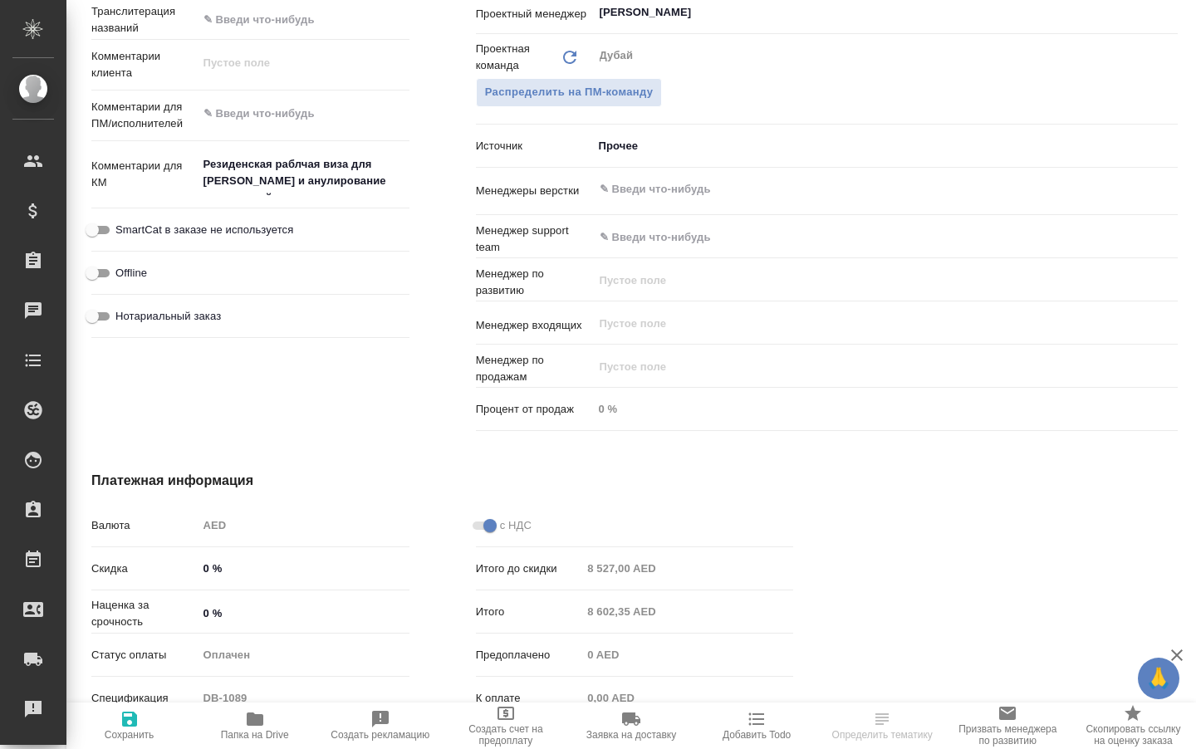
scroll to position [868, 0]
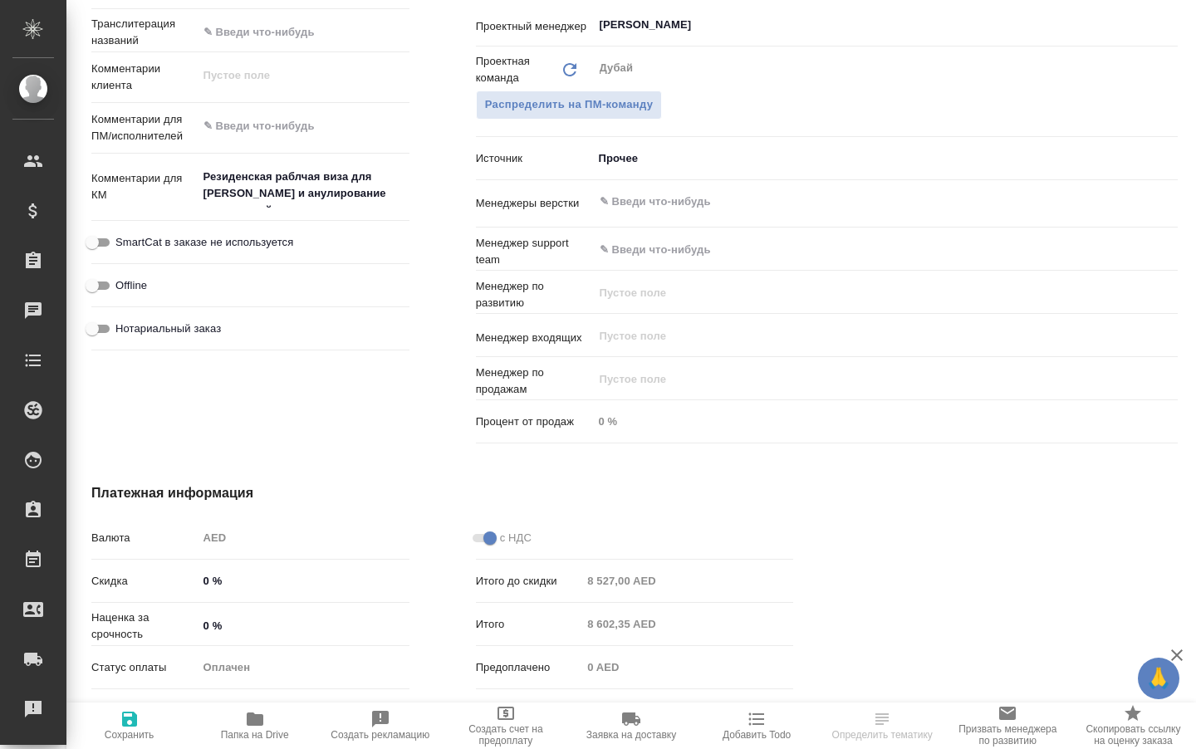
click at [618, 176] on body "🙏 .cls-1 fill:#fff; AWATERA [PERSON_NAME] Спецификации Заказы Чаты Todo Проекты…" at bounding box center [598, 374] width 1196 height 749
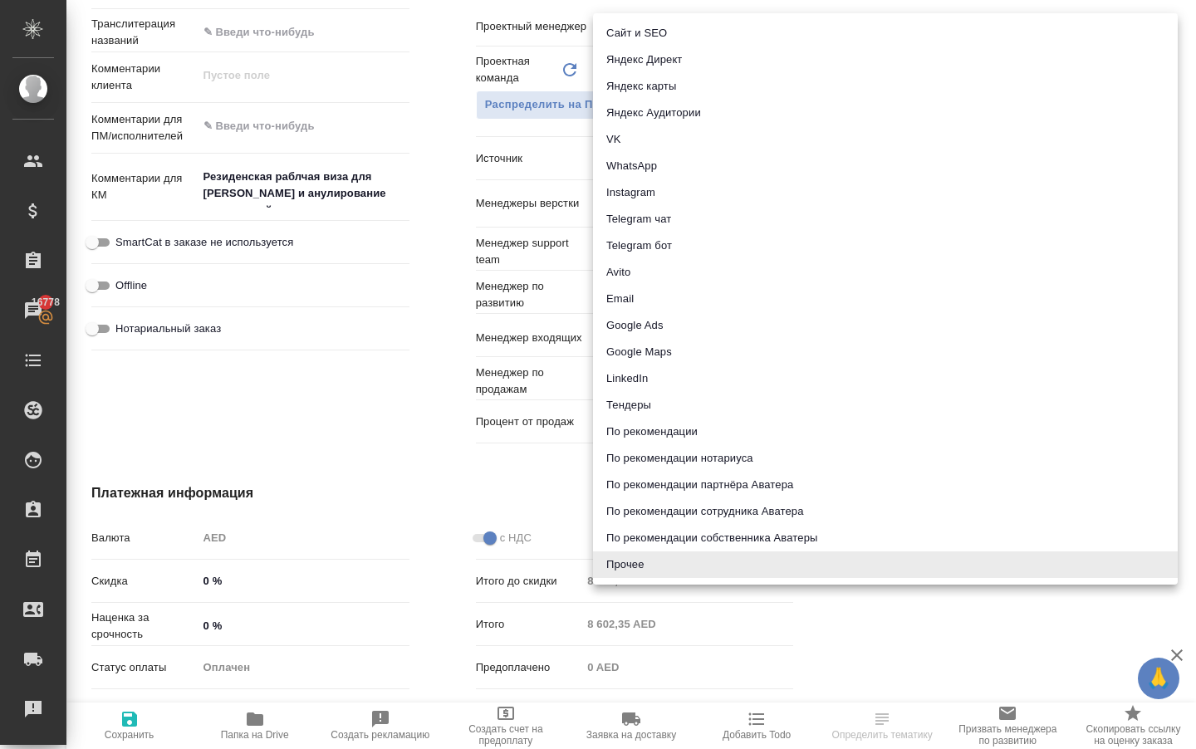
click at [711, 537] on li "По рекомендации собственника Аватеры" at bounding box center [885, 538] width 585 height 27
type textarea "x"
type input "ownerRecommendation"
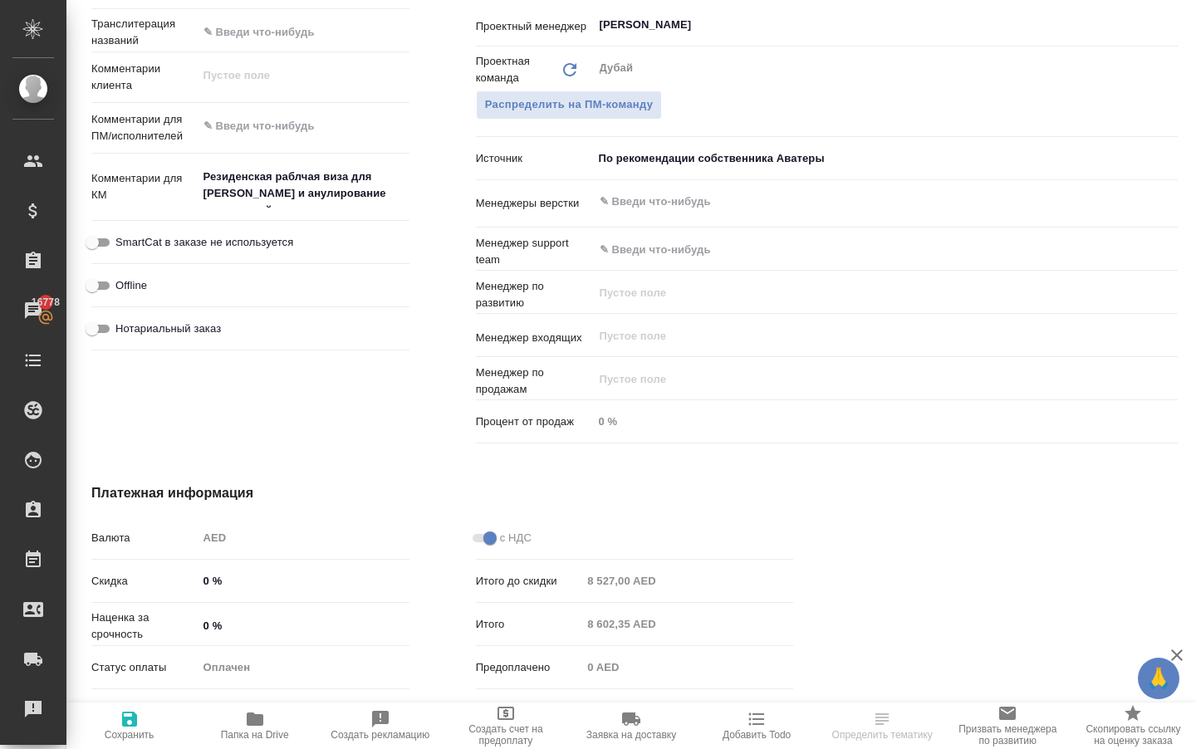
click at [137, 719] on icon "button" at bounding box center [129, 719] width 15 height 15
type textarea "x"
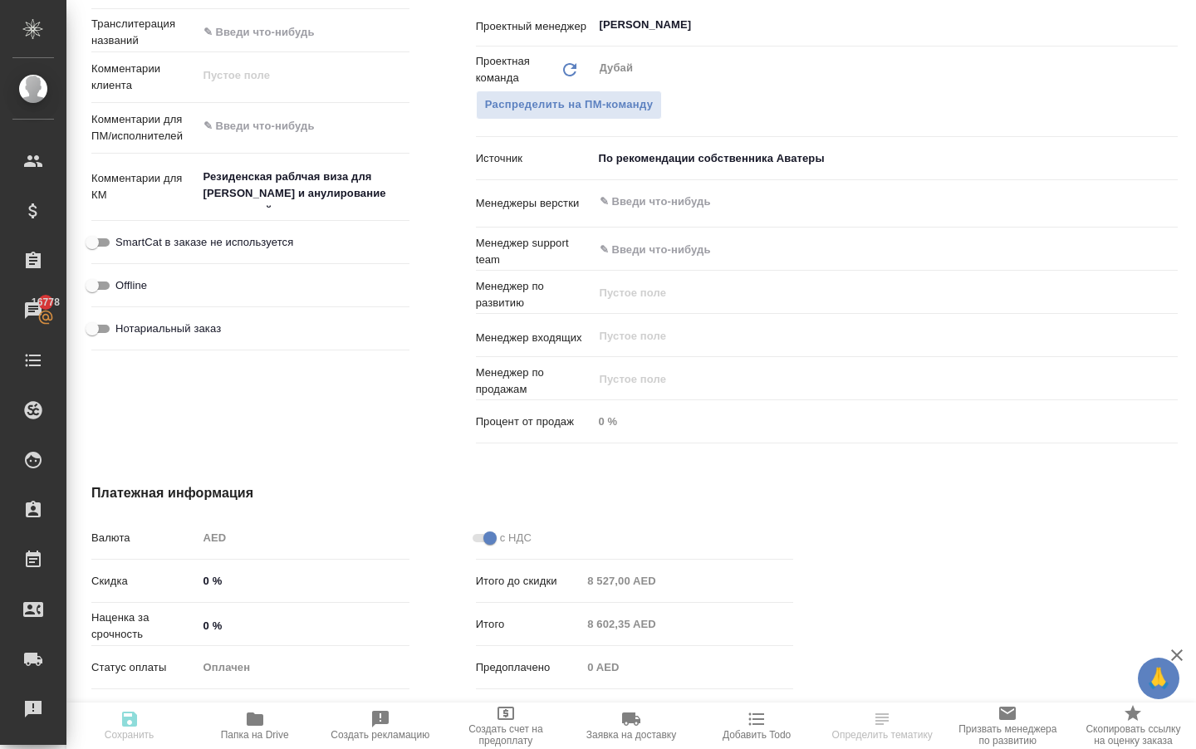
type textarea "x"
